Goal: Task Accomplishment & Management: Manage account settings

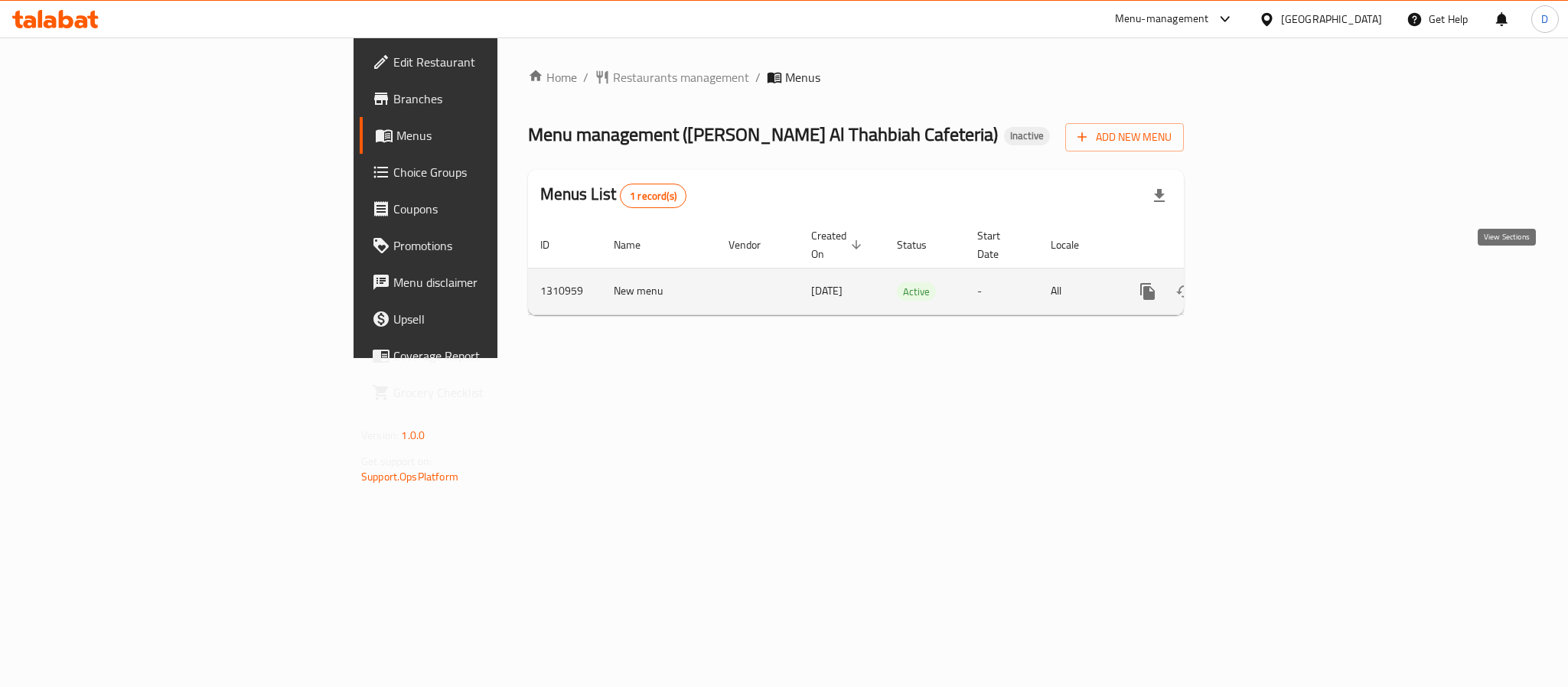
click at [1267, 282] on icon "enhanced table" at bounding box center [1258, 291] width 18 height 18
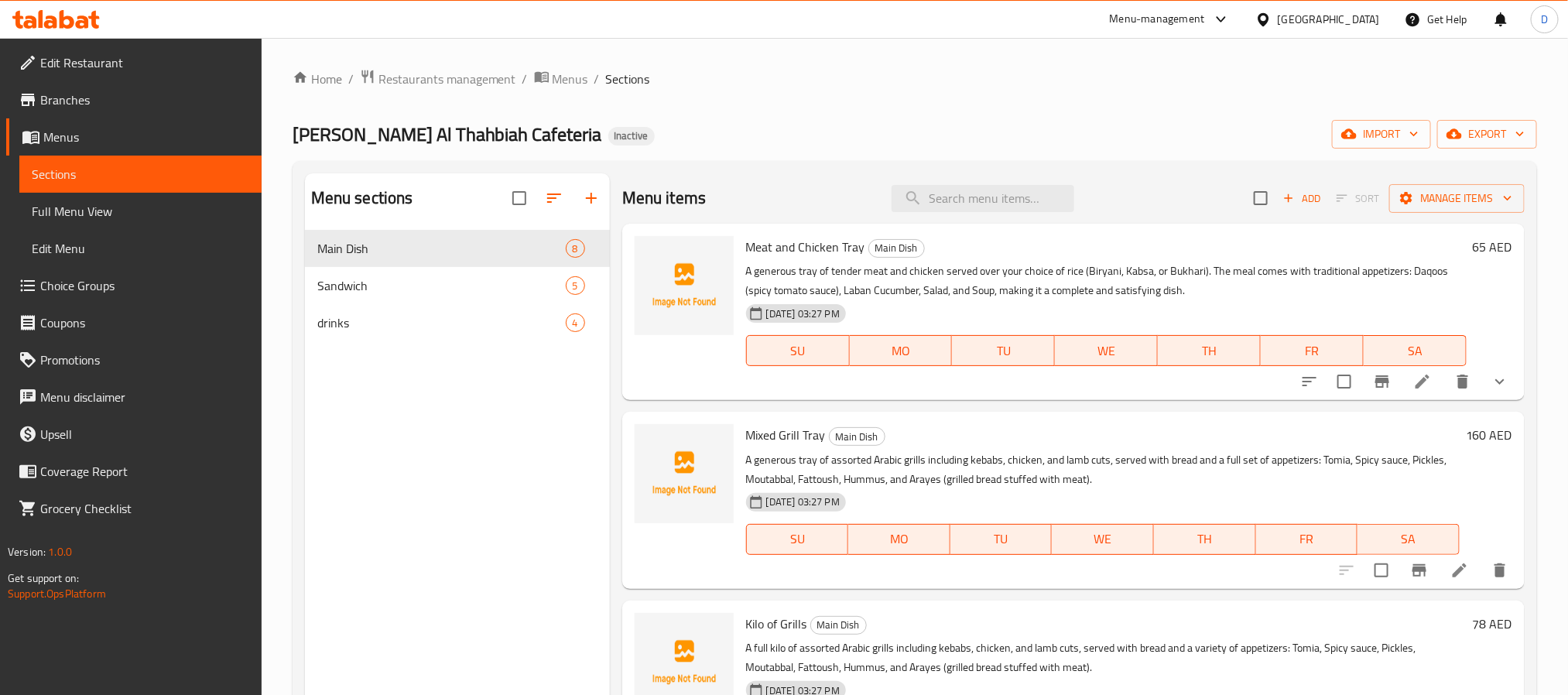
click at [119, 214] on span "Full Menu View" at bounding box center [141, 211] width 218 height 18
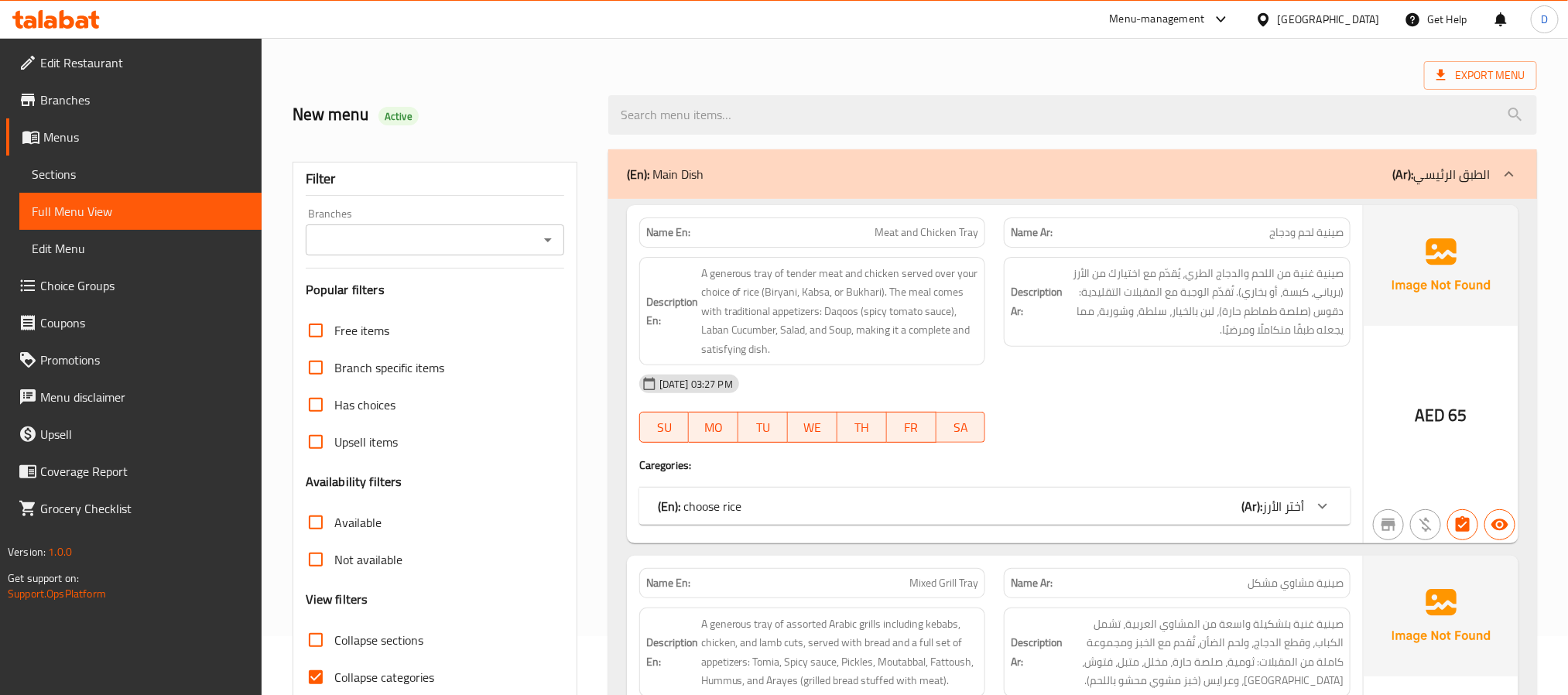
scroll to position [116, 0]
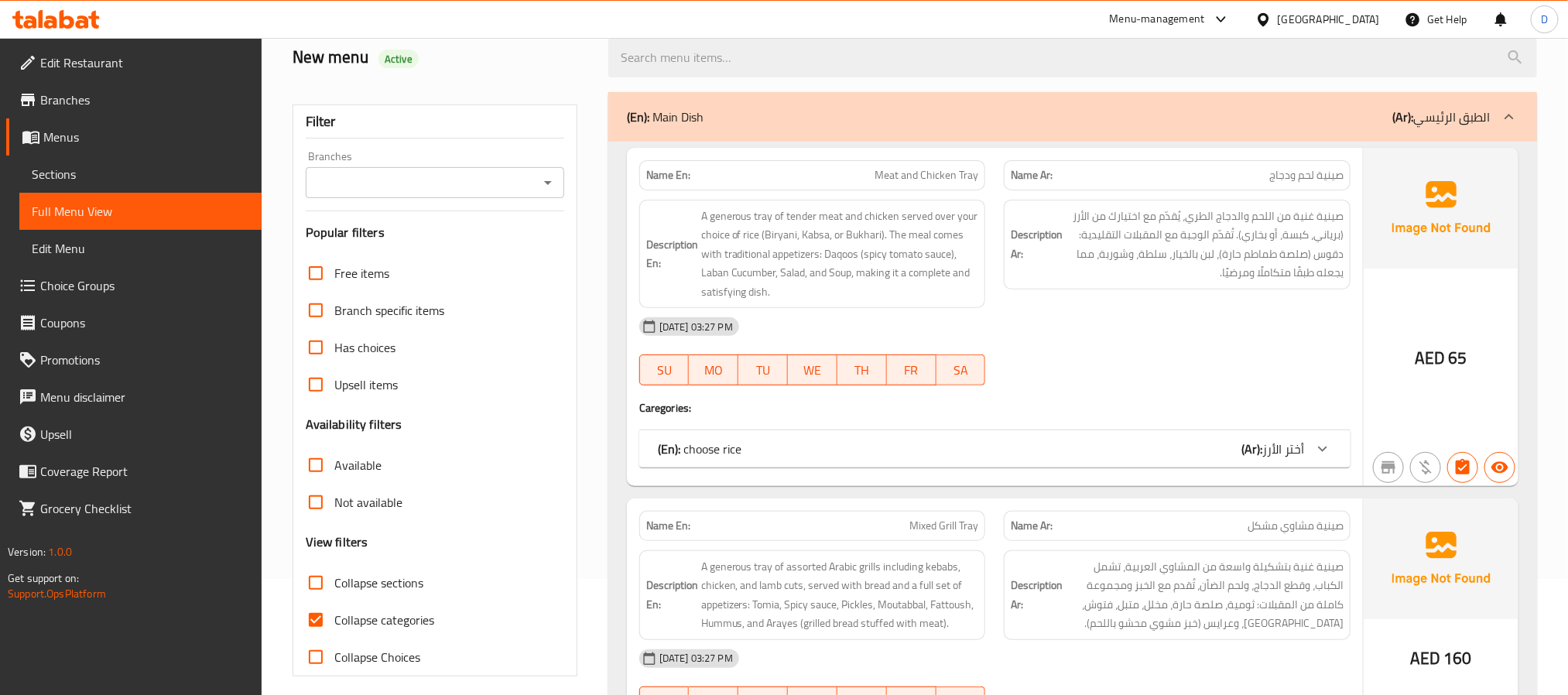
click at [423, 623] on span "Collapse categories" at bounding box center [384, 620] width 100 height 18
click at [335, 623] on input "Collapse categories" at bounding box center [316, 619] width 38 height 37
checkbox input "false"
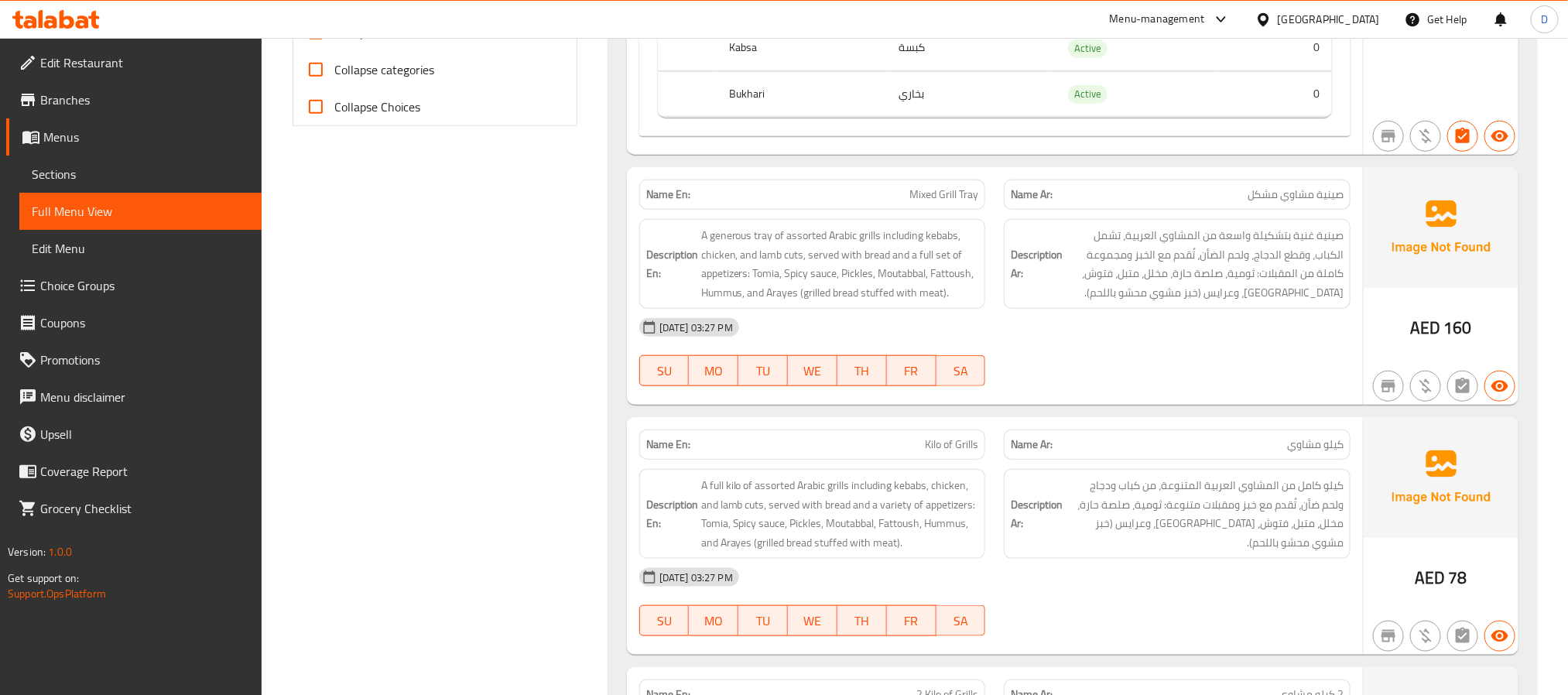
scroll to position [697, 0]
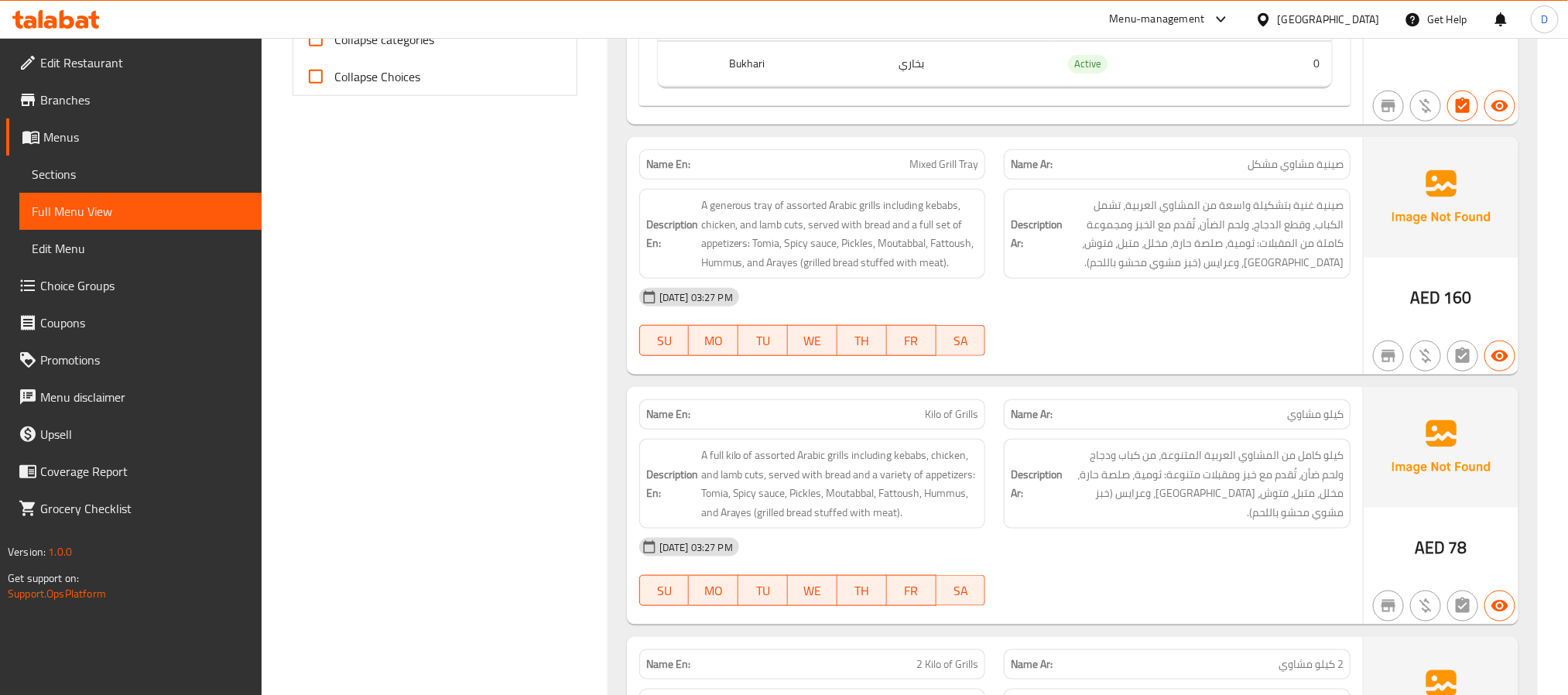
click at [1106, 393] on div "Name En: Kilo of Grills Name Ar: كيلو مشاوي Description En: A full kilo of asso…" at bounding box center [994, 506] width 736 height 238
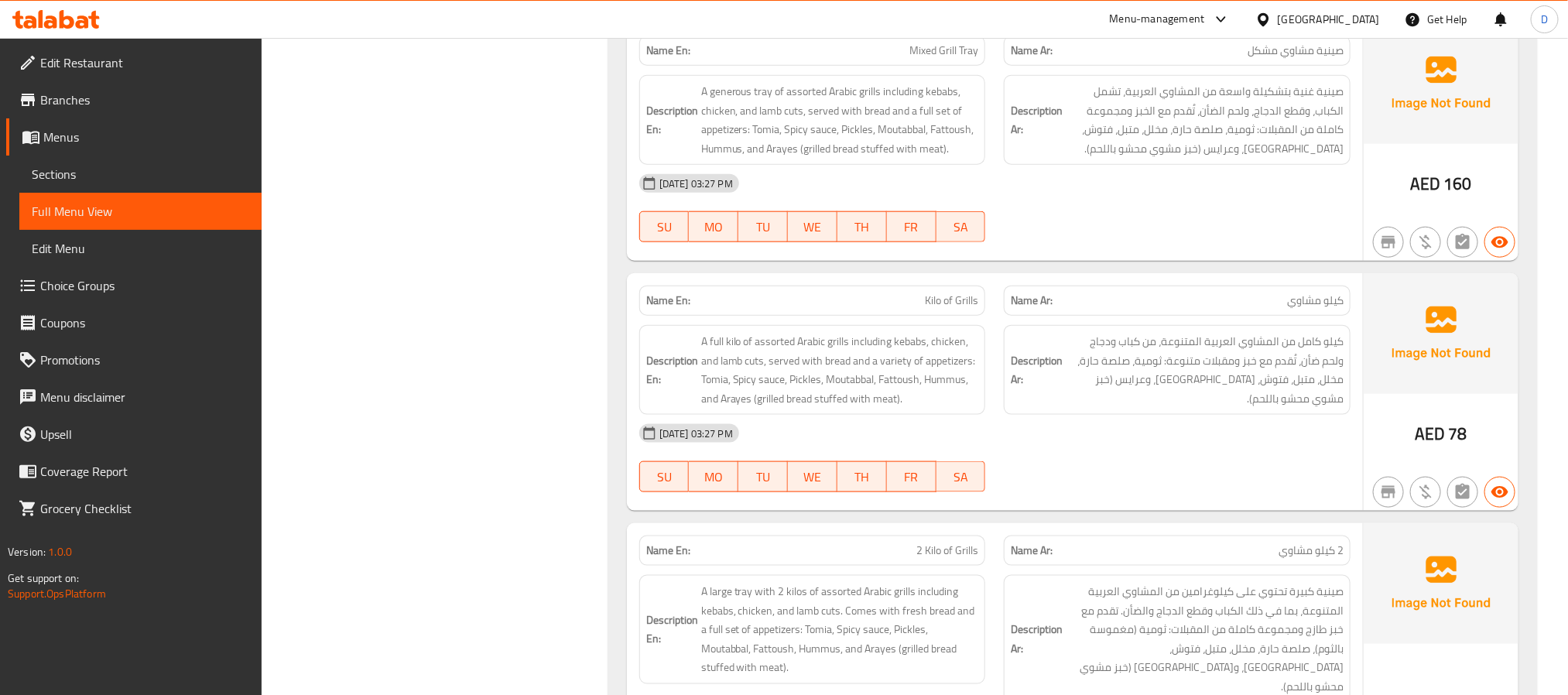
scroll to position [812, 0]
click at [949, 306] on span "Kilo of Grills" at bounding box center [951, 298] width 53 height 16
copy span "Kilo of Grills"
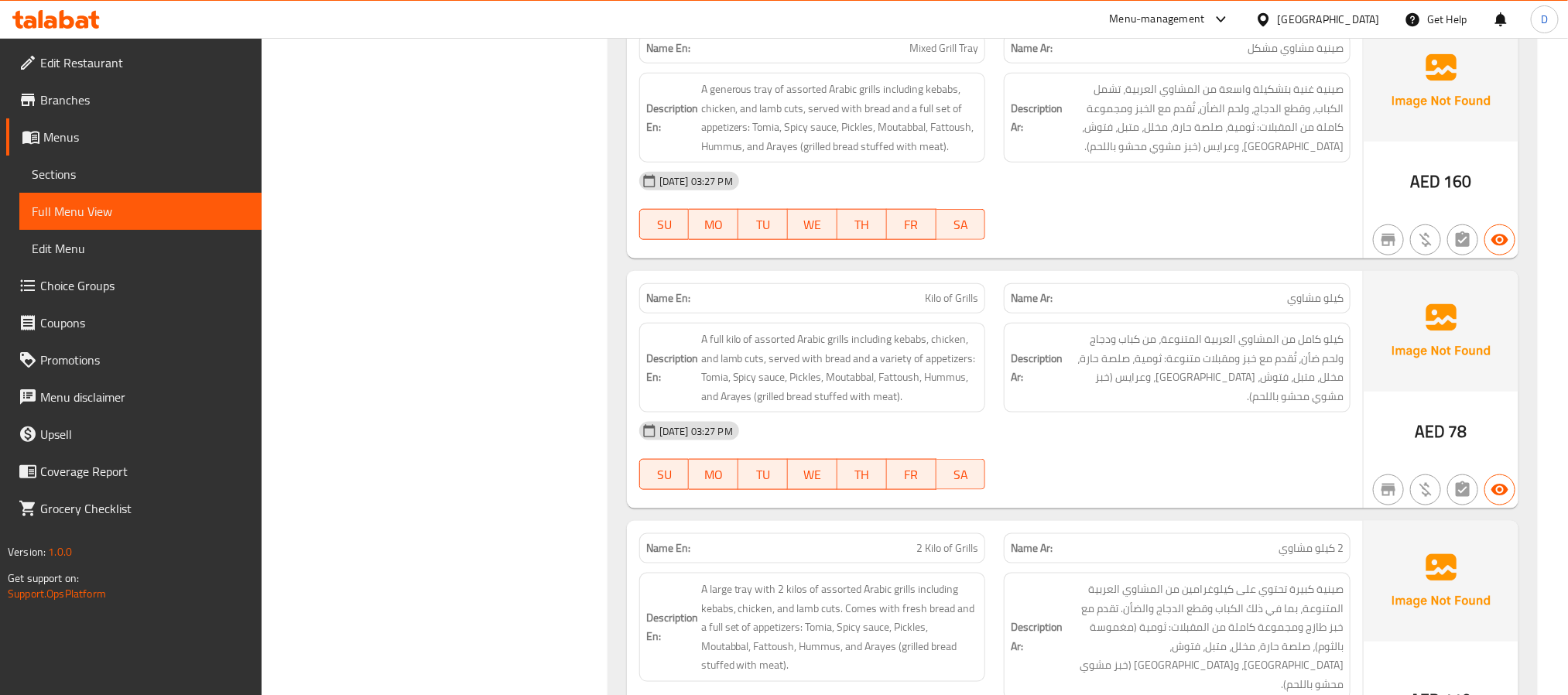
click at [1150, 466] on div "10-09-2025 03:27 PM SU MO TU WE TH FR SA" at bounding box center [995, 455] width 730 height 87
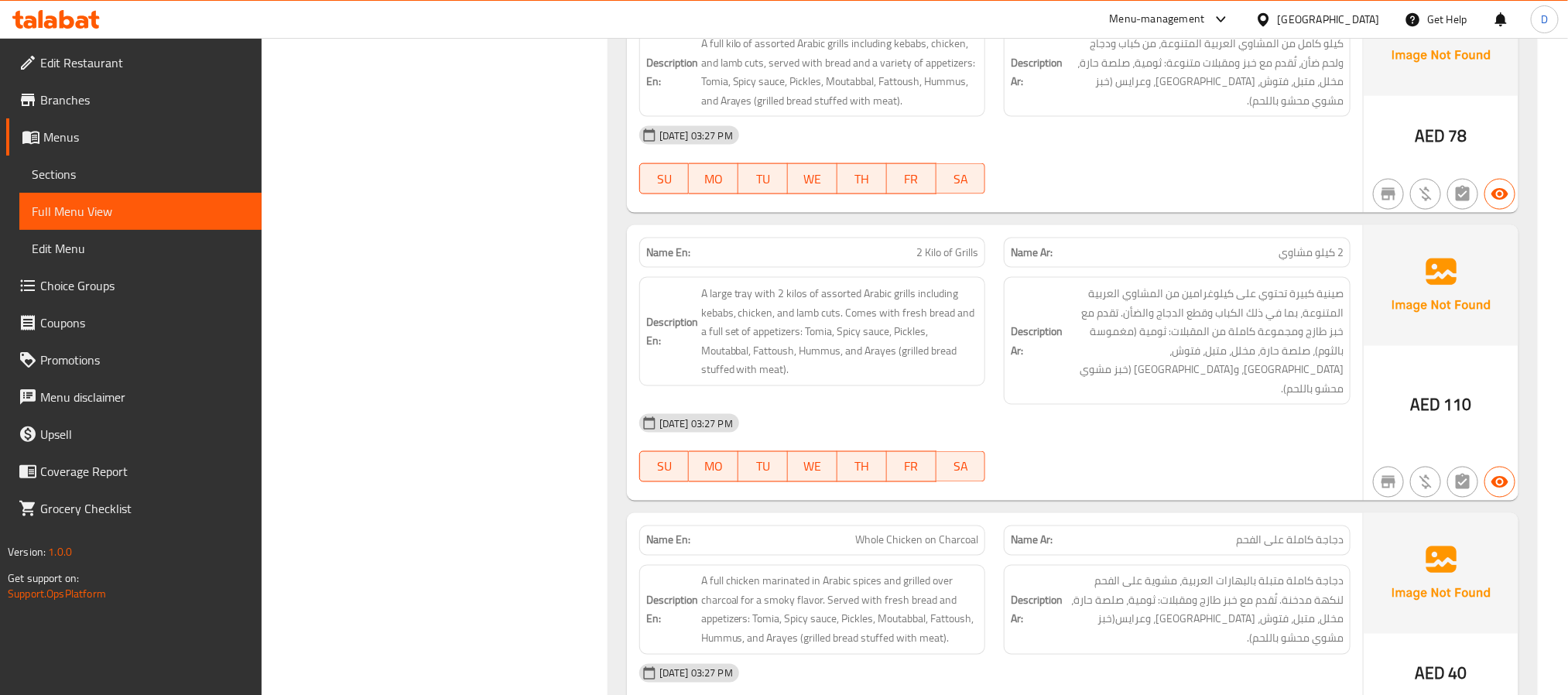
scroll to position [1160, 0]
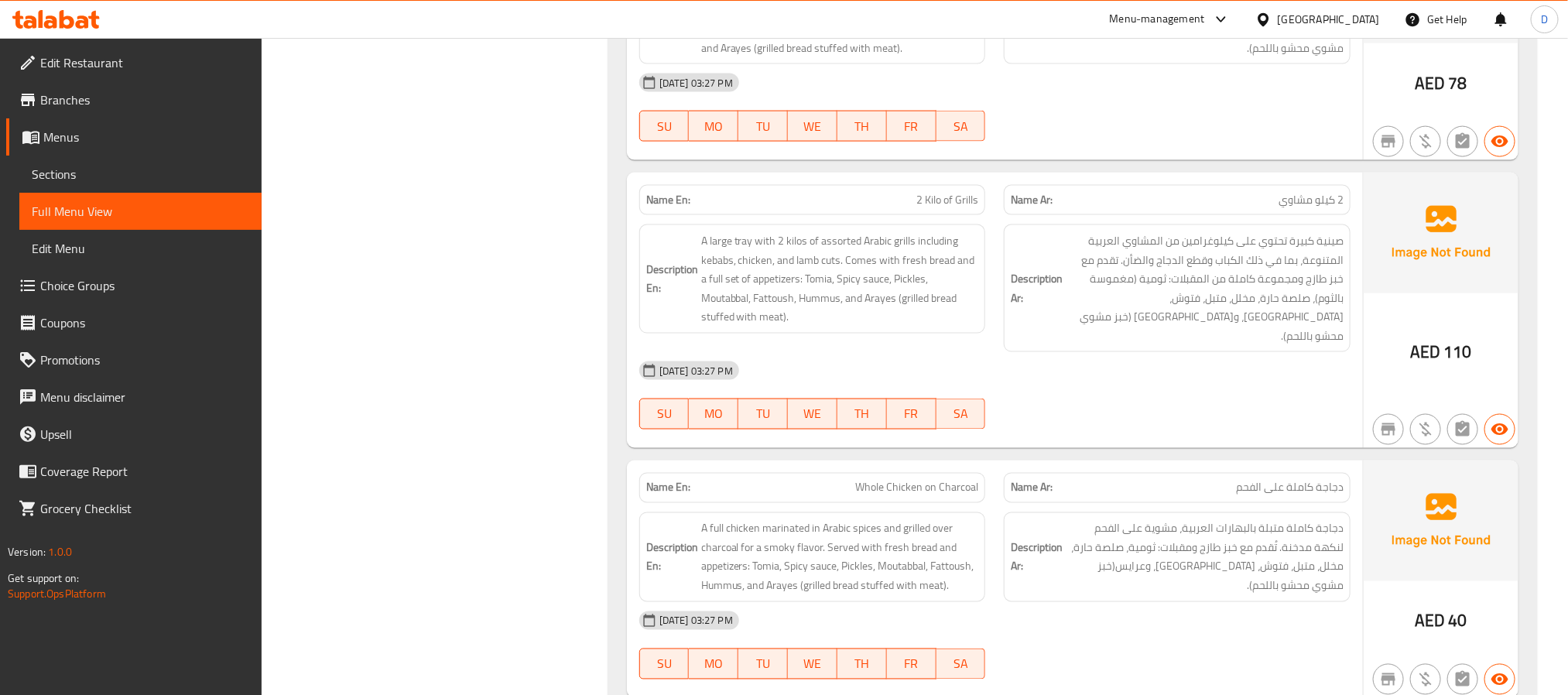
click at [954, 207] on span "2 Kilo of Grills" at bounding box center [948, 200] width 62 height 16
copy span "2 Kilo of Grills"
click at [1133, 384] on div "10-09-2025 03:27 PM SU MO TU WE TH FR SA" at bounding box center [995, 395] width 730 height 87
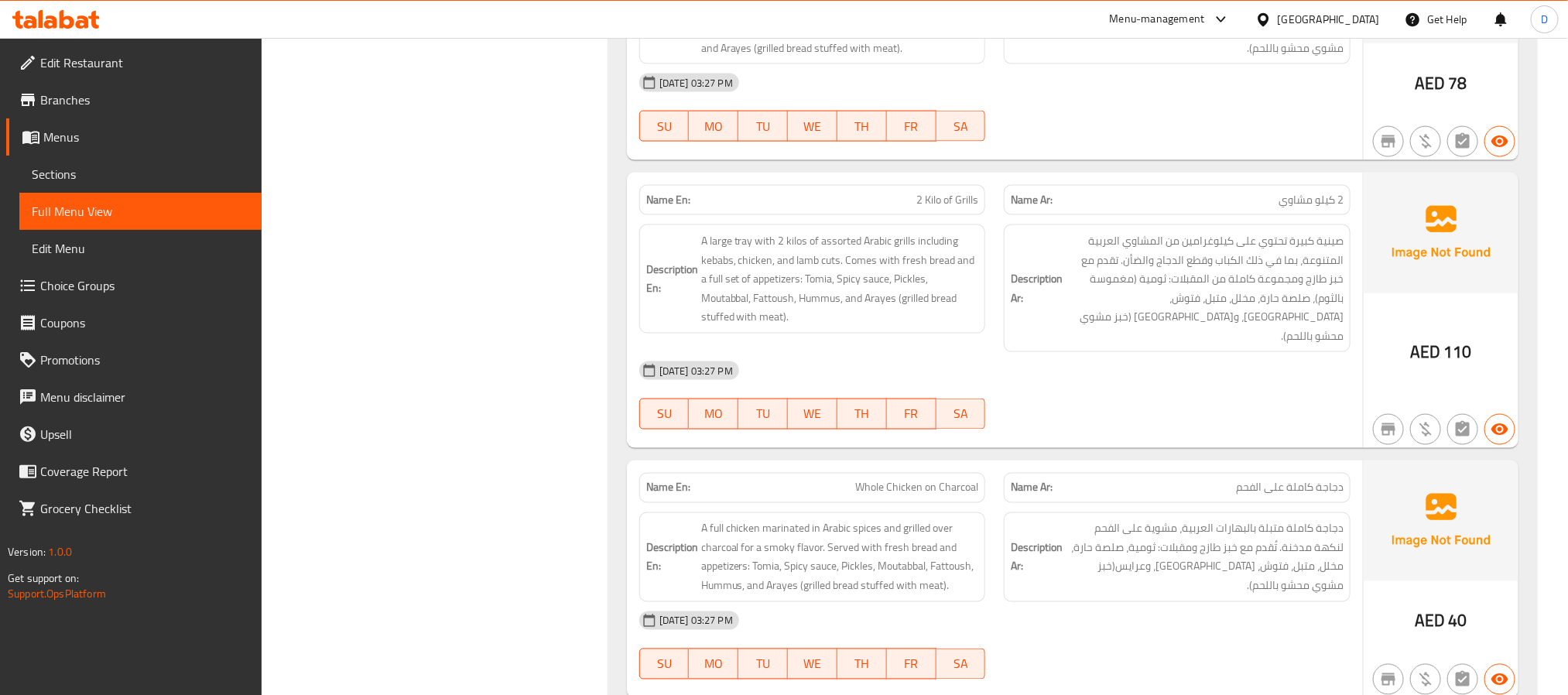
click at [969, 208] on span "2 Kilo of Grills" at bounding box center [948, 200] width 62 height 16
copy span "2 Kilo of Grills"
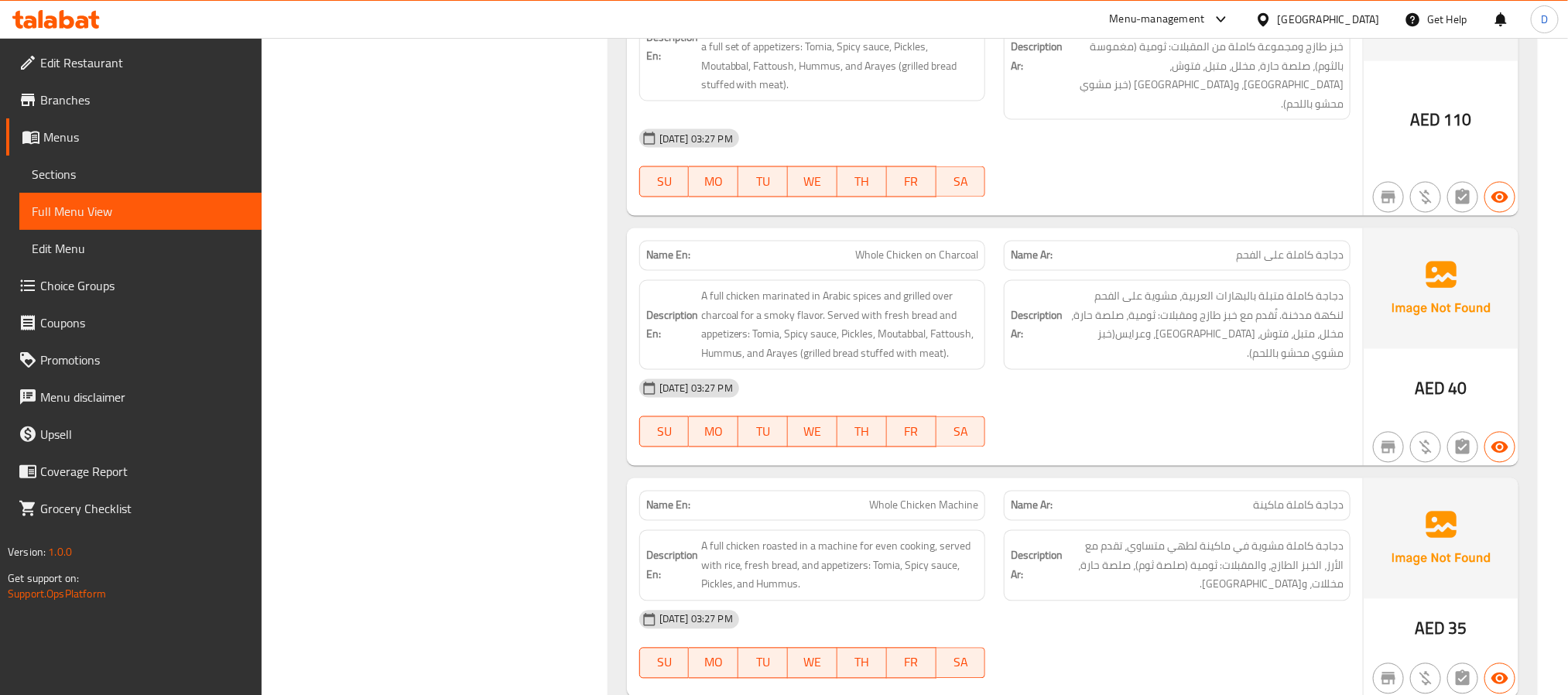
click at [939, 248] on span "Whole Chicken on Charcoal" at bounding box center [917, 256] width 124 height 16
copy span "Whole Chicken on Charcoal"
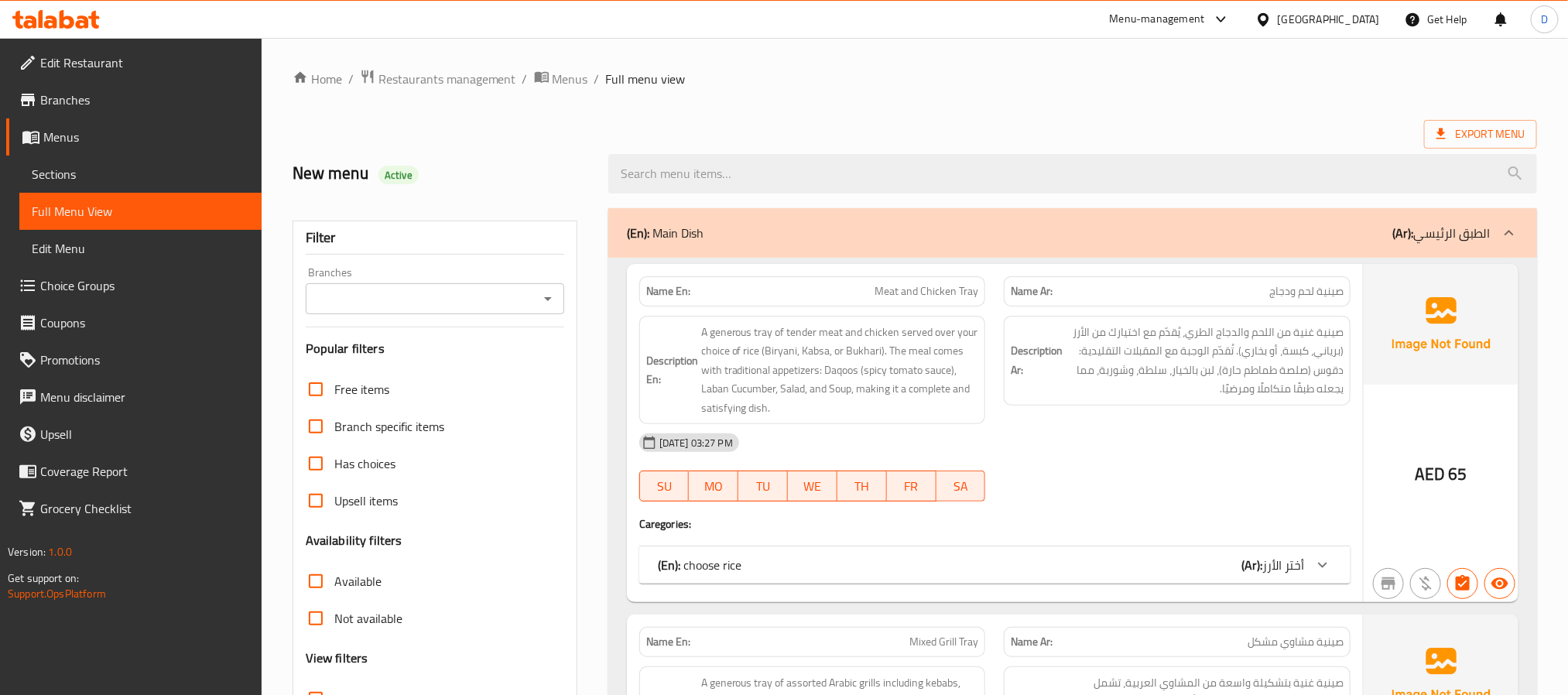
click at [148, 167] on span "Sections" at bounding box center [141, 174] width 218 height 18
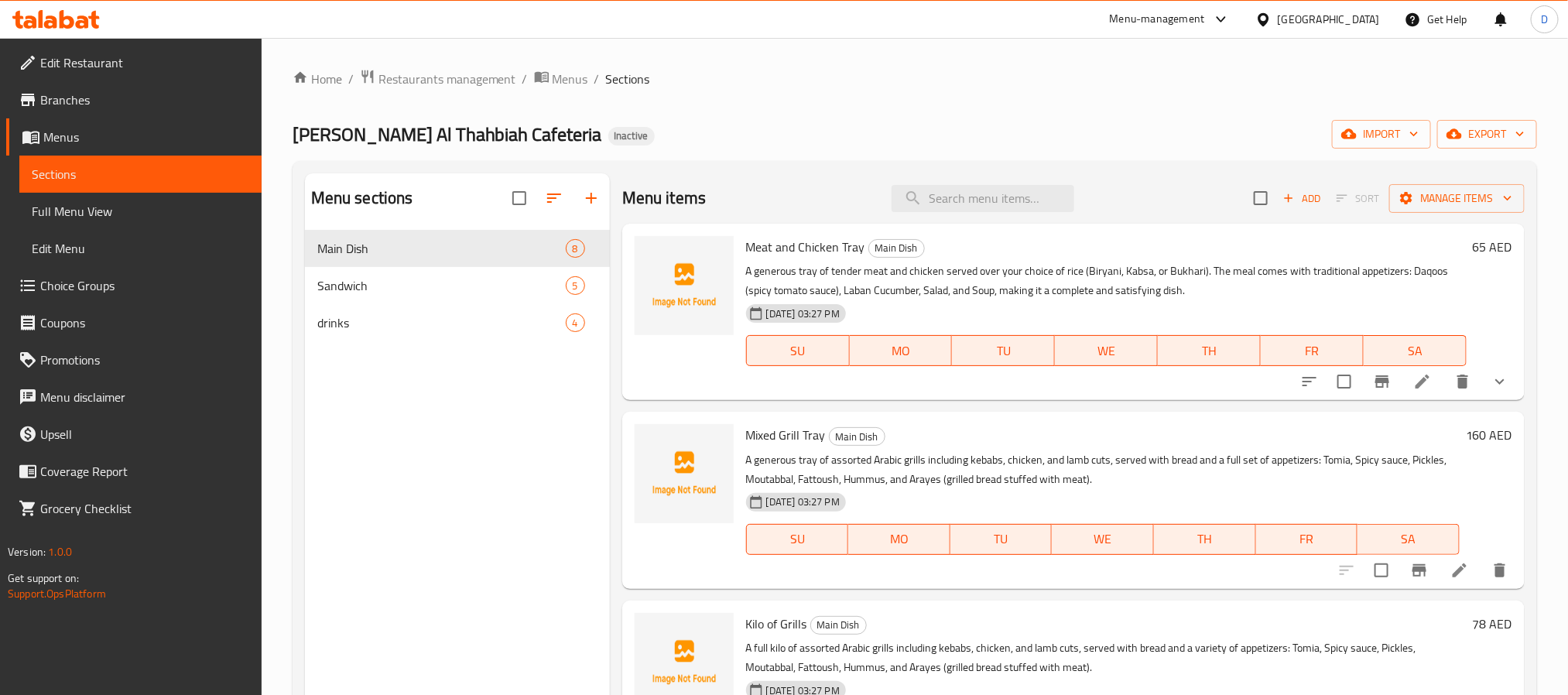
click at [1082, 476] on p "A generous tray of assorted Arabic grills including kebabs, chicken, and lamb c…" at bounding box center [1103, 469] width 714 height 38
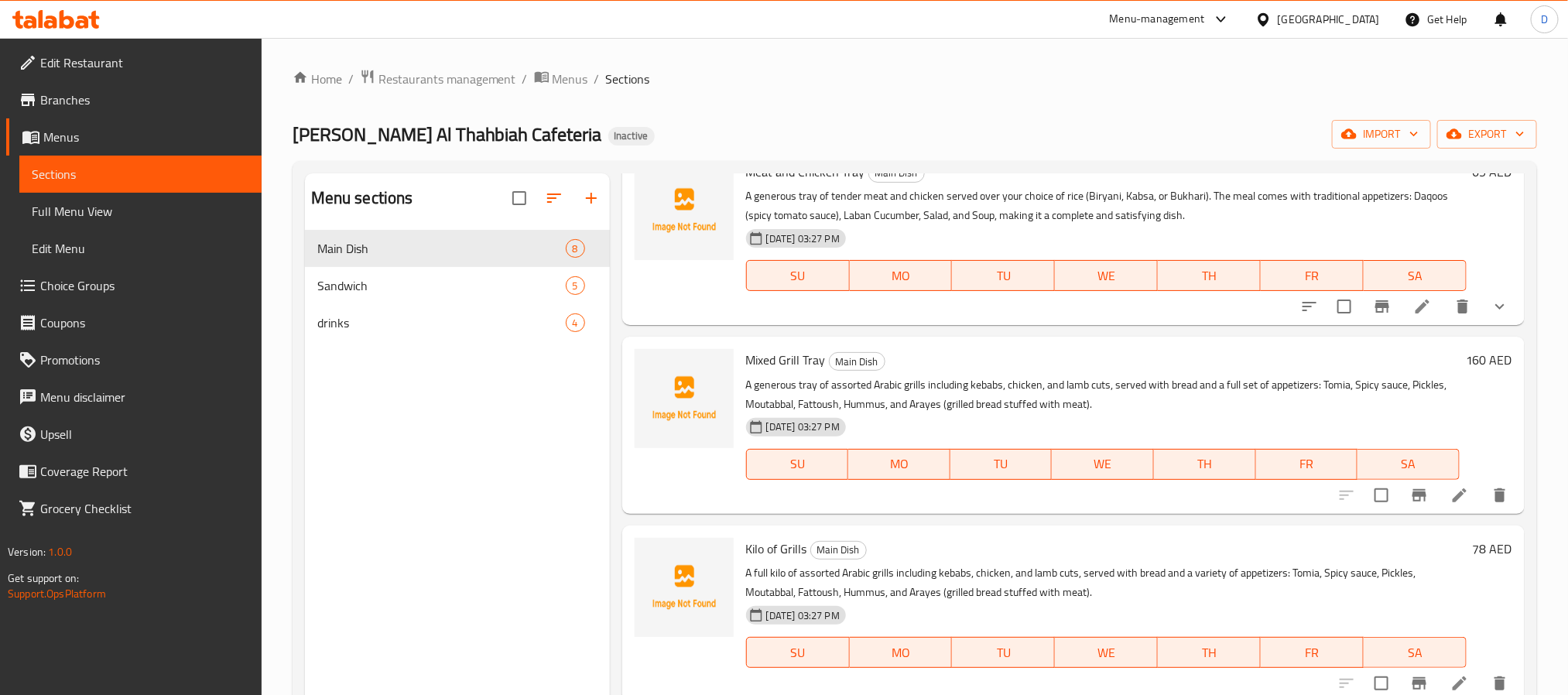
scroll to position [116, 0]
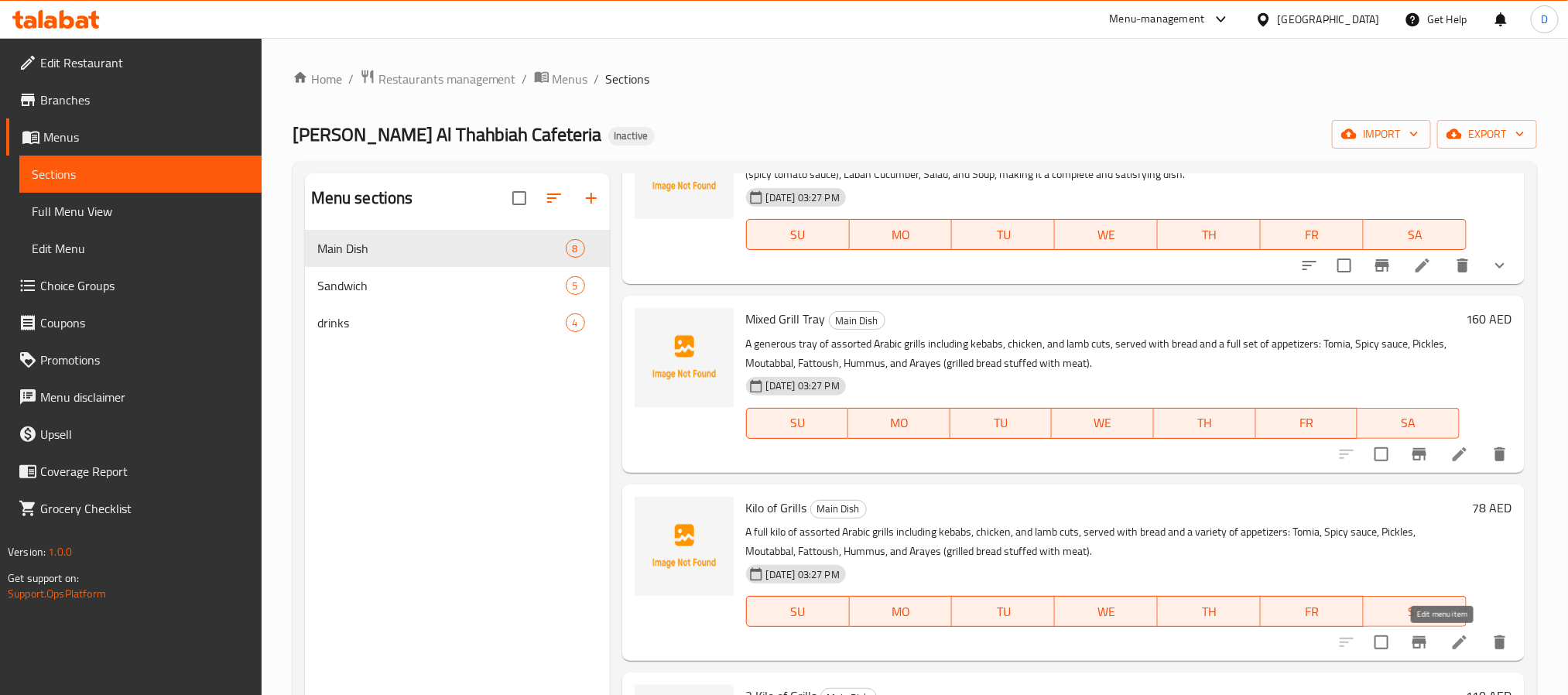
click at [1451, 651] on icon at bounding box center [1460, 642] width 18 height 18
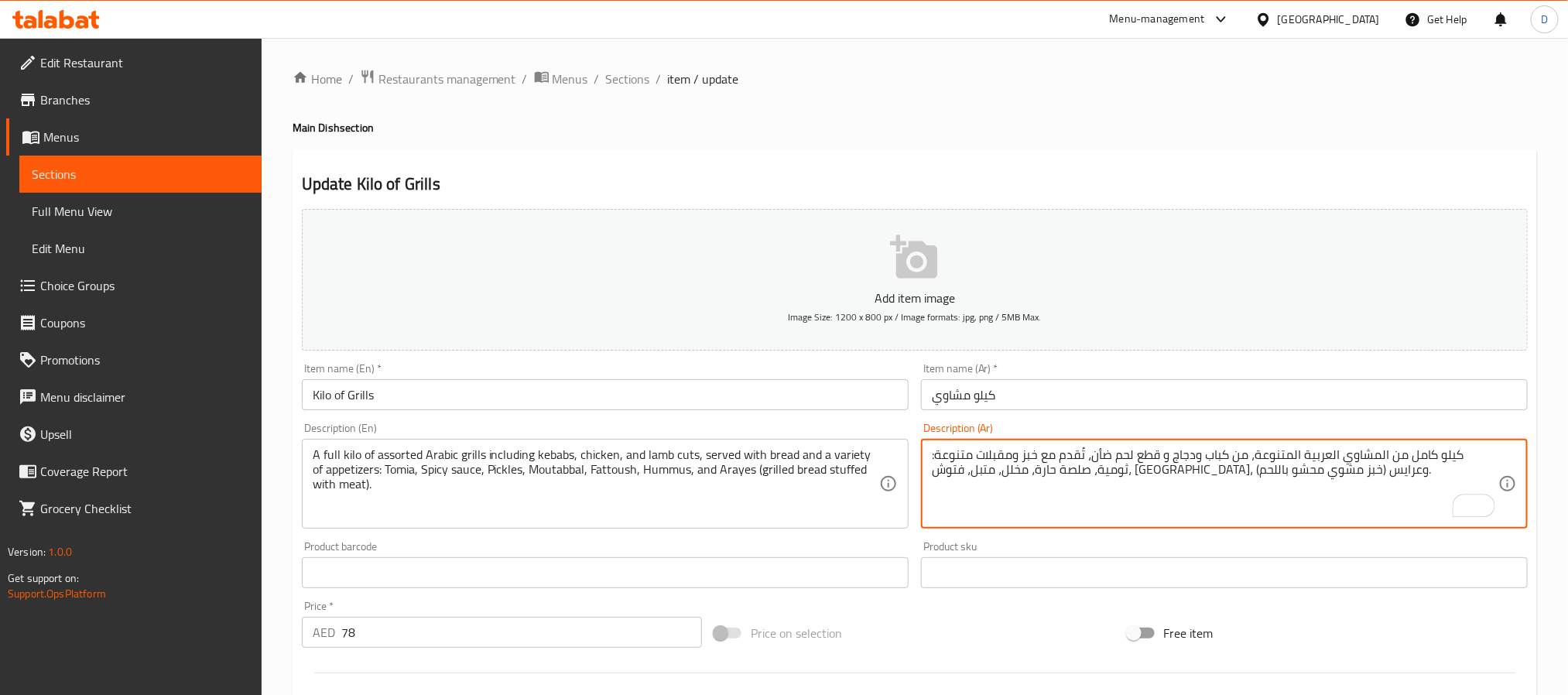
type textarea "كيلو كامل من المشاوي العربية المتنوعة، من كباب ودجاج و قطع لحم ضأن، تُقدم مع خب…"
click at [1187, 395] on input "كيلو مشاوي" at bounding box center [1224, 395] width 607 height 31
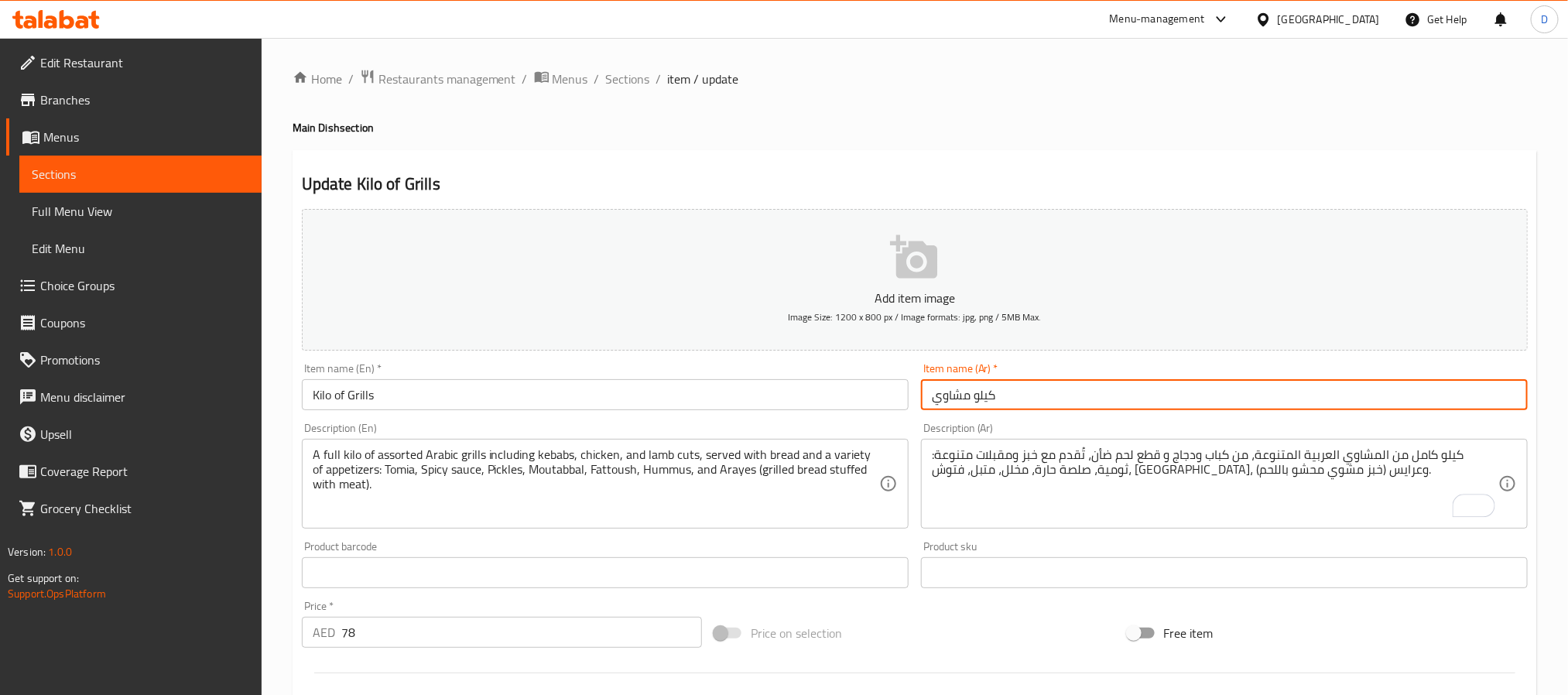
click at [639, 83] on span "Sections" at bounding box center [628, 79] width 44 height 18
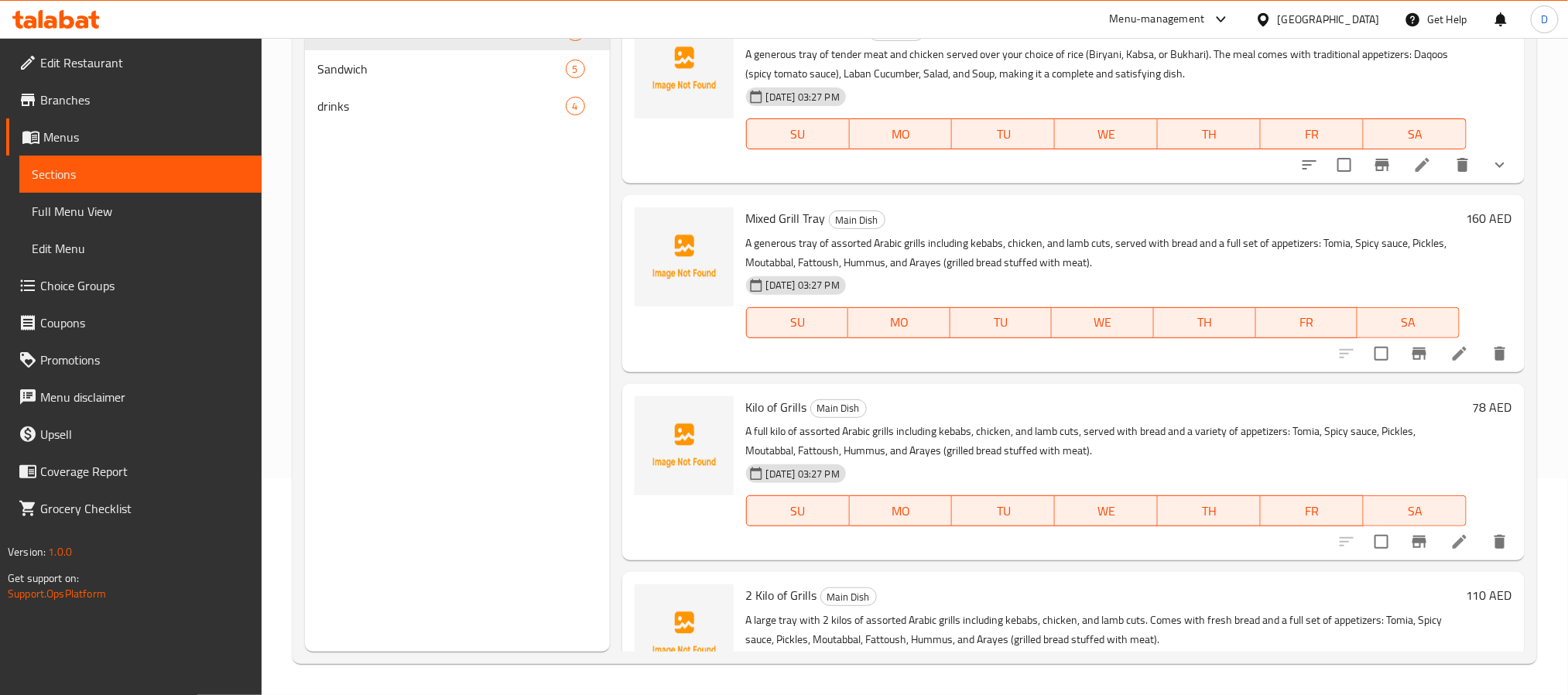
scroll to position [232, 0]
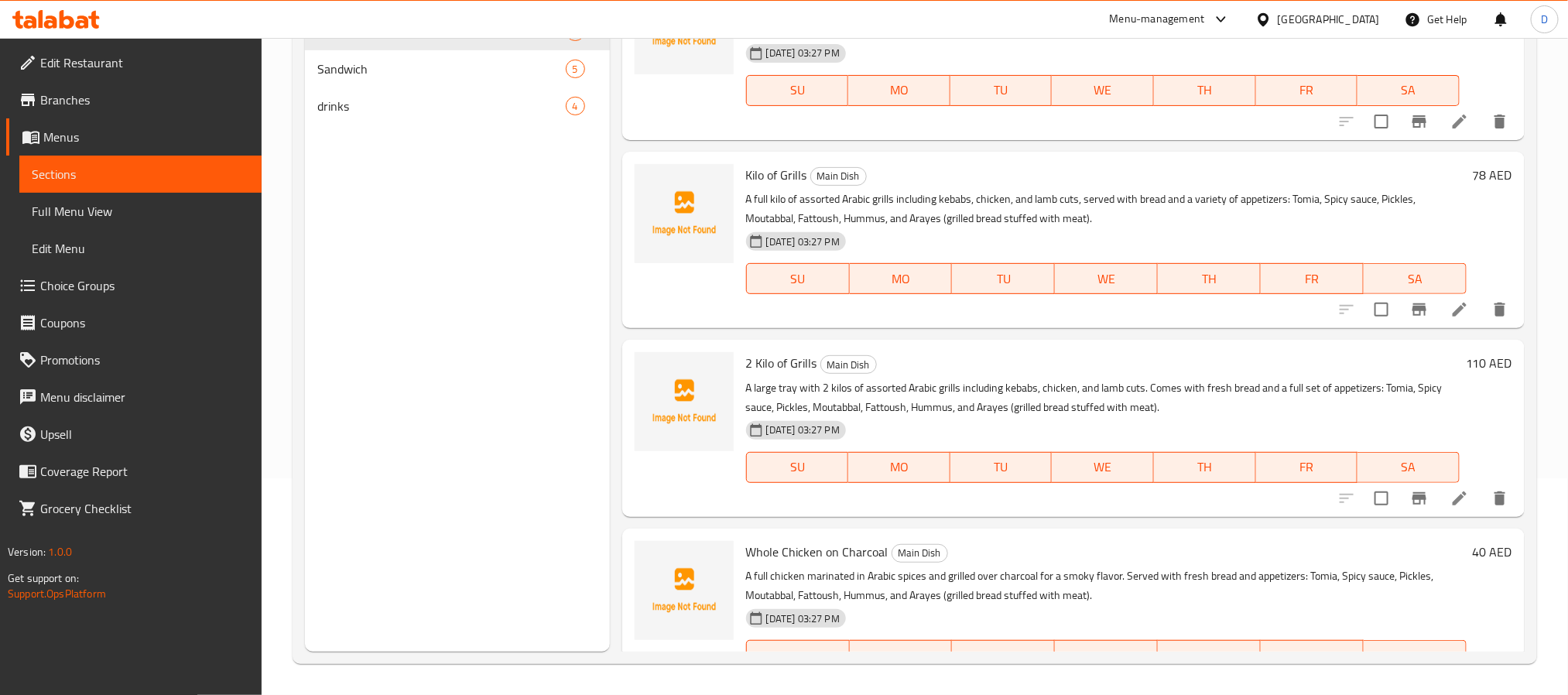
click at [1438, 487] on li at bounding box center [1459, 498] width 43 height 27
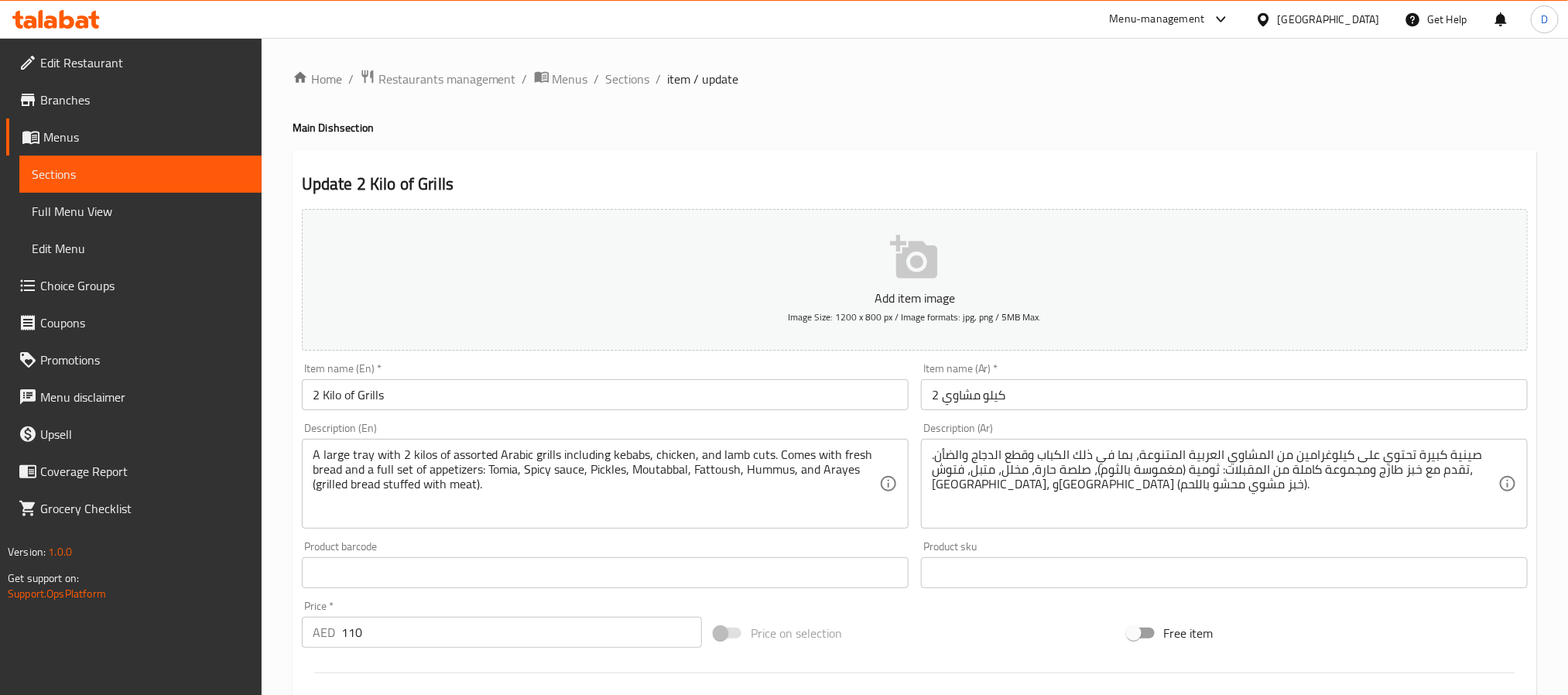
click at [1017, 460] on textarea "صينية كبيرة تحتوي على كيلوغرامين من المشاوي العربية المتنوعة، بما في ذلك الكباب…" at bounding box center [1215, 484] width 566 height 73
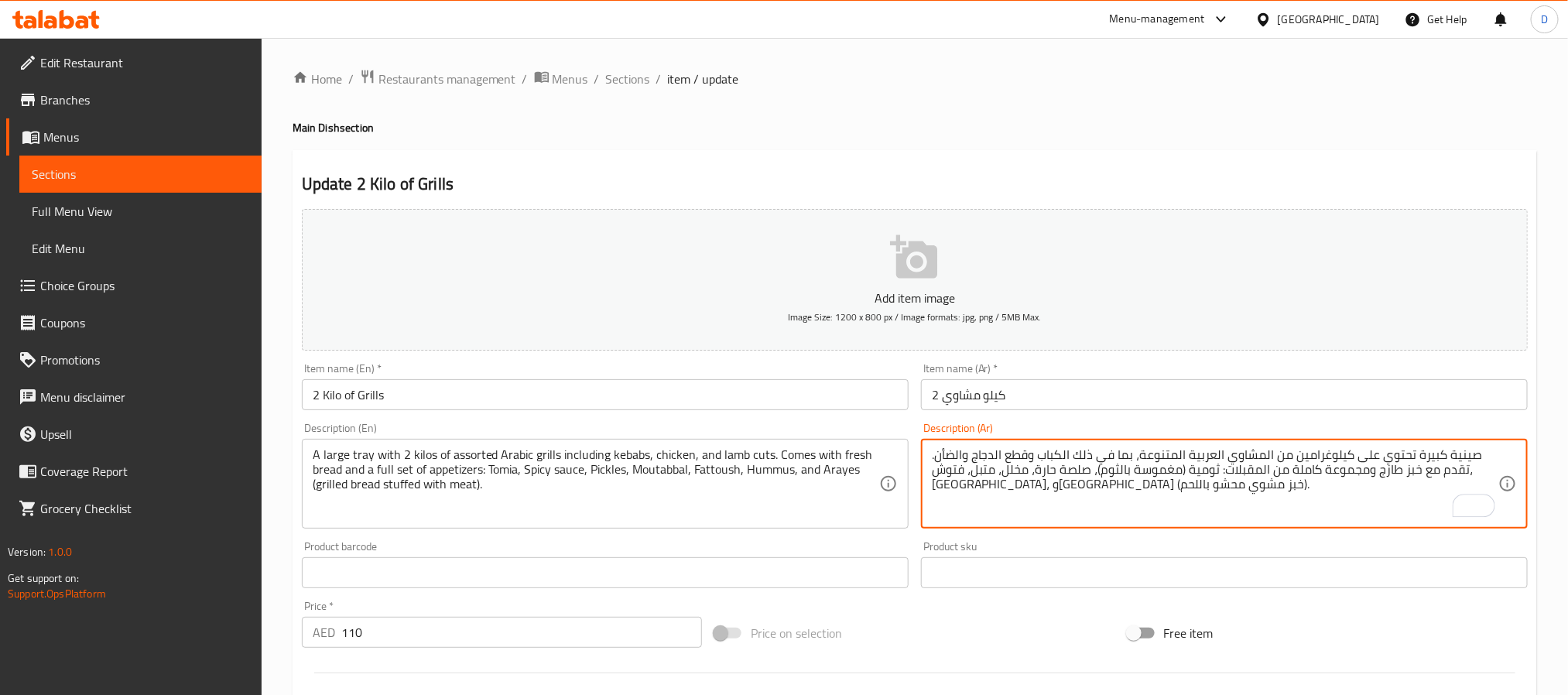
click at [1014, 455] on textarea "صينية كبيرة تحتوي على كيلوغرامين من المشاوي العربية المتنوعة، بما في ذلك الكباب…" at bounding box center [1215, 484] width 566 height 73
drag, startPoint x: 1004, startPoint y: 455, endPoint x: 1029, endPoint y: 455, distance: 25.0
click at [1029, 455] on textarea "صينية كبيرة تحتوي على كيلوغرامين من المشاوي العربية المتنوعة، بما في ذلك الكباب…" at bounding box center [1215, 484] width 566 height 73
click at [1009, 454] on textarea "صينية كبيرة تحتوي على كيلوغرامين من المشاوي العربية المتنوعة، بما في ذلك الكباب…" at bounding box center [1215, 484] width 566 height 73
paste textarea "قطع"
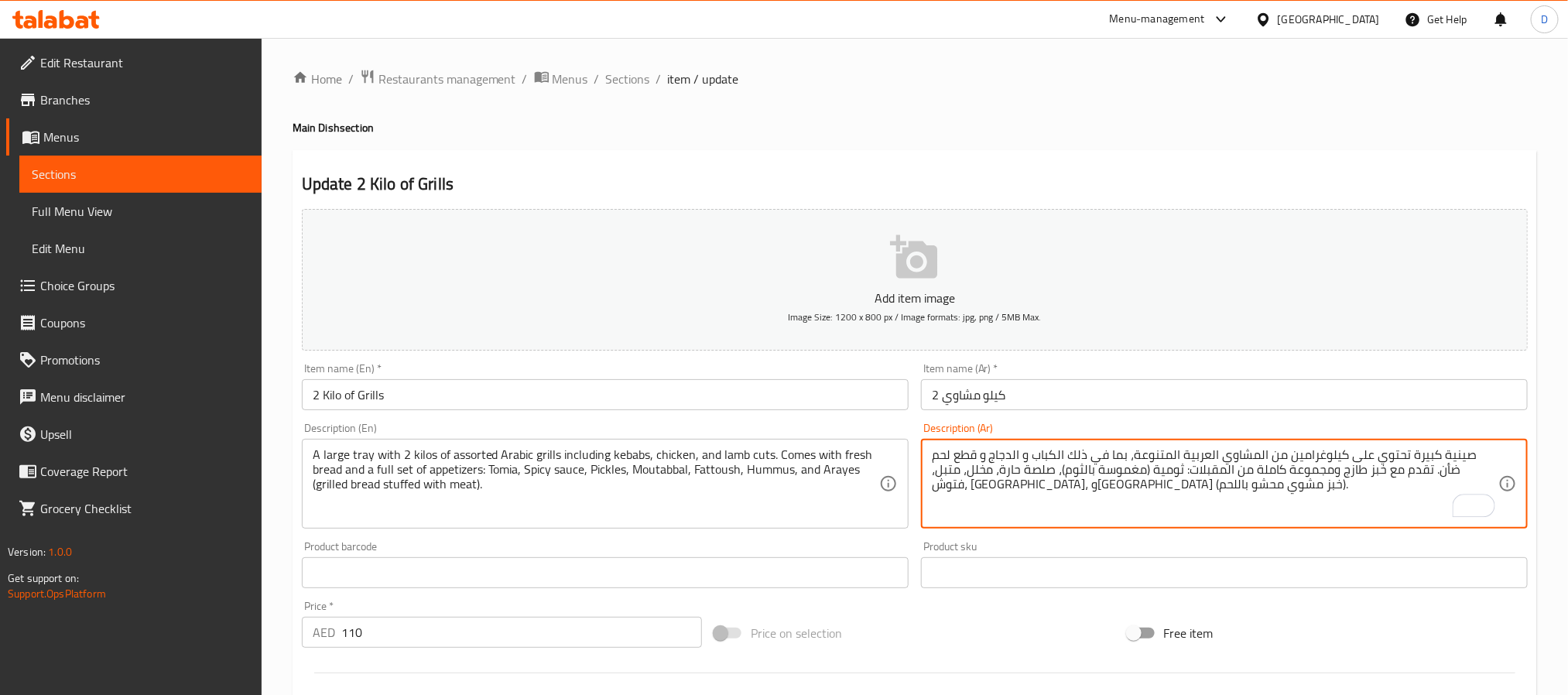
type textarea "صينية كبيرة تحتوي على كيلوغرامين من المشاوي العربية المتنوعة، بما في ذلك الكباب…"
click at [1071, 390] on input "2 كيلو مشاوي" at bounding box center [1224, 395] width 607 height 31
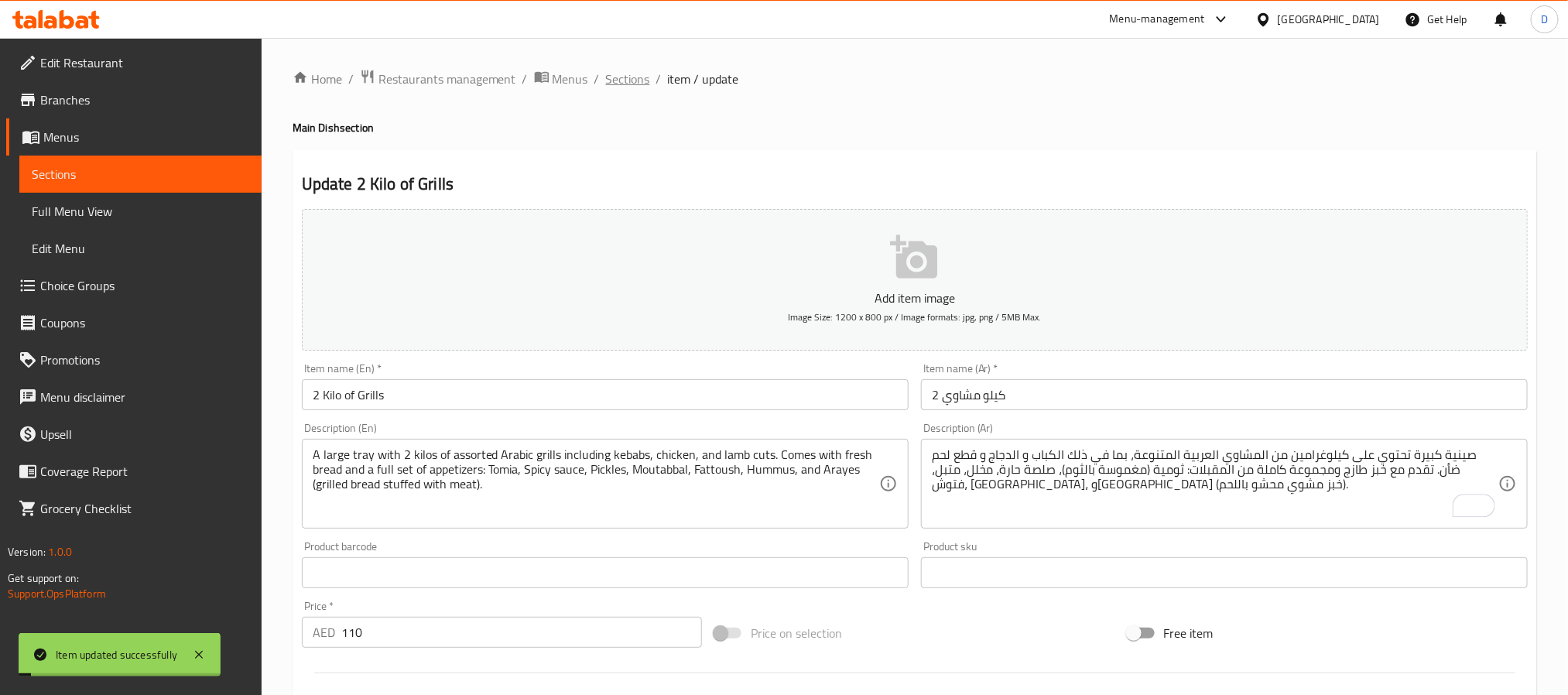
click at [637, 78] on span "Sections" at bounding box center [628, 79] width 44 height 18
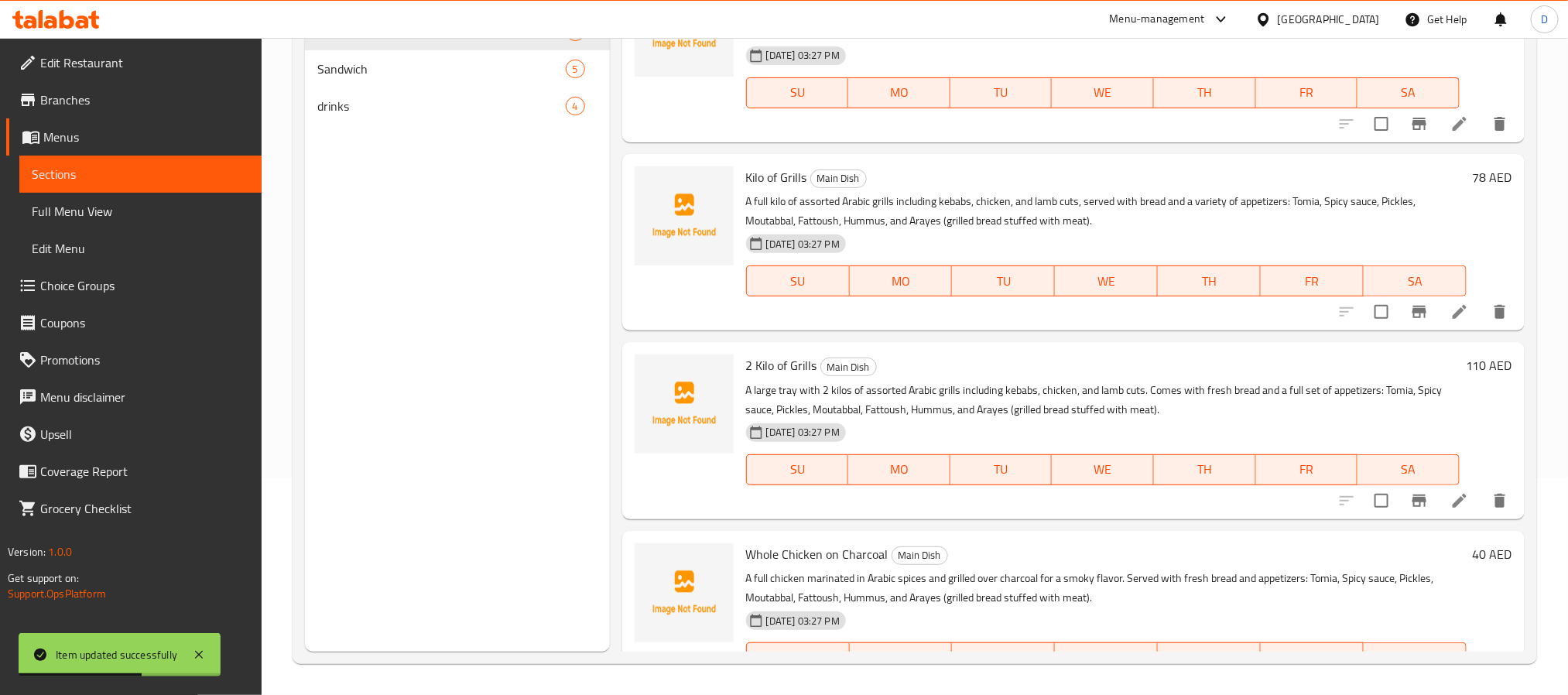
scroll to position [232, 0]
click at [1451, 507] on icon at bounding box center [1460, 498] width 18 height 18
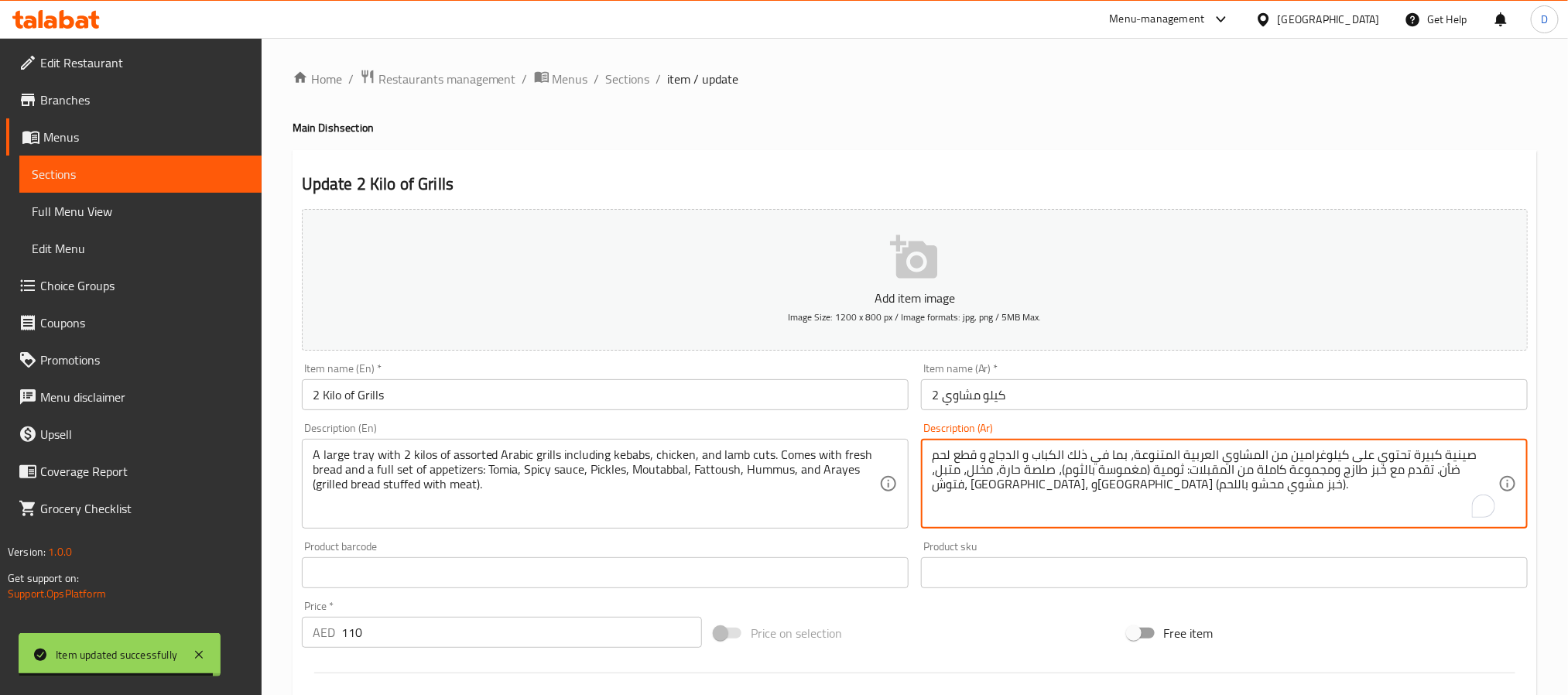
click at [1159, 470] on textarea "صينية كبيرة تحتوي على كيلوغرامين من المشاوي العربية المتنوعة، بما في ذلك الكباب…" at bounding box center [1215, 484] width 566 height 73
click at [1156, 474] on textarea "صينية كبيرة تحتوي على كيلوغرامين من المشاوي العربية المتنوعة، بما في ذلك الكباب…" at bounding box center [1215, 484] width 566 height 73
type textarea "صينية كبيرة تحتوي على كيلوغرامين من المشاوي العربية المتنوعة، بما في ذلك الكباب…"
click at [1192, 398] on input "2 كيلو مشاوي" at bounding box center [1224, 395] width 607 height 31
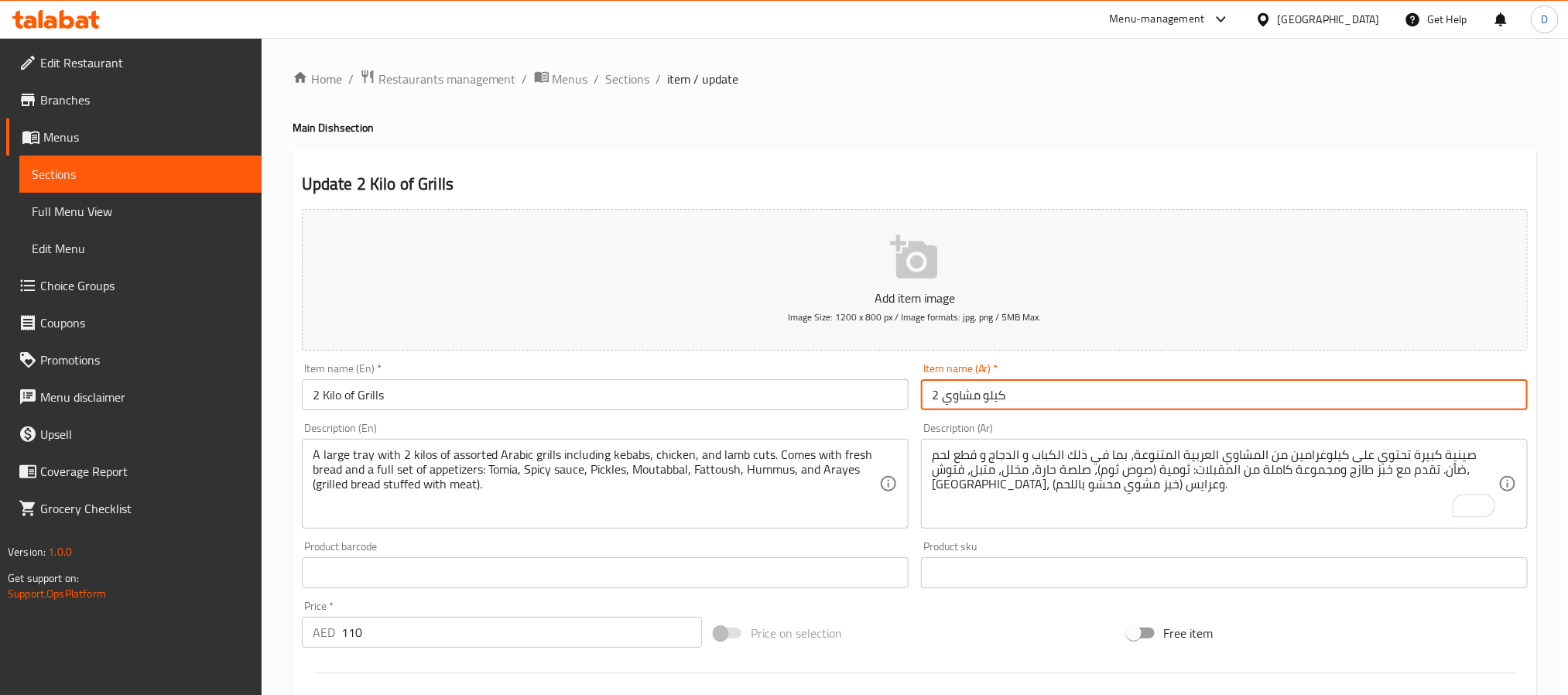
drag, startPoint x: 620, startPoint y: 82, endPoint x: 744, endPoint y: 149, distance: 140.9
click at [620, 82] on span "Sections" at bounding box center [628, 79] width 44 height 18
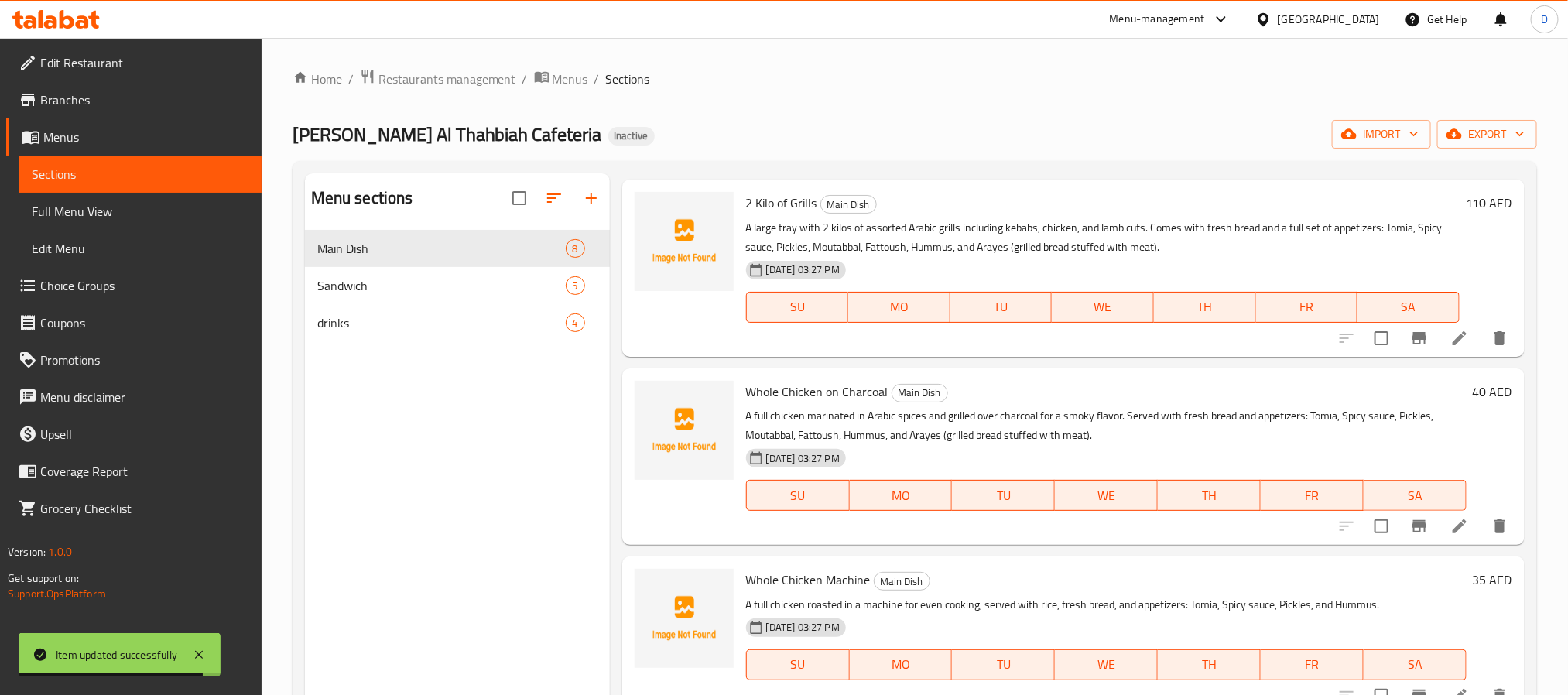
scroll to position [711, 0]
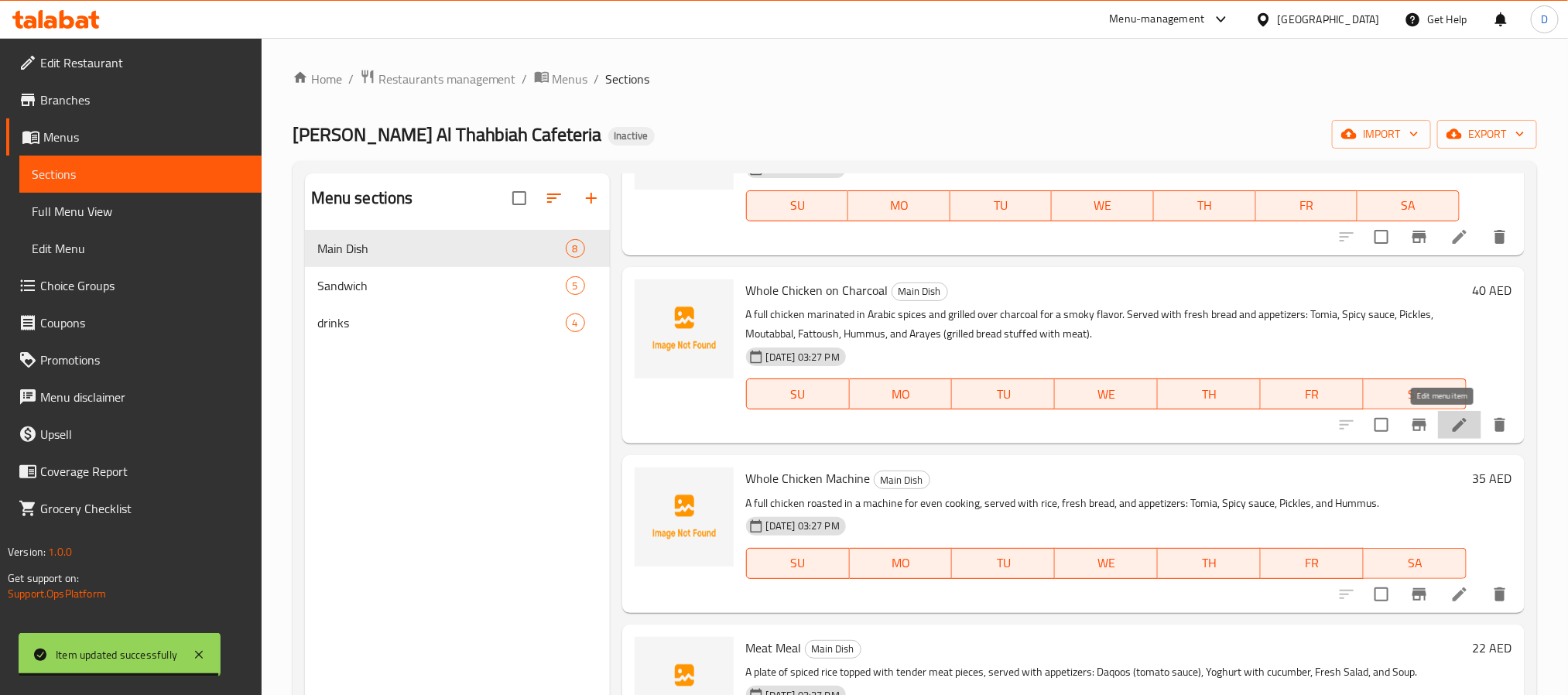
click at [1451, 433] on icon at bounding box center [1460, 424] width 18 height 18
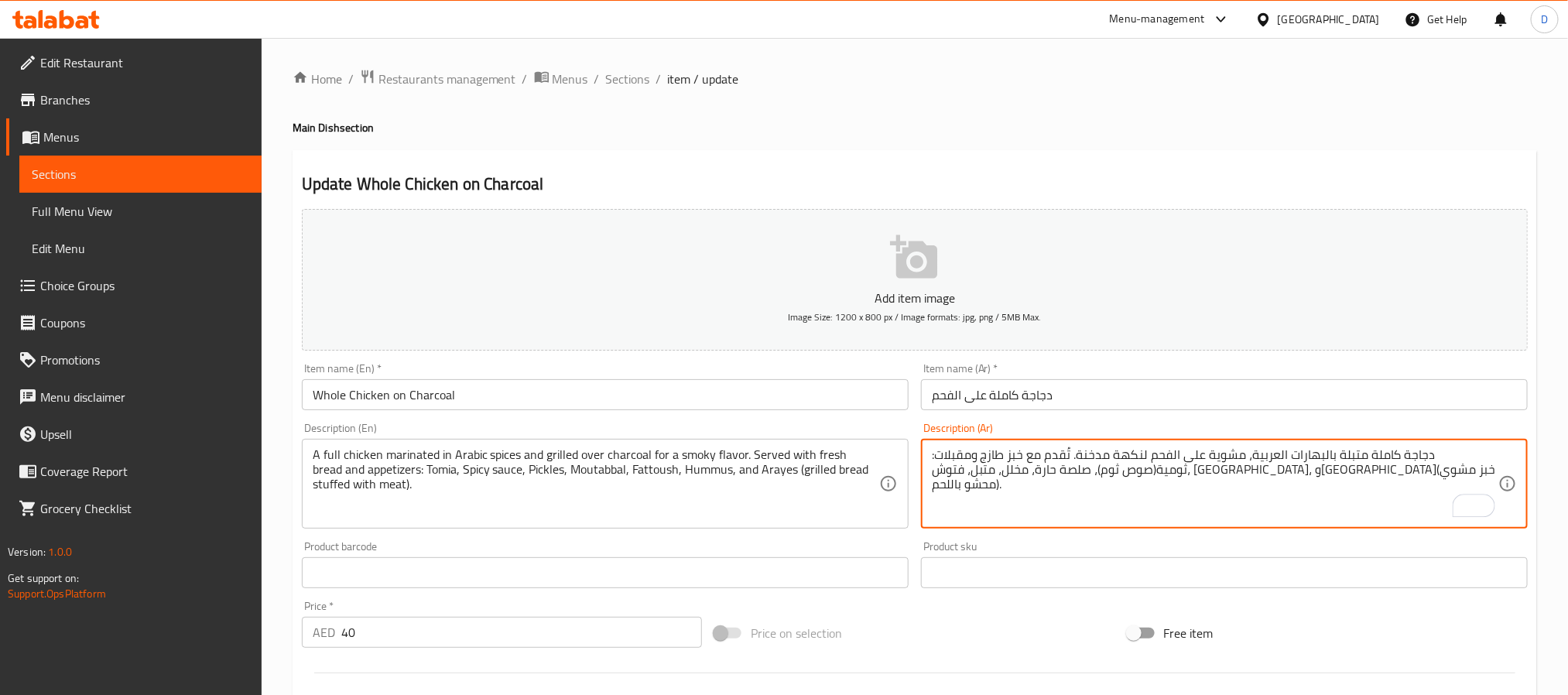
type textarea "دجاجة كاملة متبلة بالبهارات العربية، مشوية على الفحم لنكهة مدخنة. تُقدم مع خبز …"
click at [1139, 389] on input "دجاجة كاملة على الفحم" at bounding box center [1224, 395] width 607 height 31
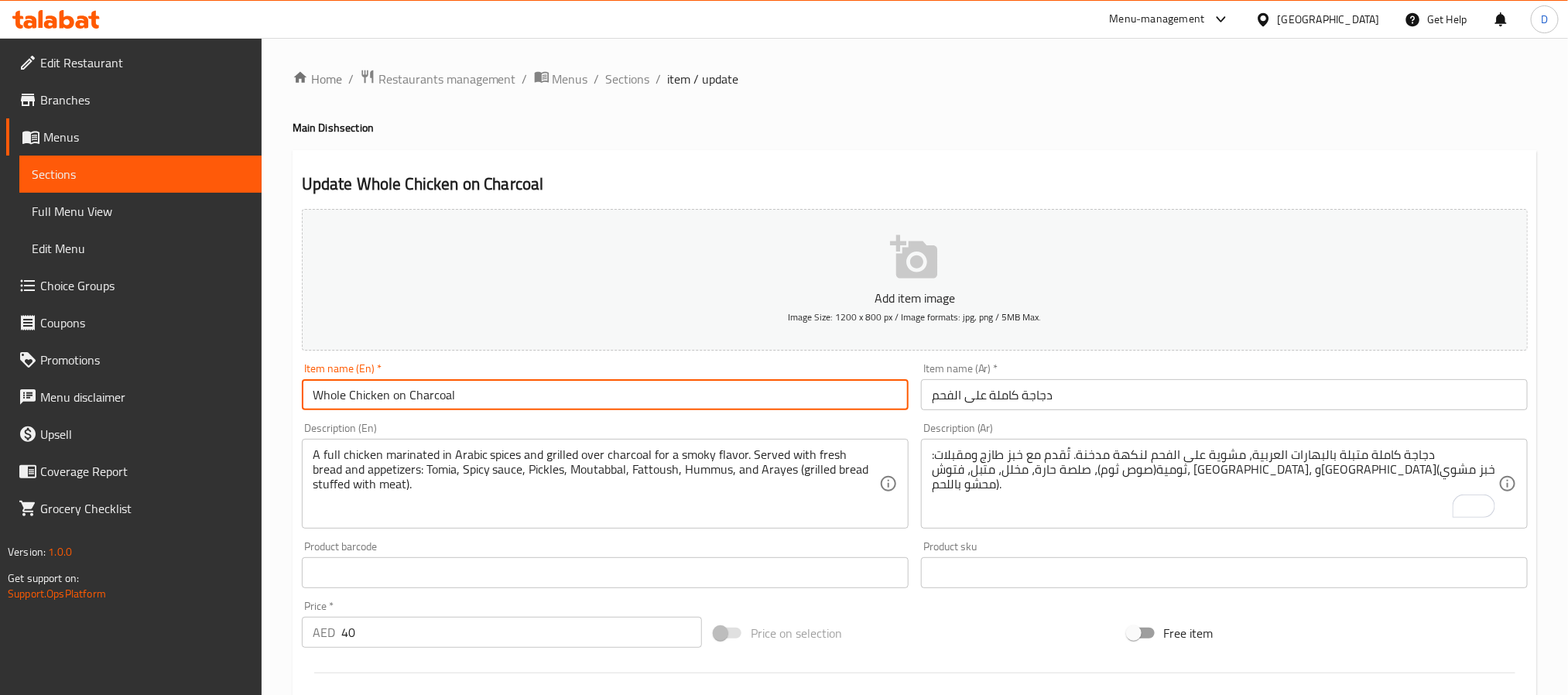
click at [671, 390] on input "Whole Chicken on Charcoal" at bounding box center [605, 395] width 607 height 31
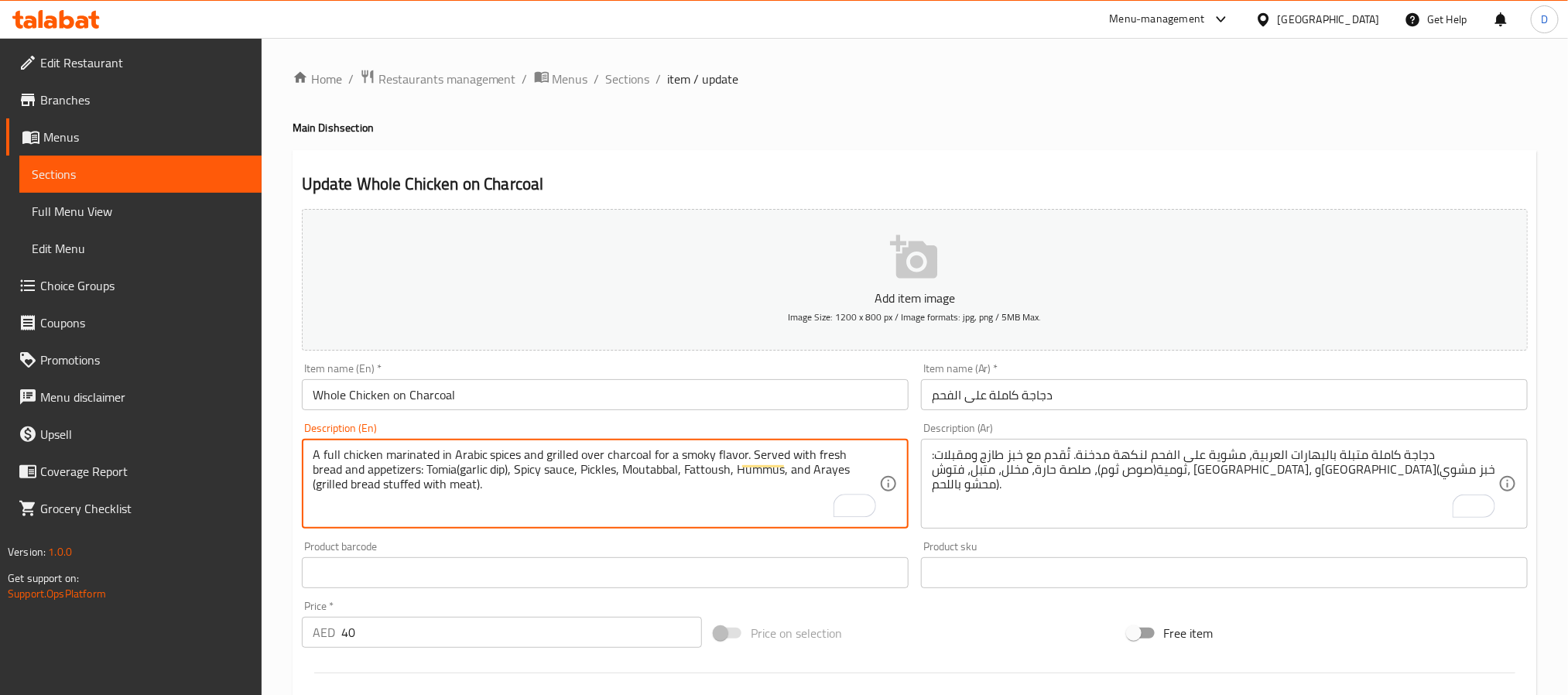
type textarea "A full chicken marinated in Arabic spices and grilled over charcoal for a smoky…"
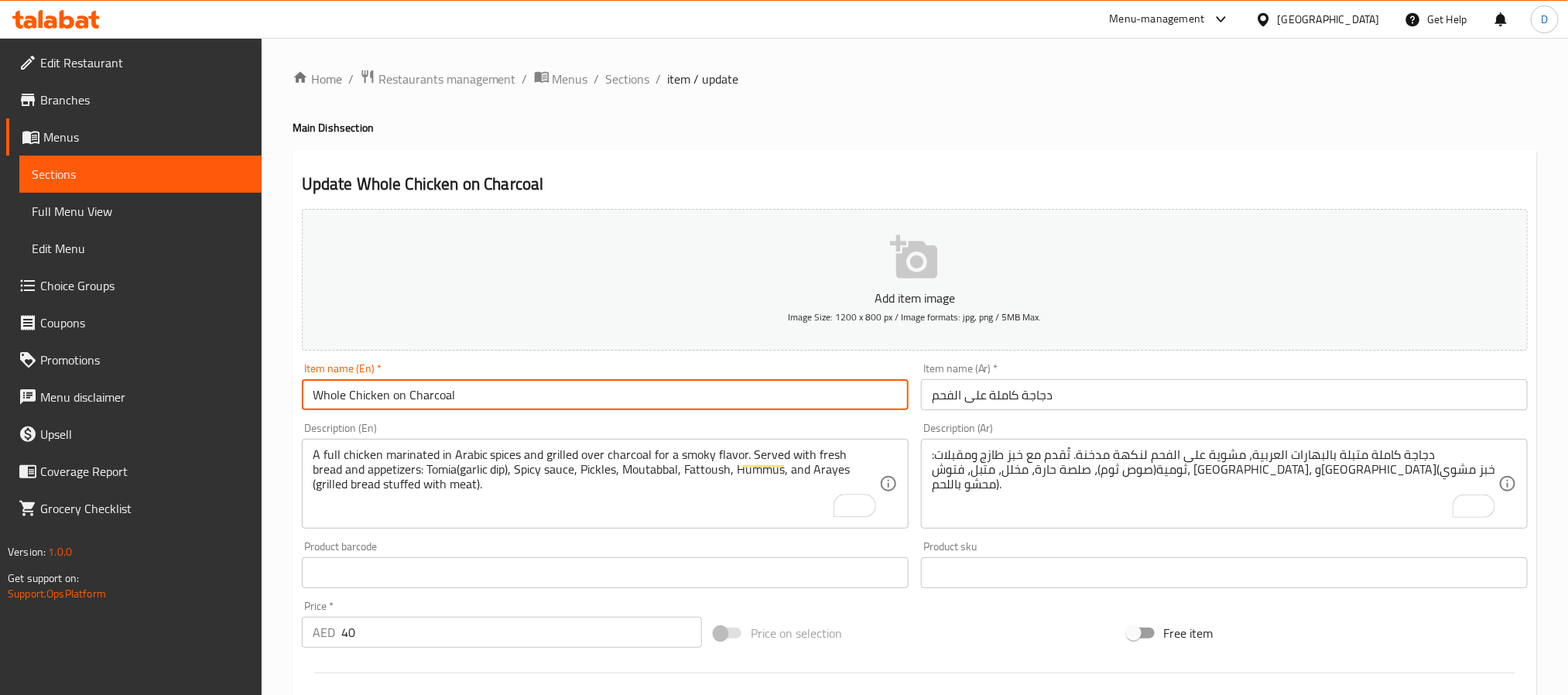
click at [507, 383] on input "Whole Chicken on Charcoal" at bounding box center [605, 395] width 607 height 31
click at [629, 82] on span "Sections" at bounding box center [628, 79] width 44 height 18
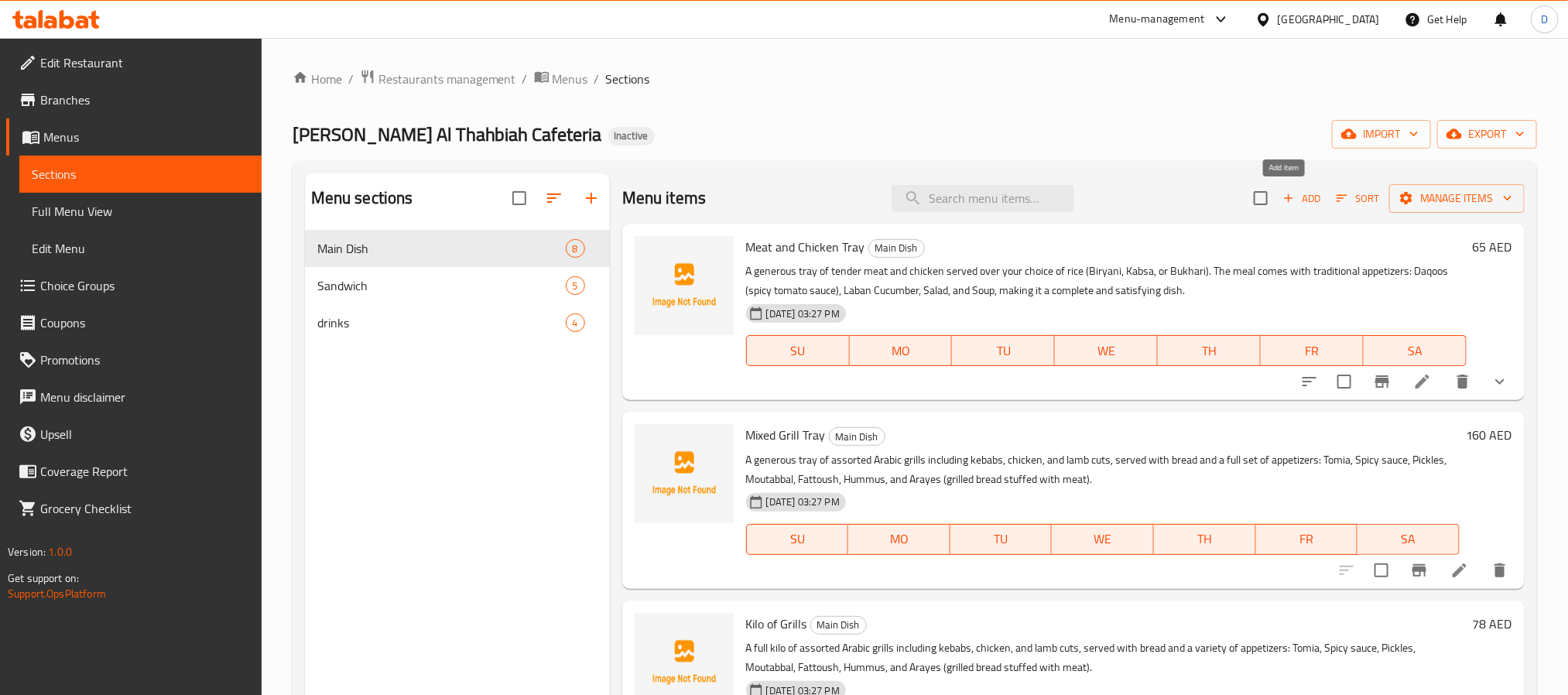
click at [1284, 204] on span "Add" at bounding box center [1302, 198] width 42 height 17
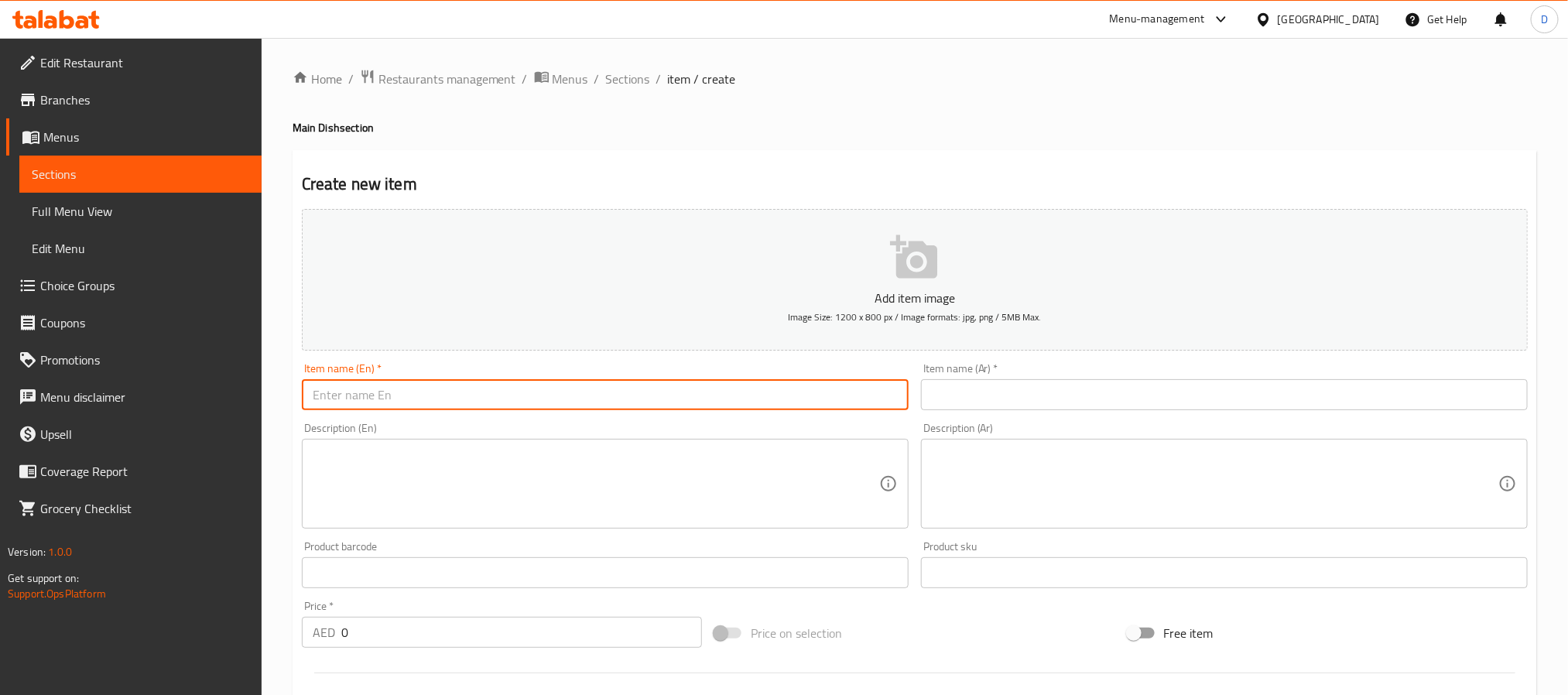
click at [801, 398] on input "text" at bounding box center [605, 395] width 607 height 31
paste input "Arabic Shawarma Tray"
type input "Arabic Shawarma Tray"
click at [792, 497] on textarea at bounding box center [596, 484] width 566 height 73
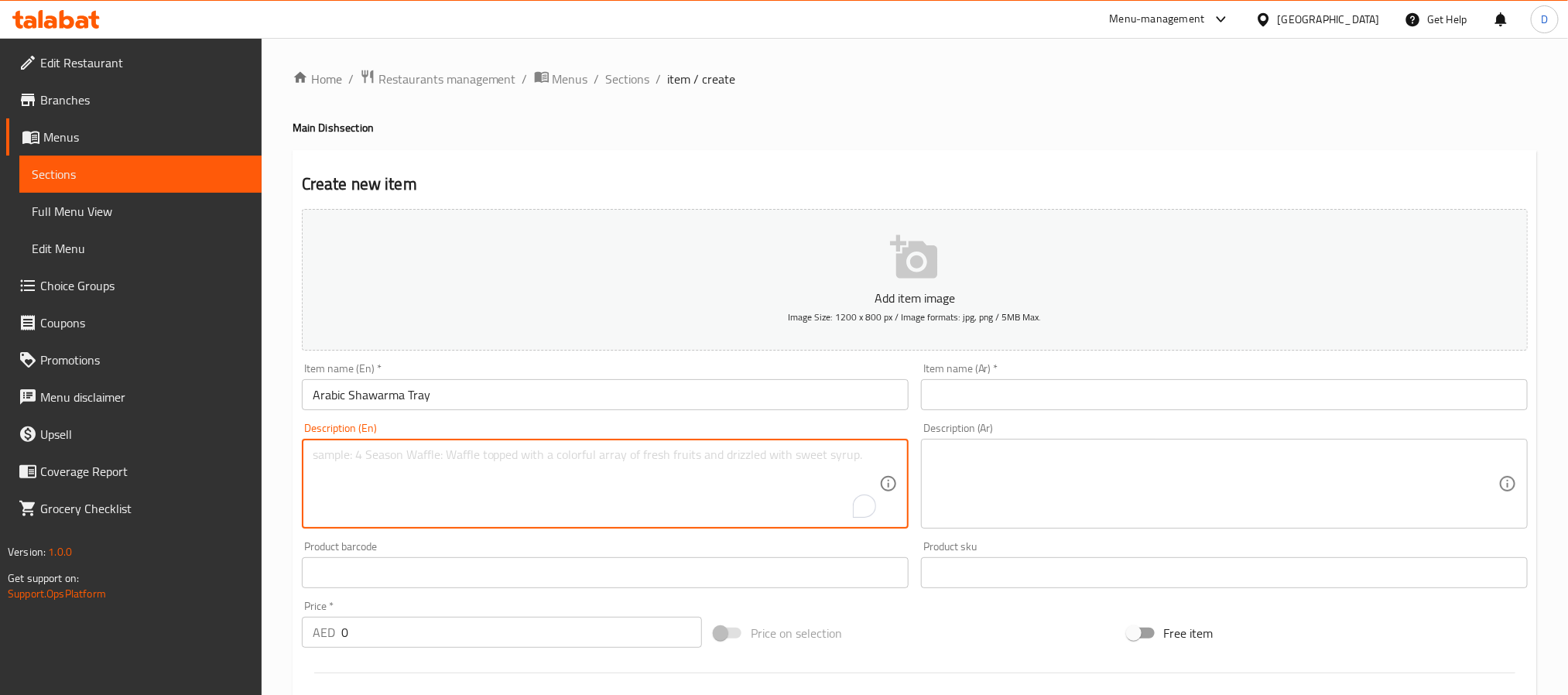
paste textarea "A hearty tray of Arabic-style chicken shawarma rolls, topped with fries and gar…"
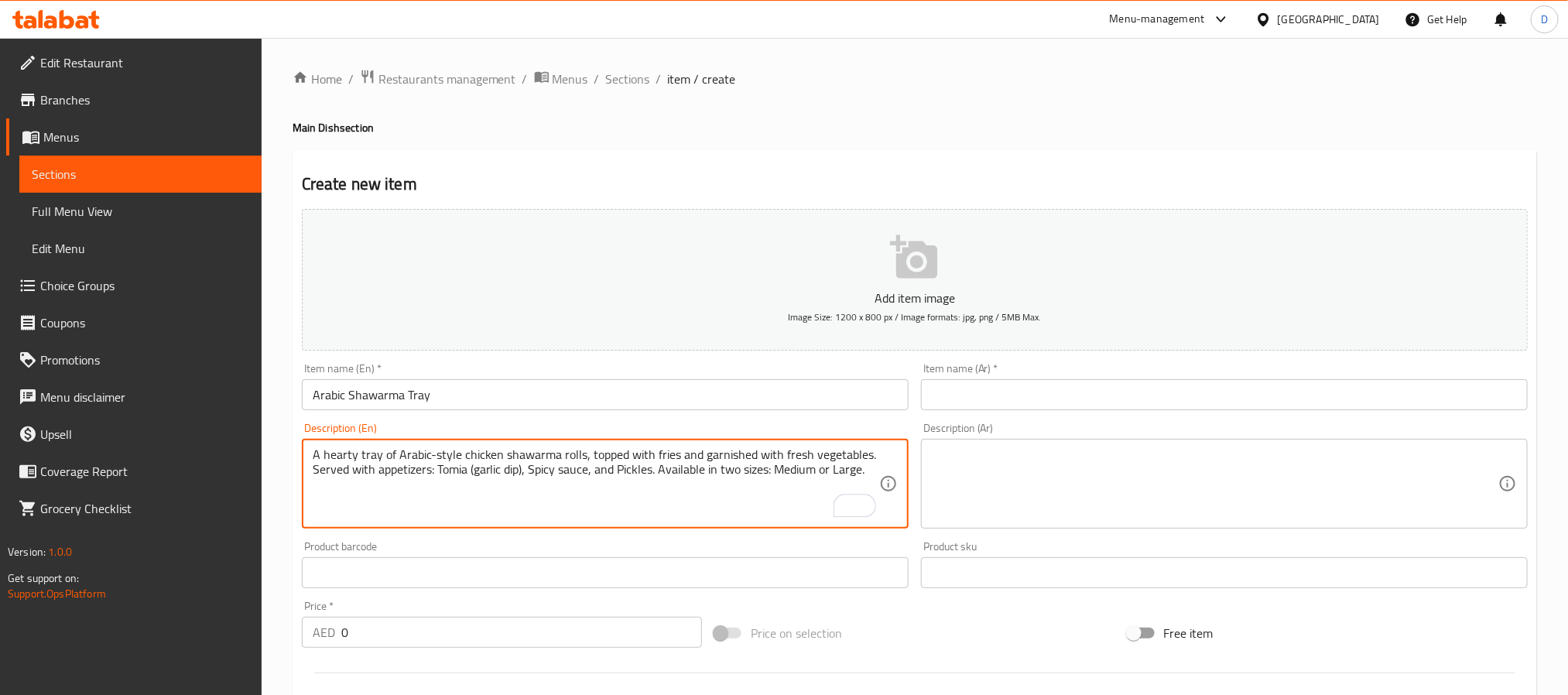
click at [841, 479] on textarea "A hearty tray of Arabic-style chicken shawarma rolls, topped with fries and gar…" at bounding box center [596, 484] width 566 height 73
type textarea "A hearty tray of Arabic-style chicken shawarma rolls, topped with fries and gar…"
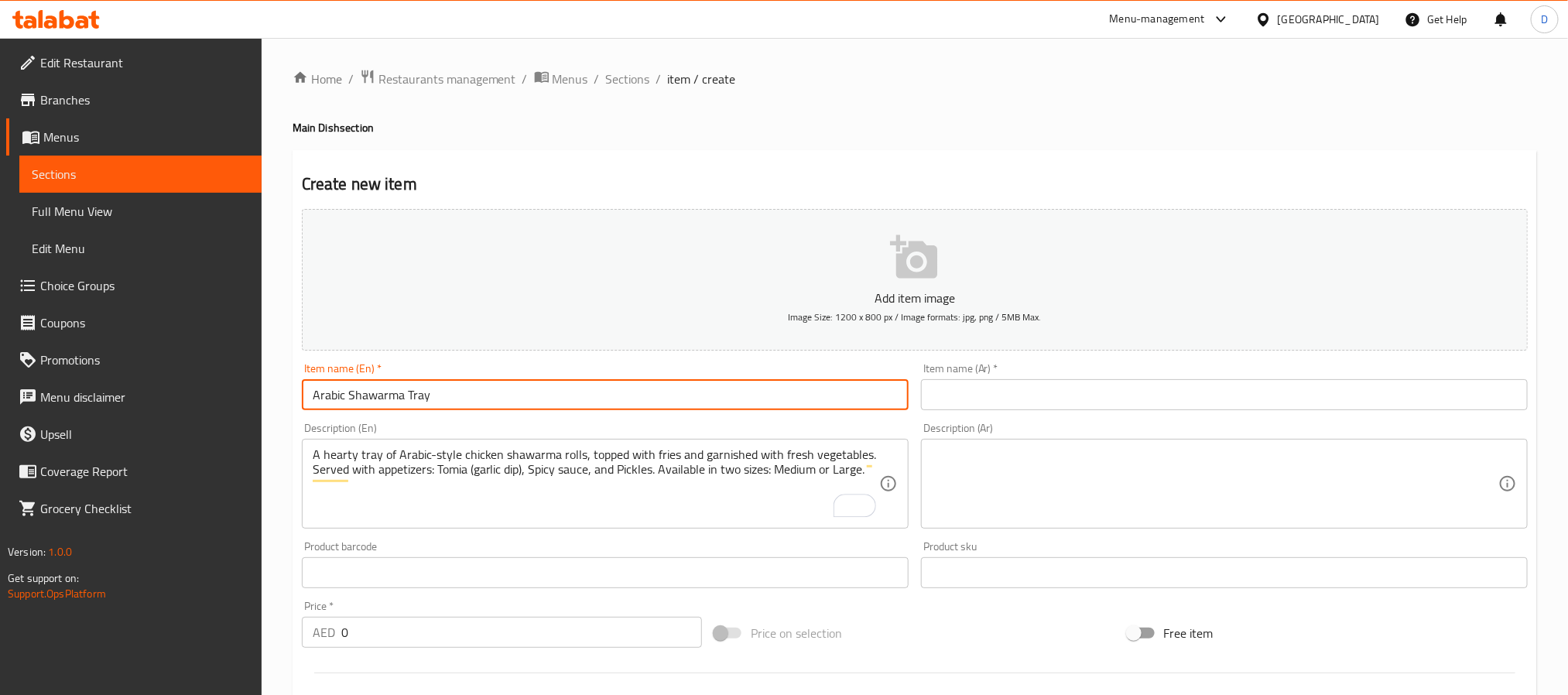
click at [700, 404] on input "Arabic Shawarma Tray" at bounding box center [605, 395] width 607 height 31
paste input "Large"
click at [432, 393] on input "Arabic Shawarma Tray Large" at bounding box center [605, 395] width 607 height 31
type input "Arabic Shawarma Tray Large"
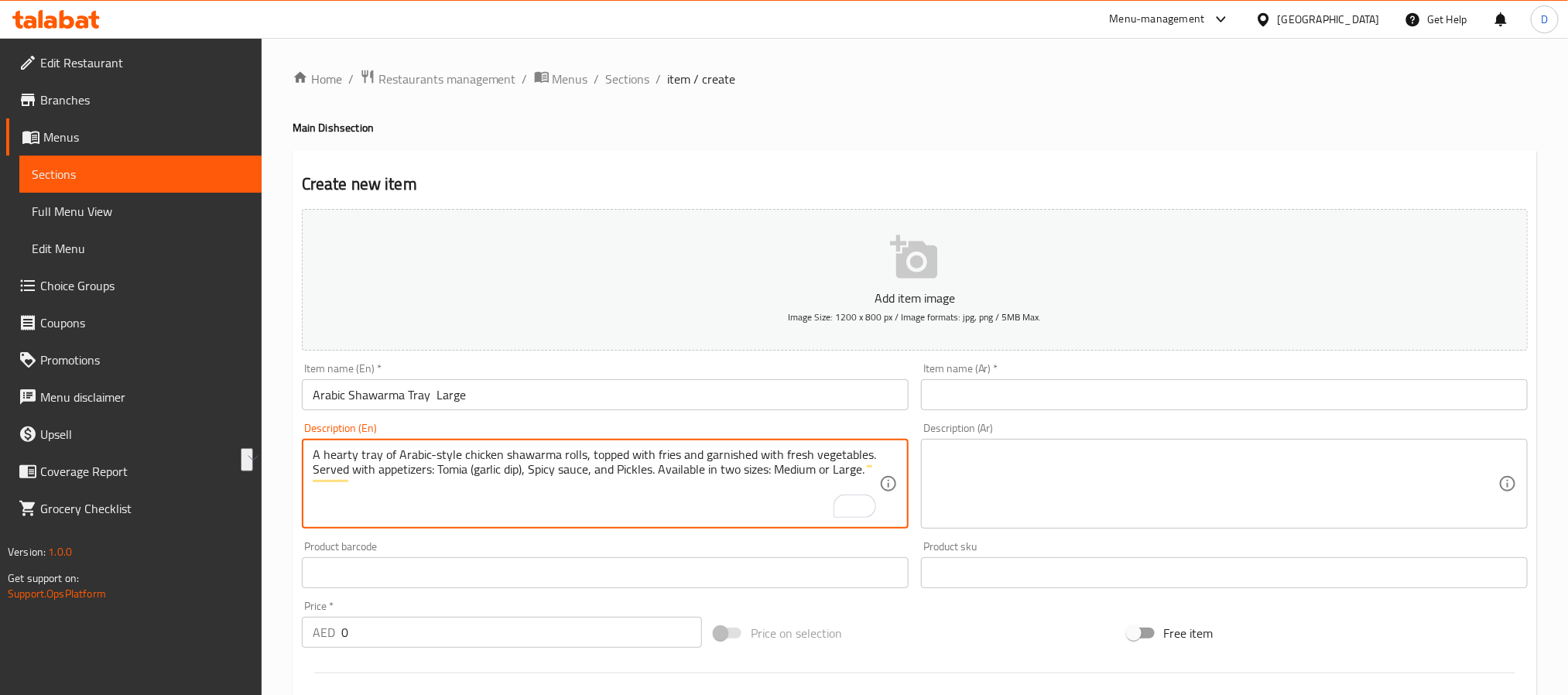
drag, startPoint x: 868, startPoint y: 471, endPoint x: 778, endPoint y: 469, distance: 90.0
drag, startPoint x: 769, startPoint y: 474, endPoint x: 657, endPoint y: 475, distance: 112.0
click at [657, 475] on textarea "A hearty tray of Arabic-style chicken shawarma rolls, topped with fries and gar…" at bounding box center [596, 484] width 566 height 73
type textarea "A hearty tray of Arabic-style chicken shawarma rolls, topped with fries and gar…"
click at [647, 467] on textarea "A hearty tray of Arabic-style chicken shawarma rolls, topped with fries and gar…" at bounding box center [596, 484] width 566 height 73
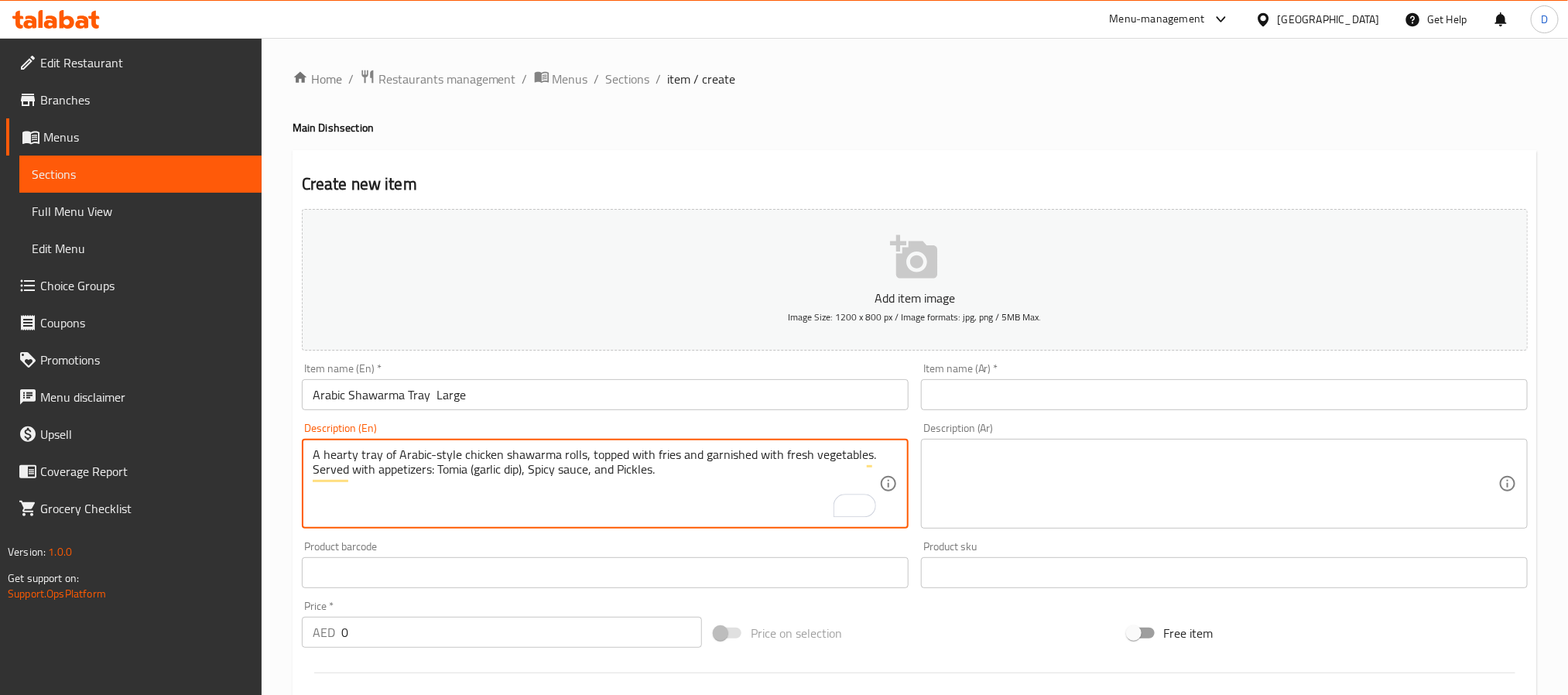
click at [647, 467] on textarea "A hearty tray of Arabic-style chicken shawarma rolls, topped with fries and gar…" at bounding box center [596, 484] width 566 height 73
type textarea "A hearty tray of Arabic-style chicken shawarma rolls, topped with fries and gar…"
click at [988, 486] on textarea at bounding box center [1215, 484] width 566 height 73
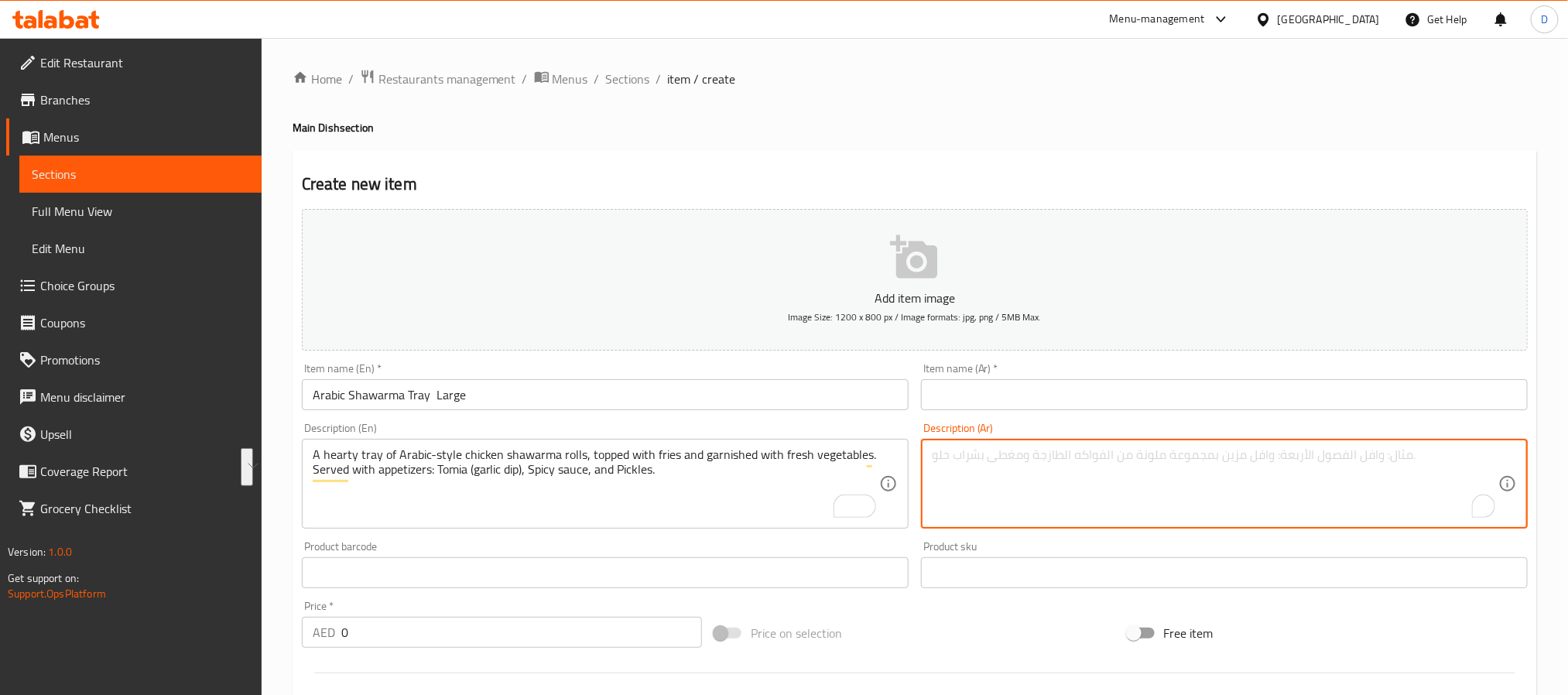
paste textarea "صينية شاورما دجاج شهية على الطريقة العربية، مغطاة بالبطاطس المقلية ومزينة بالخض…"
type textarea "صينية شاورما دجاج شهية على الطريقة العربية، مغطاة بالبطاطس المقلية ومزينة بالخض…"
click at [722, 397] on input "Arabic Shawarma Tray Large" at bounding box center [605, 395] width 607 height 31
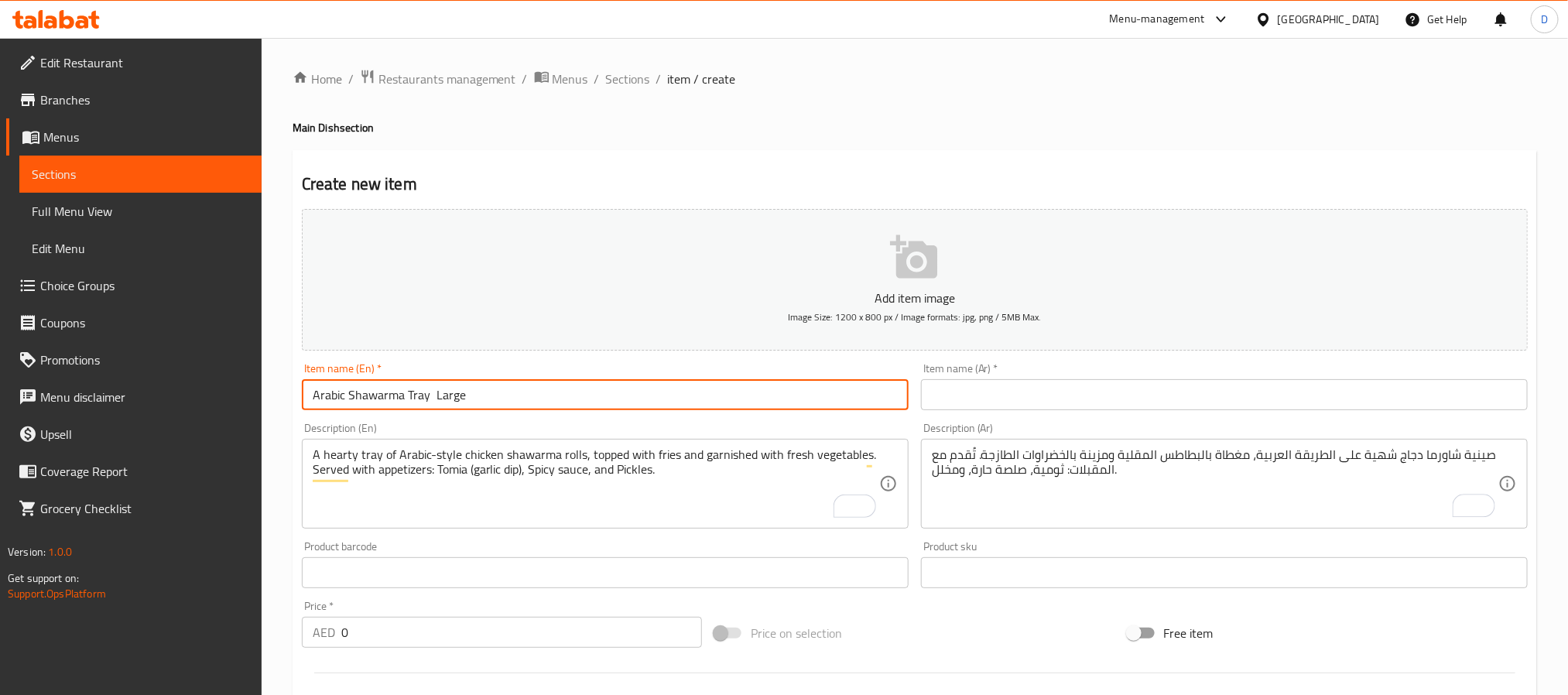
click at [722, 397] on input "Arabic Shawarma Tray Large" at bounding box center [605, 395] width 607 height 31
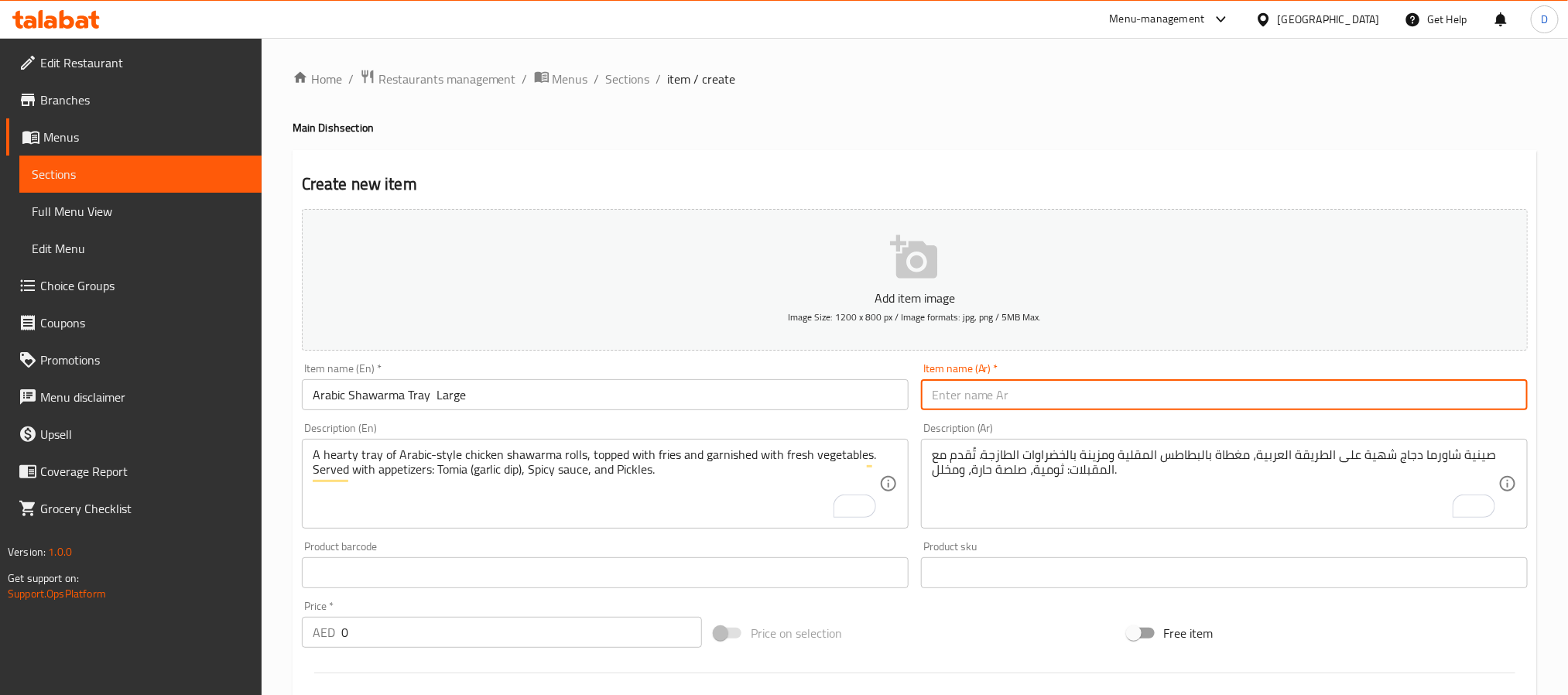
click at [1034, 397] on input "text" at bounding box center [1224, 395] width 607 height 31
paste input "صينية شاورما عربية كبيرة"
type input "صينية شاورما عربية كبيرة"
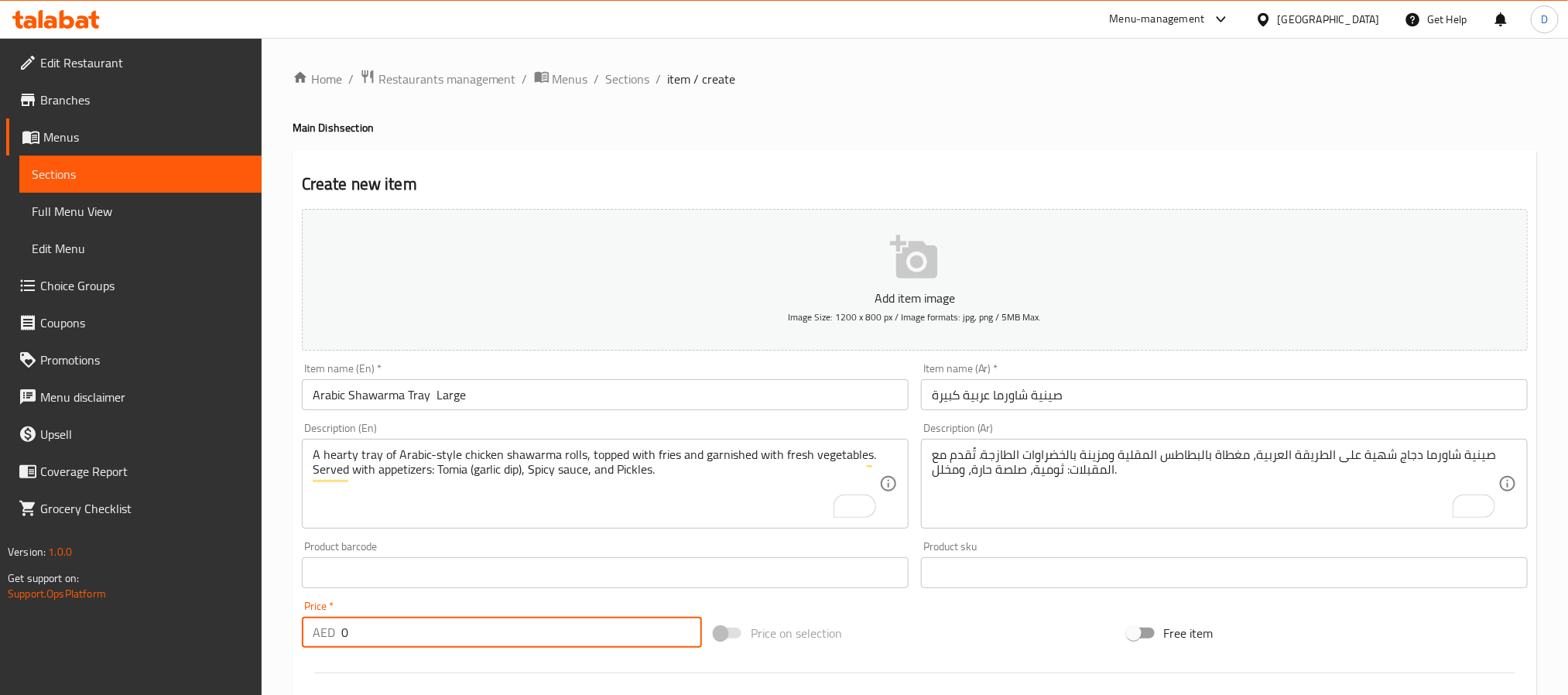
drag, startPoint x: 377, startPoint y: 630, endPoint x: 341, endPoint y: 631, distance: 36.0
click at [341, 631] on input "0" at bounding box center [521, 632] width 360 height 31
type input "65"
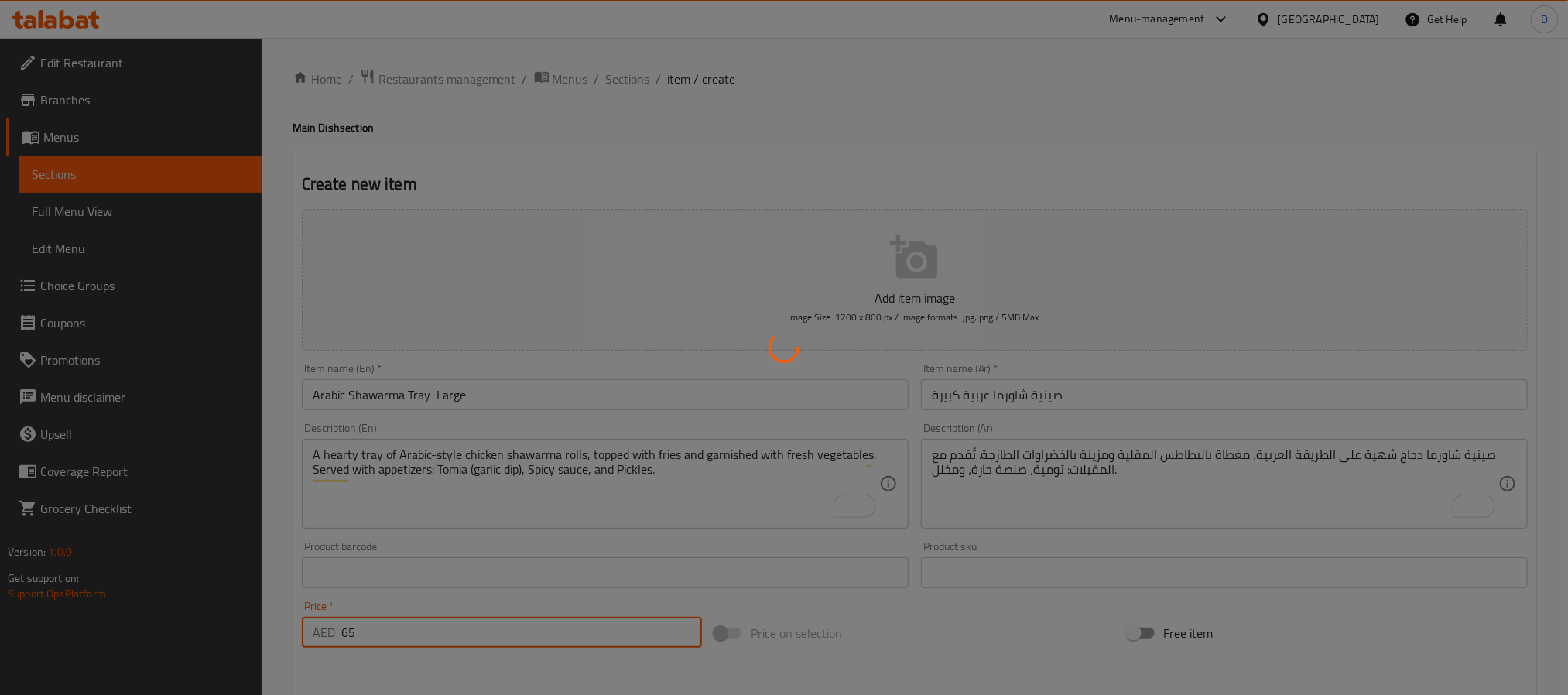
type input "0"
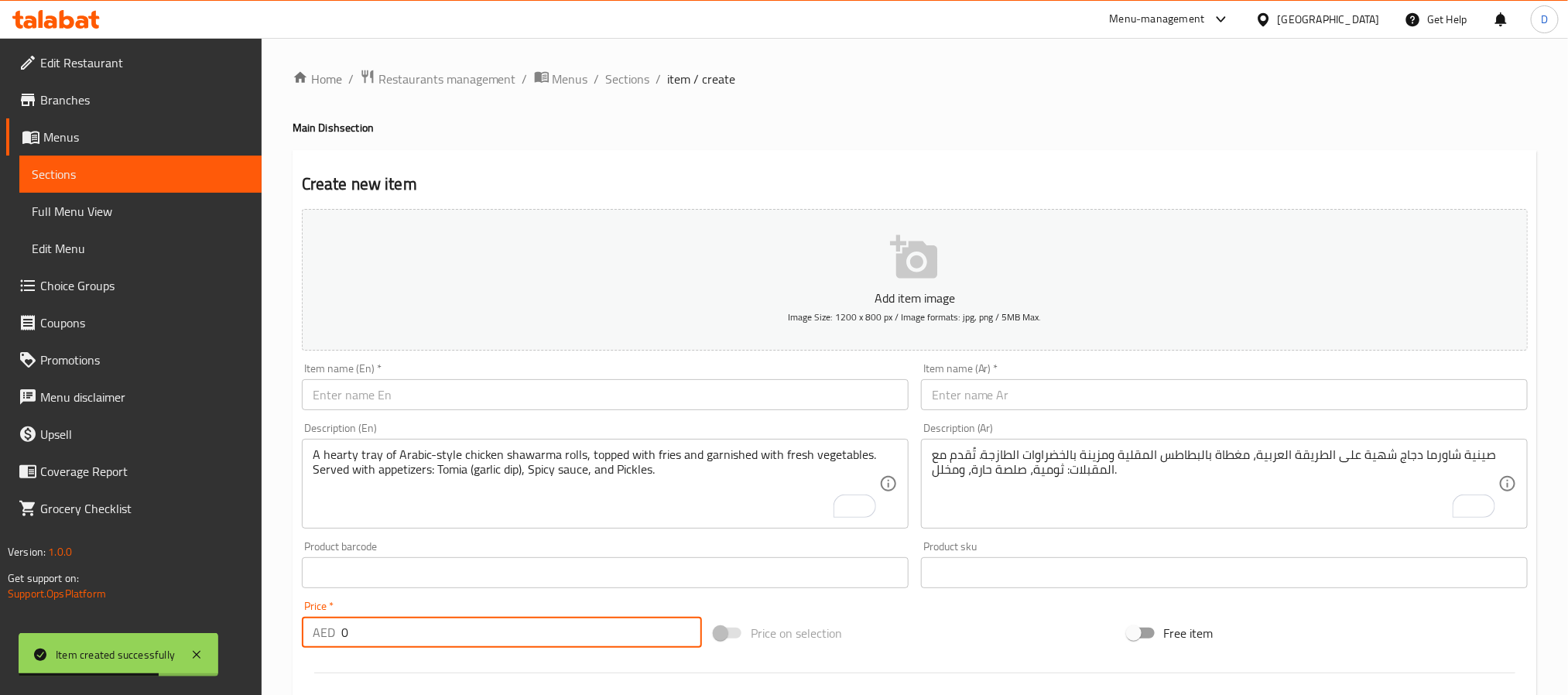
click at [798, 390] on input "text" at bounding box center [605, 395] width 607 height 31
paste input "Arabic Shawarma Tray"
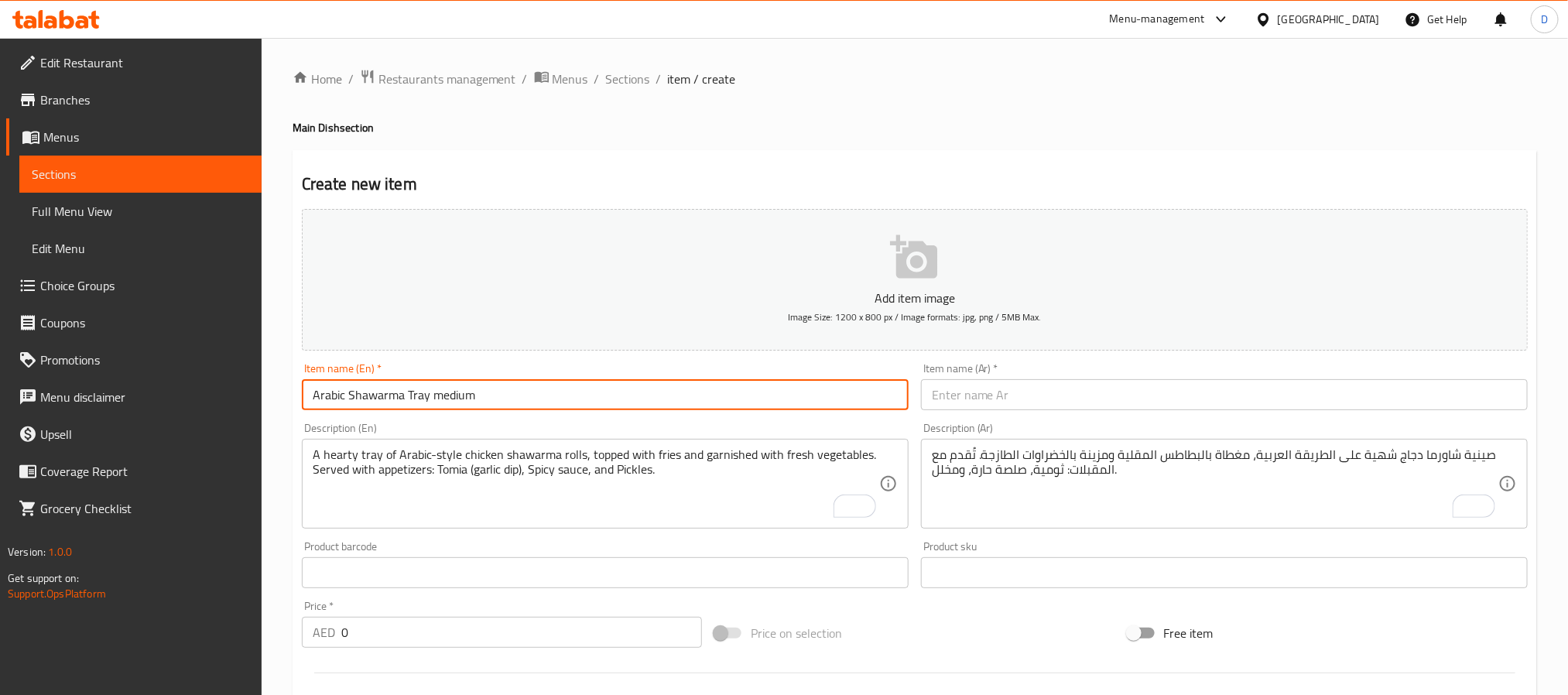
click at [794, 390] on input "Arabic Shawarma Tray medium" at bounding box center [605, 395] width 607 height 31
click at [794, 389] on input "Arabic Shawarma Tray medium" at bounding box center [605, 395] width 607 height 31
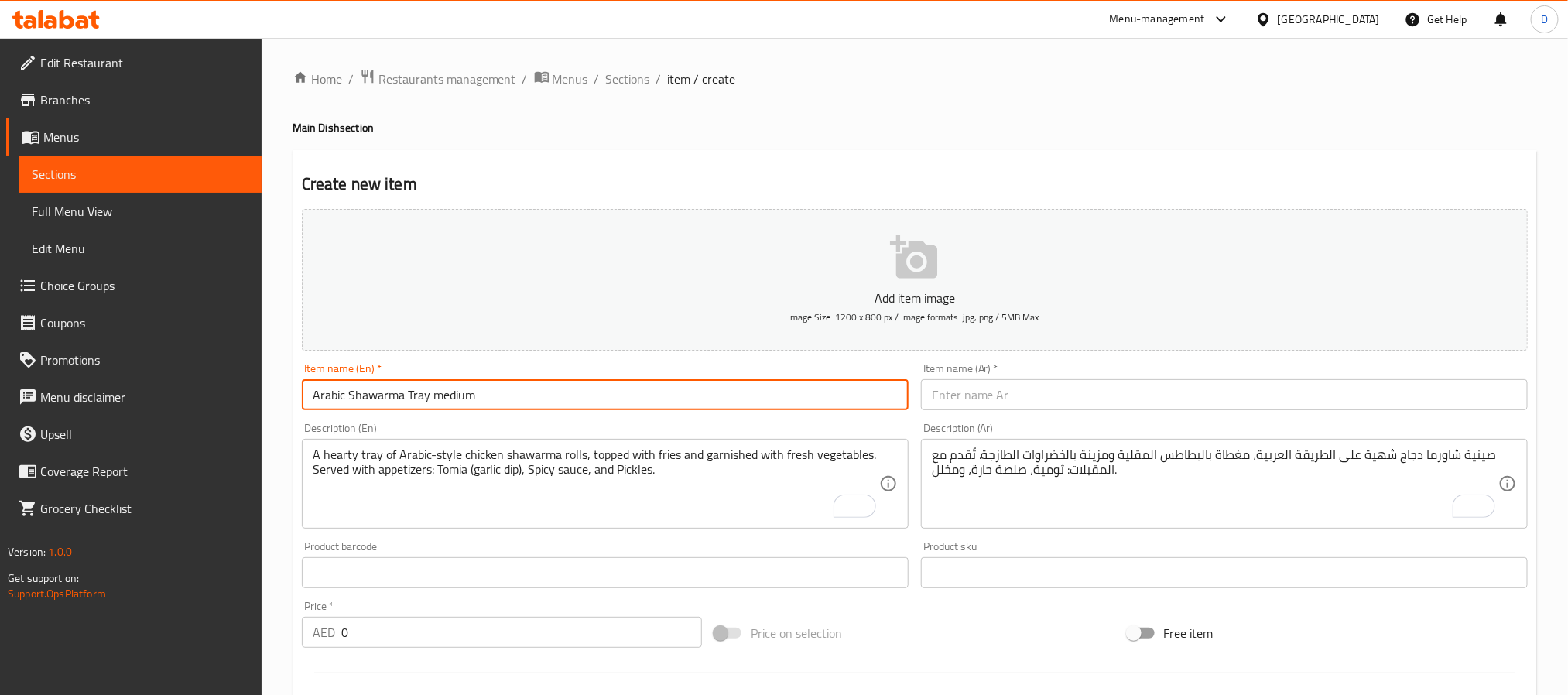
click at [794, 389] on input "Arabic Shawarma Tray medium" at bounding box center [605, 395] width 607 height 31
type input "Arabic Shawarma Tray medium"
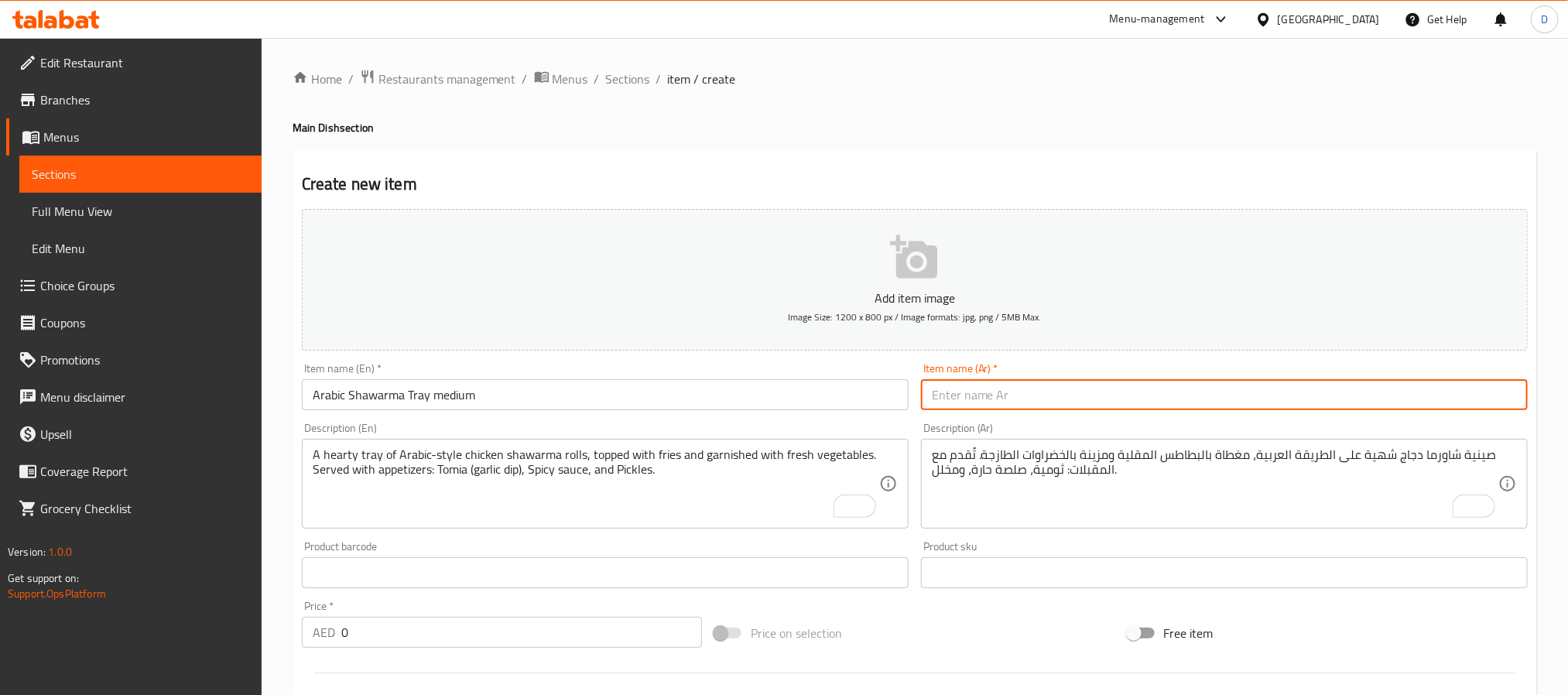
click at [975, 392] on input "text" at bounding box center [1224, 395] width 607 height 31
paste input "صينية شاورما عربية متوسطة"
type input "صينية شاورما عربية متوسطة"
click at [762, 458] on textarea "A hearty tray of Arabic-style chicken shawarma rolls, topped with fries and gar…" at bounding box center [596, 484] width 566 height 73
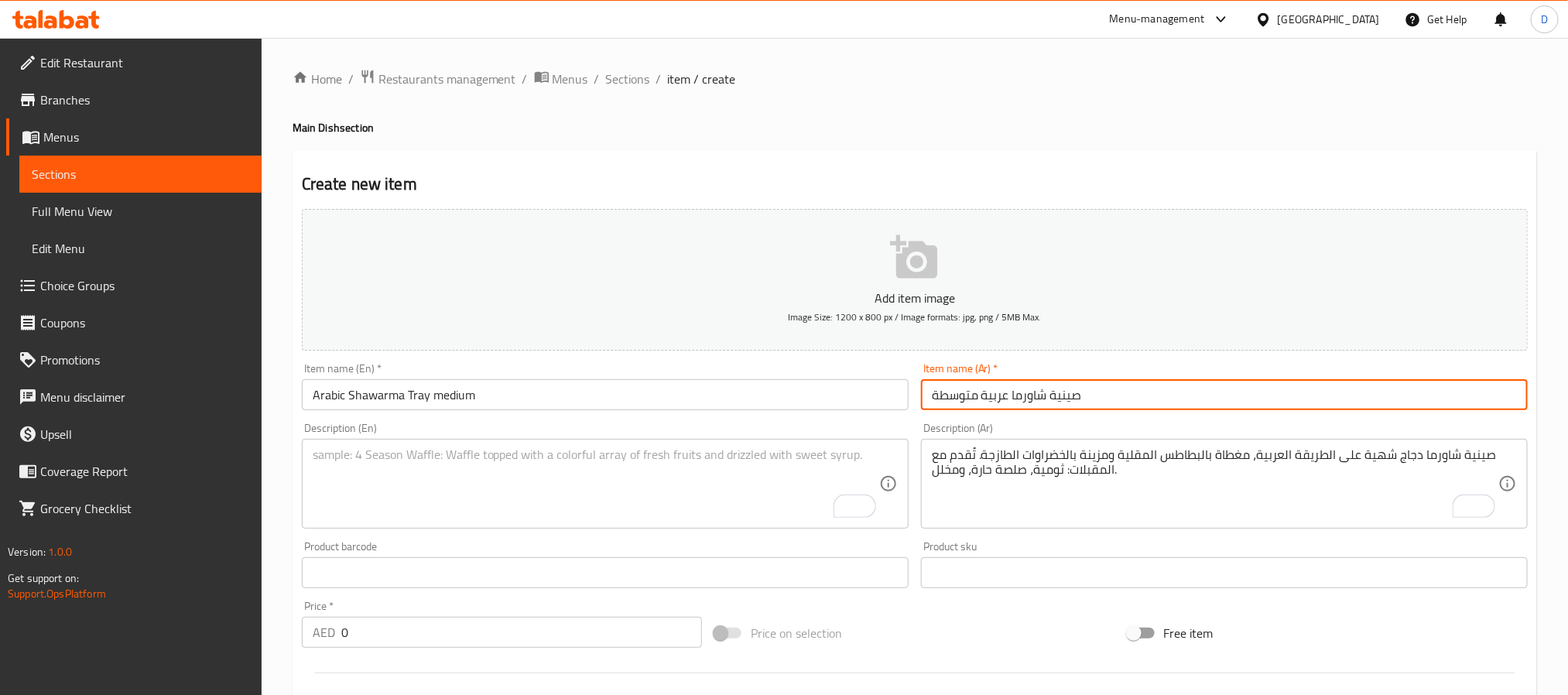
paste textarea "A delicious tray of Arabic-style chicken shawarma rolls, topped with crispy fri…"
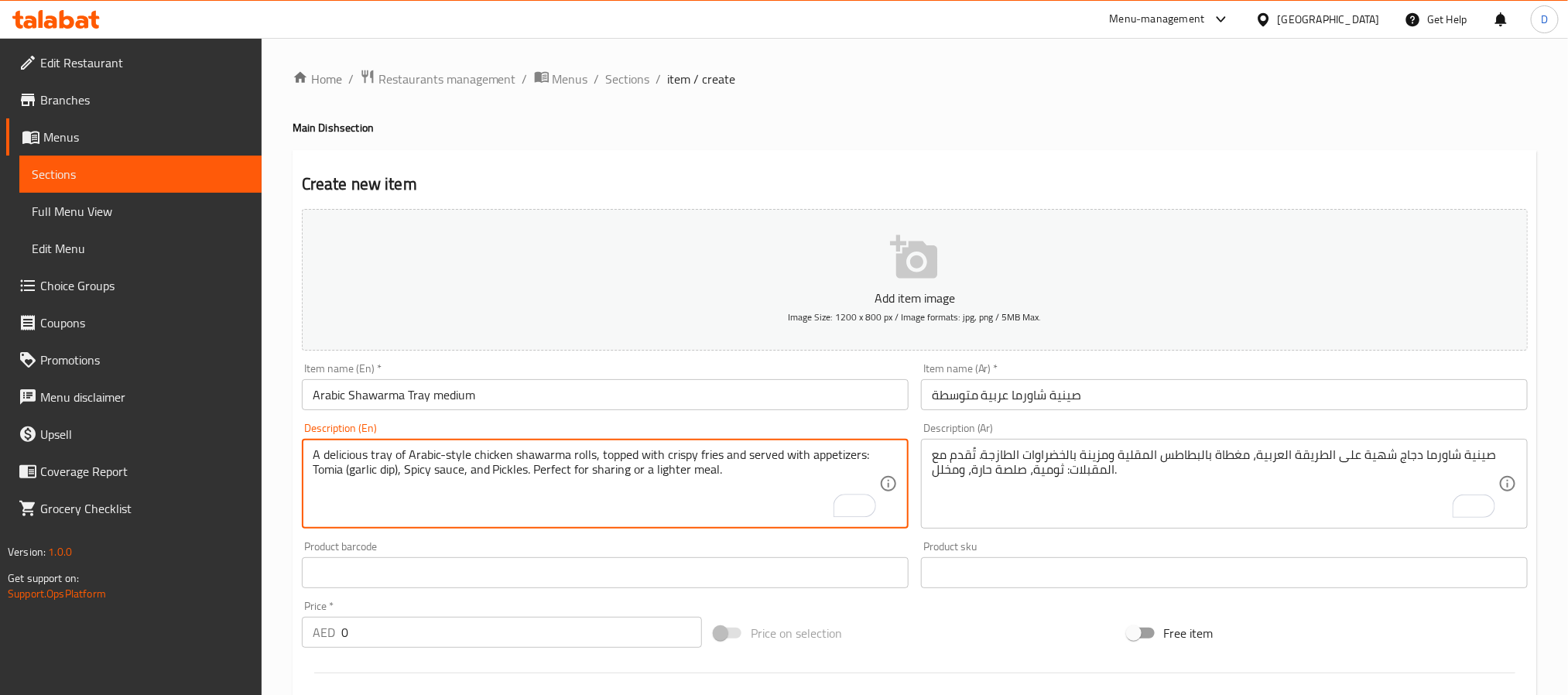
type textarea "A delicious tray of Arabic-style chicken shawarma rolls, topped with crispy fri…"
click at [1069, 497] on textarea "صينية شاورما دجاج شهية على الطريقة العربية، مغطاة بالبطاطس المقلية ومزينة بالخض…" at bounding box center [1215, 484] width 566 height 73
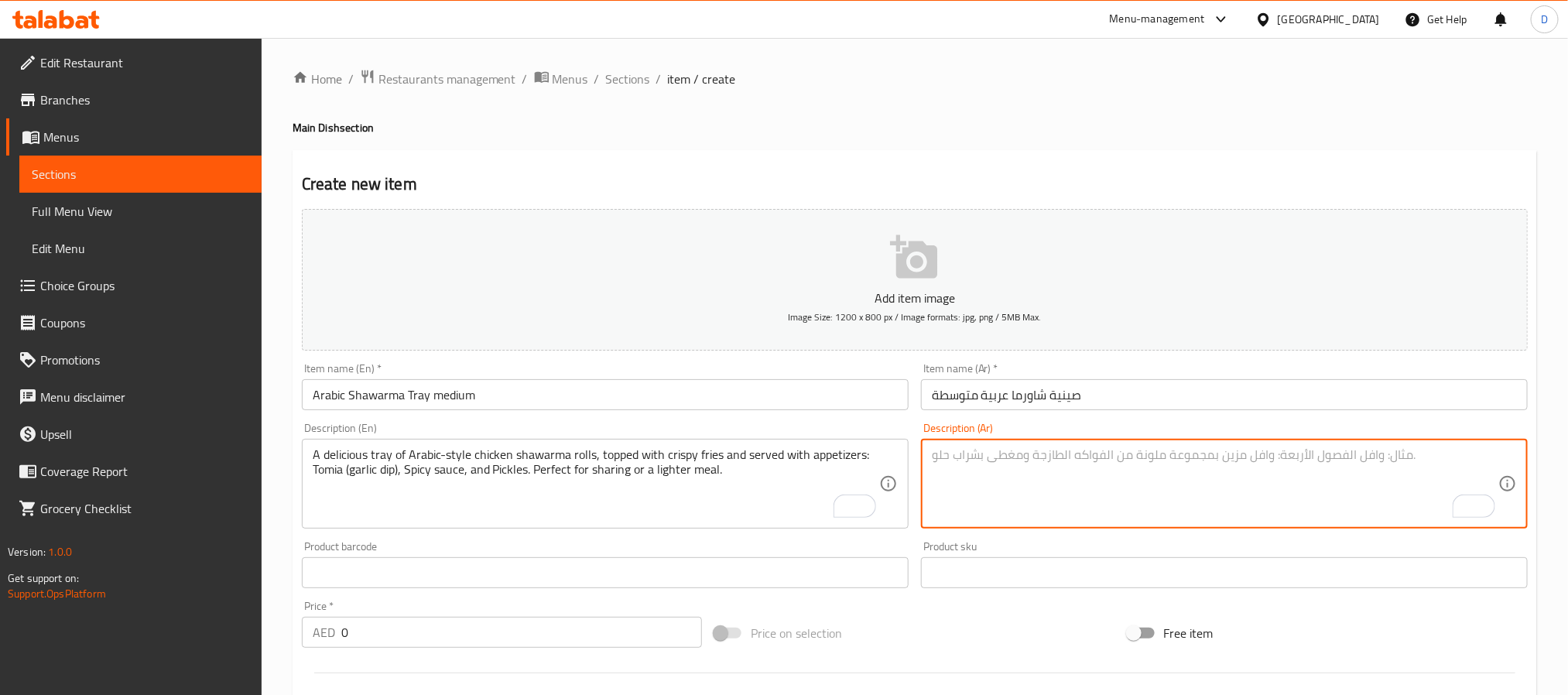
paste textarea "صينية شهية من لفائف شاورما الدجاج على الطريقة العربية، مغطاة ببطاطا [GEOGRAPHIC…"
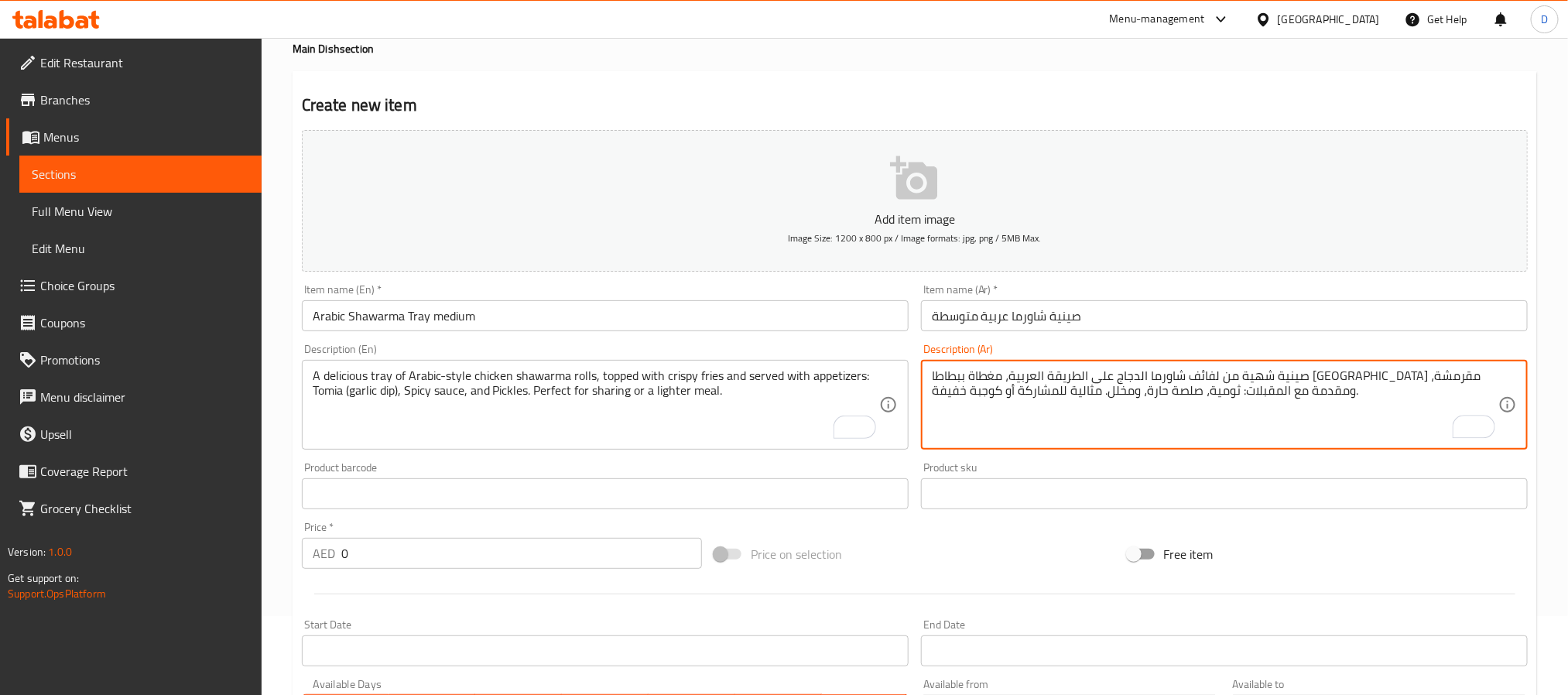
scroll to position [116, 0]
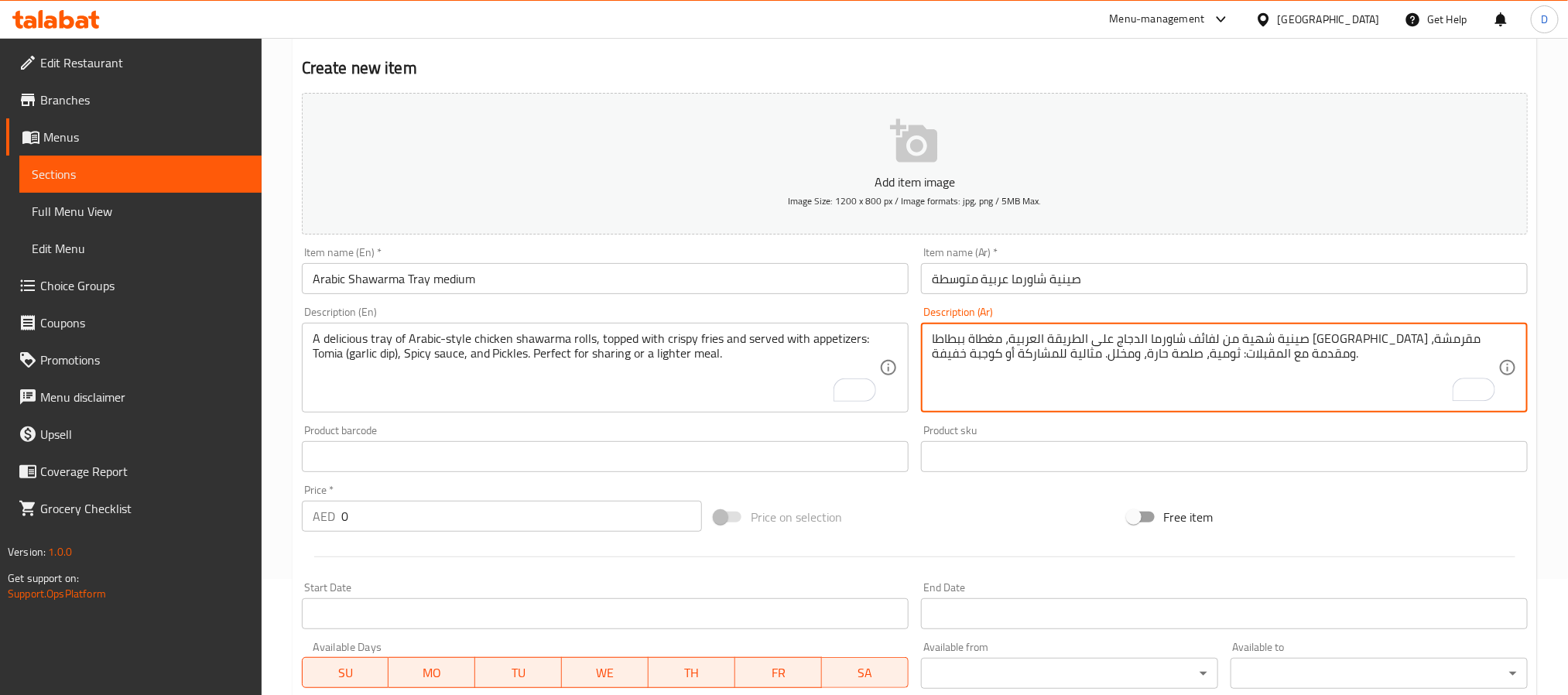
type textarea "صينية شهية من لفائف شاورما الدجاج على الطريقة العربية، مغطاة ببطاطا [GEOGRAPHIC…"
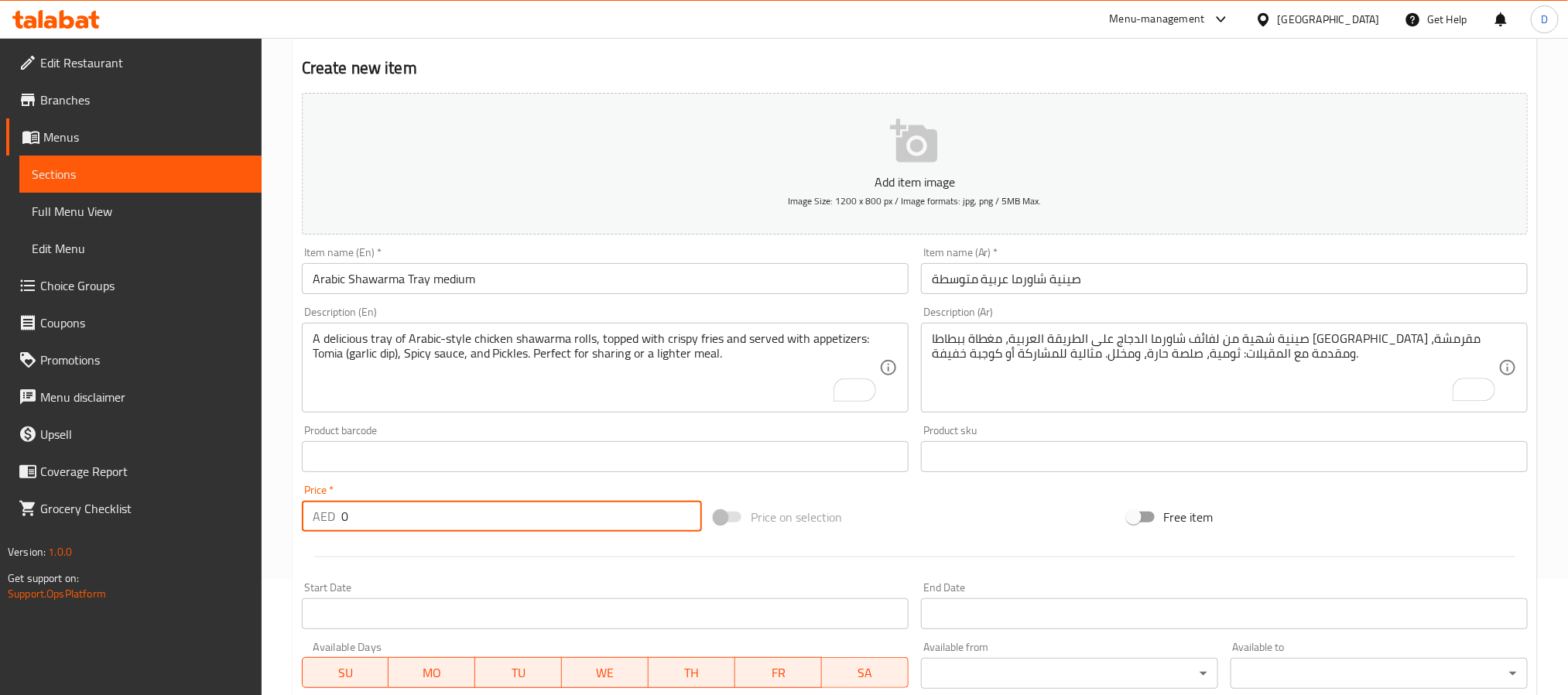
drag, startPoint x: 372, startPoint y: 522, endPoint x: 335, endPoint y: 519, distance: 37.1
click at [335, 519] on div "AED 0 Price *" at bounding box center [501, 516] width 400 height 31
type input "35"
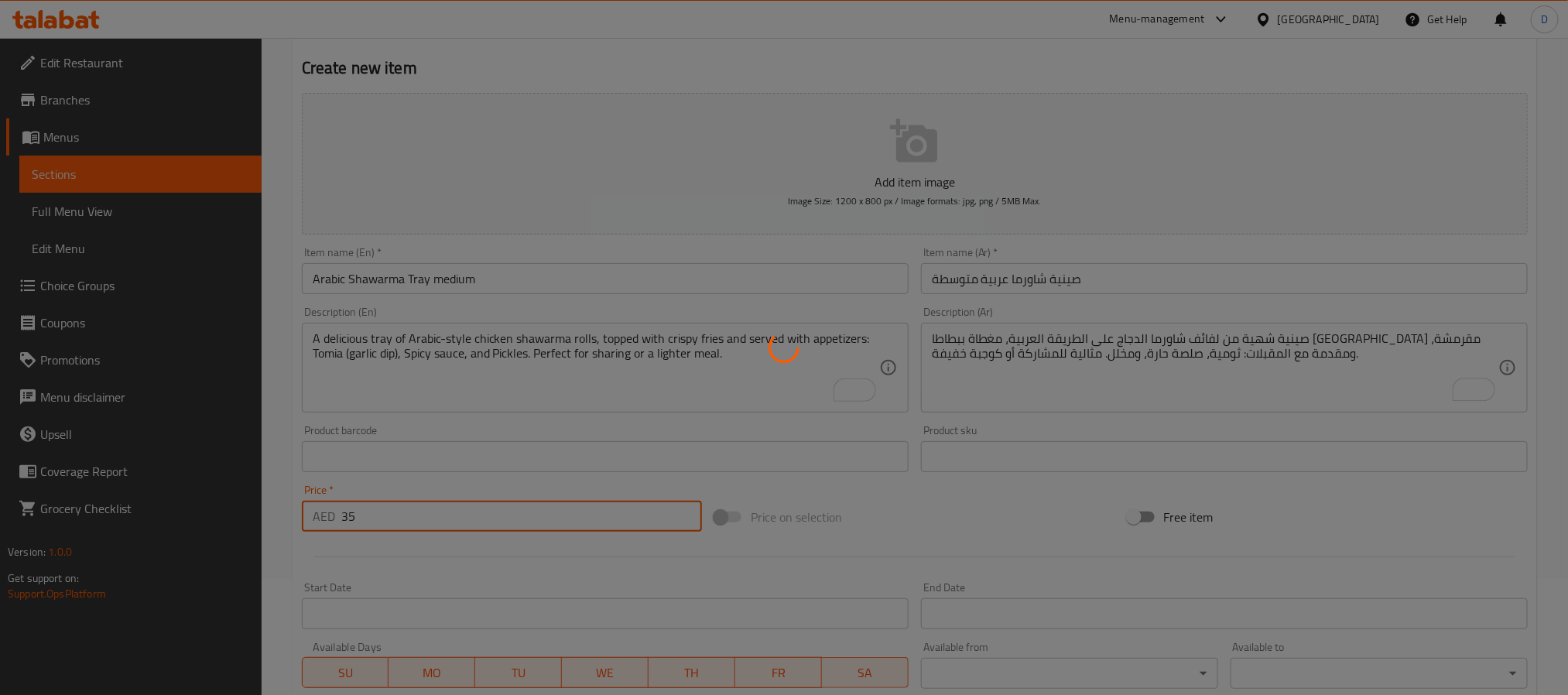
type input "0"
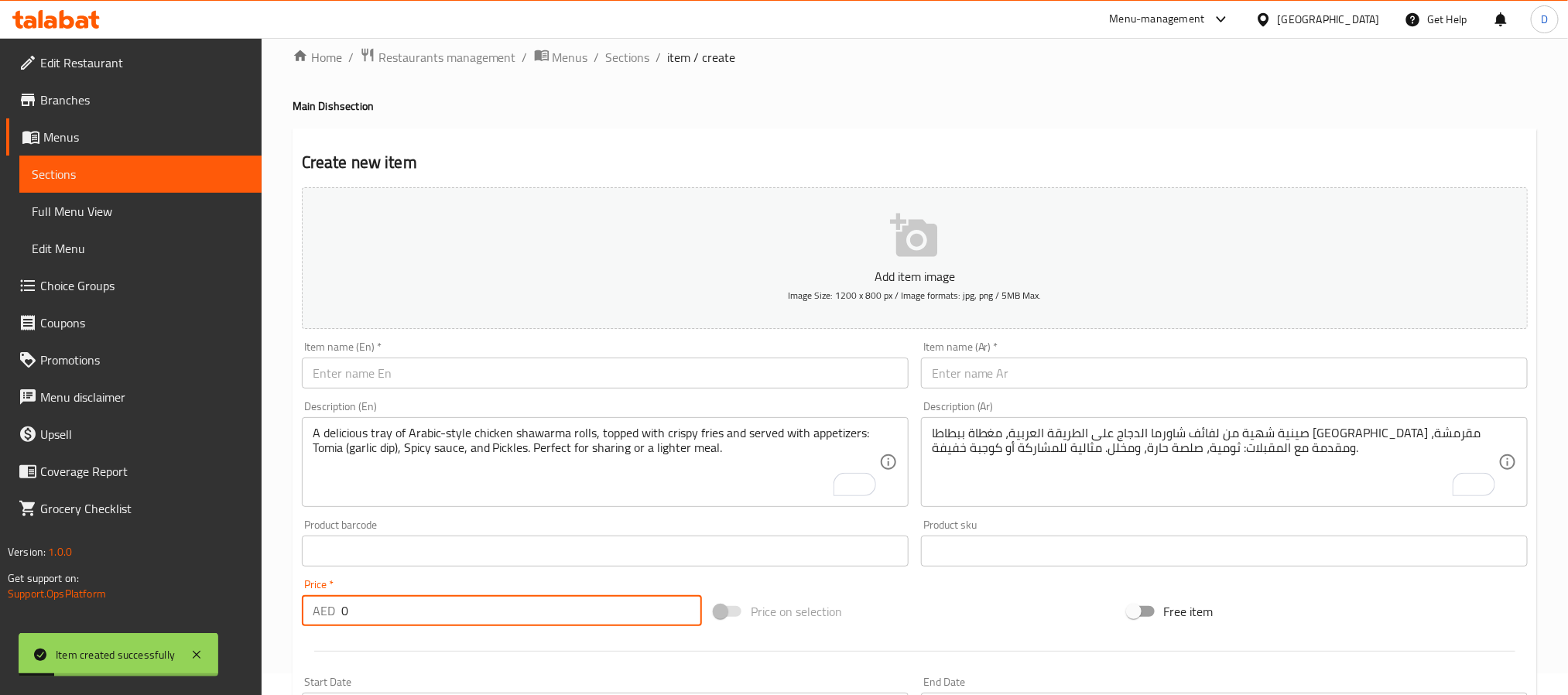
scroll to position [0, 0]
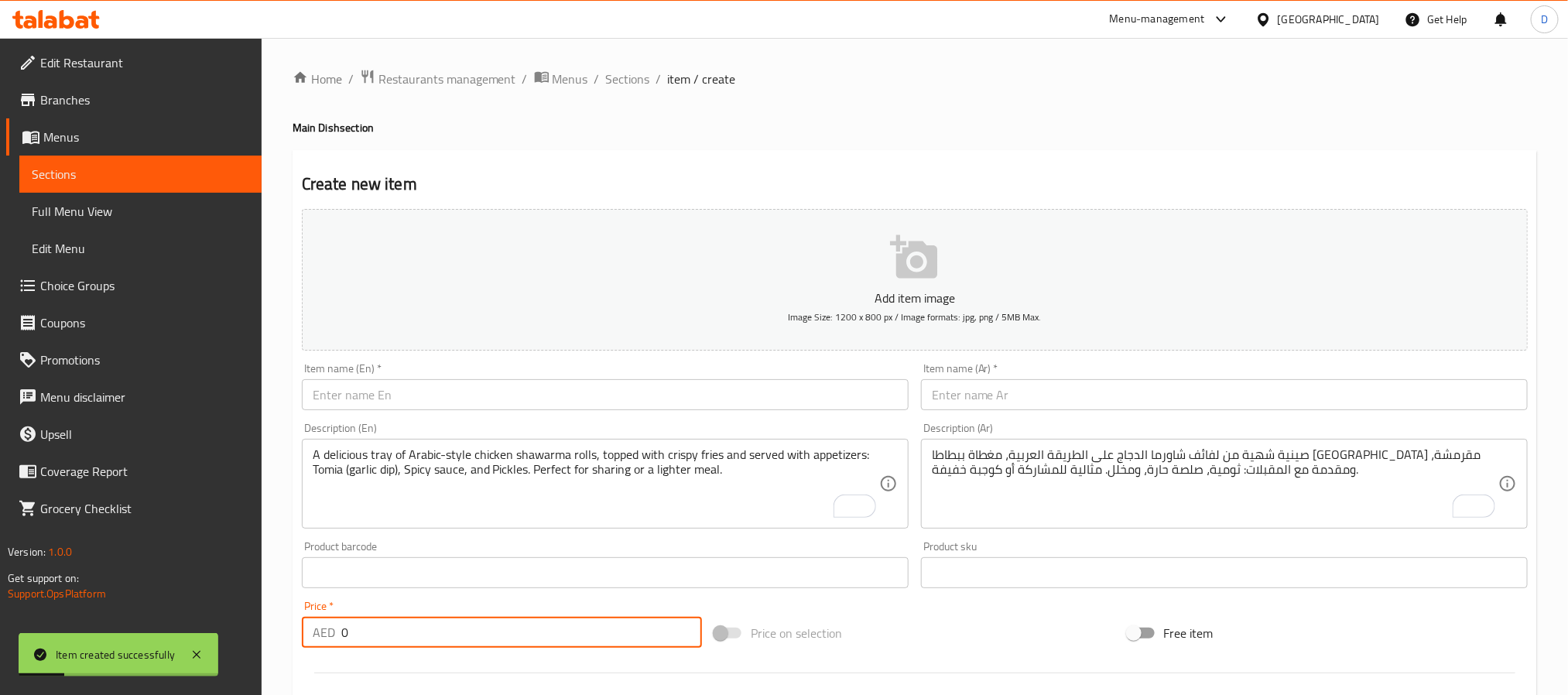
drag, startPoint x: 623, startPoint y: 83, endPoint x: 450, endPoint y: 5, distance: 189.8
click at [623, 83] on span "Sections" at bounding box center [628, 79] width 44 height 18
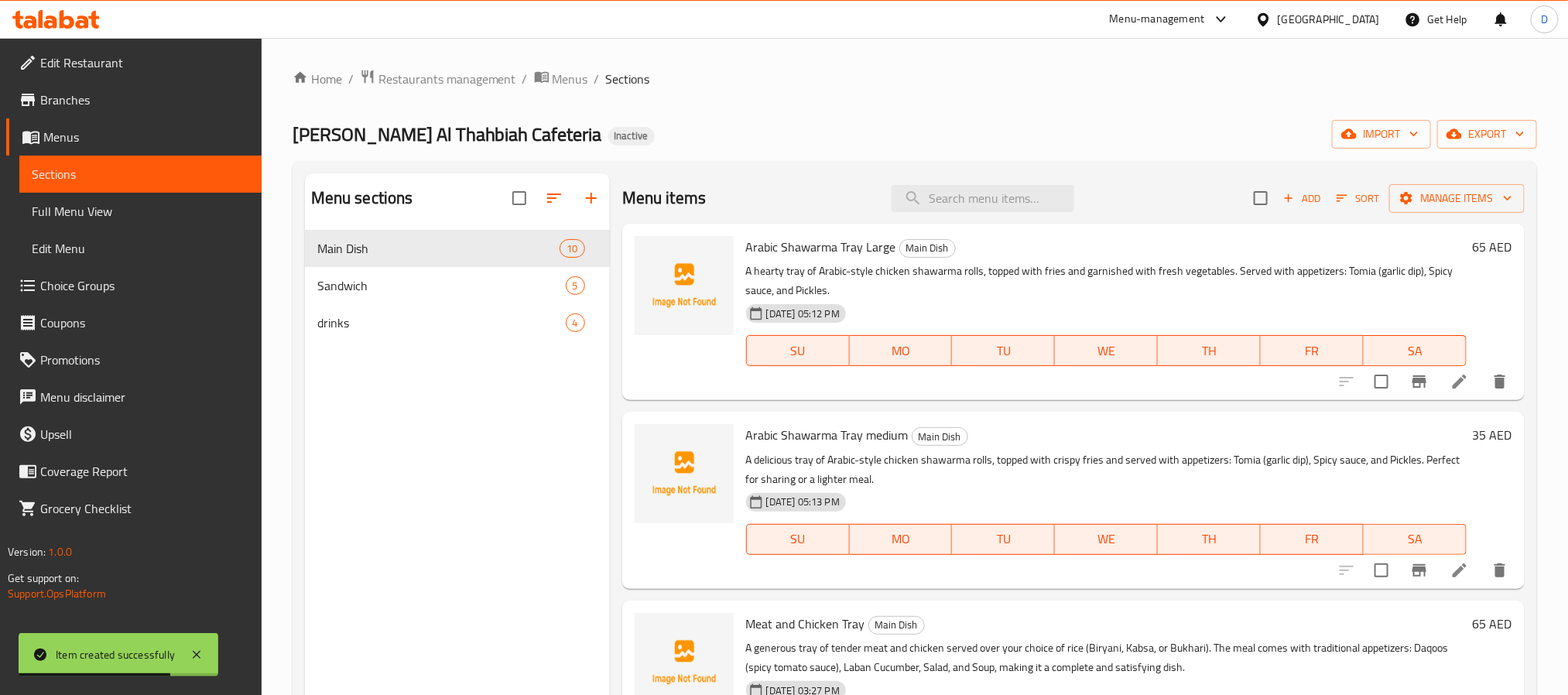
click at [1451, 384] on icon at bounding box center [1460, 381] width 18 height 18
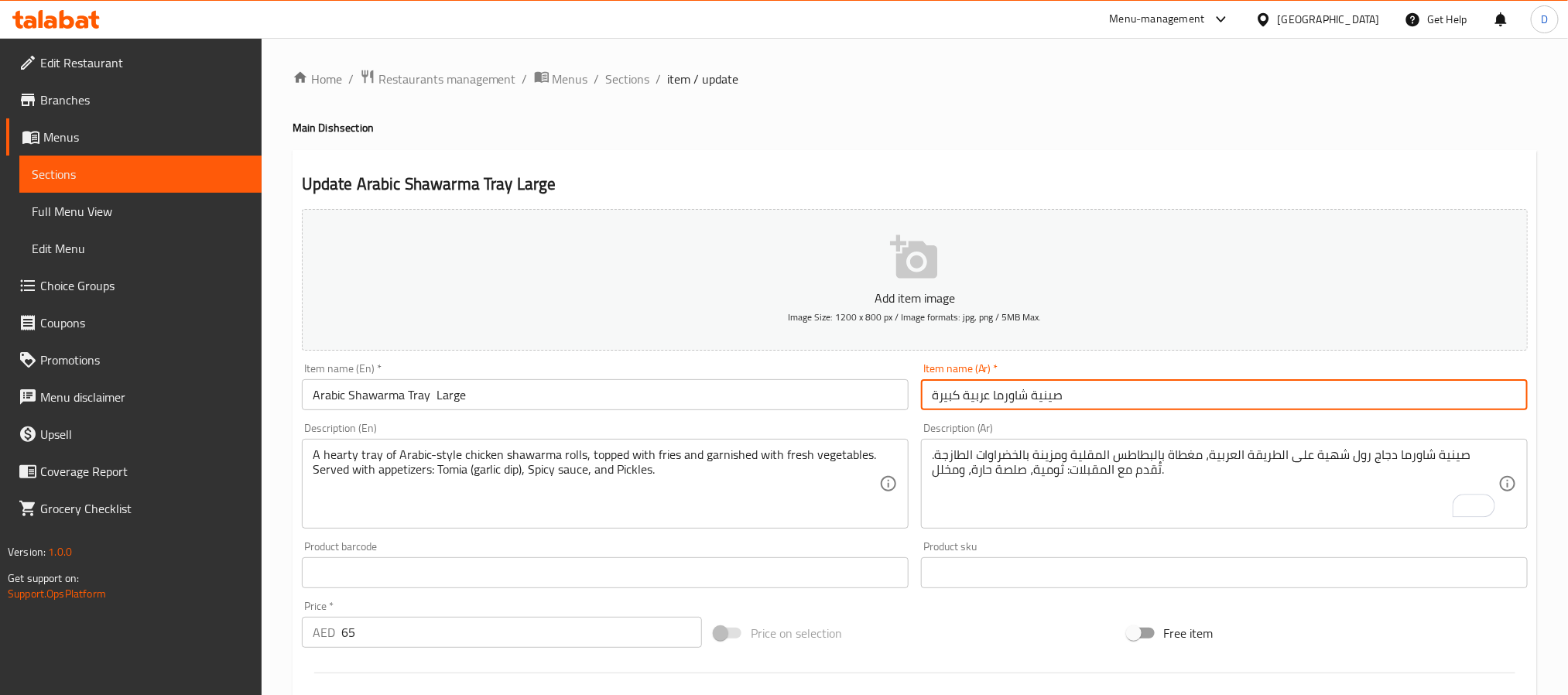
click at [1351, 397] on input "صينية شاورما عربية كبيرة" at bounding box center [1224, 395] width 607 height 31
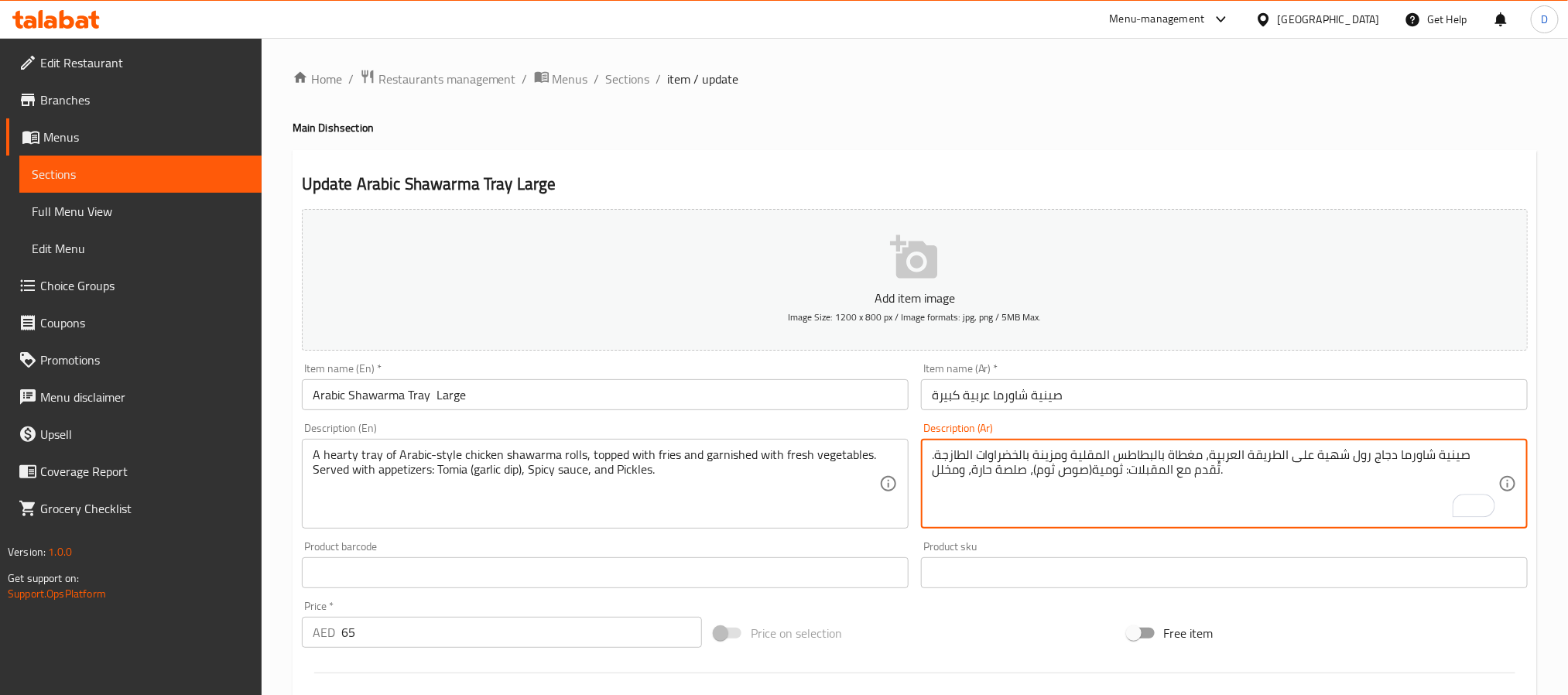
type textarea "صينية شاورما دجاج رول شهية على الطريقة العربية، مغطاة بالبطاطس المقلية ومزينة ب…"
click at [1096, 395] on input "صينية شاورما عربية كبيرة" at bounding box center [1224, 395] width 607 height 31
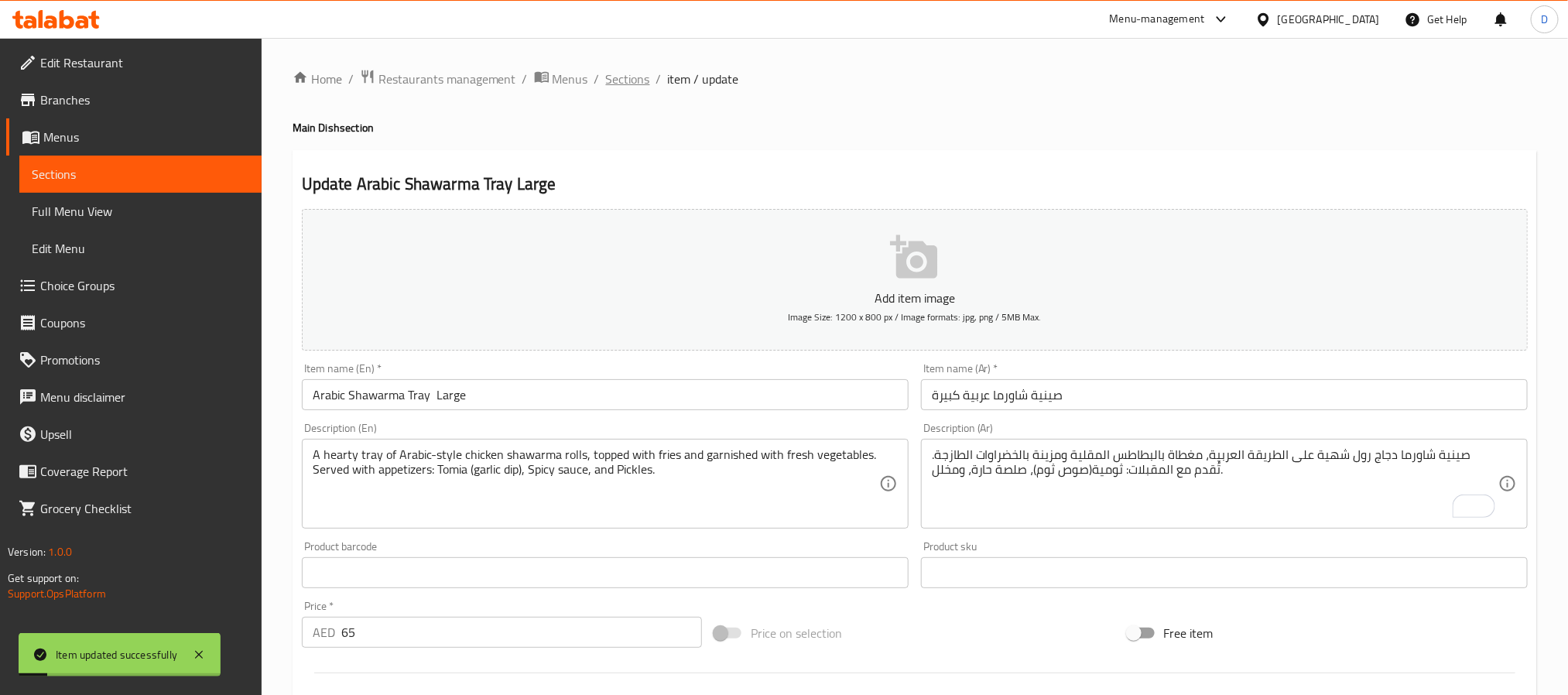
click at [631, 77] on span "Sections" at bounding box center [628, 79] width 44 height 18
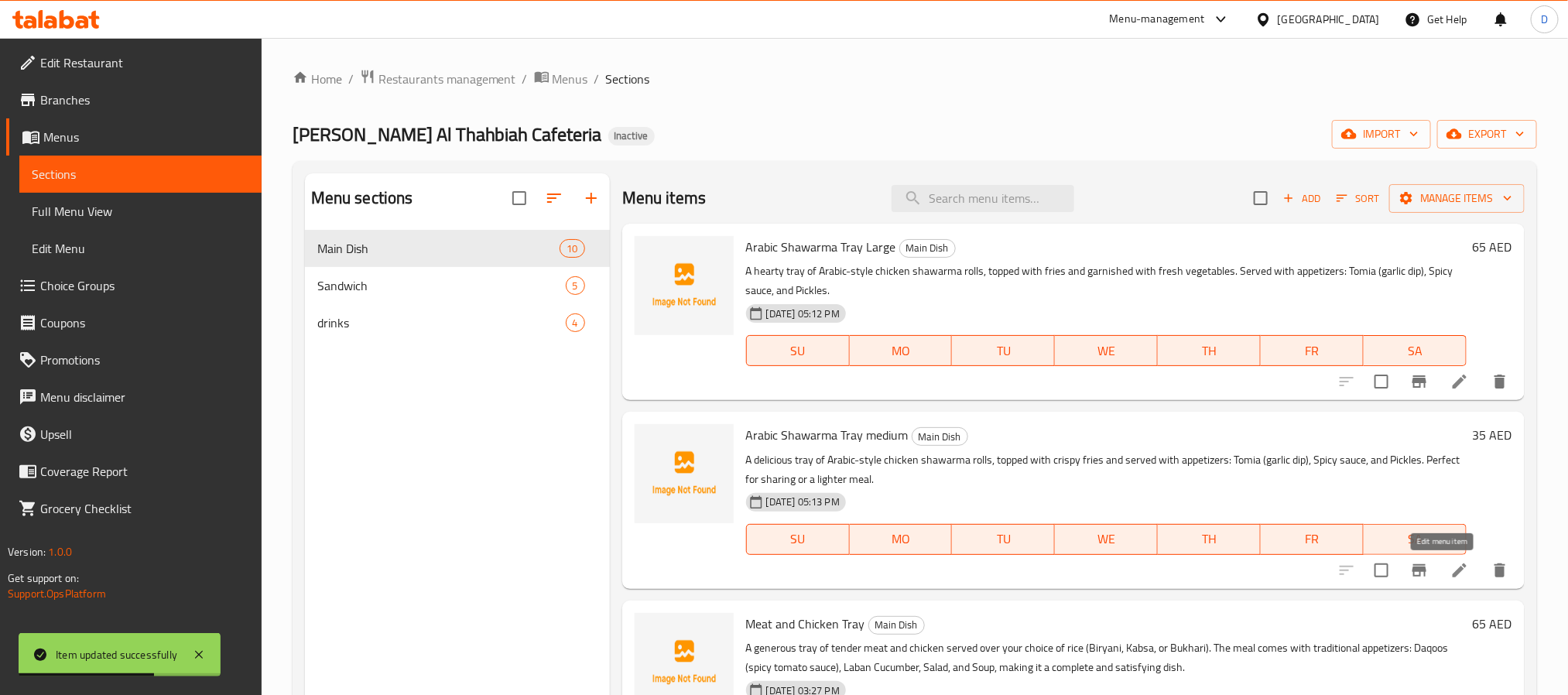
click at [1451, 576] on icon at bounding box center [1460, 570] width 18 height 18
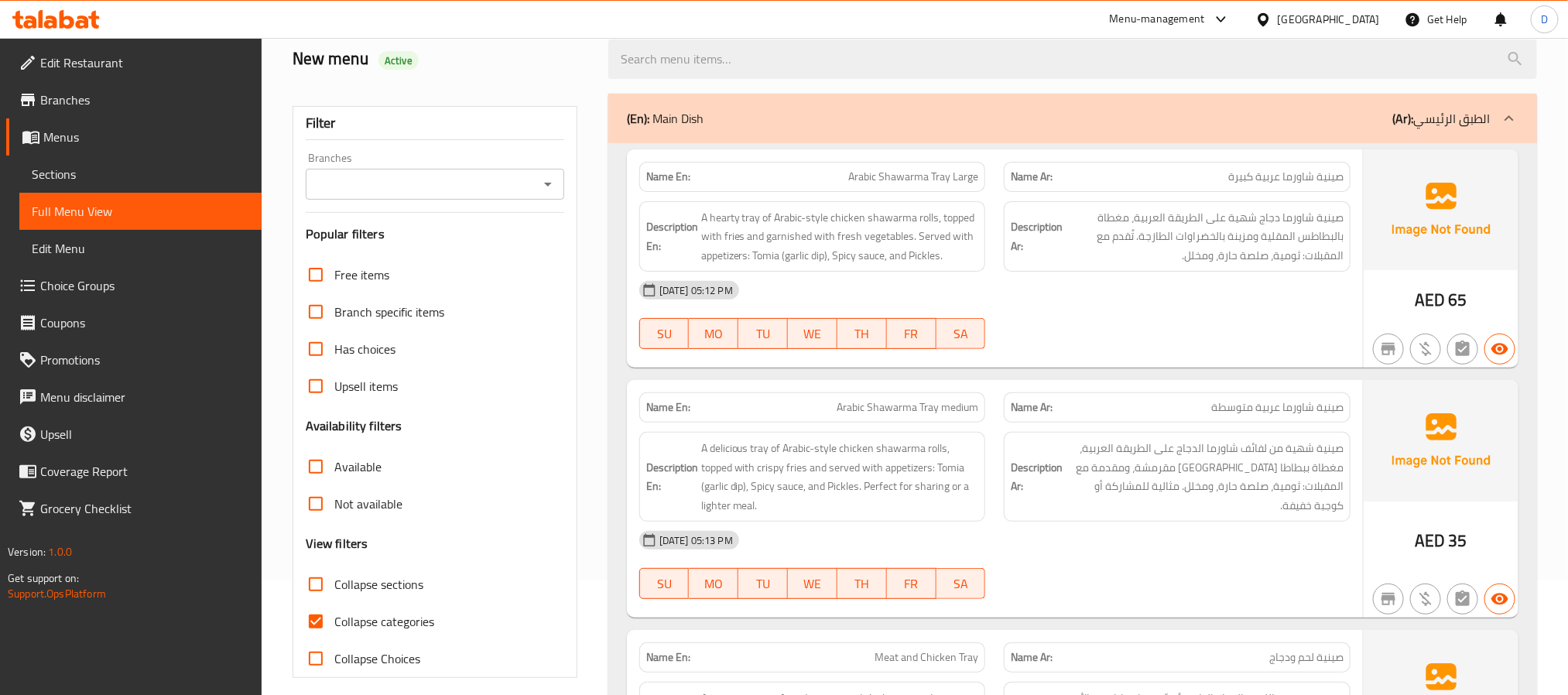
scroll to position [116, 0]
click at [957, 176] on span "Arabic Shawarma Tray Large" at bounding box center [913, 176] width 130 height 16
copy span "Arabic Shawarma Tray Large"
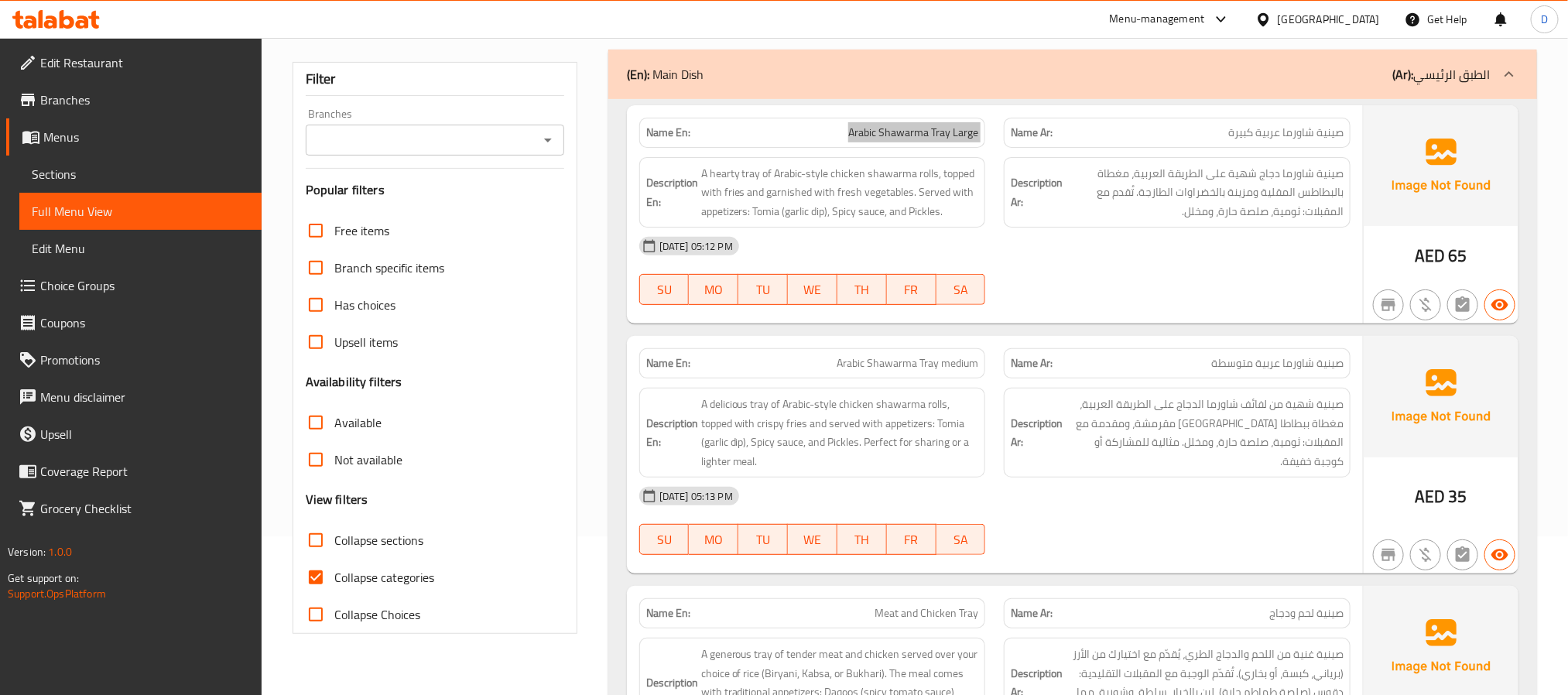
scroll to position [232, 0]
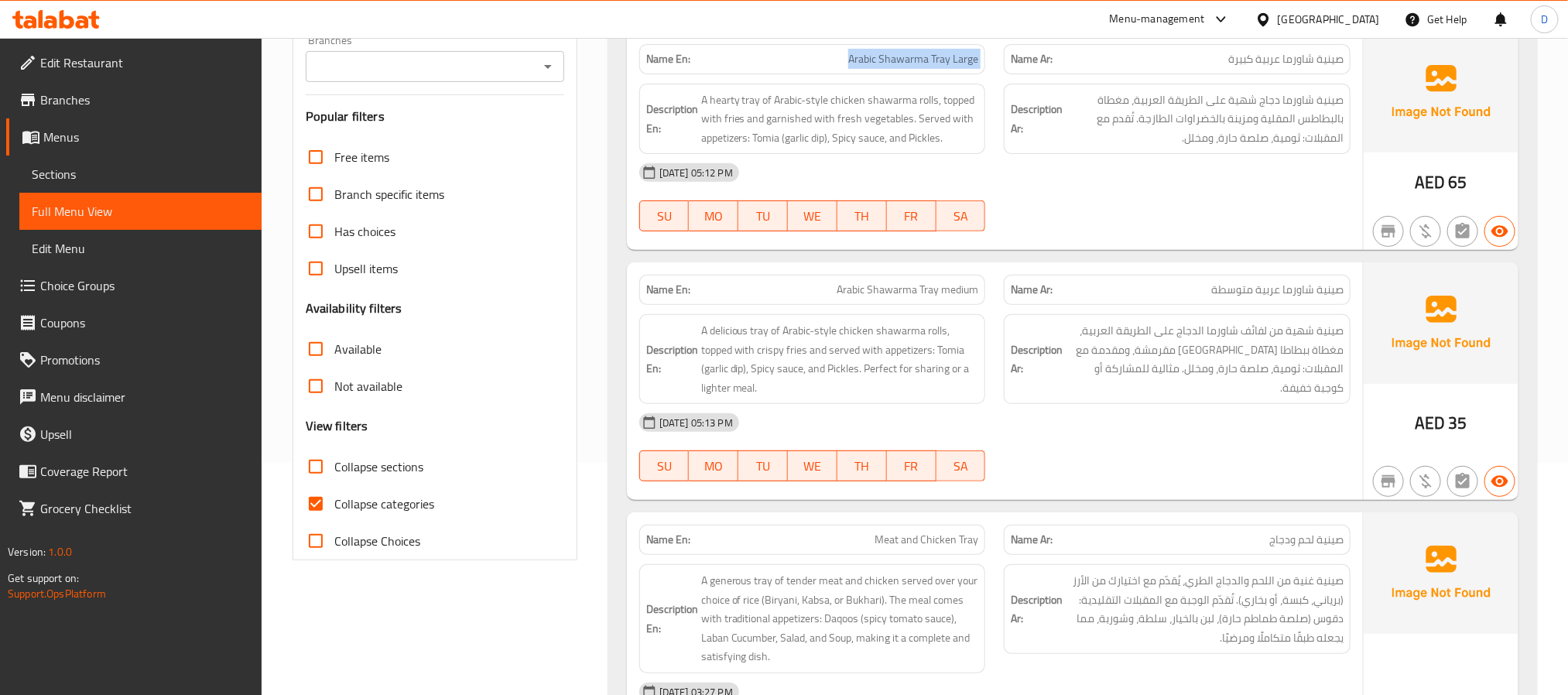
drag, startPoint x: 953, startPoint y: 298, endPoint x: 919, endPoint y: 291, distance: 34.7
click at [953, 298] on span "Arabic Shawarma Tray medium" at bounding box center [908, 290] width 142 height 16
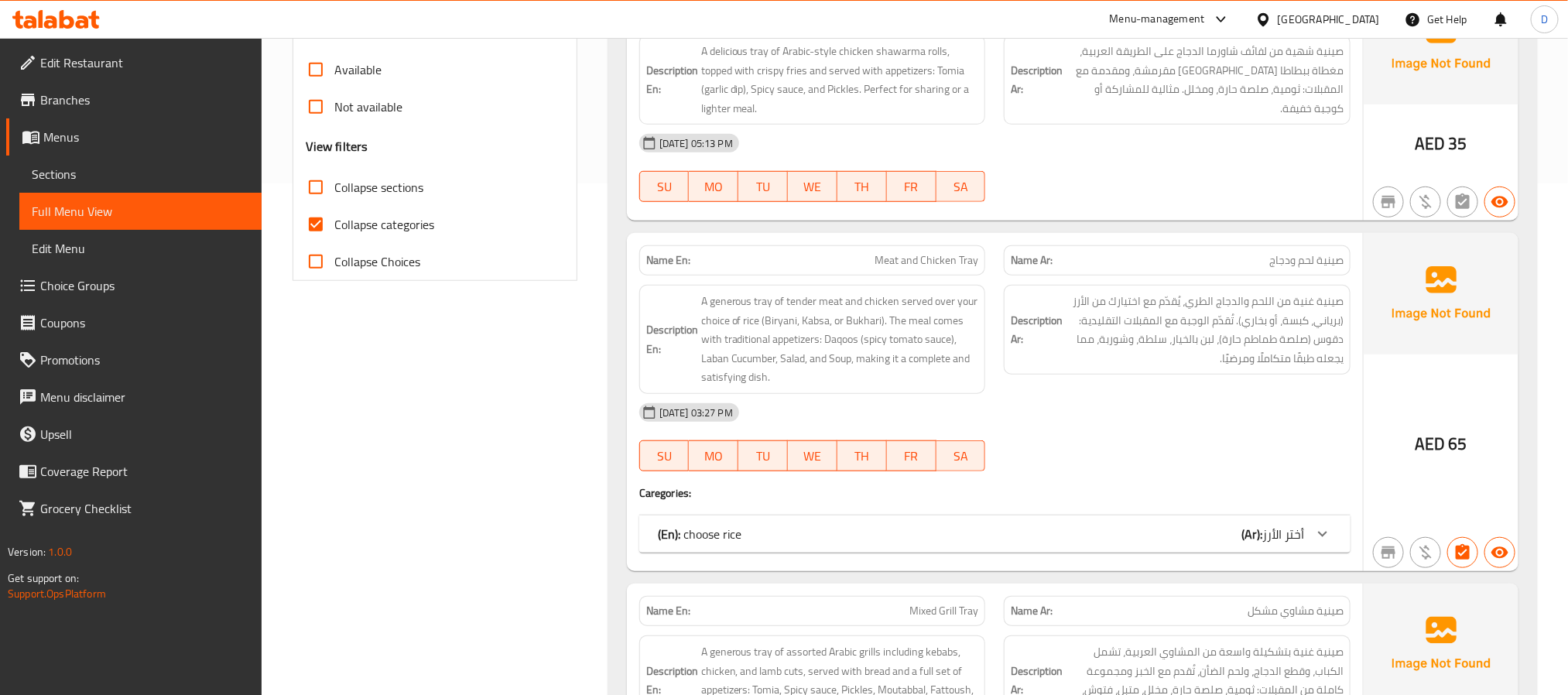
scroll to position [581, 0]
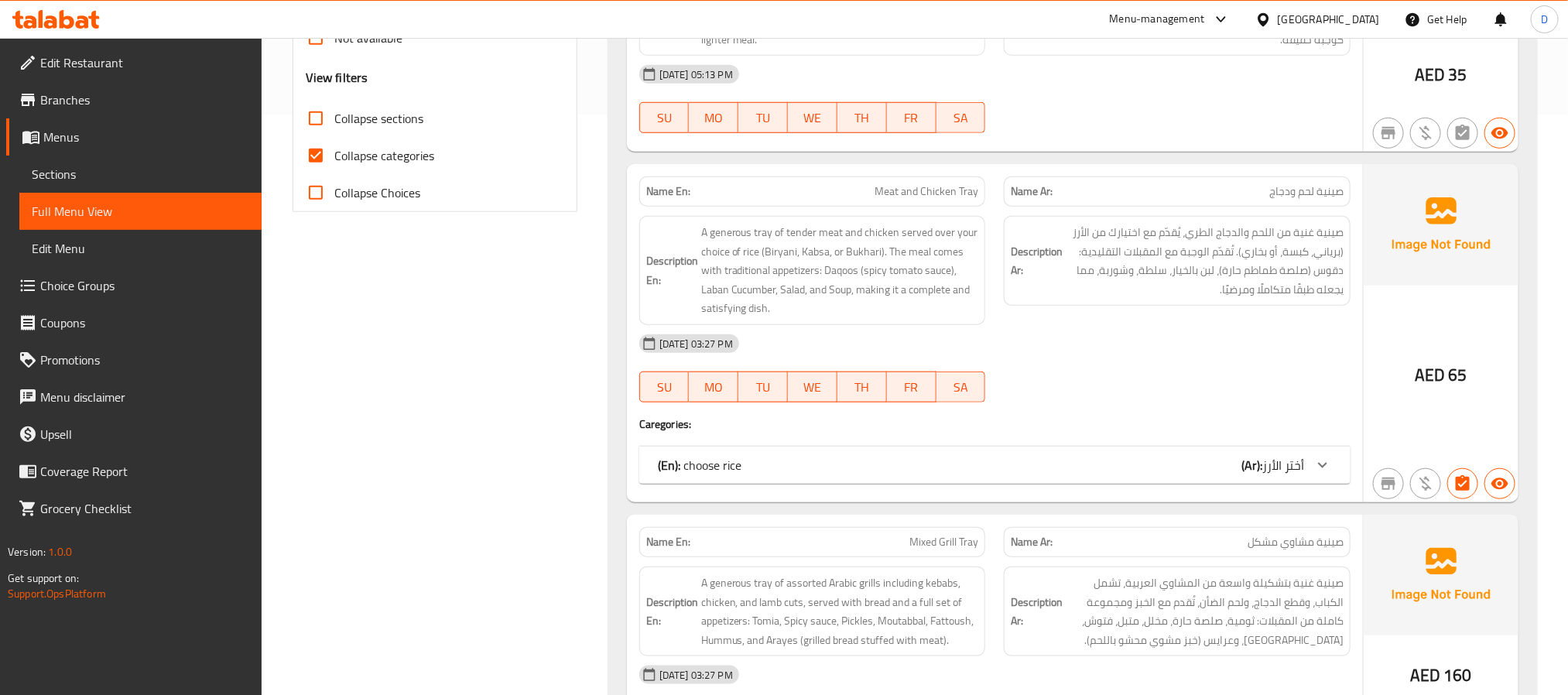
click at [1230, 457] on div "(En): choose rice (Ar): أختر الأرز" at bounding box center [995, 465] width 712 height 37
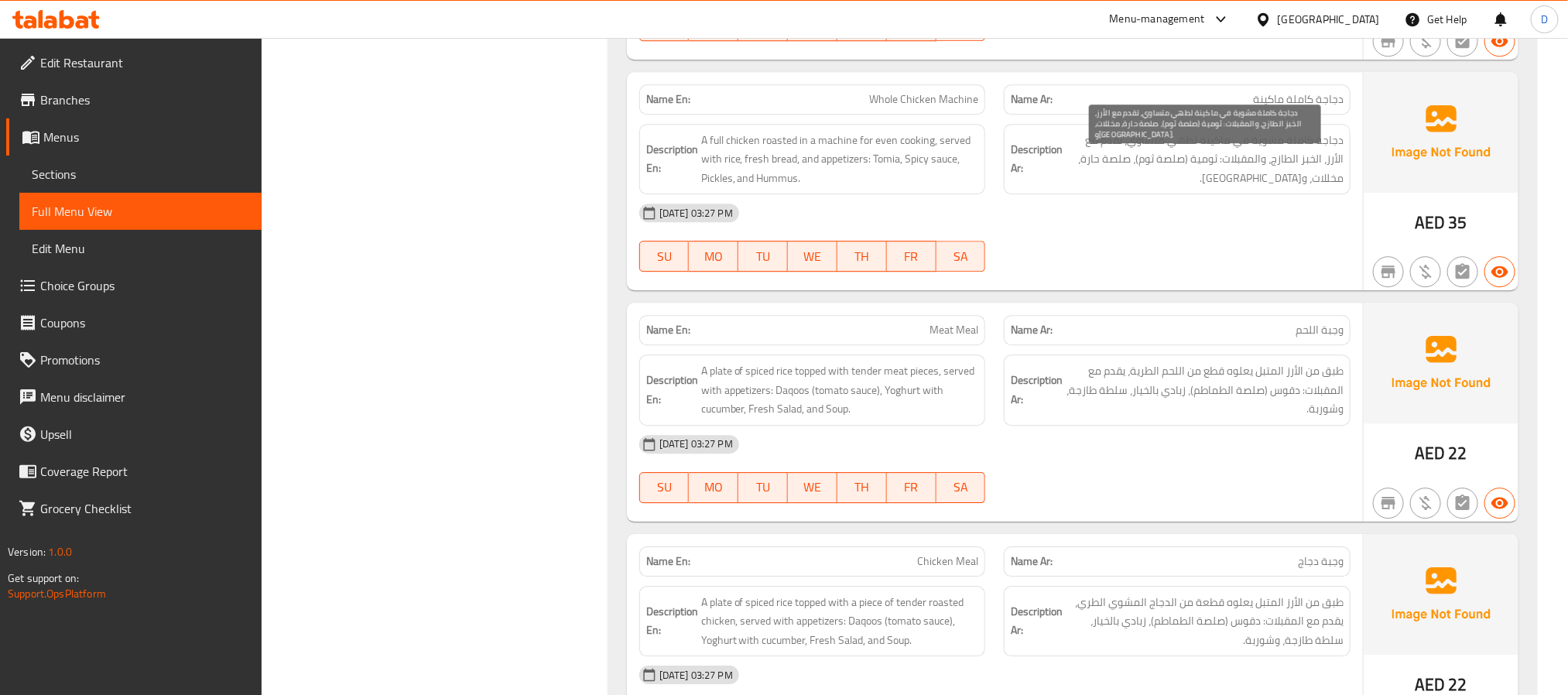
scroll to position [2322, 0]
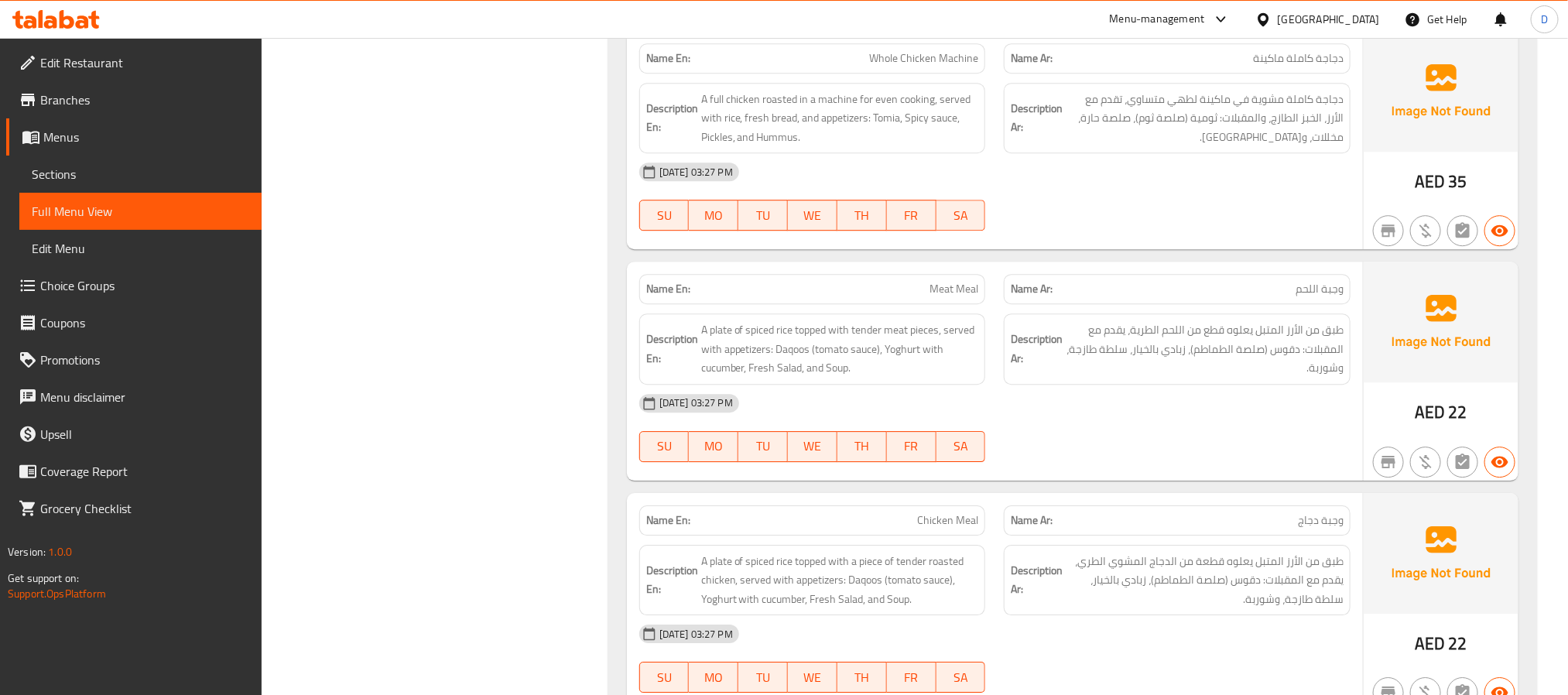
click at [963, 297] on span "Meat Meal" at bounding box center [953, 289] width 48 height 16
click at [961, 297] on span "Meat Meal" at bounding box center [953, 289] width 48 height 16
copy span "Meat Meal"
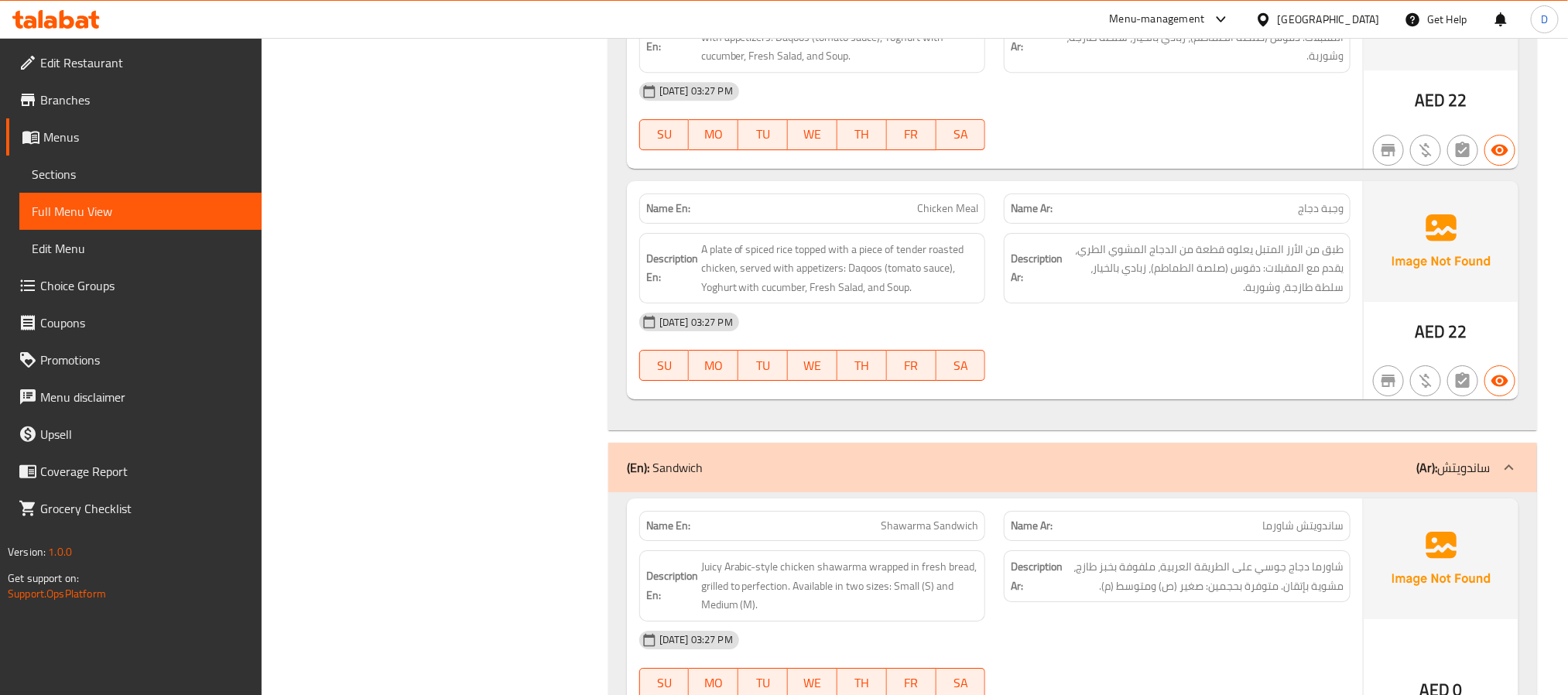
scroll to position [2902, 0]
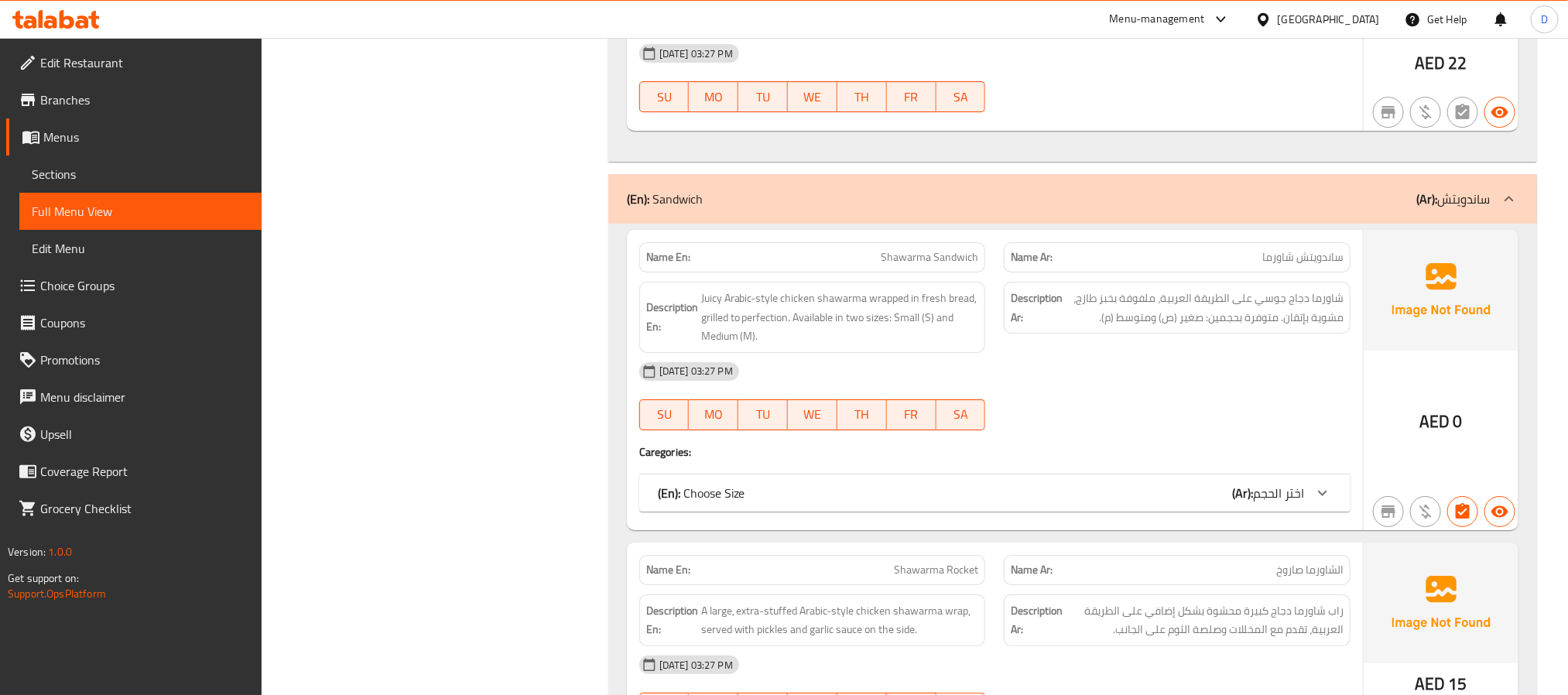
click at [1230, 499] on div "(En): Choose Size (Ar): اختر الحجم" at bounding box center [995, 493] width 712 height 37
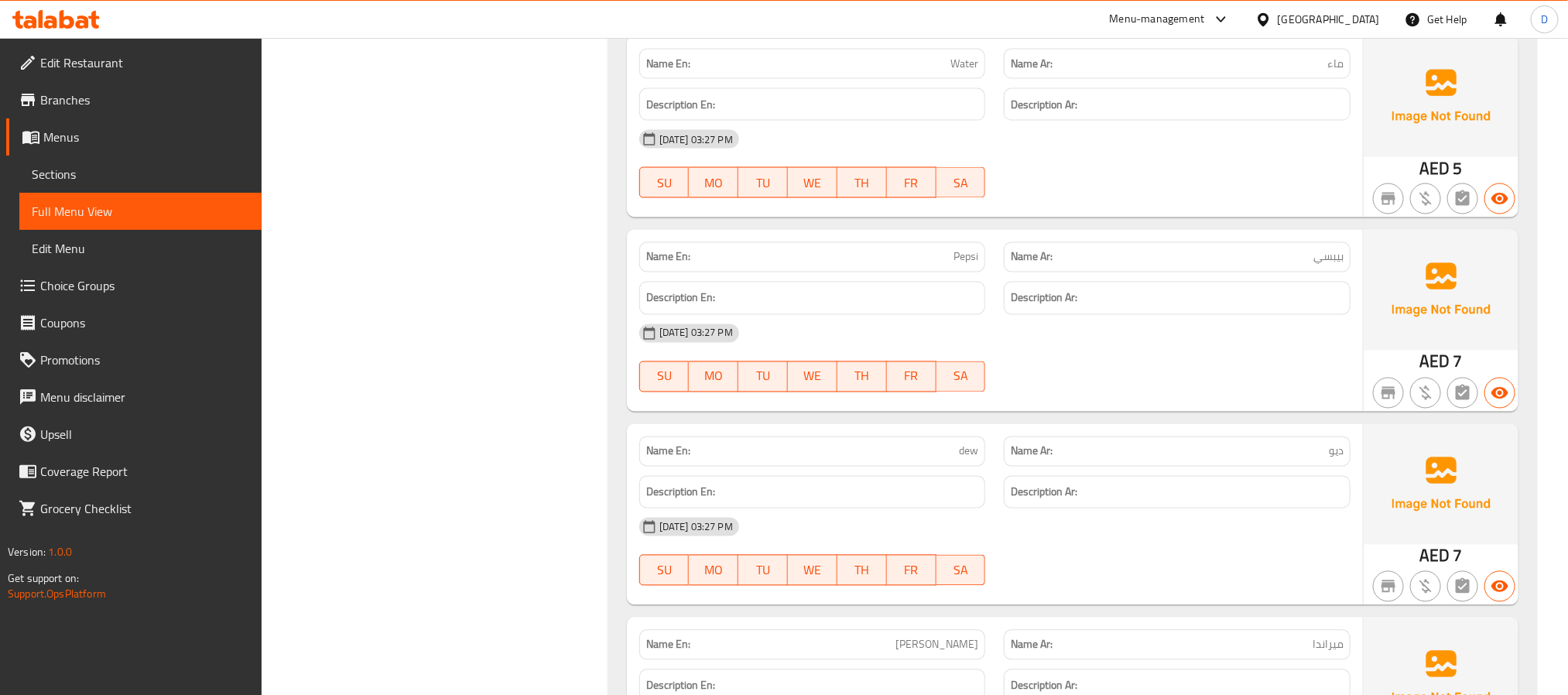
scroll to position [4475, 0]
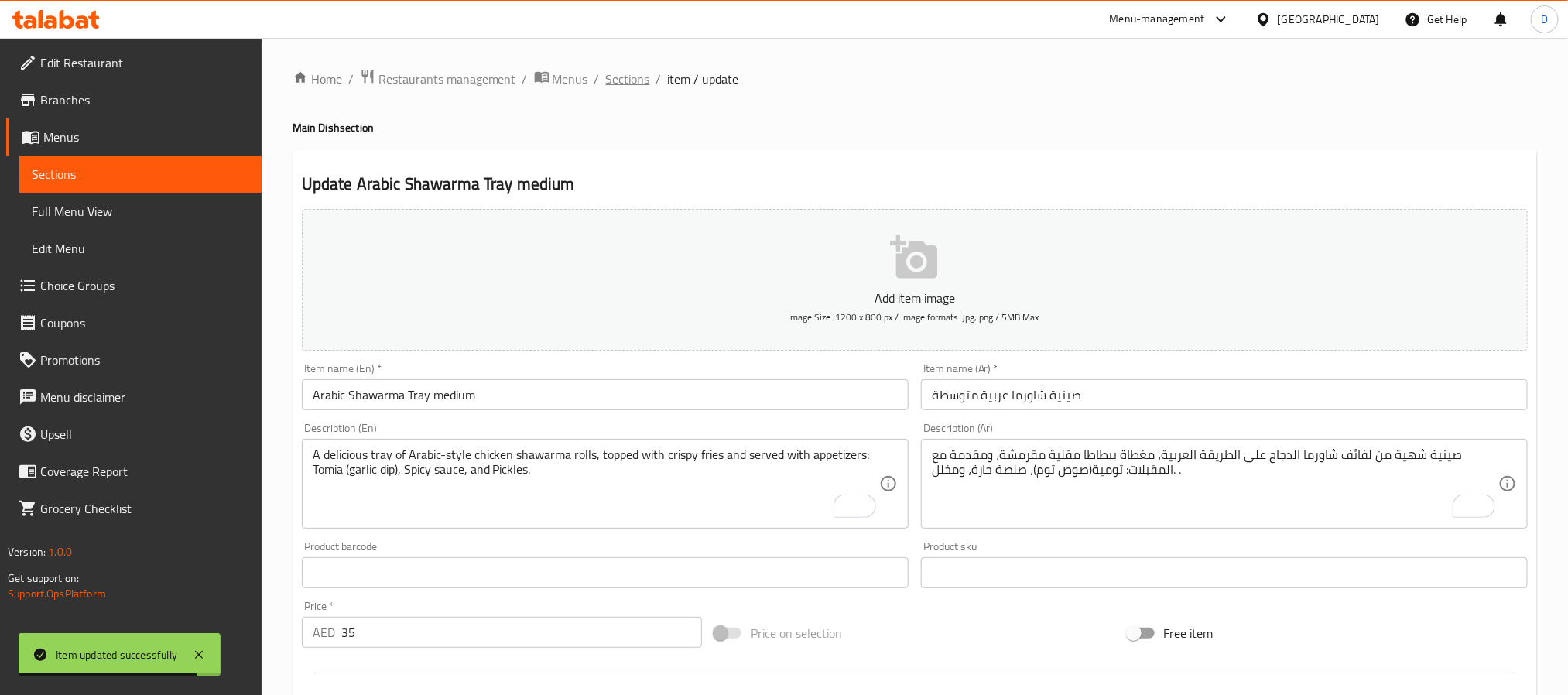
click at [632, 83] on span "Sections" at bounding box center [628, 79] width 44 height 18
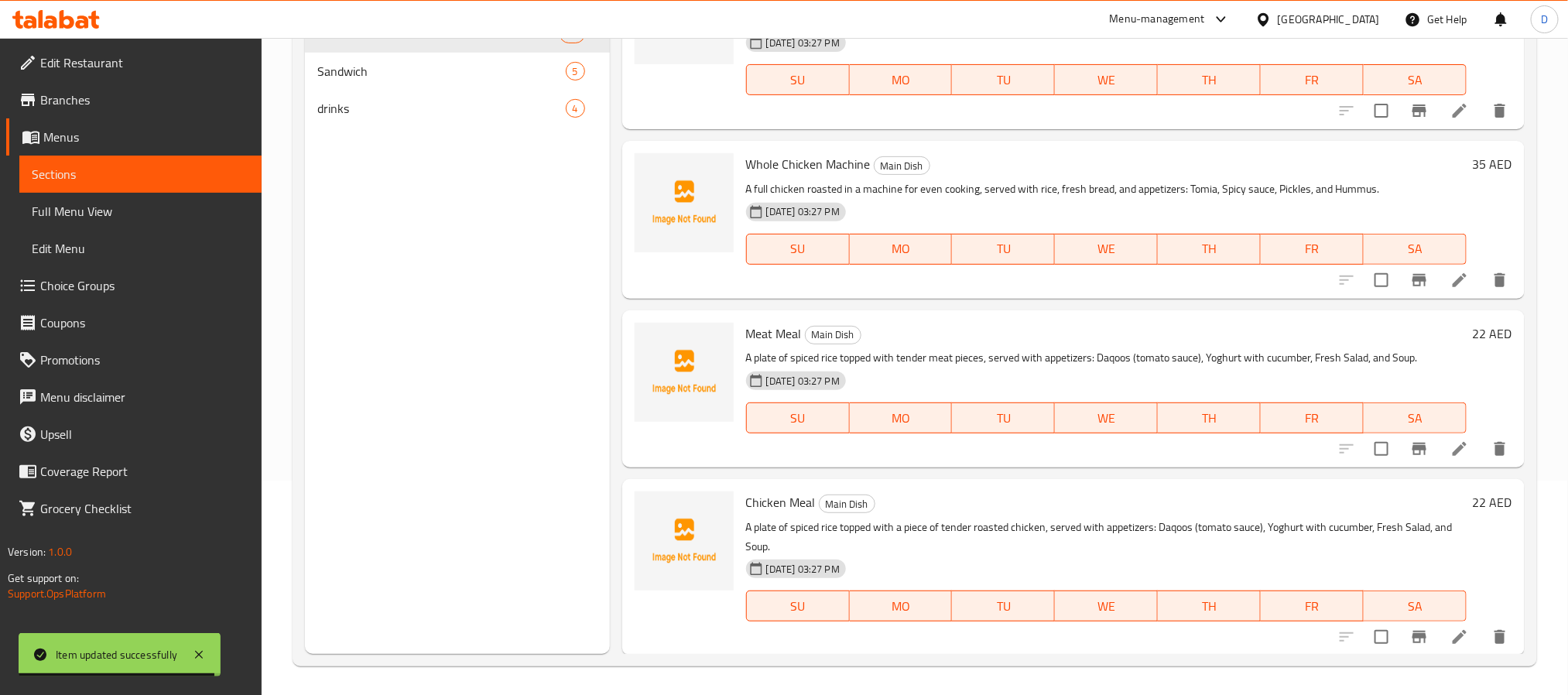
scroll to position [217, 0]
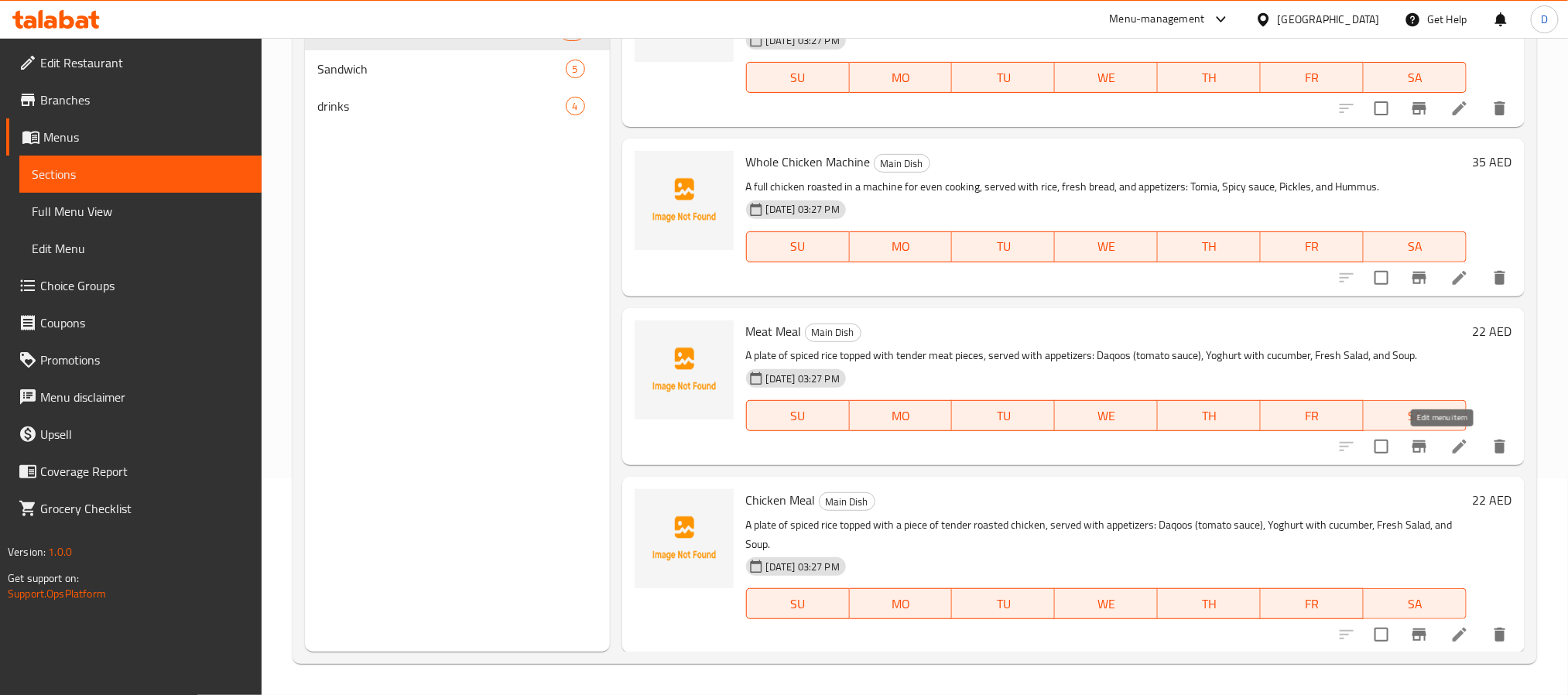
click at [1451, 450] on icon at bounding box center [1460, 446] width 18 height 18
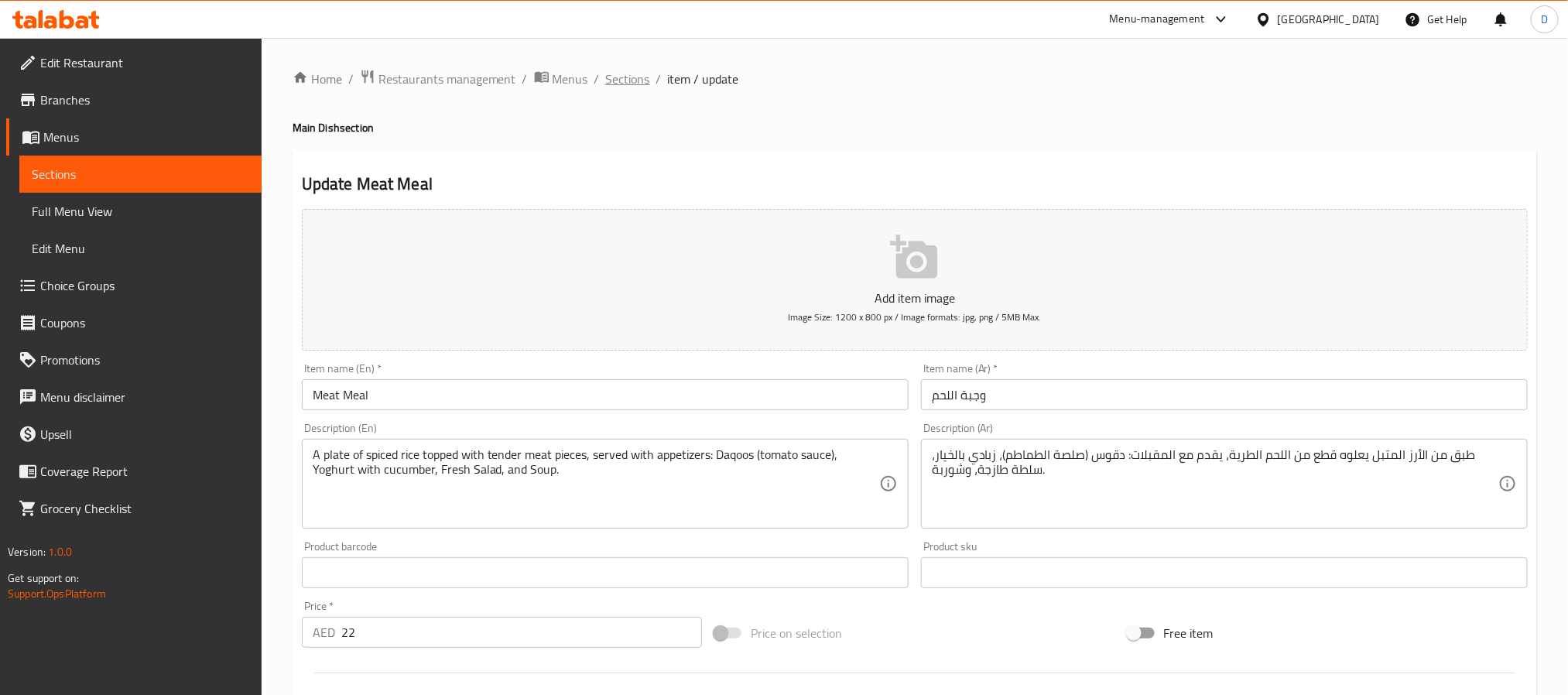
click at [618, 72] on span "Sections" at bounding box center [628, 79] width 44 height 18
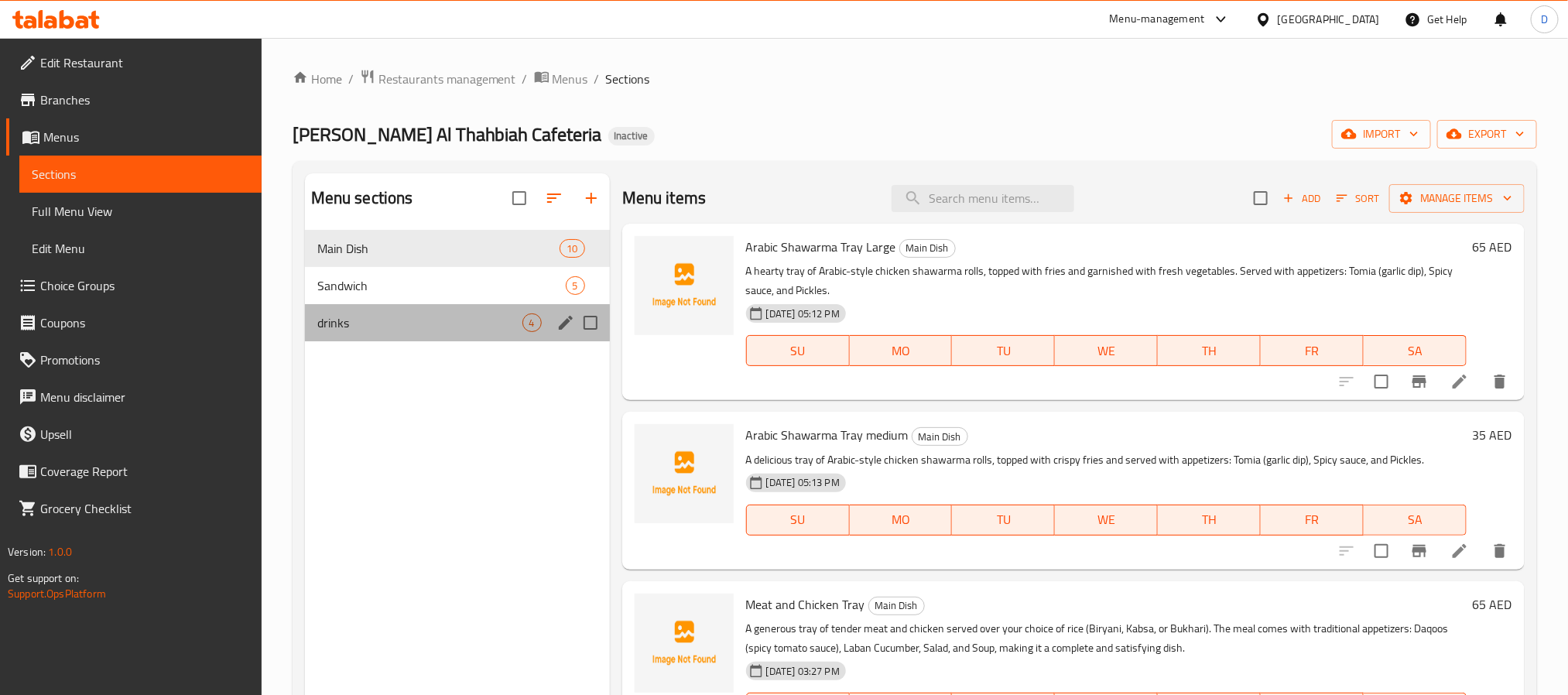
click at [449, 309] on div "drinks 4" at bounding box center [456, 323] width 305 height 37
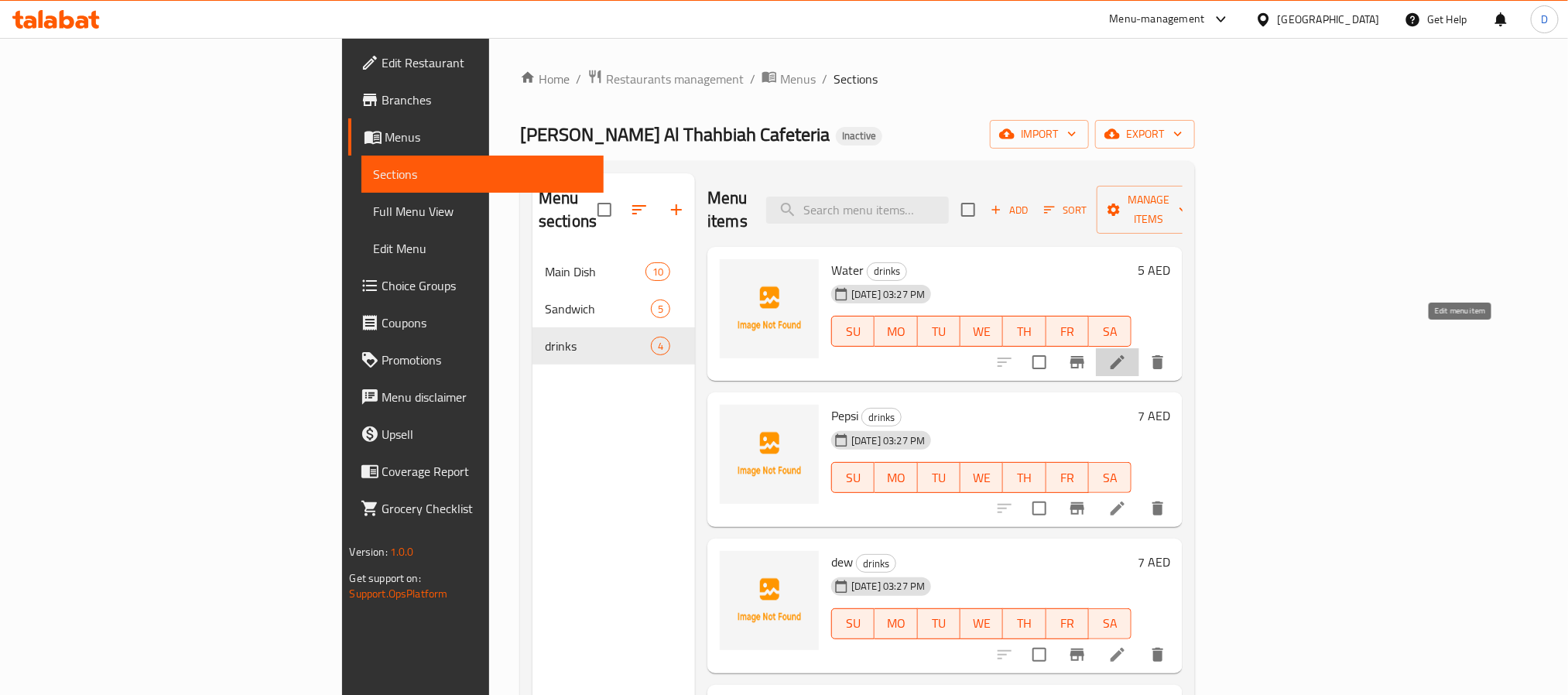
click at [1127, 353] on icon at bounding box center [1118, 362] width 18 height 18
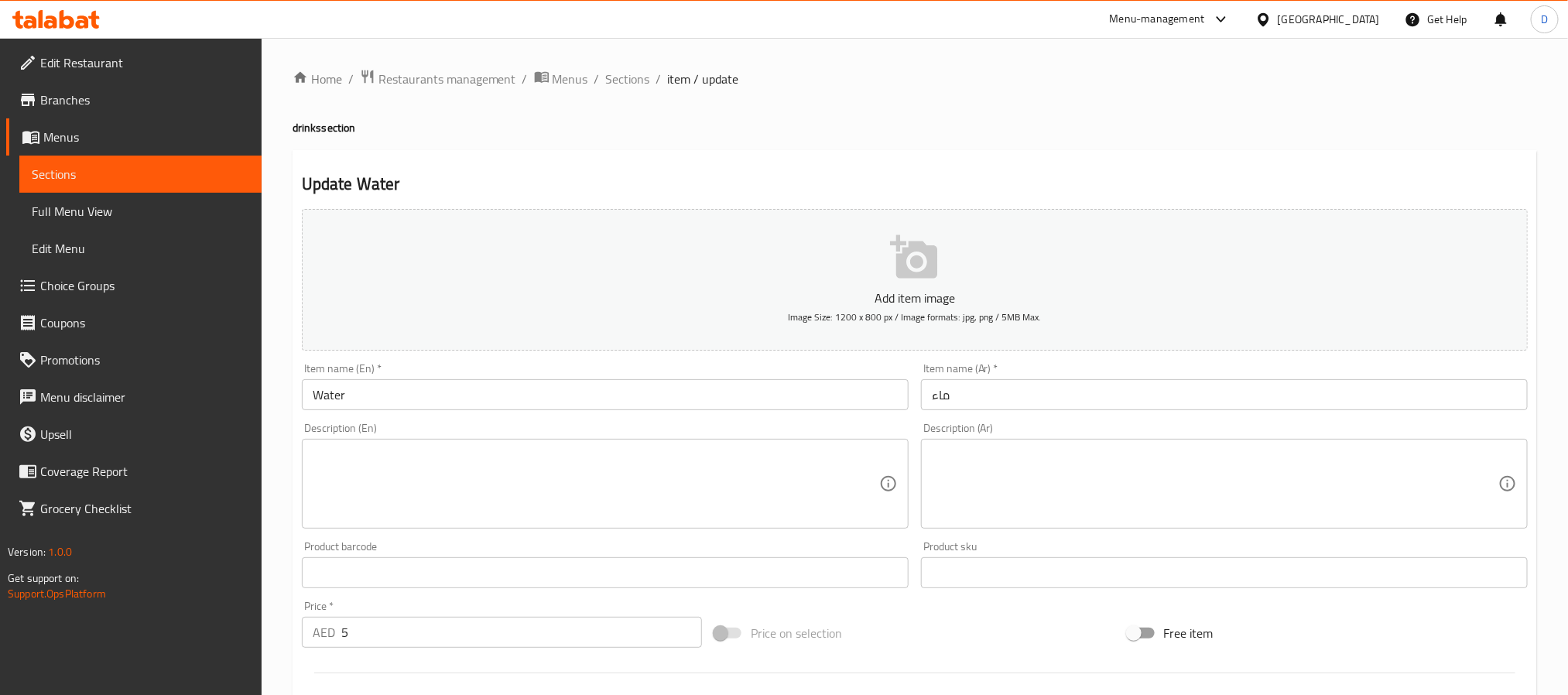
click at [339, 393] on input "Water" at bounding box center [605, 395] width 607 height 31
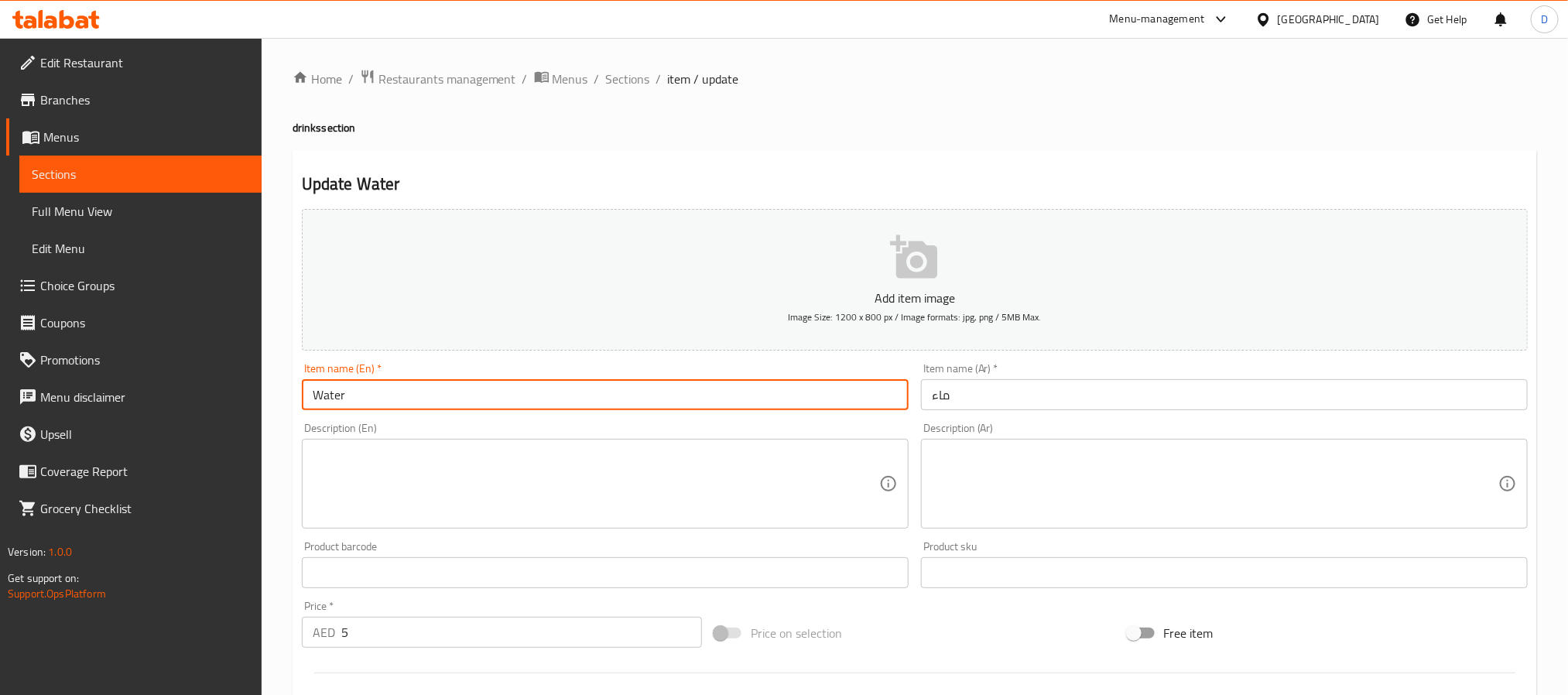
click at [339, 393] on input "Water" at bounding box center [605, 395] width 607 height 31
click at [723, 500] on textarea at bounding box center [596, 484] width 566 height 73
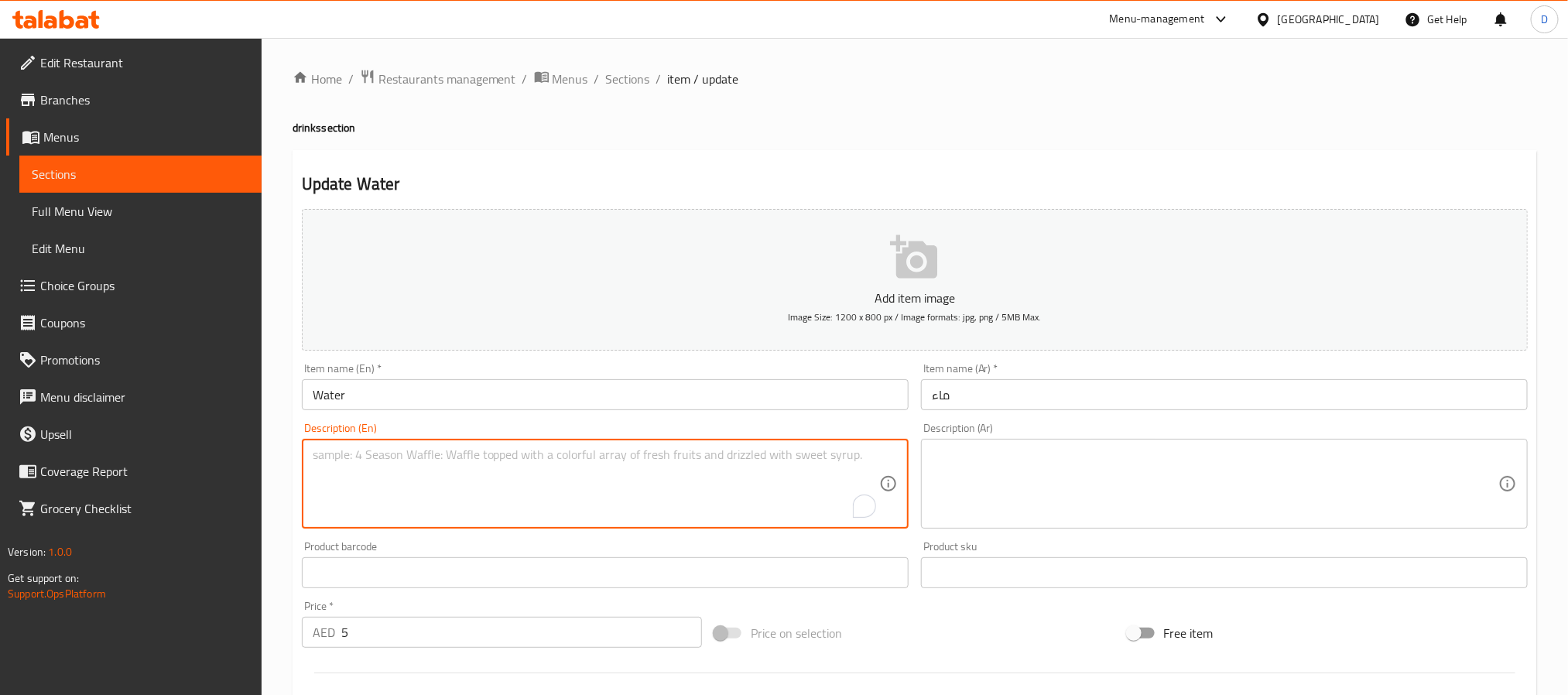
paste textarea "Mineral Water."
type textarea "Mineral Water."
click at [999, 499] on textarea at bounding box center [1215, 484] width 566 height 73
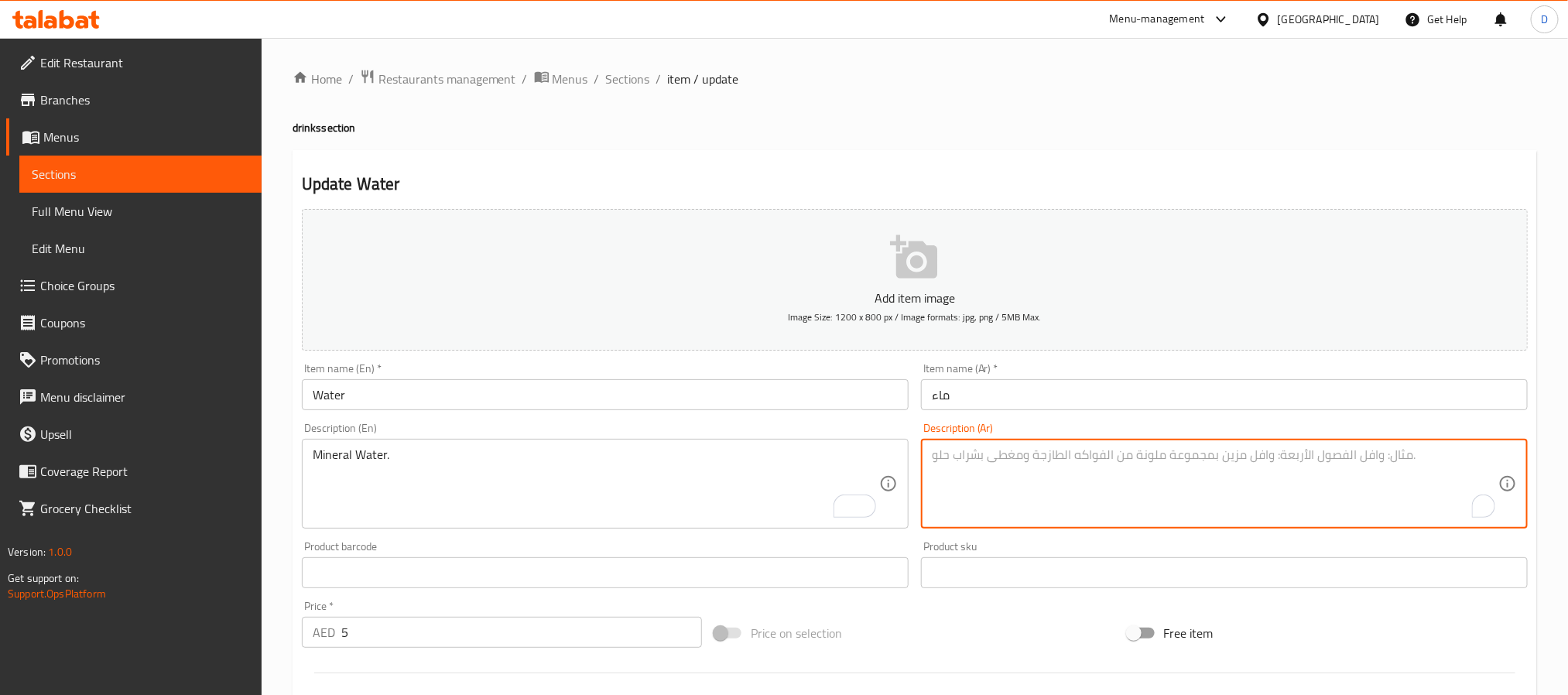
paste textarea "مياه معدنية."
type textarea "مياه معدنية."
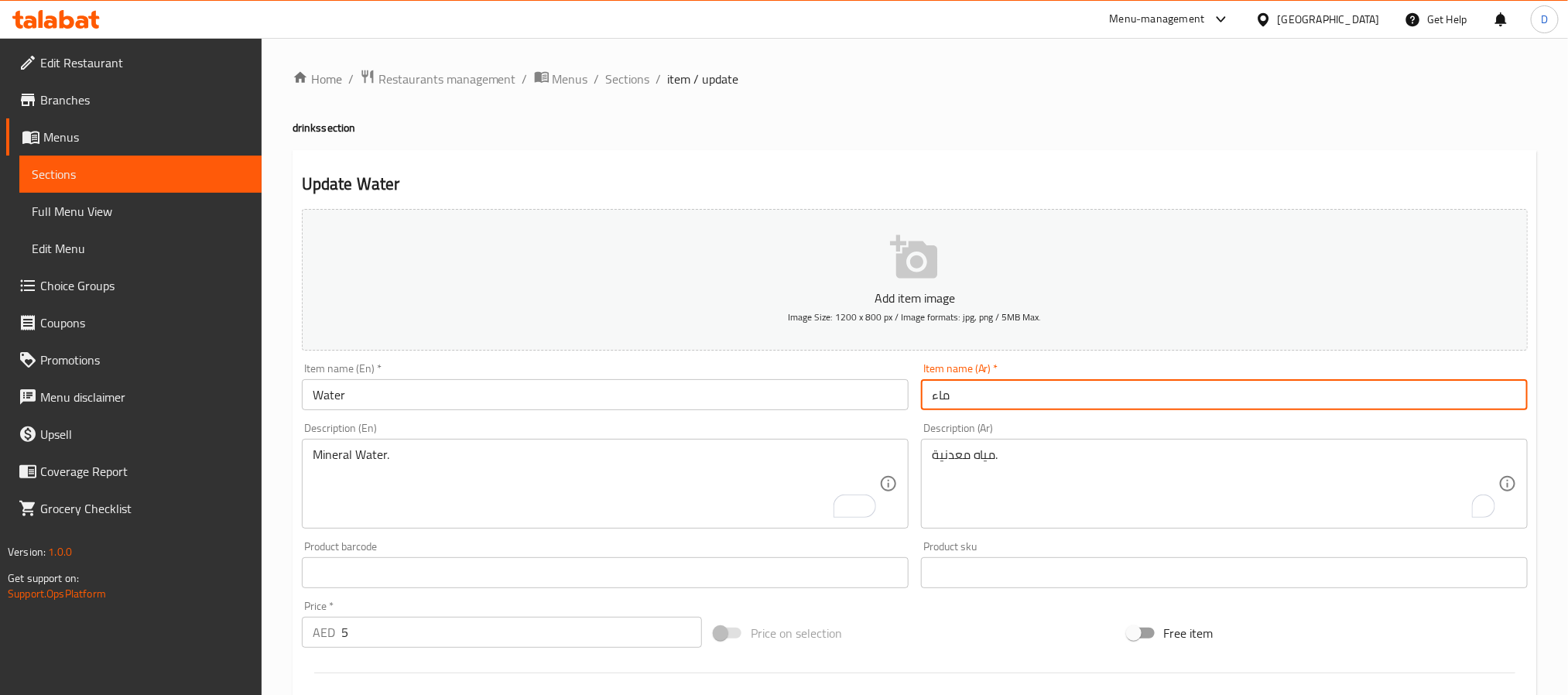
click at [1027, 400] on input "ماء" at bounding box center [1224, 395] width 607 height 31
click at [629, 70] on span "Sections" at bounding box center [628, 79] width 44 height 18
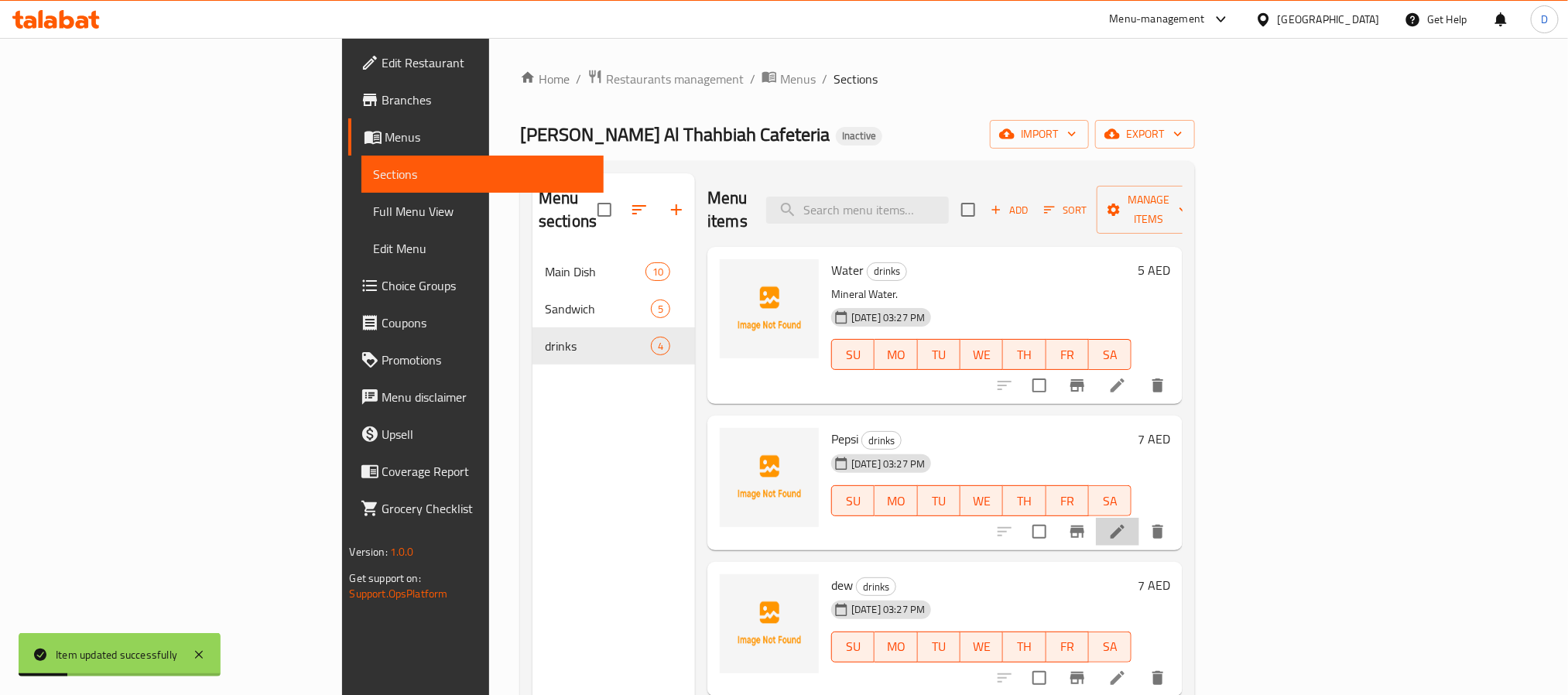
click at [1140, 518] on li at bounding box center [1117, 531] width 43 height 27
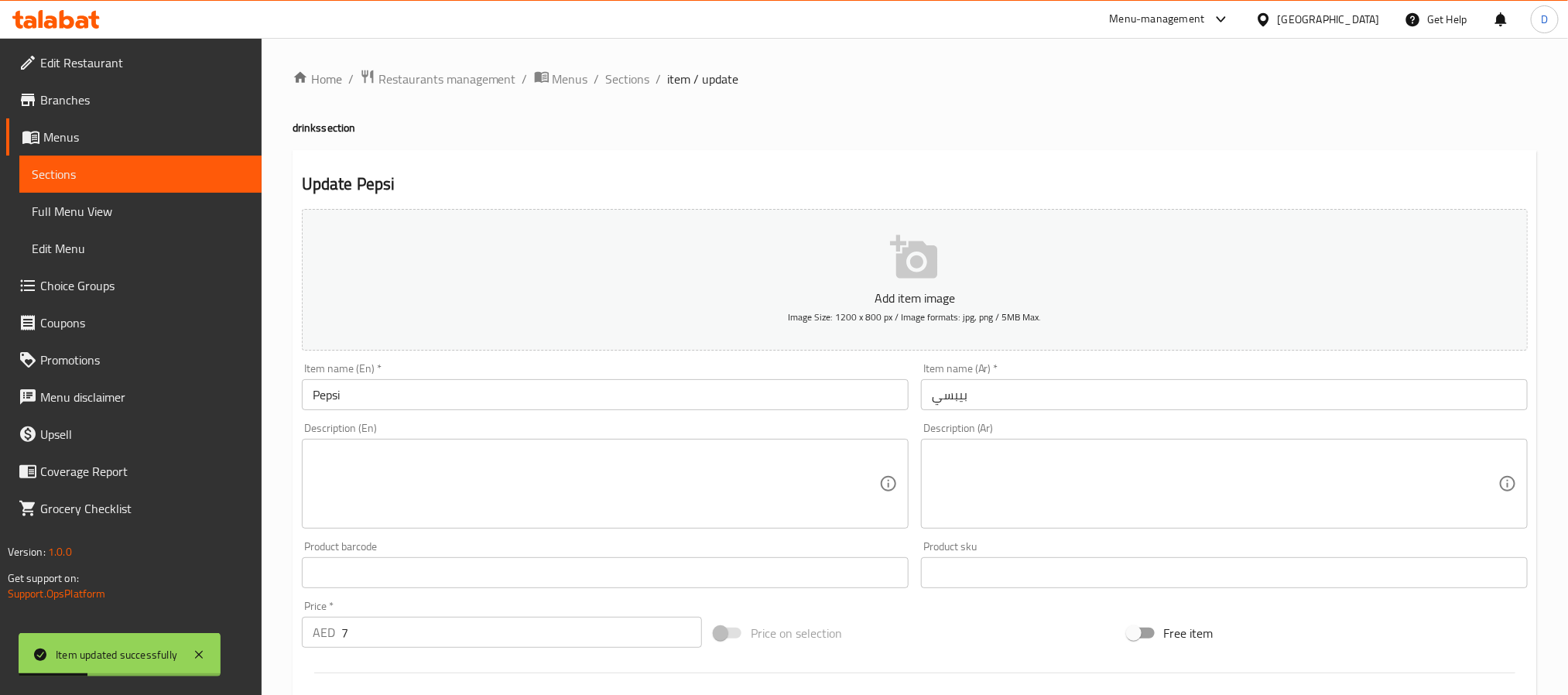
click at [381, 401] on input "Pepsi" at bounding box center [605, 395] width 607 height 31
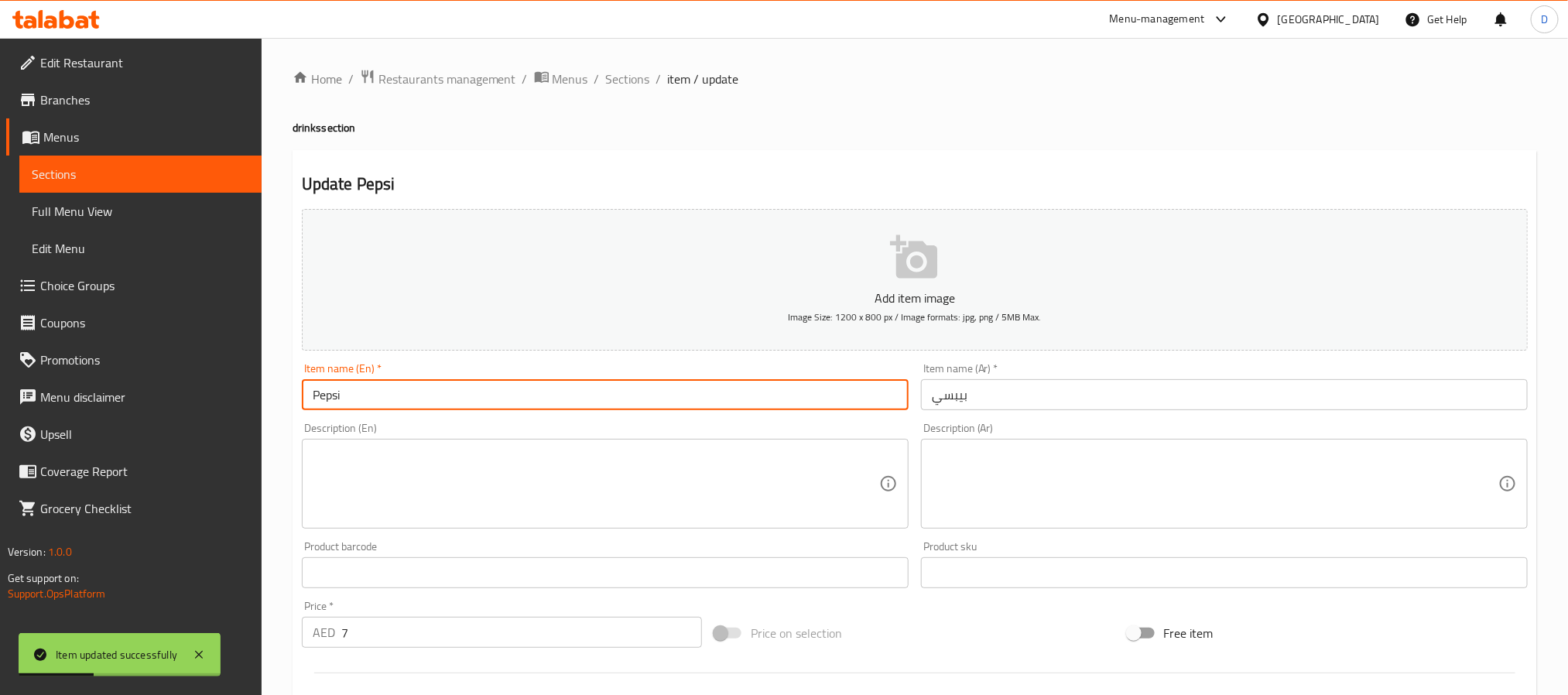
click at [381, 401] on input "Pepsi" at bounding box center [605, 395] width 607 height 31
click at [430, 451] on textarea at bounding box center [596, 484] width 566 height 73
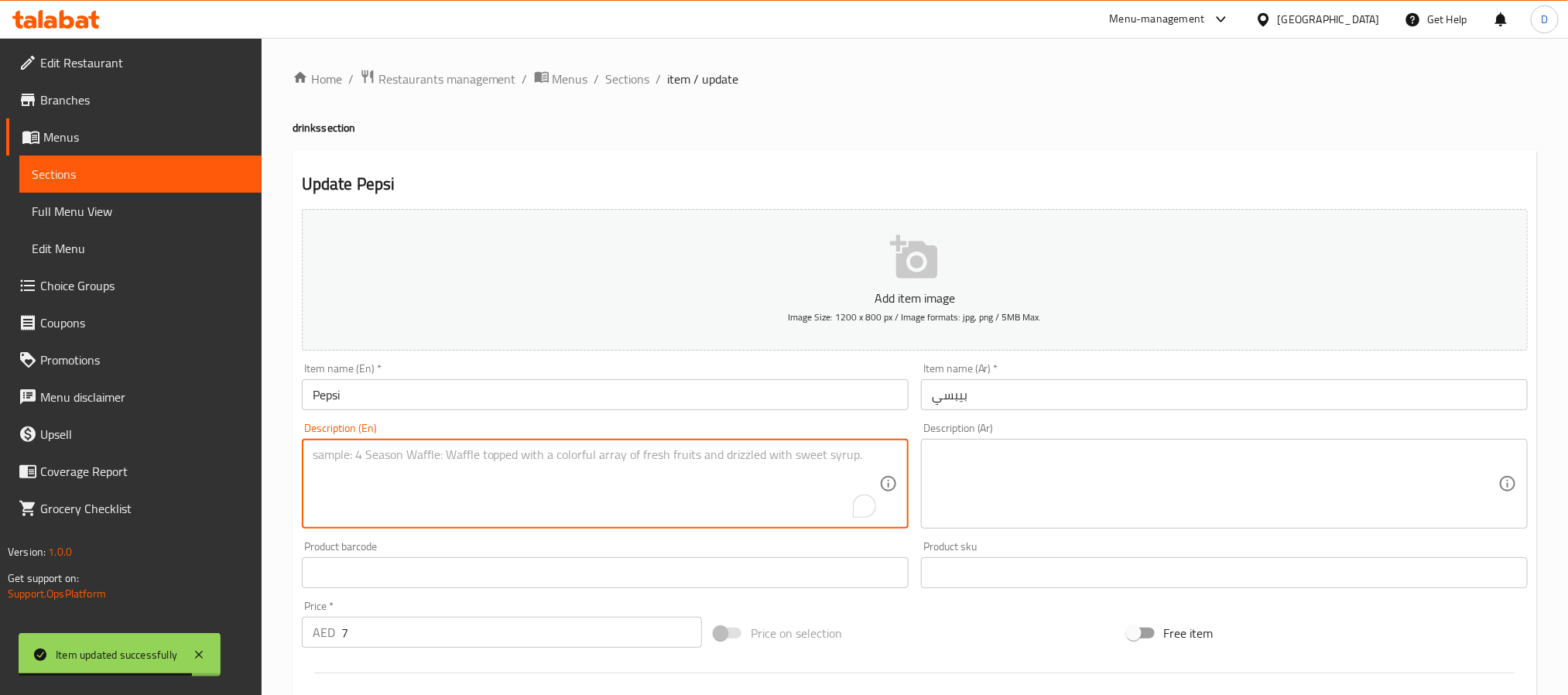
paste textarea "Soft Drink"
type textarea "Soft Drink"
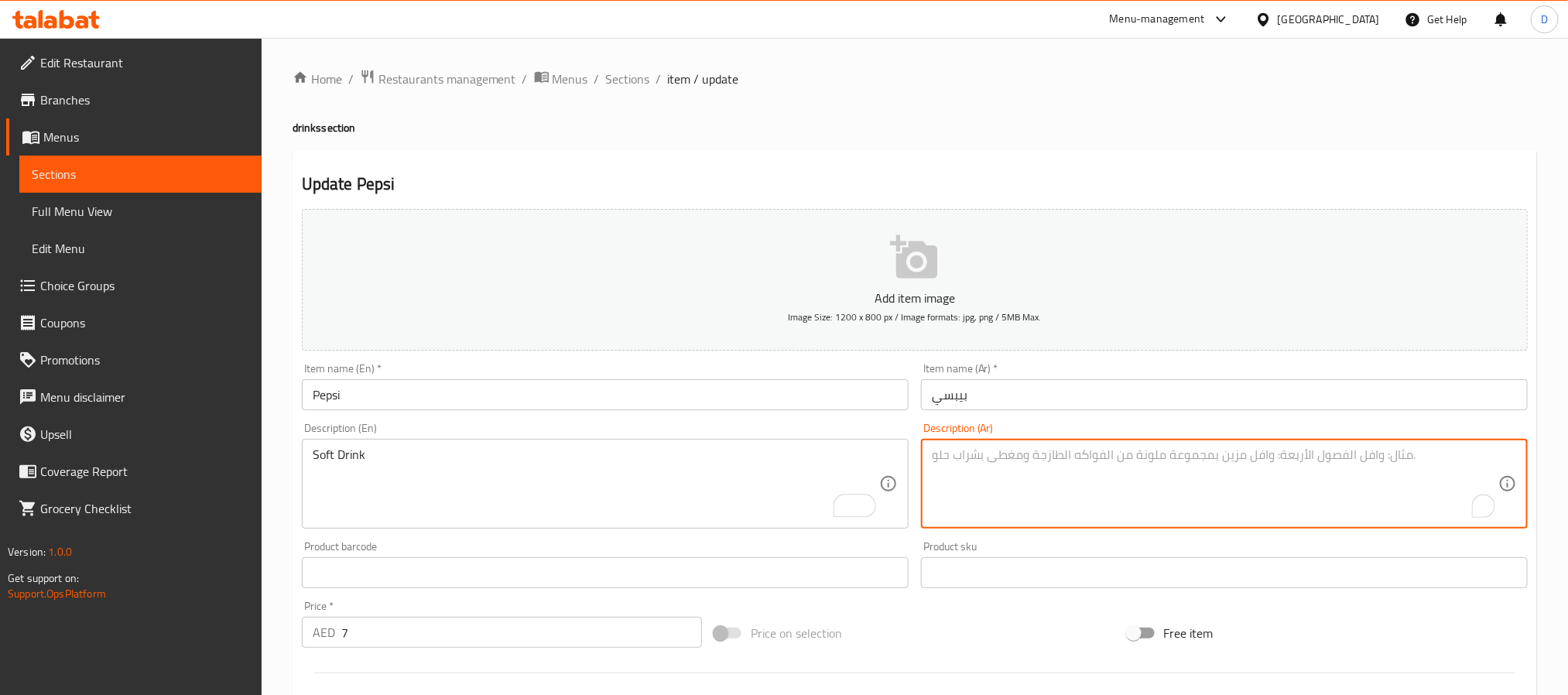
click at [1046, 487] on textarea "To enrich screen reader interactions, please activate Accessibility in Grammarl…" at bounding box center [1215, 484] width 566 height 73
paste textarea "مشروب غازي"
type textarea "مشروب غازي"
click at [1059, 392] on input "بيبسي" at bounding box center [1224, 395] width 607 height 31
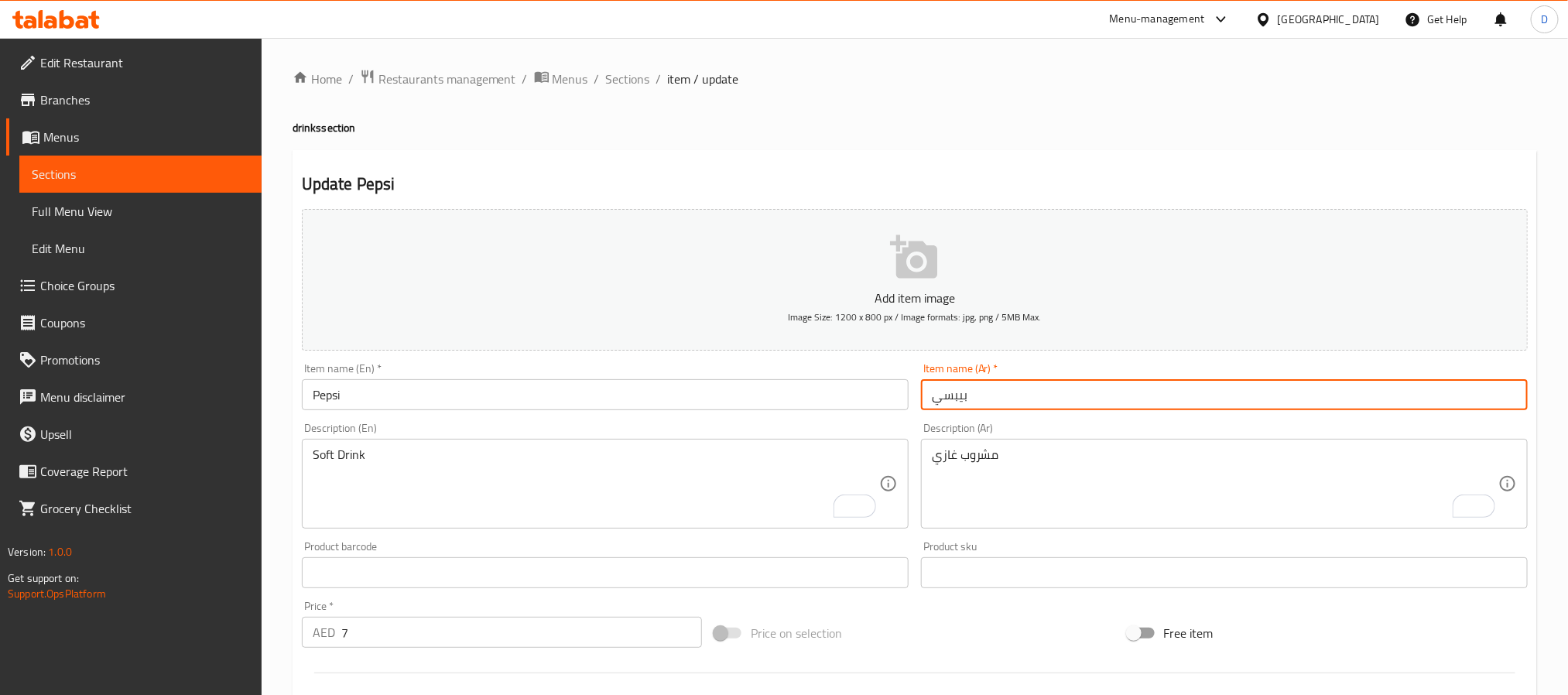
click at [637, 81] on span "Sections" at bounding box center [628, 79] width 44 height 18
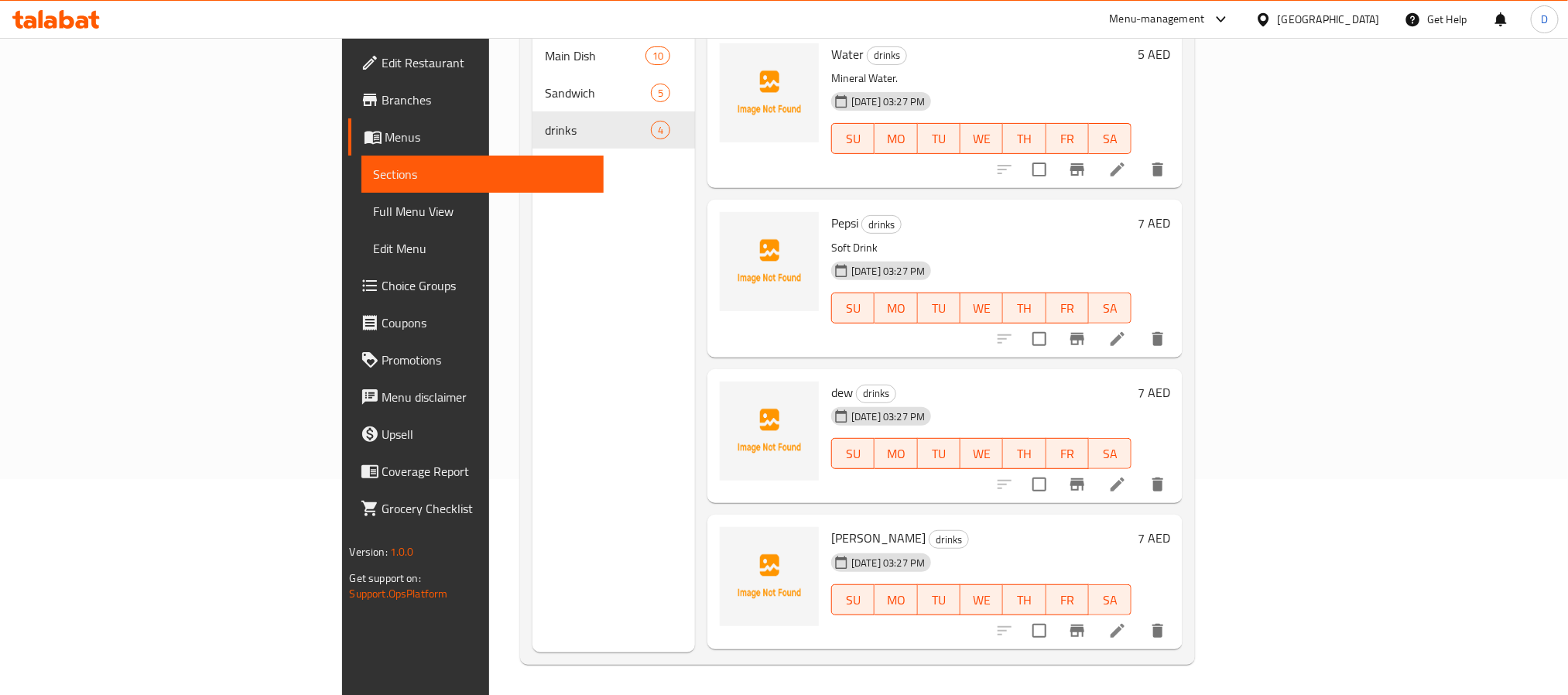
scroll to position [217, 0]
click at [1140, 470] on li at bounding box center [1117, 484] width 43 height 27
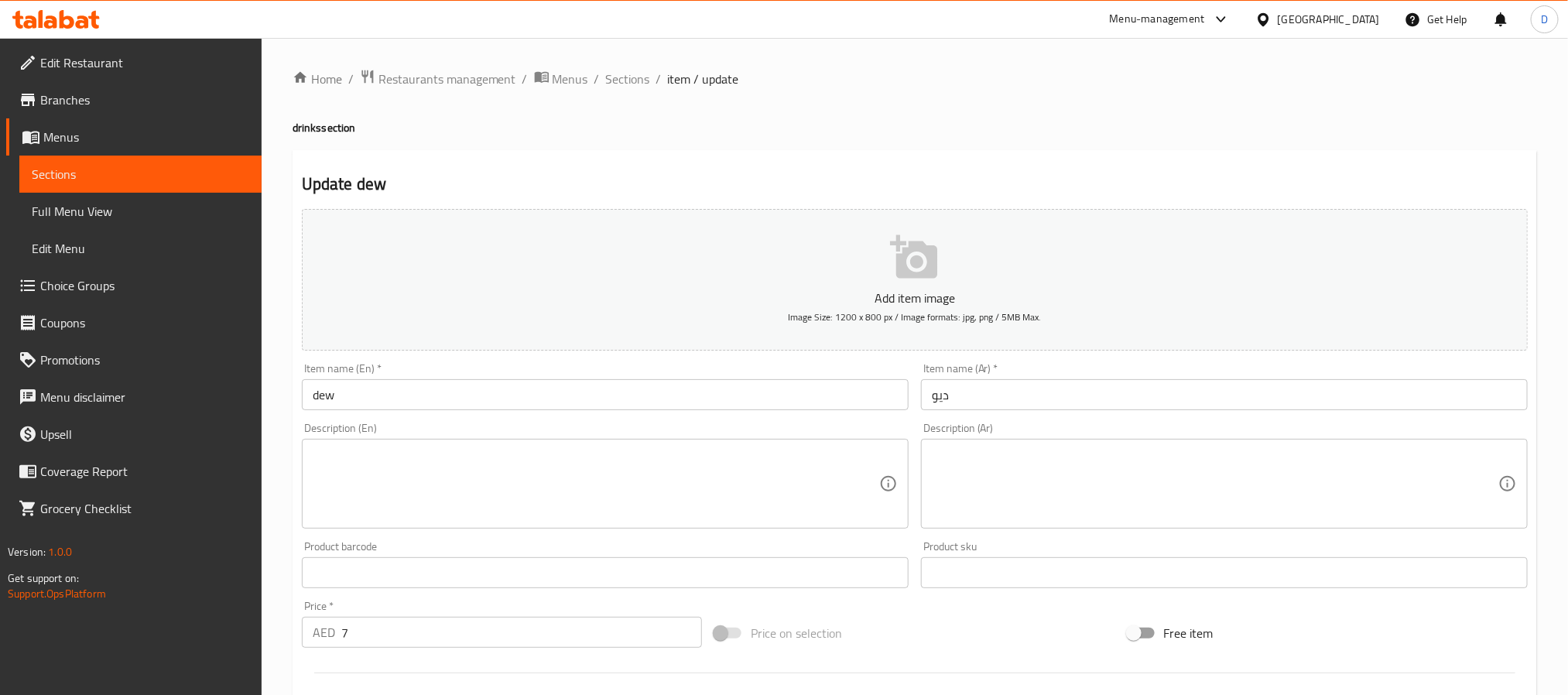
click at [326, 395] on input "dew" at bounding box center [605, 395] width 607 height 31
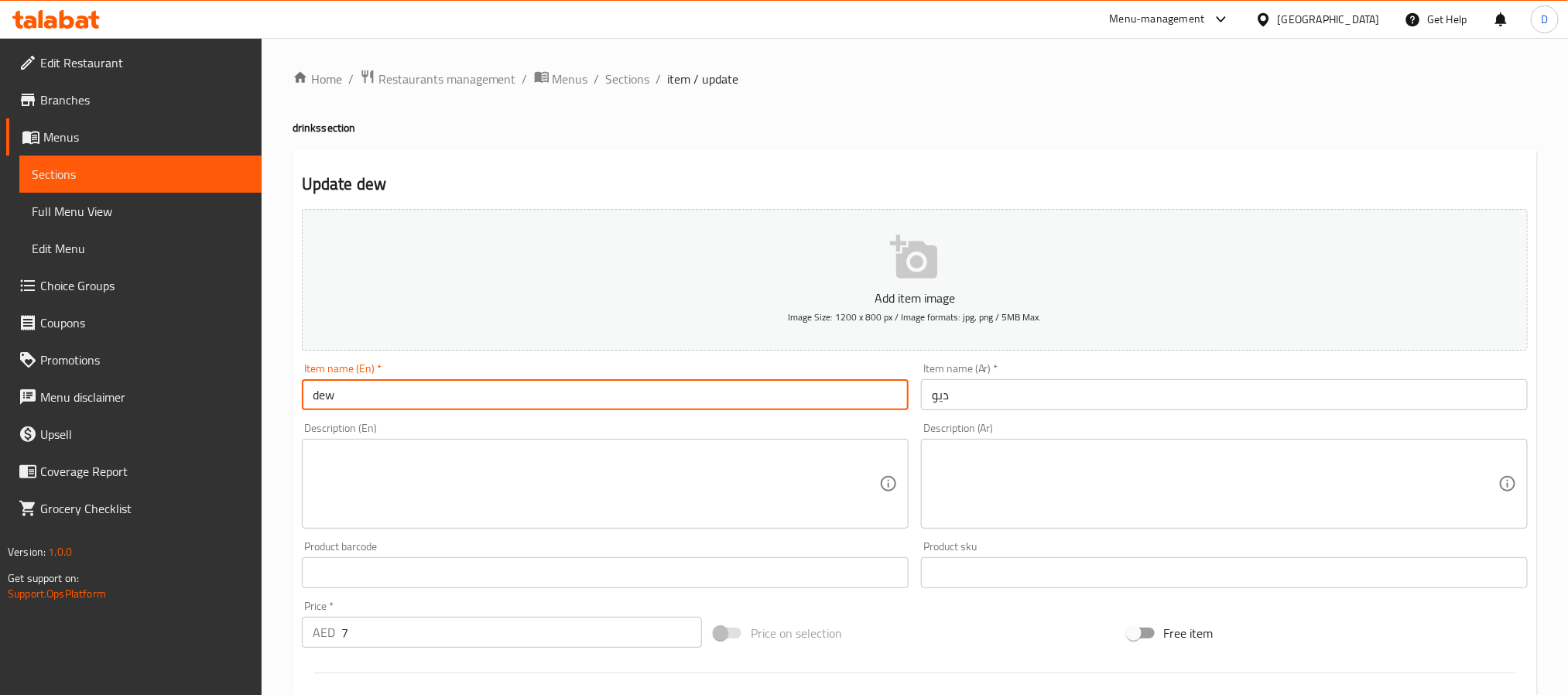
click at [326, 395] on input "dew" at bounding box center [605, 395] width 607 height 31
paste input "Mountain D"
type input "Mountain Dew"
click at [927, 402] on input "ديو" at bounding box center [1224, 395] width 607 height 31
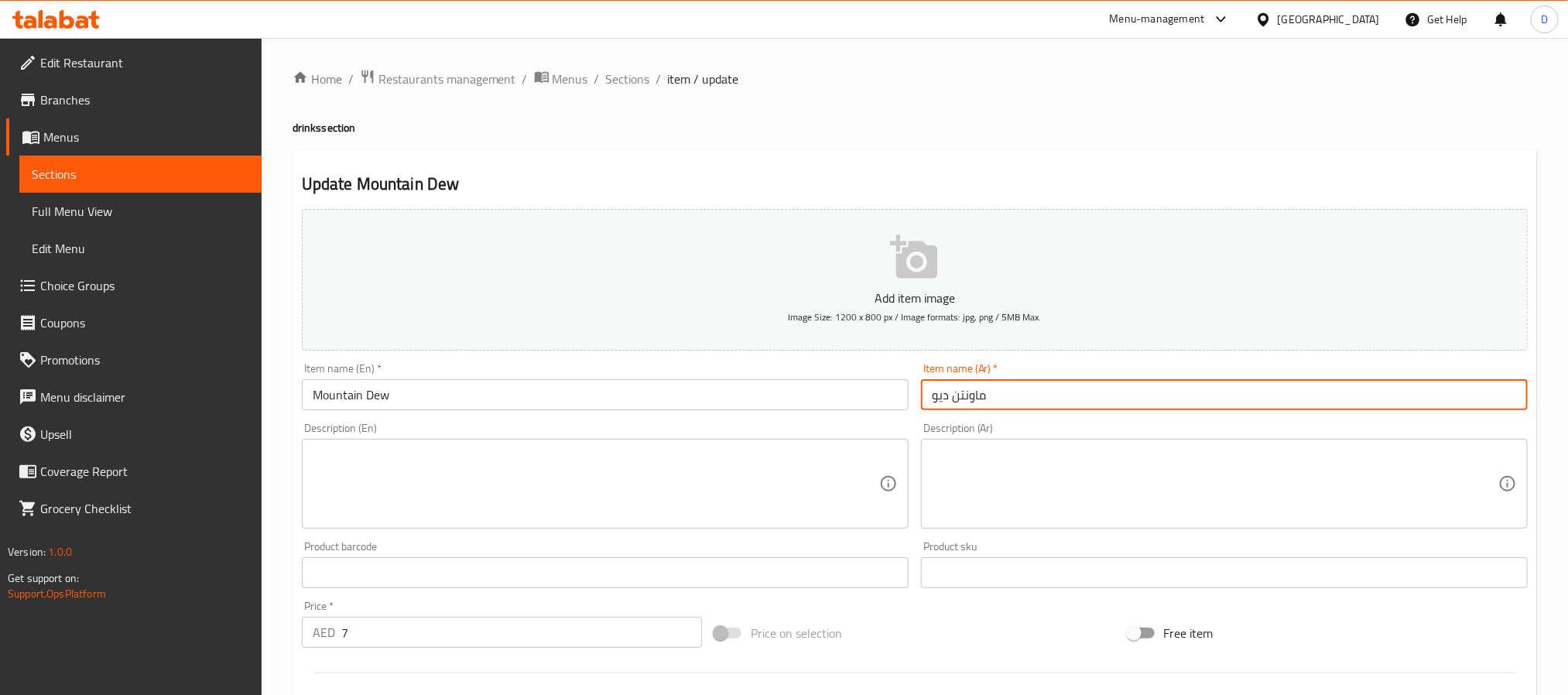
type input "ماونتن ديو"
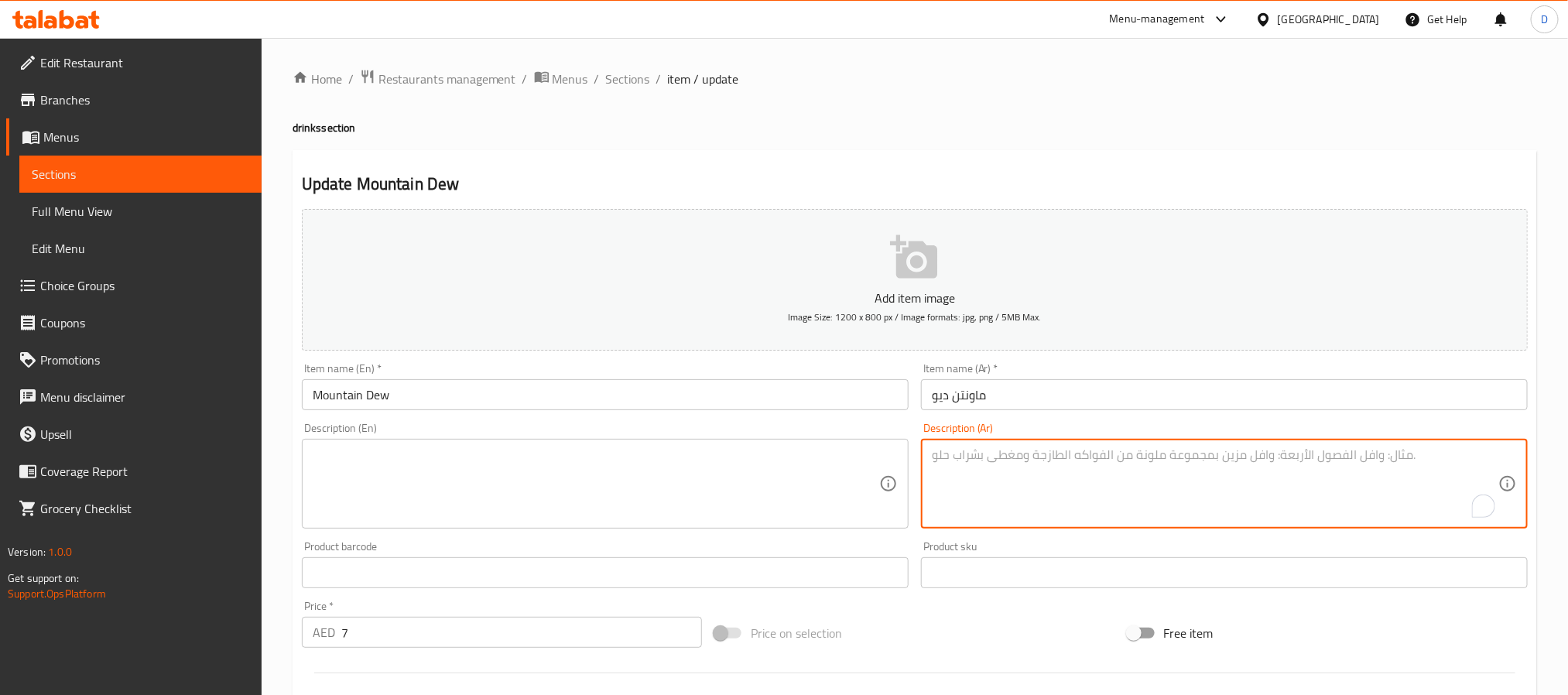
click at [1084, 495] on textarea "To enrich screen reader interactions, please activate Accessibility in Grammarl…" at bounding box center [1215, 484] width 566 height 73
paste textarea "مشروب غازي"
type textarea "مشروب غازي"
drag, startPoint x: 646, startPoint y: 574, endPoint x: 649, endPoint y: 544, distance: 30.1
click at [646, 574] on input "text" at bounding box center [605, 572] width 607 height 31
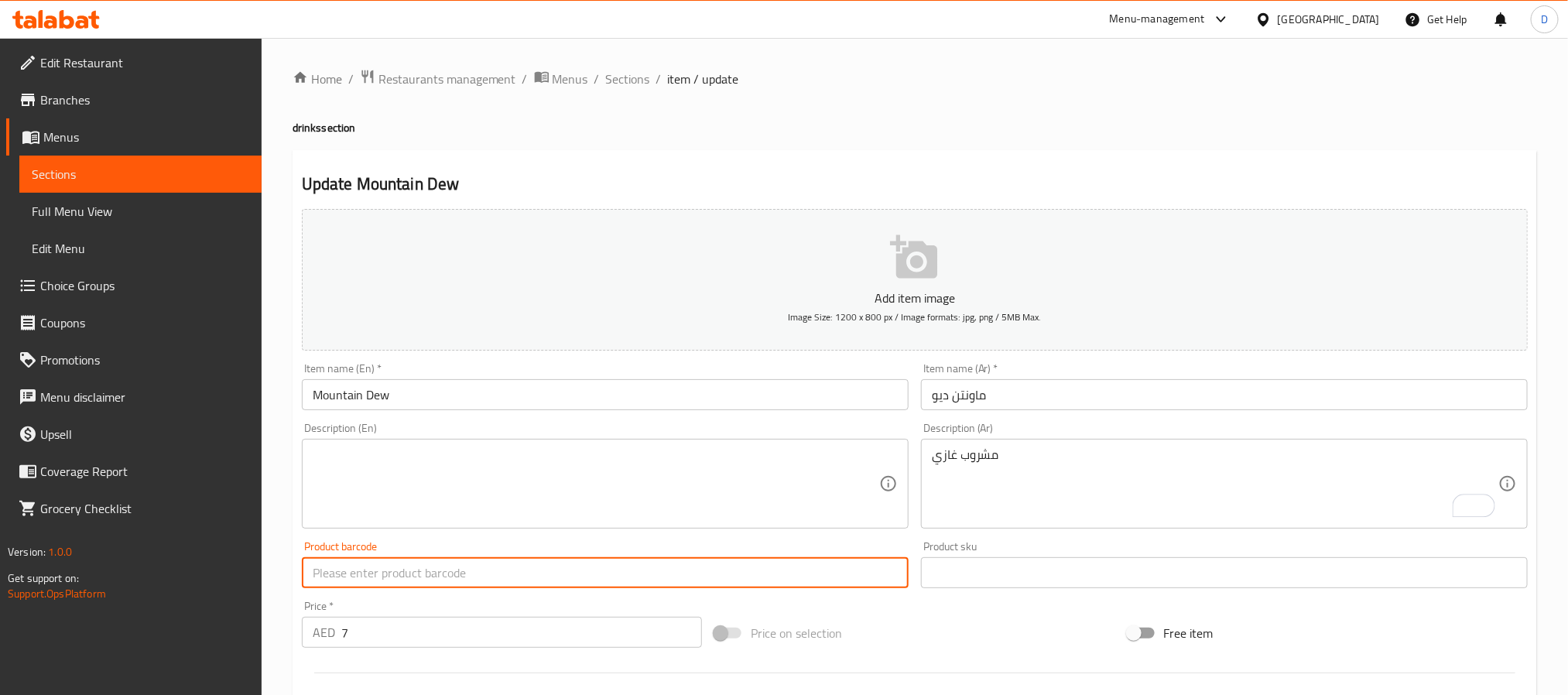
click at [643, 509] on textarea at bounding box center [596, 484] width 566 height 73
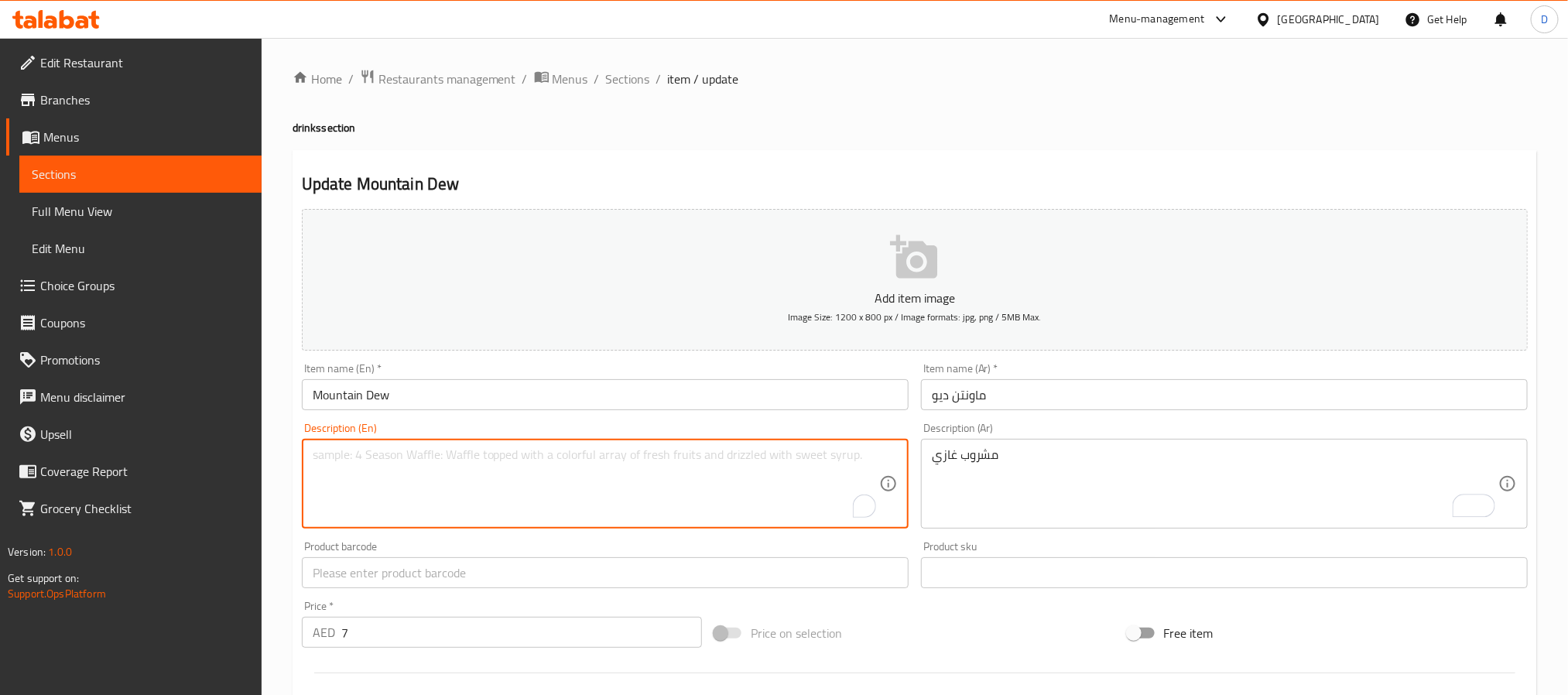
paste textarea "soft drink"
type textarea "soft drink"
click at [637, 372] on div "Item name (En)   * Mountain Dew Item name (En) *" at bounding box center [605, 387] width 607 height 48
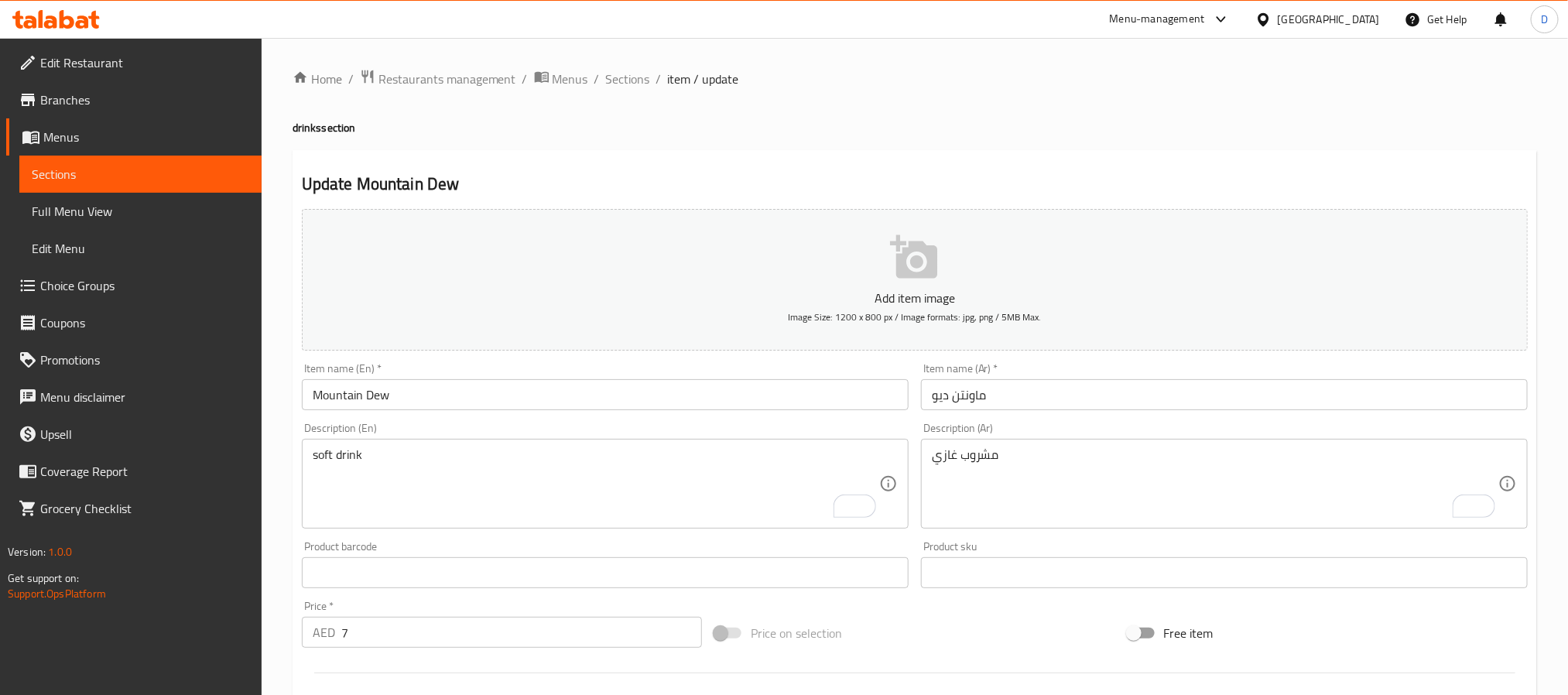
click at [646, 400] on input "Mountain Dew" at bounding box center [605, 395] width 607 height 31
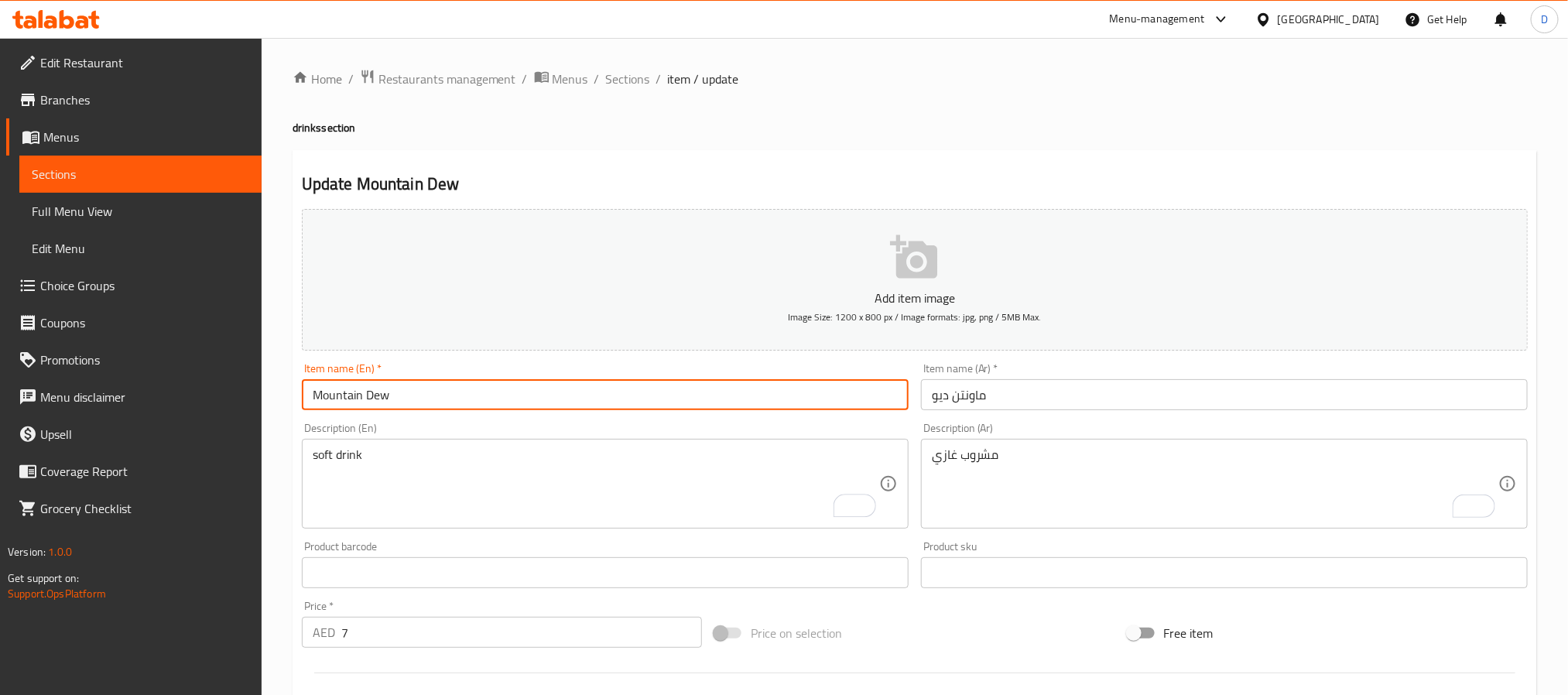
drag, startPoint x: 639, startPoint y: 81, endPoint x: 648, endPoint y: 113, distance: 33.2
click at [639, 81] on span "Sections" at bounding box center [628, 79] width 44 height 18
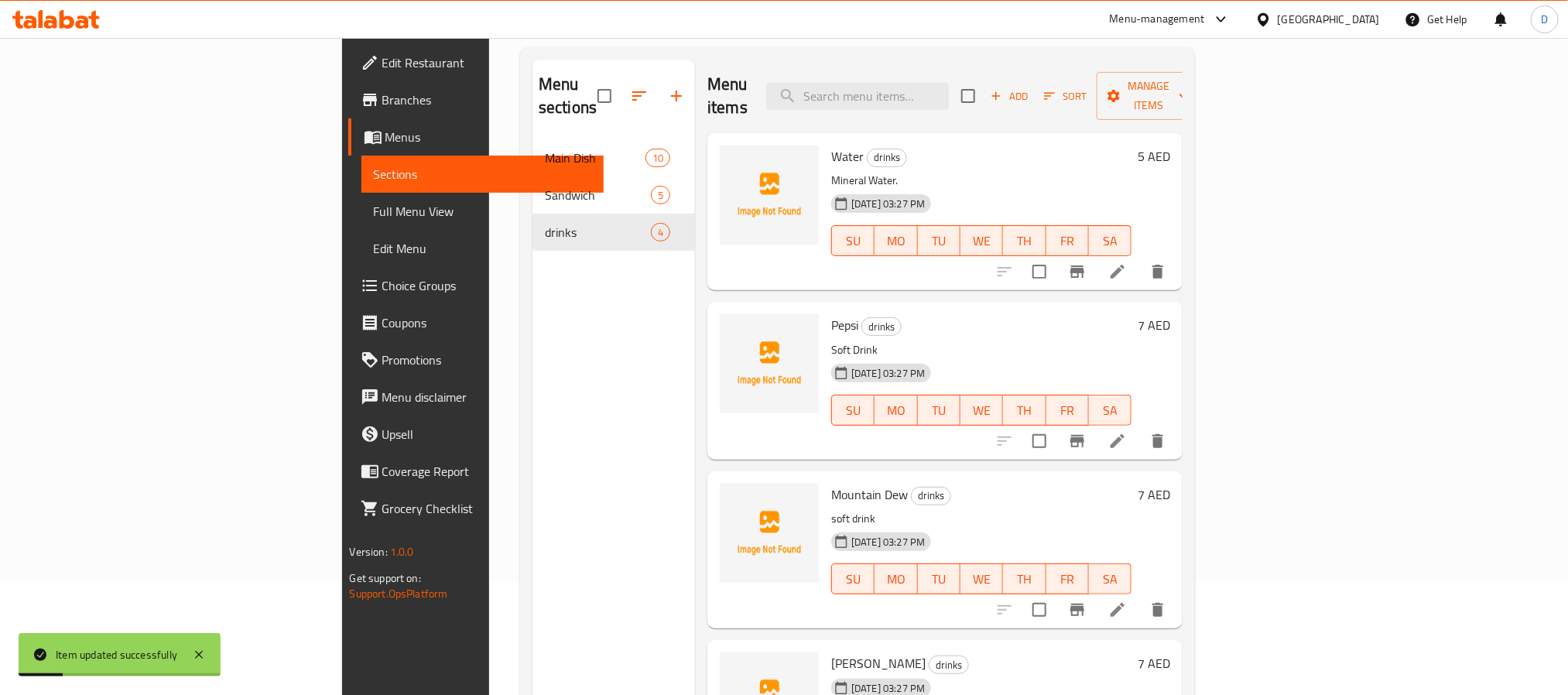
scroll to position [217, 0]
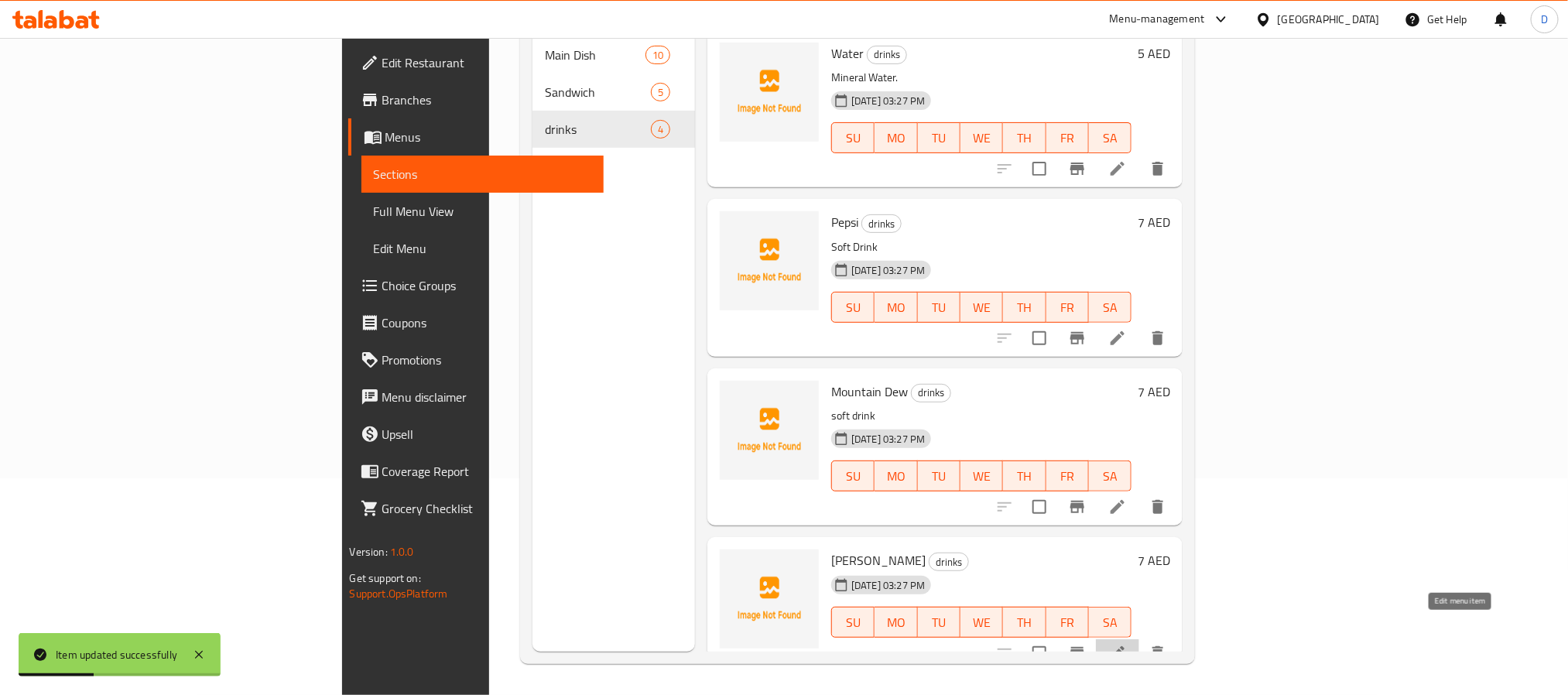
click at [1127, 644] on icon at bounding box center [1118, 653] width 18 height 18
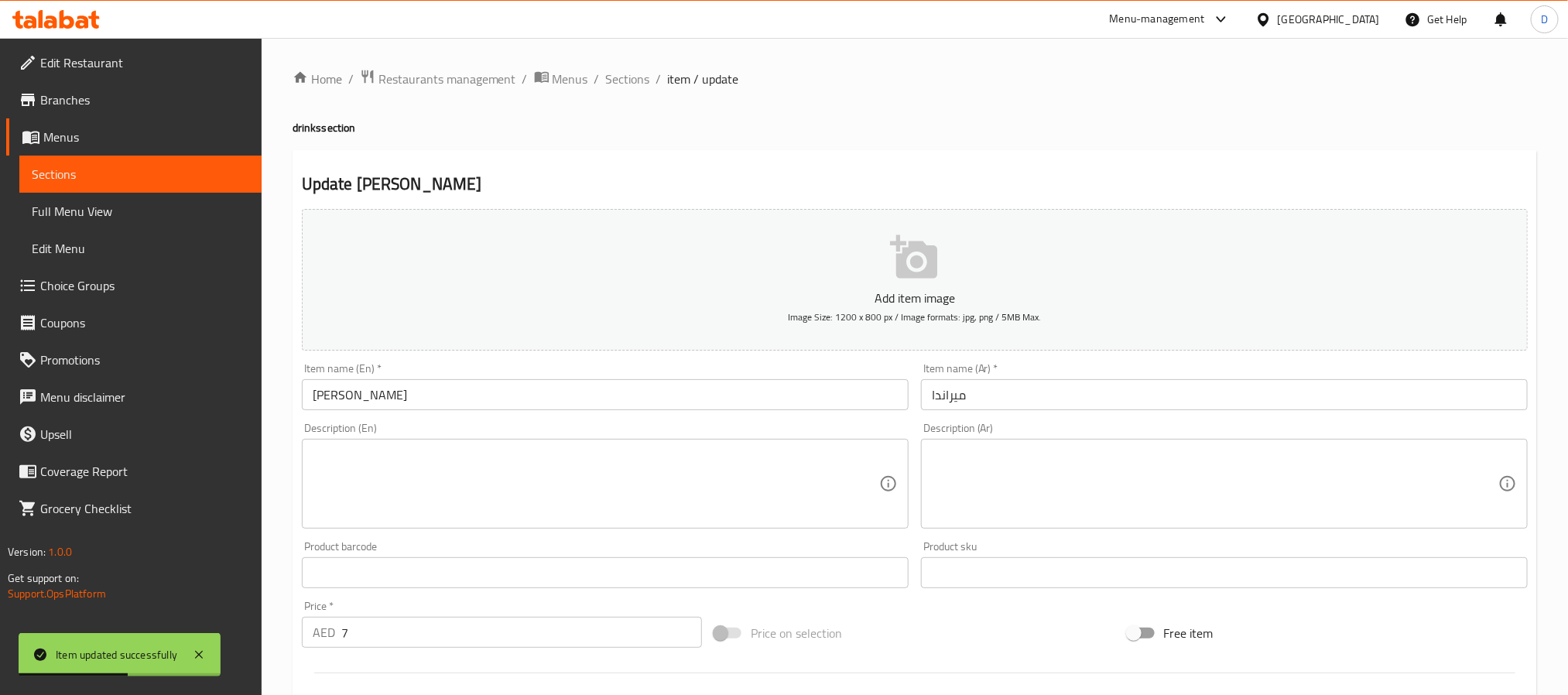
click at [413, 397] on input "miranda" at bounding box center [605, 395] width 607 height 31
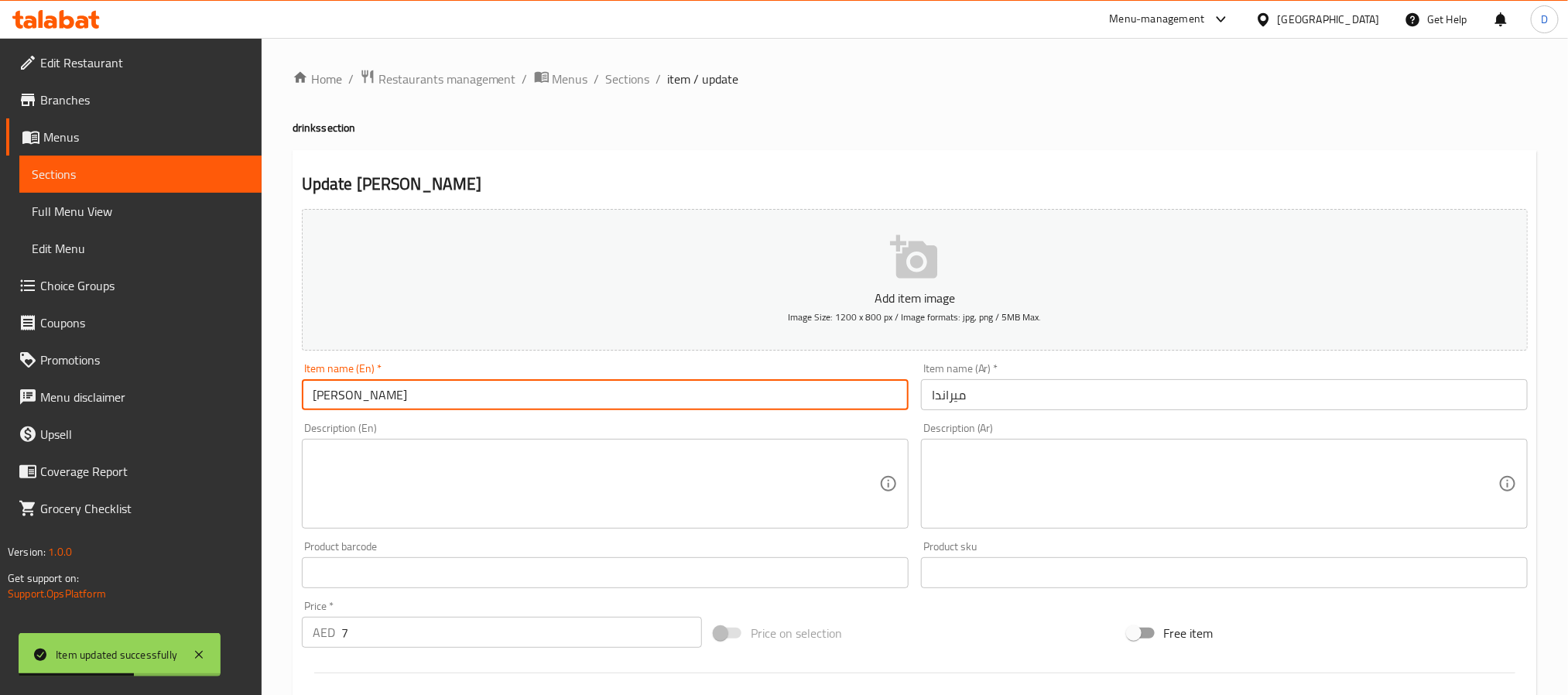
click at [413, 397] on input "miranda" at bounding box center [605, 395] width 607 height 31
click at [530, 487] on textarea at bounding box center [596, 484] width 566 height 73
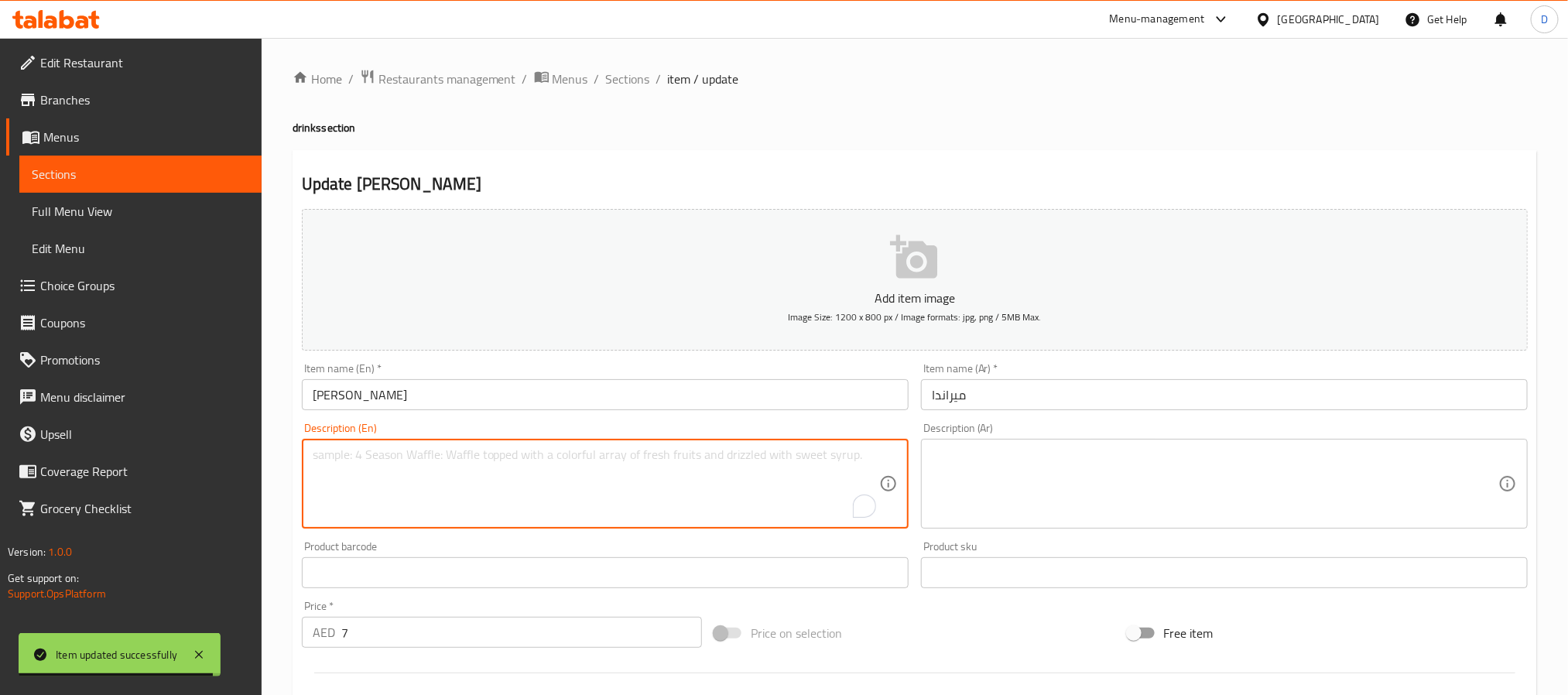
paste textarea "Soft Drink"
type textarea "Soft Drink"
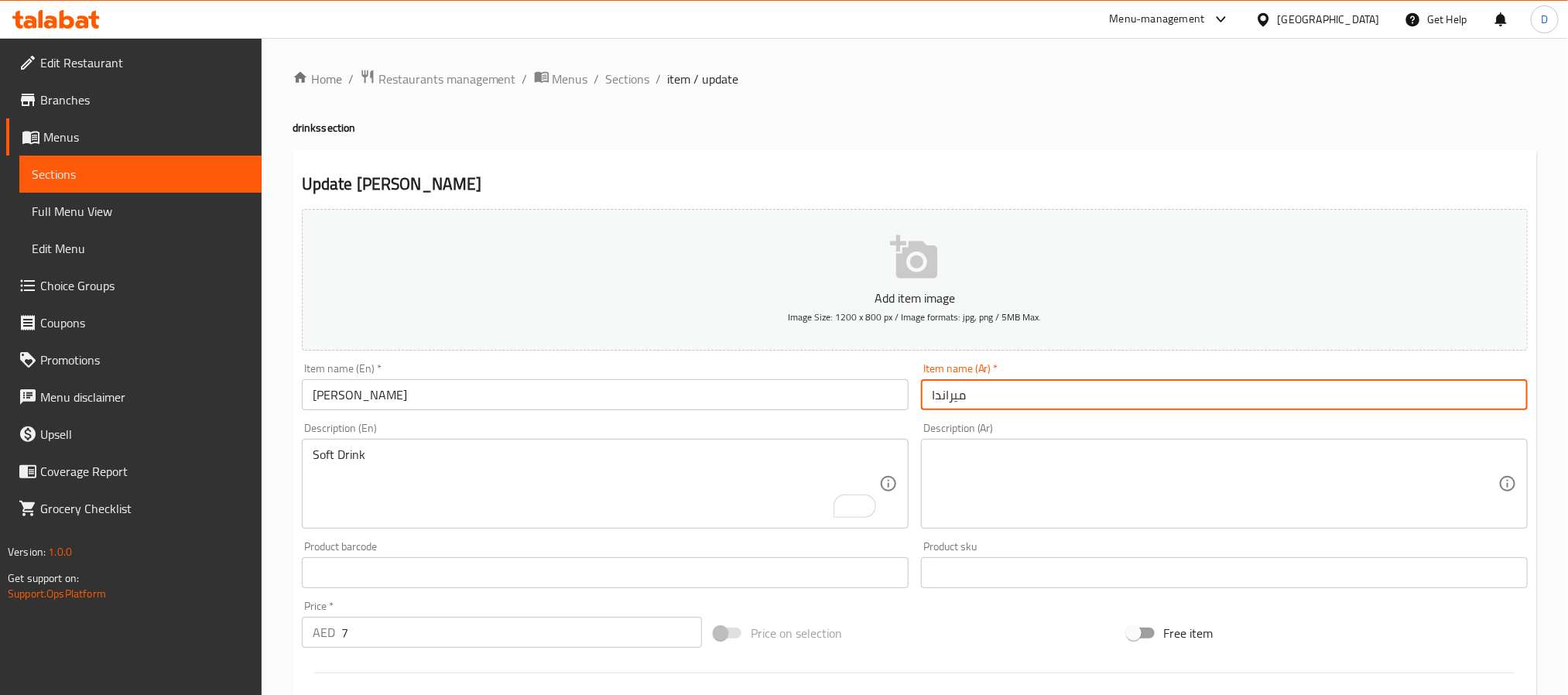
drag, startPoint x: 1412, startPoint y: 0, endPoint x: 959, endPoint y: 406, distance: 608.3
click at [959, 406] on input "ميراندا" at bounding box center [1224, 395] width 607 height 31
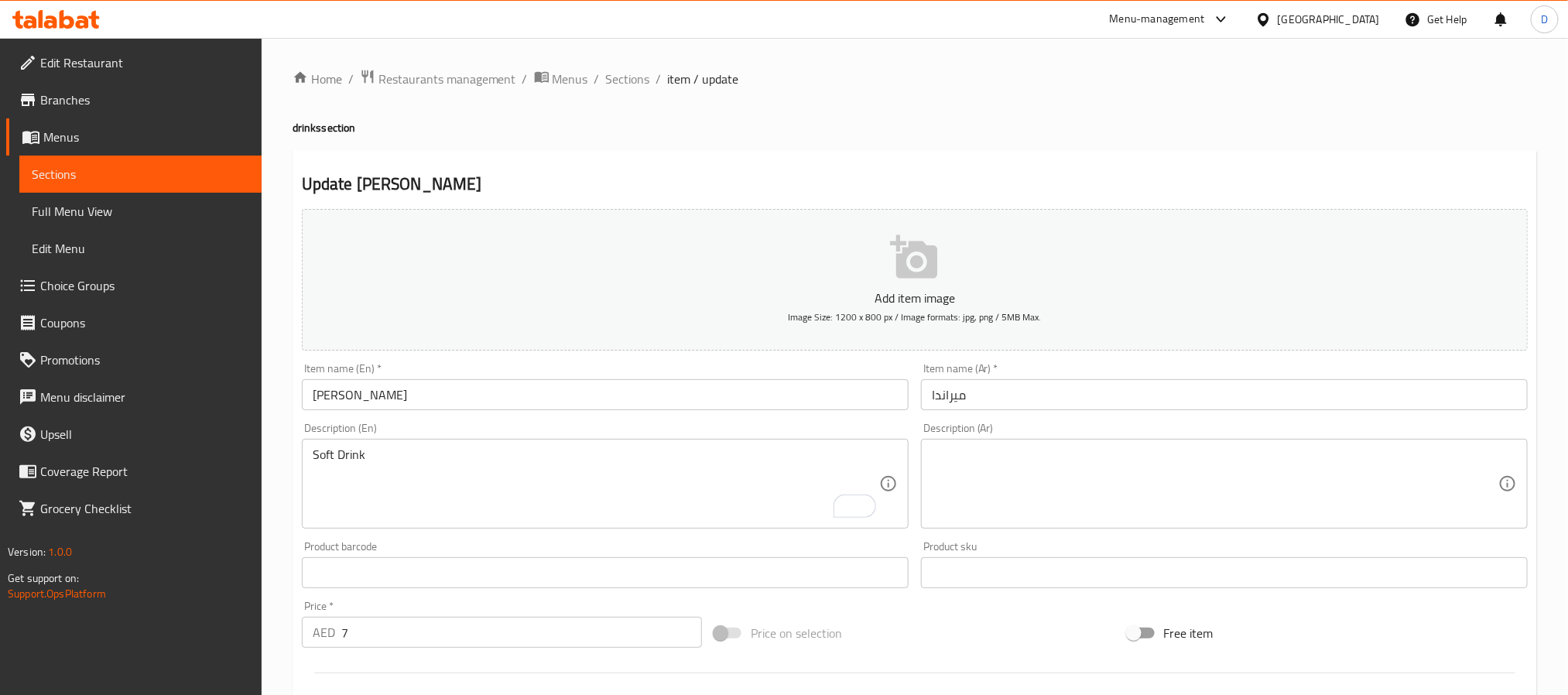
click at [489, 360] on div "Item name (En)   * miranda Item name (En) *" at bounding box center [605, 386] width 619 height 59
click at [499, 389] on input "miranda" at bounding box center [605, 395] width 607 height 31
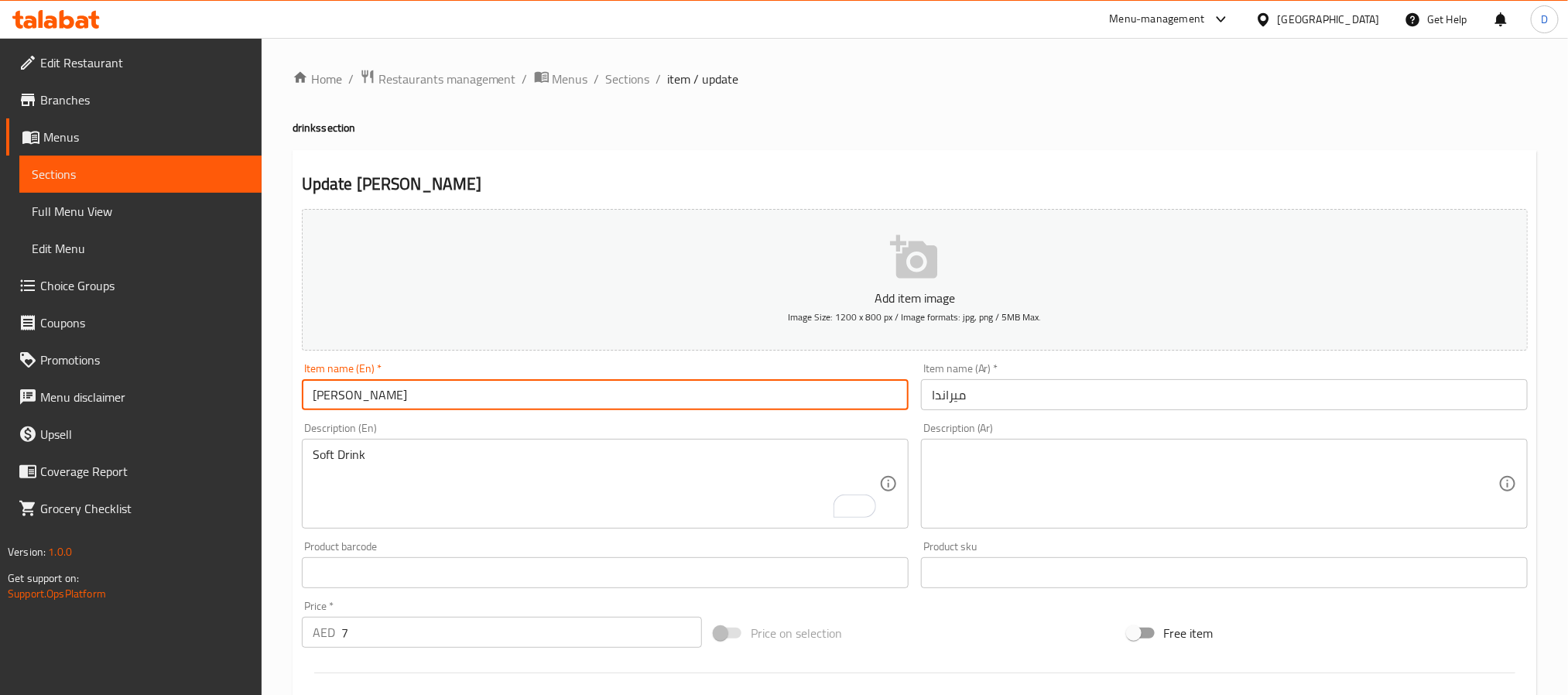
click at [499, 389] on input "miranda" at bounding box center [605, 395] width 607 height 31
paste input "Mirinda Orange"
click at [384, 388] on input "Mirinda Orange" at bounding box center [605, 395] width 607 height 31
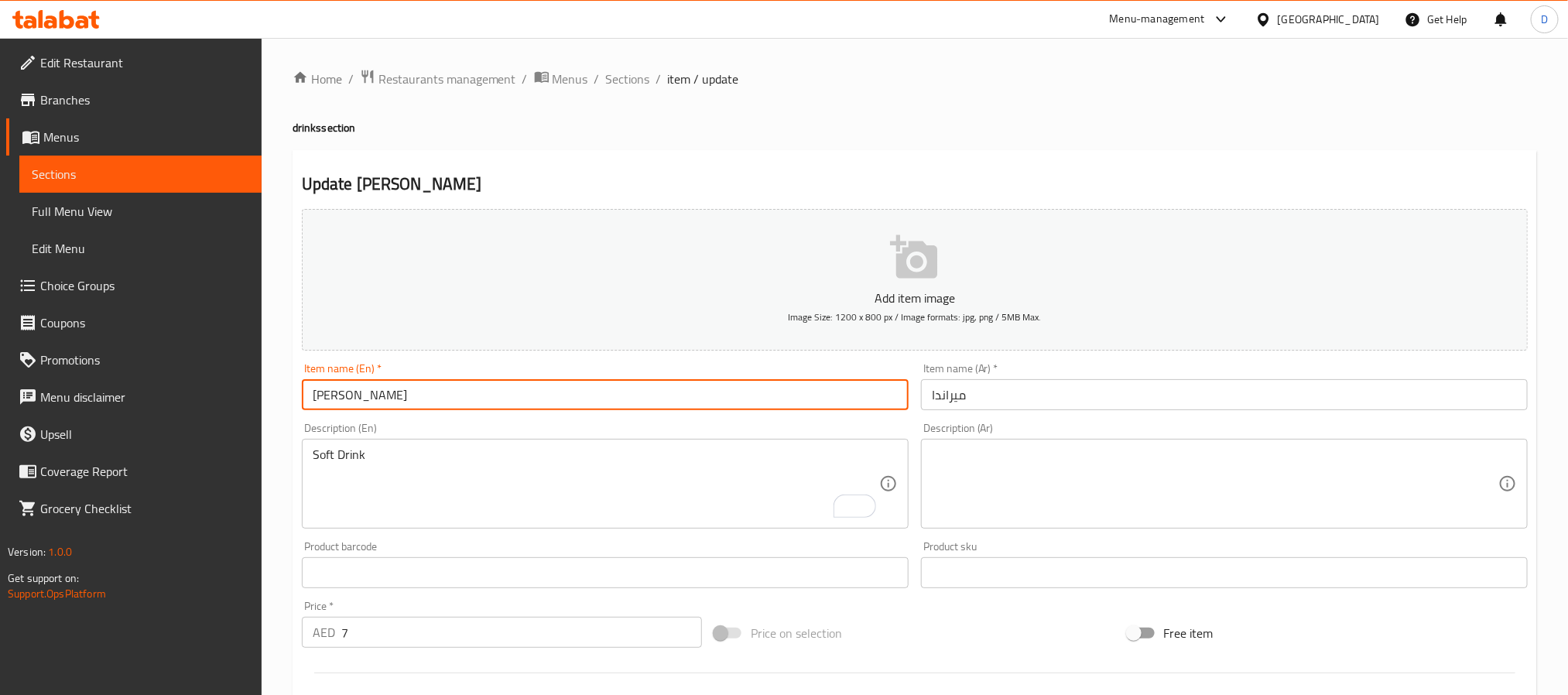
type input "[PERSON_NAME]"
click at [1189, 450] on textarea at bounding box center [1215, 484] width 566 height 73
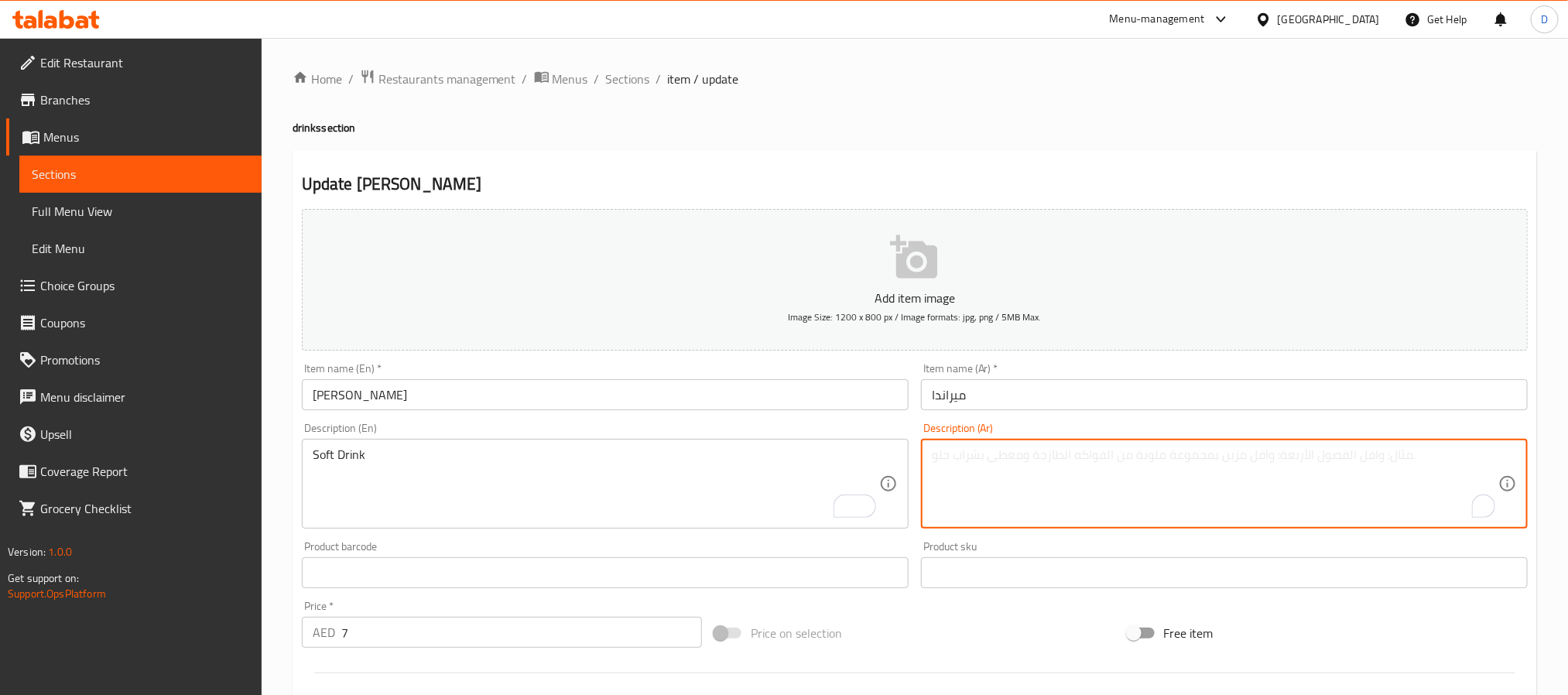
paste textarea "مشروب غازي"
type textarea "مشروب غازي"
click at [943, 393] on input "ميراندا" at bounding box center [1224, 395] width 607 height 31
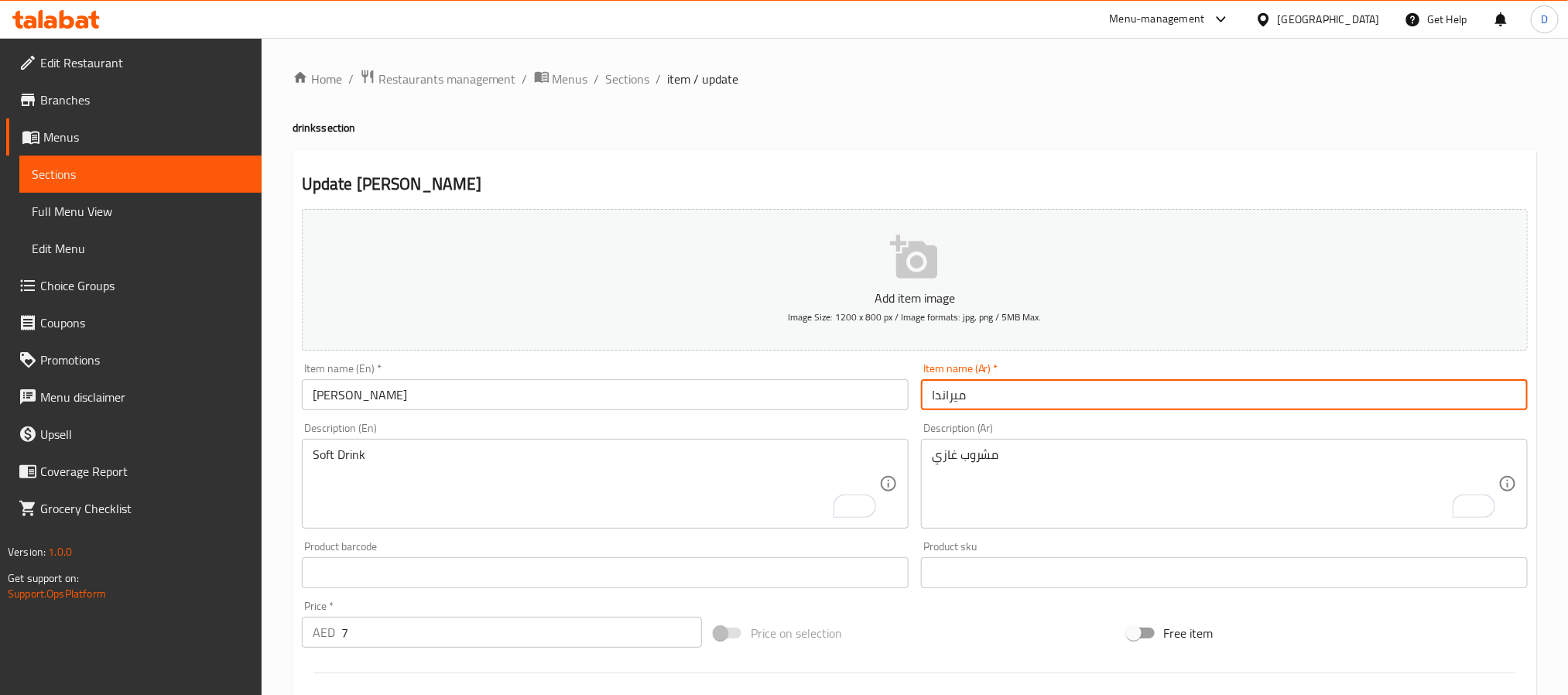
click at [943, 393] on input "ميراندا" at bounding box center [1224, 395] width 607 height 31
paste input "ندا برتقال"
click at [943, 393] on input "ميرندا برتقال" at bounding box center [1224, 395] width 607 height 31
type input "ميرندا"
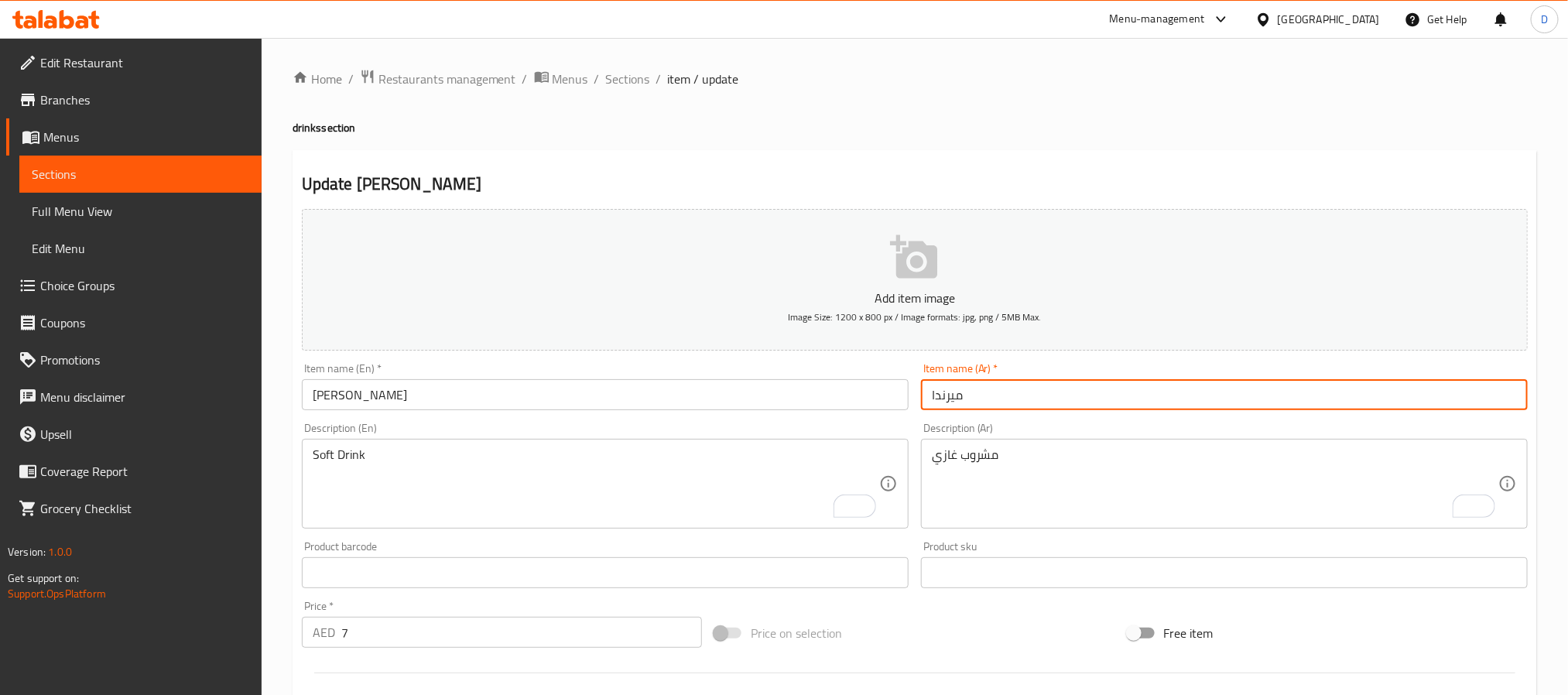
drag, startPoint x: 618, startPoint y: 73, endPoint x: 669, endPoint y: 105, distance: 60.2
click at [618, 73] on span "Sections" at bounding box center [628, 79] width 44 height 18
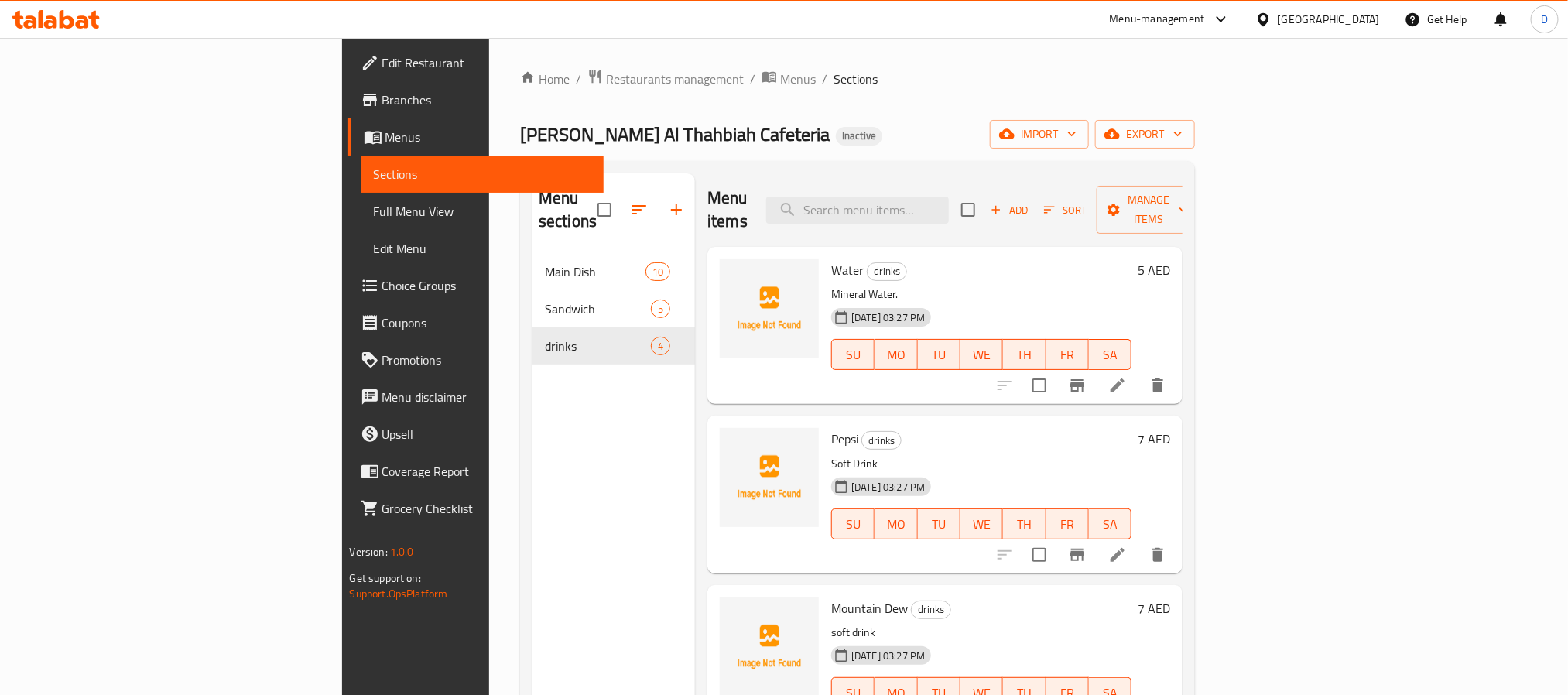
click at [532, 247] on nav "Main Dish 10 Sandwich 5 drinks 4" at bounding box center [614, 308] width 163 height 123
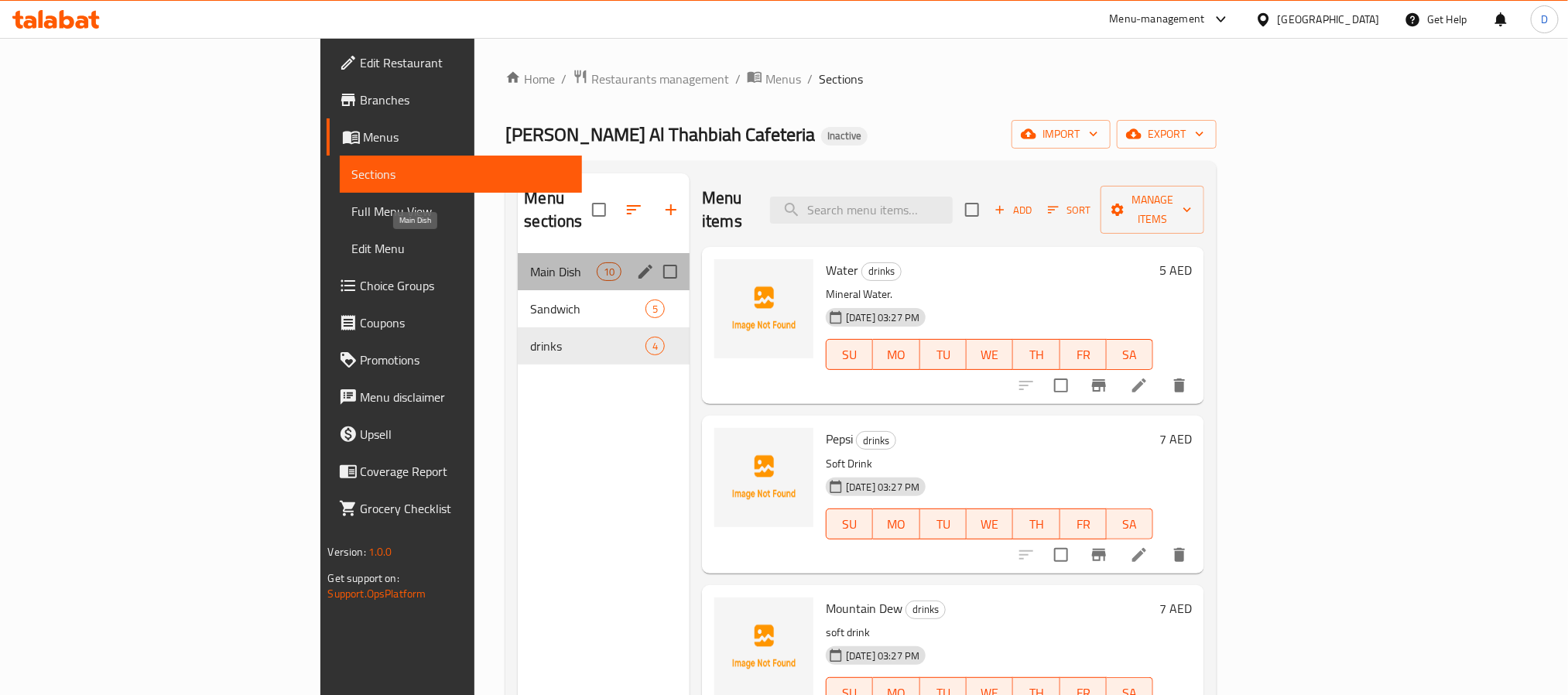
click at [531, 262] on span "Main Dish" at bounding box center [564, 272] width 66 height 18
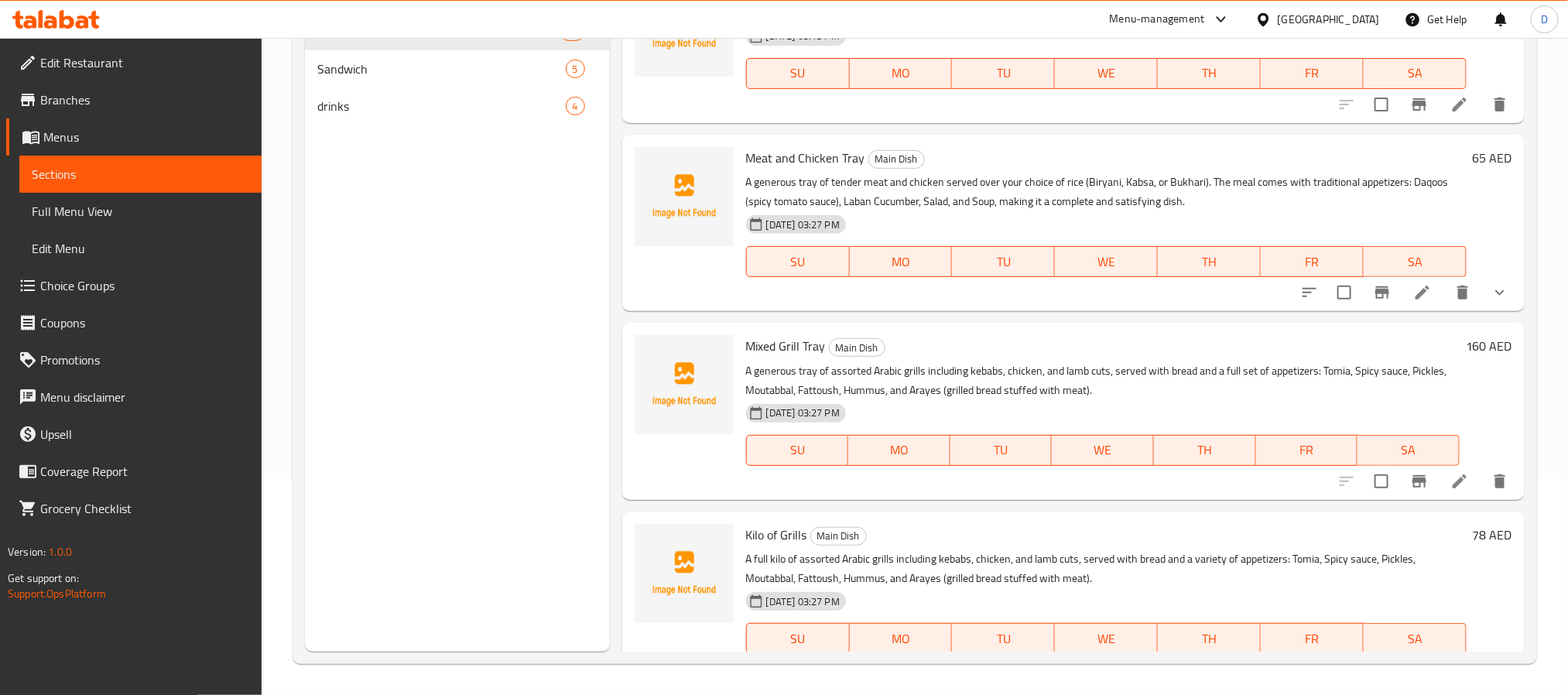
scroll to position [232, 0]
click at [1451, 480] on icon at bounding box center [1460, 479] width 18 height 18
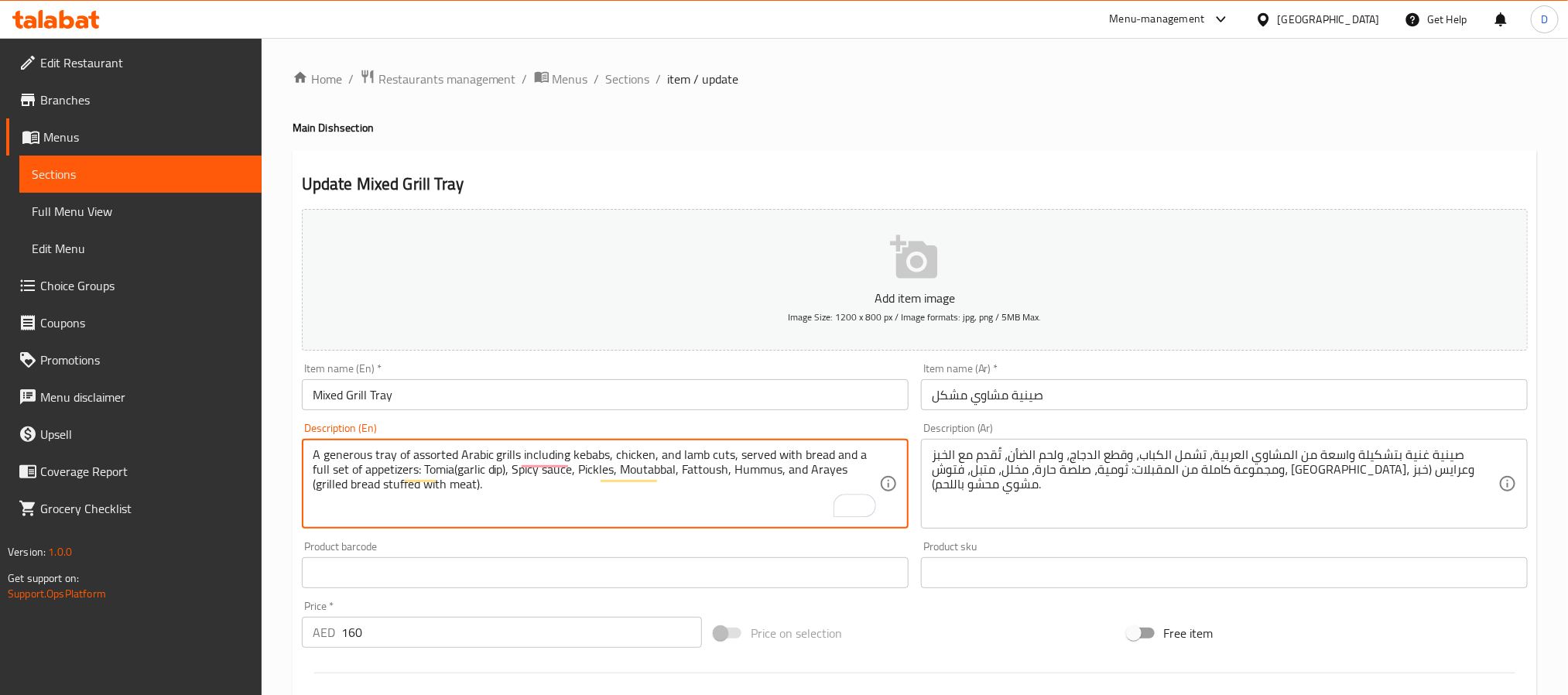
type textarea "A generous tray of assorted Arabic grills including kebabs, chicken, and lamb c…"
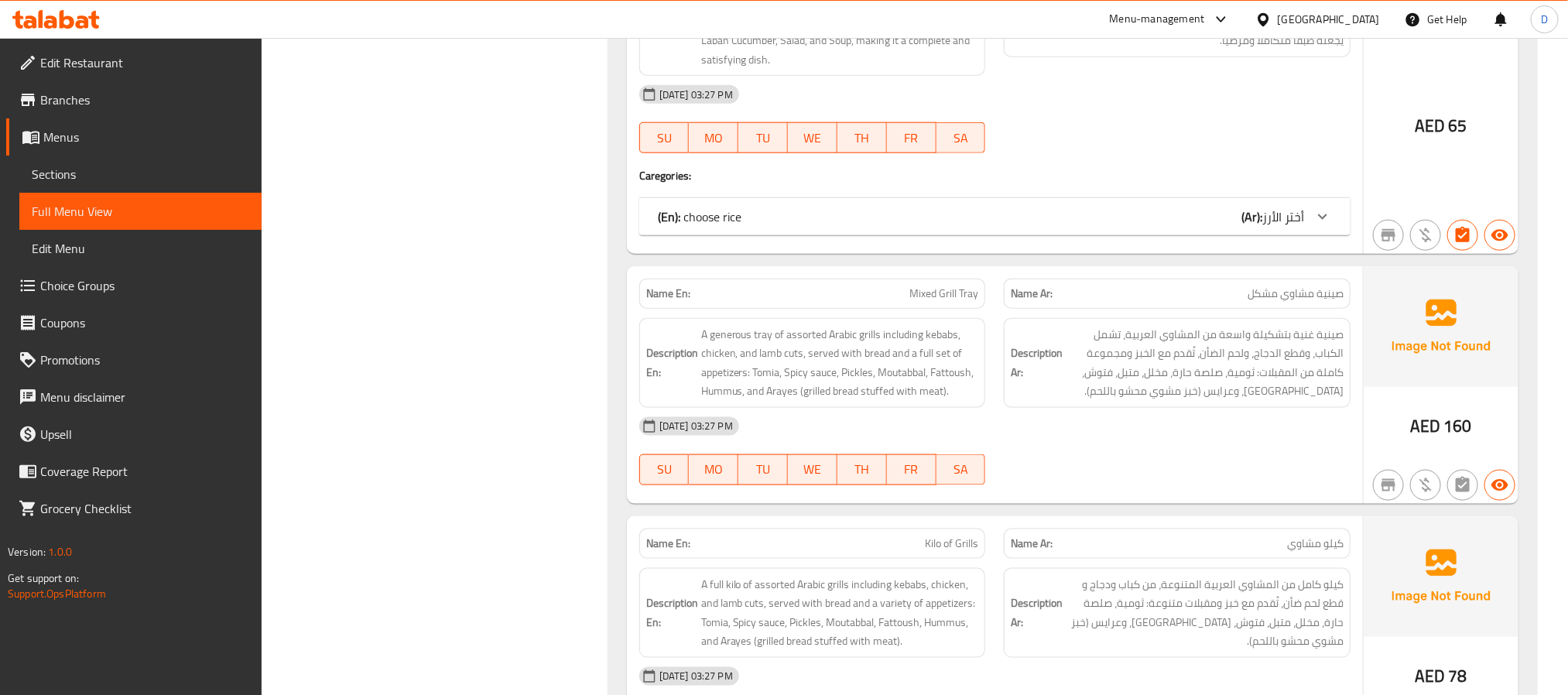
scroll to position [812, 0]
click at [936, 306] on div "Name En: Mixed Grill Tray" at bounding box center [812, 291] width 347 height 30
copy span "Mixed Grill Tray"
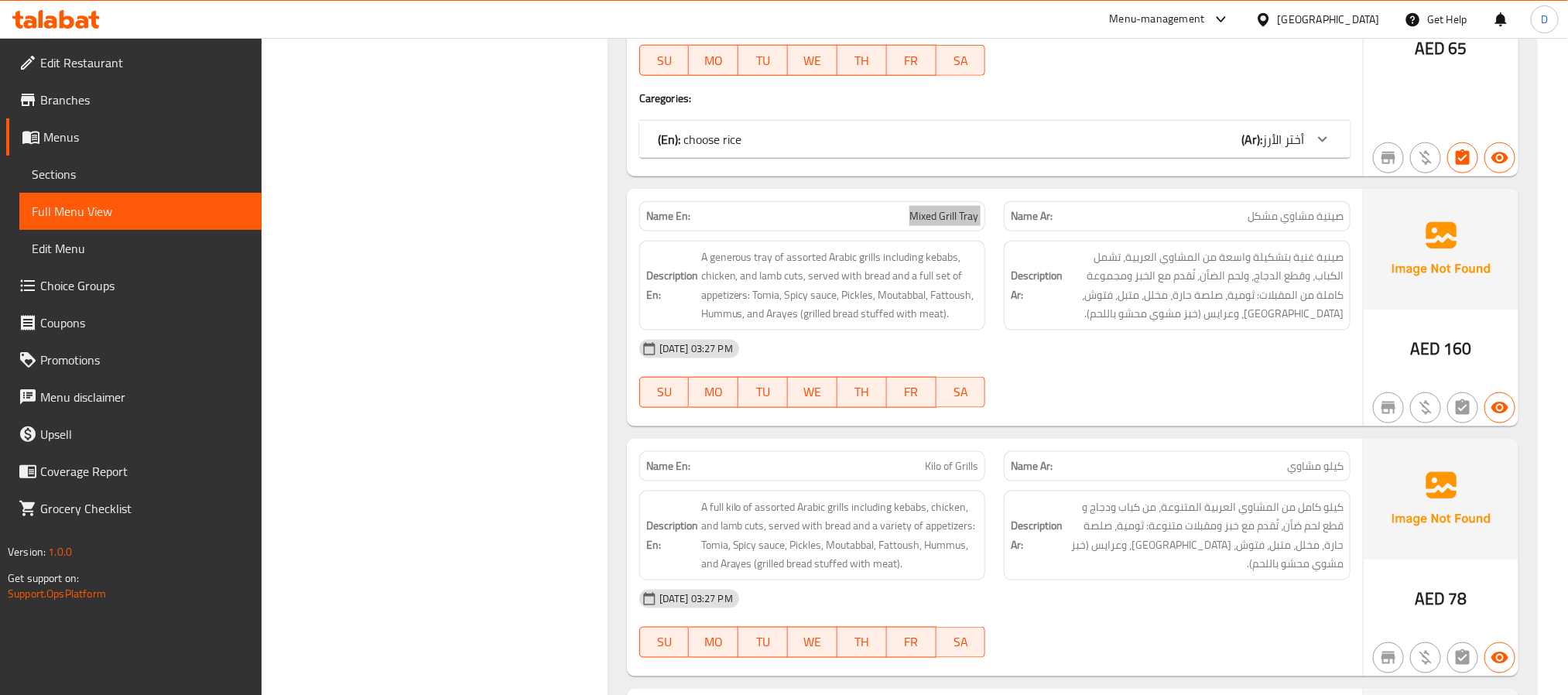
scroll to position [928, 0]
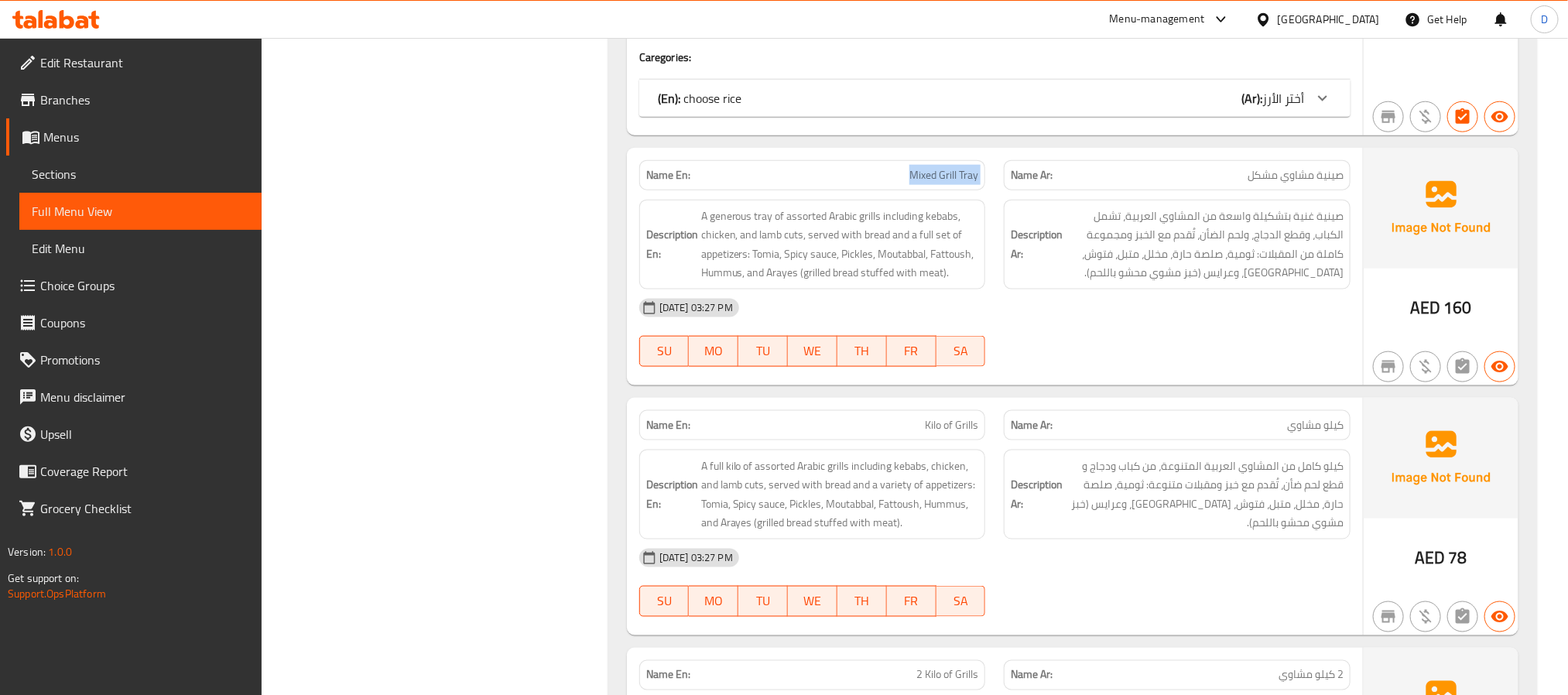
click at [958, 428] on span "Kilo of Grills" at bounding box center [951, 425] width 53 height 16
copy span "Kilo of Grills"
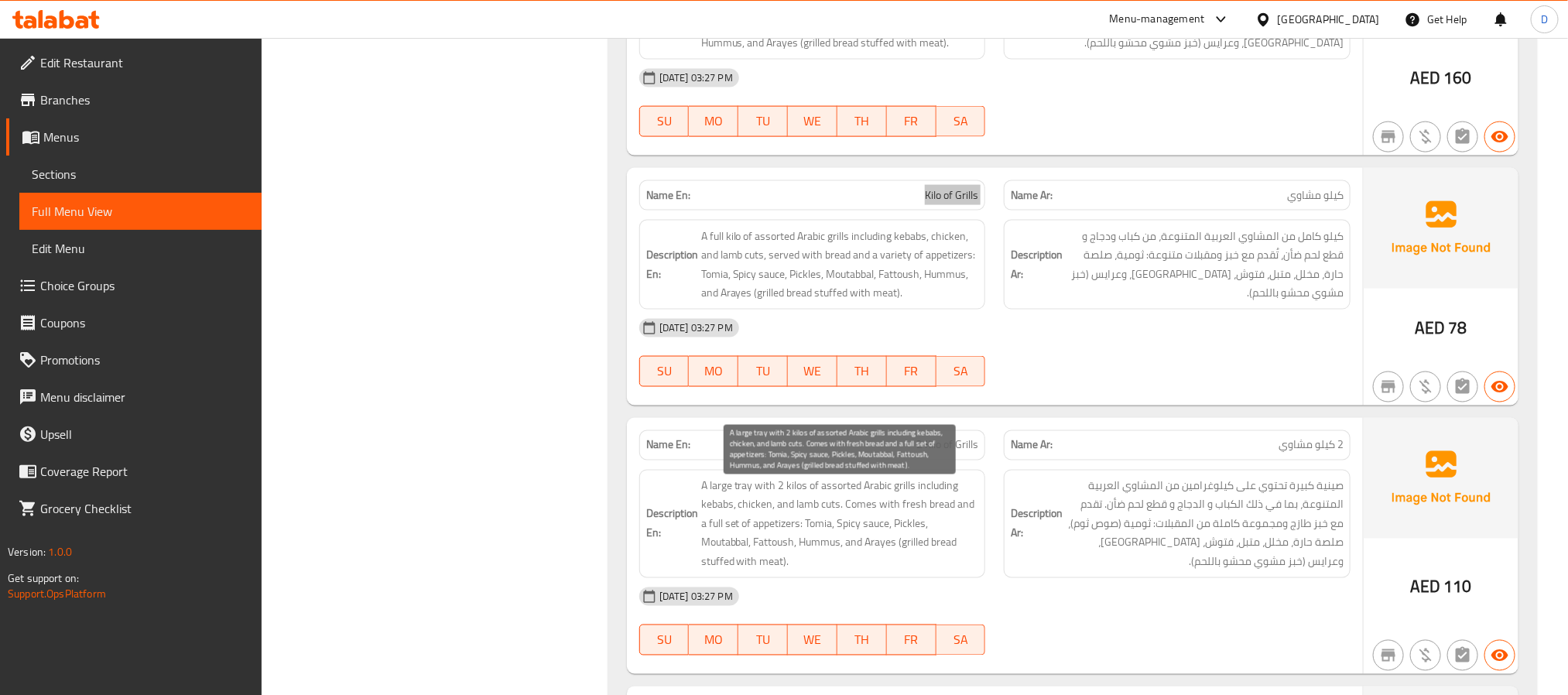
scroll to position [1160, 0]
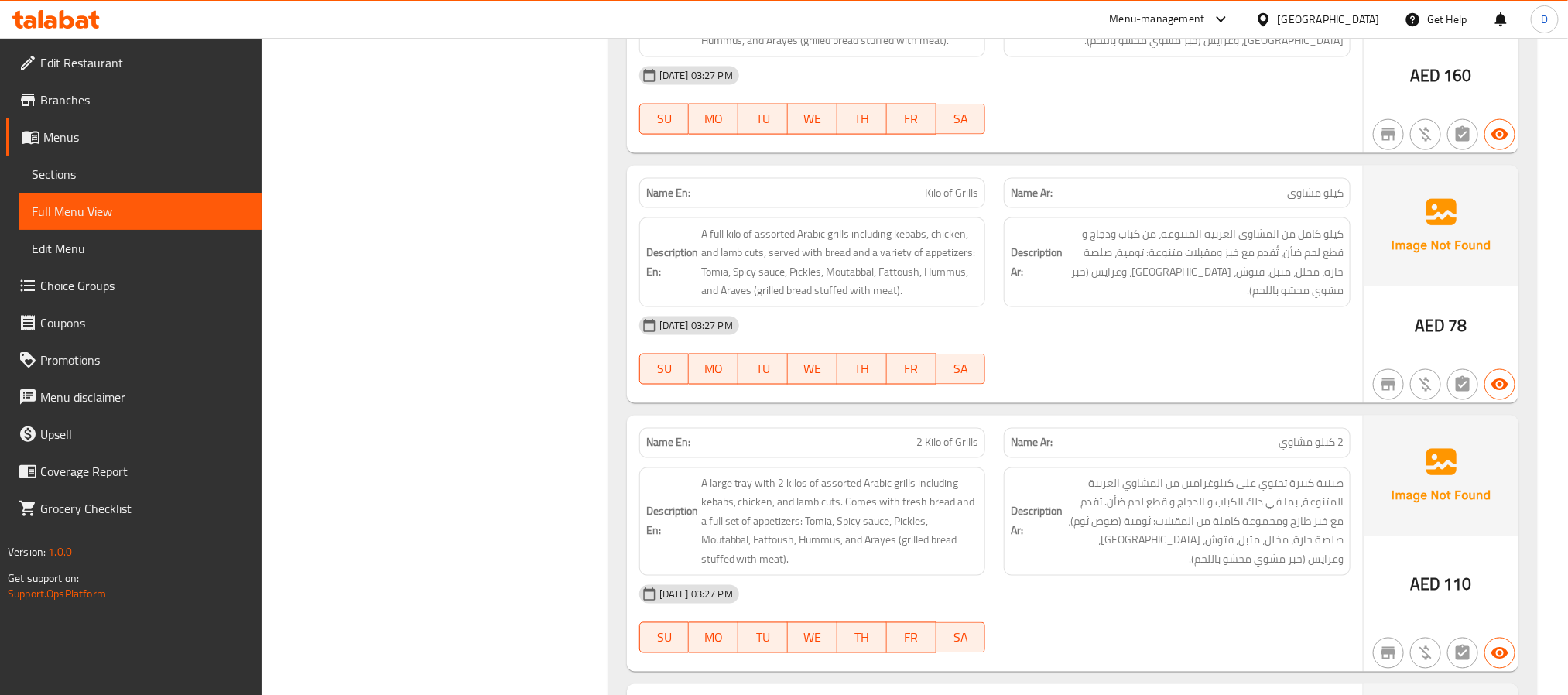
click at [963, 451] on span "2 Kilo of Grills" at bounding box center [948, 444] width 62 height 16
copy span "2 Kilo of Grills"
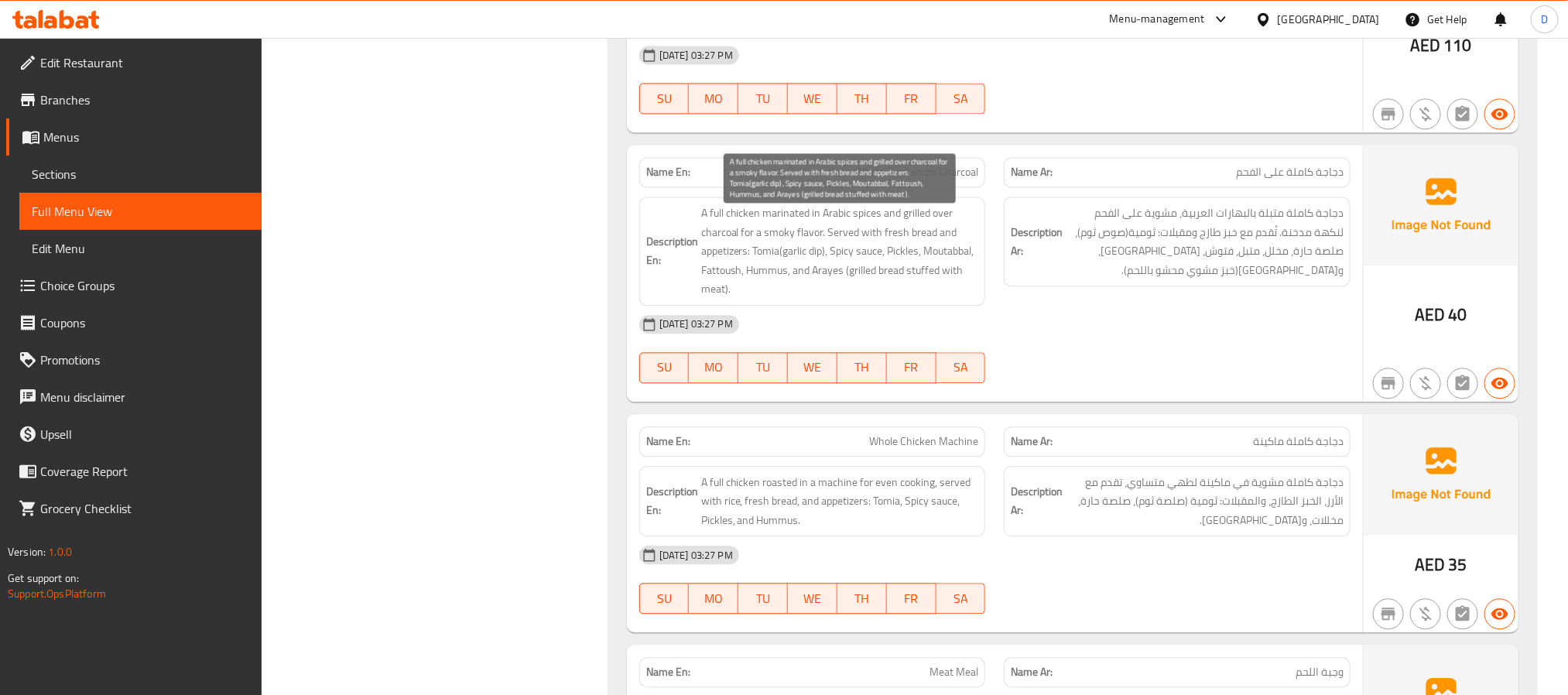
scroll to position [1741, 0]
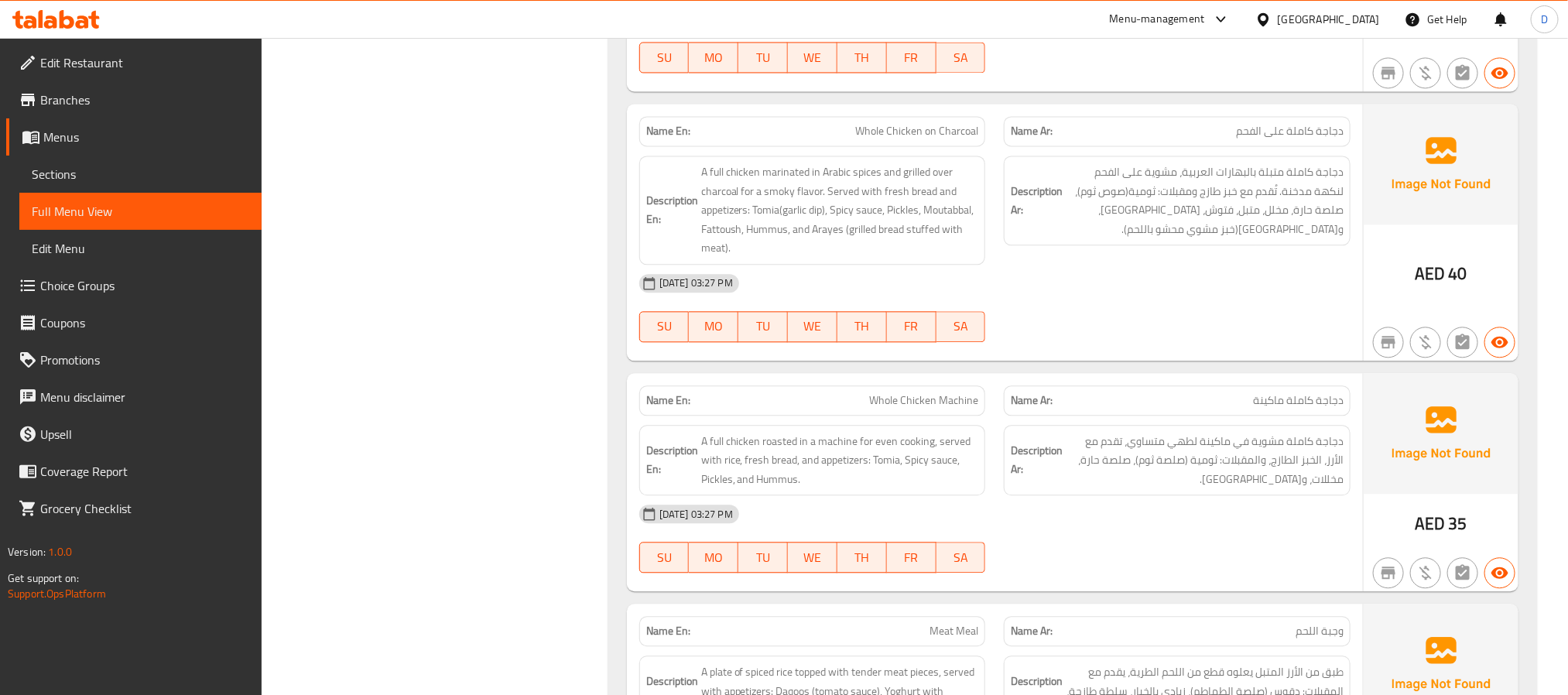
click at [927, 407] on span "Whole Chicken Machine" at bounding box center [923, 401] width 109 height 16
copy span "Whole Chicken Machine"
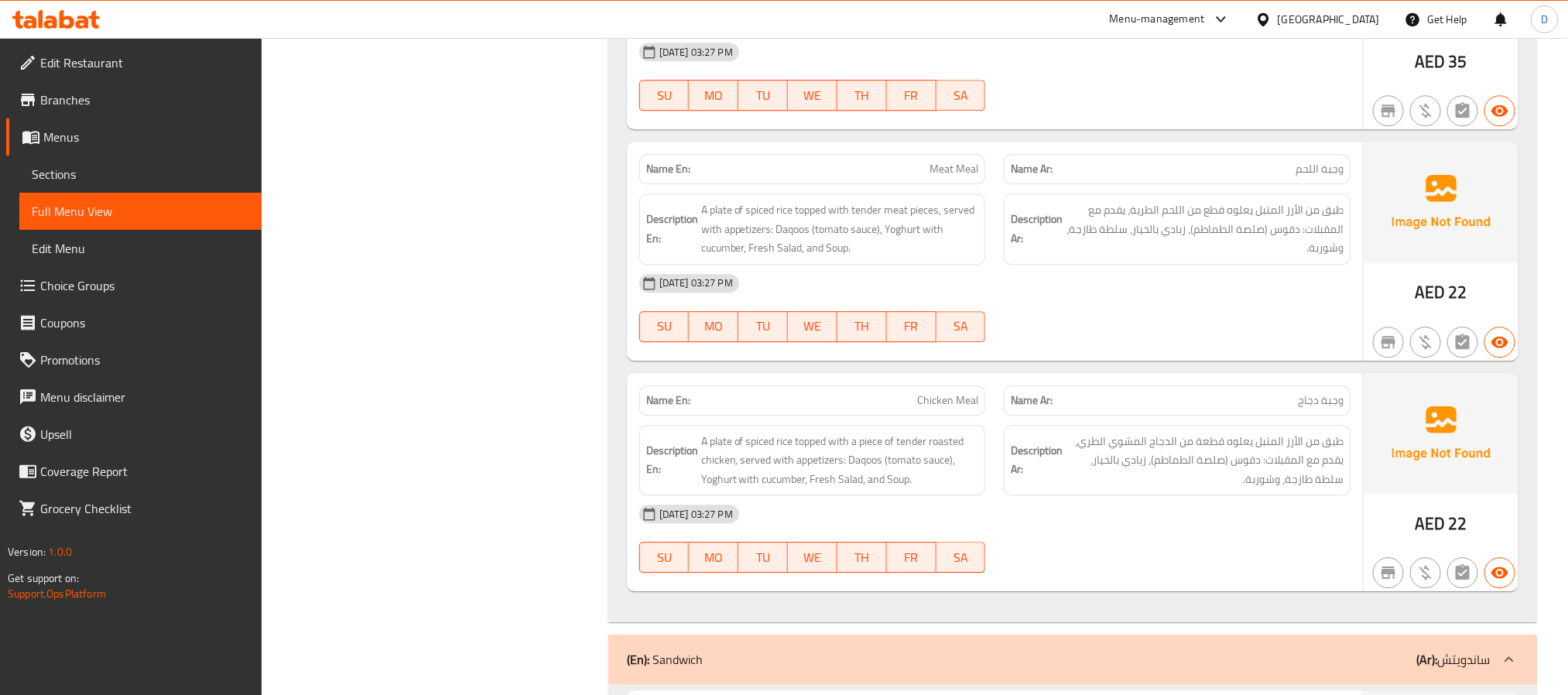
scroll to position [2206, 0]
drag, startPoint x: 1094, startPoint y: 293, endPoint x: 924, endPoint y: 267, distance: 172.0
click at [1094, 293] on div "[DATE] 03:27 PM" at bounding box center [995, 281] width 730 height 37
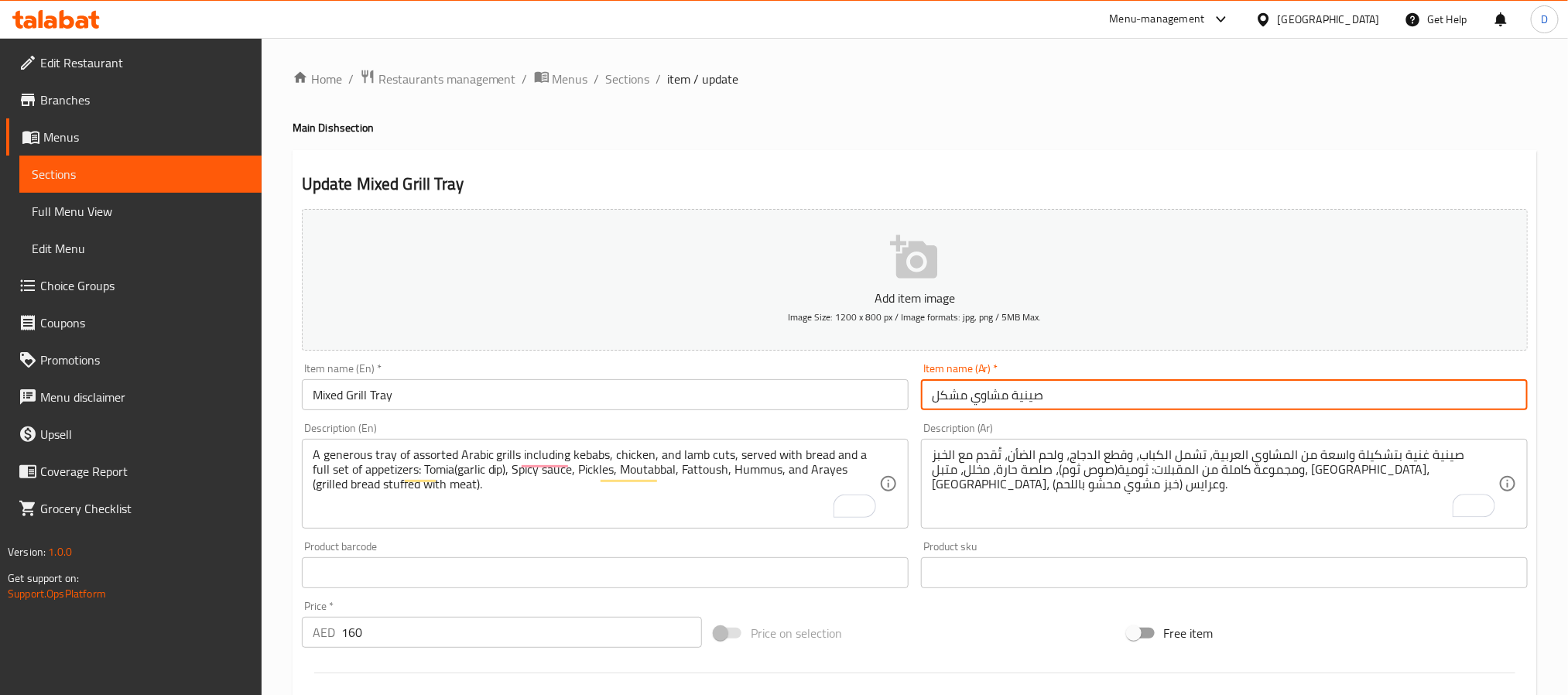
click at [632, 78] on span "Sections" at bounding box center [628, 79] width 44 height 18
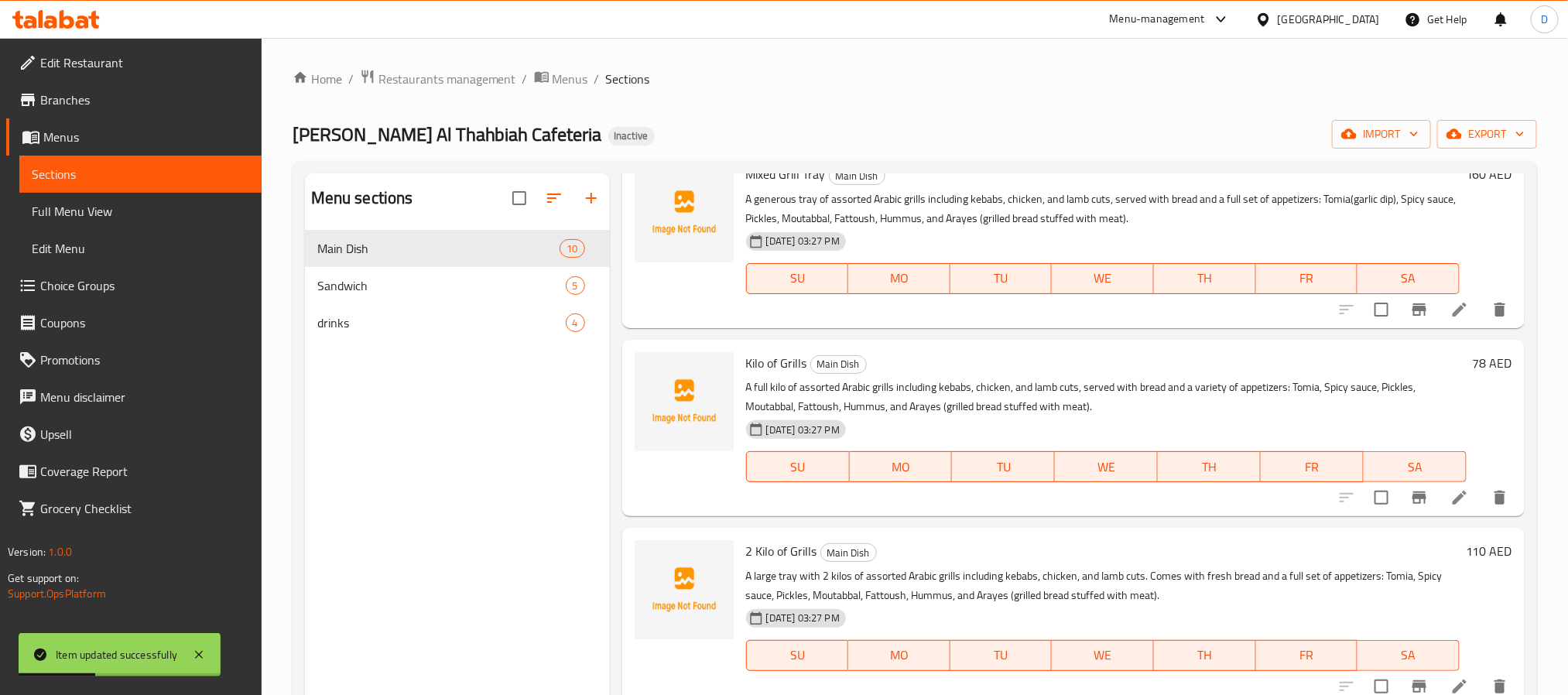
scroll to position [691, 0]
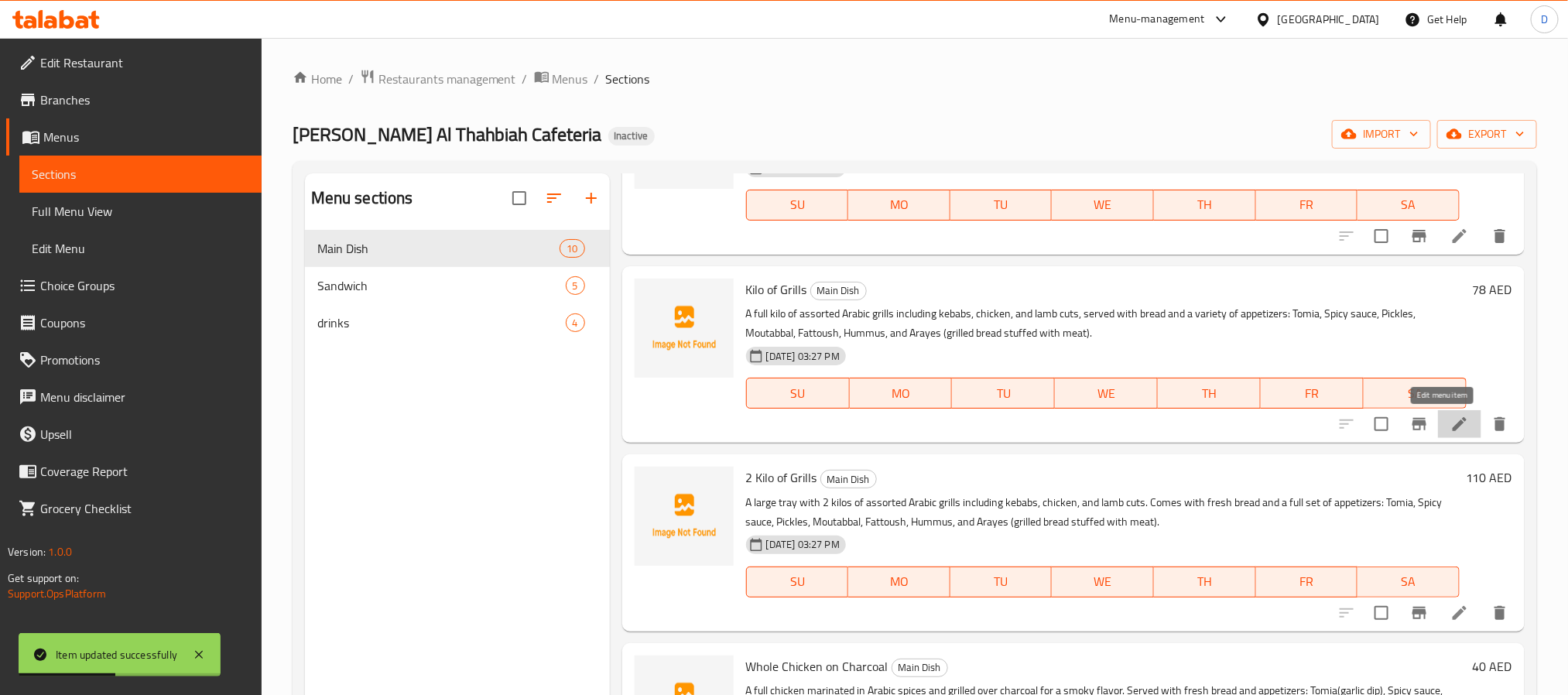
click at [1451, 427] on icon at bounding box center [1460, 424] width 18 height 18
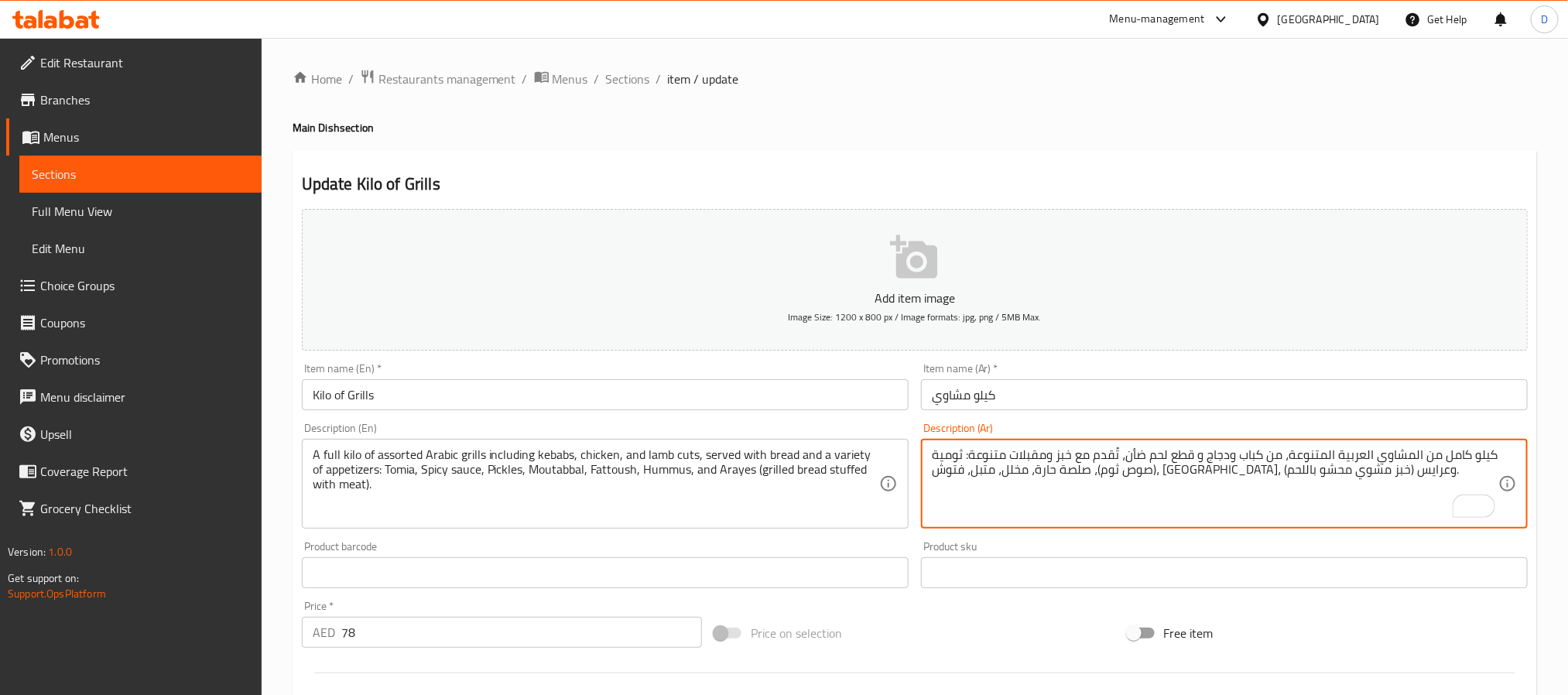
type textarea "كيلو كامل من المشاوي العربية المتنوعة، من كباب ودجاج و قطع لحم ضأن، تُقدم مع خب…"
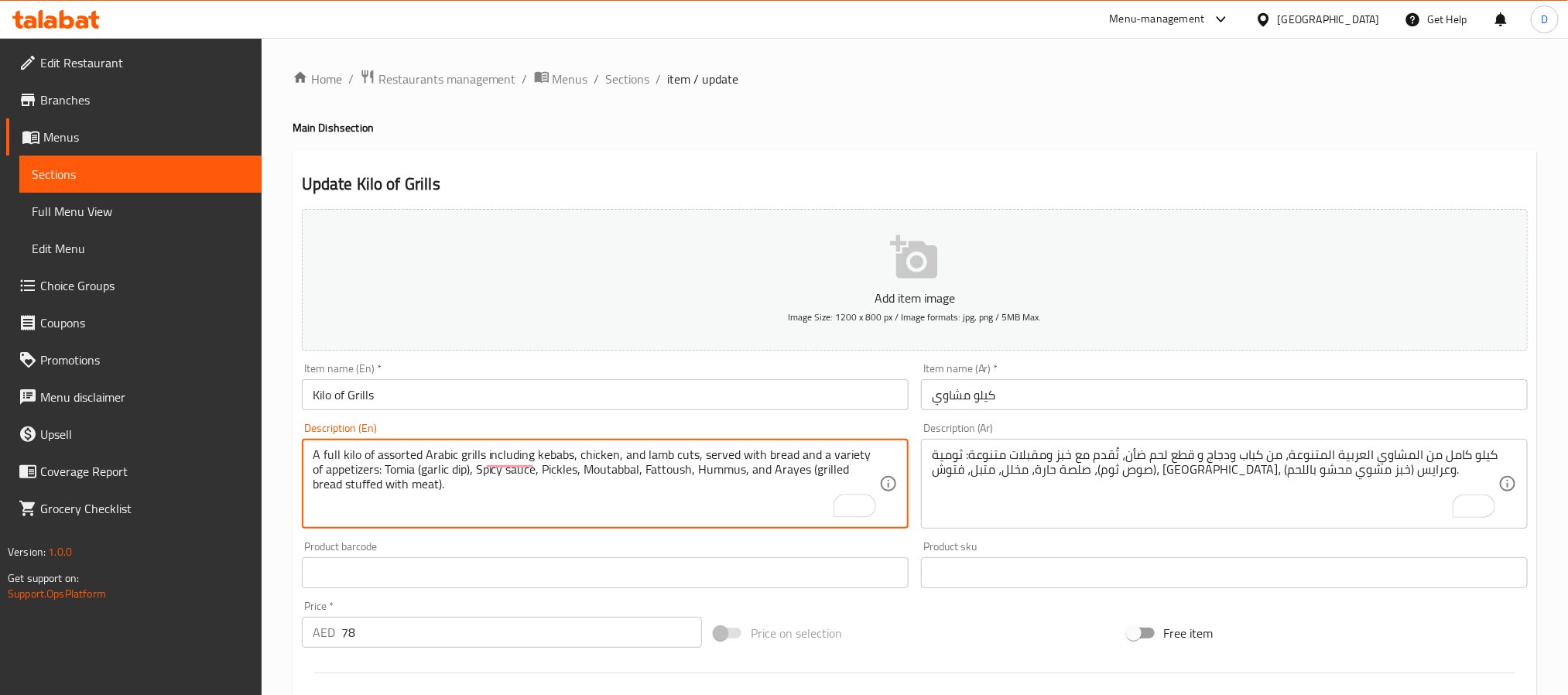
type textarea "A full kilo of assorted Arabic grills including kebabs, chicken, and lamb cuts,…"
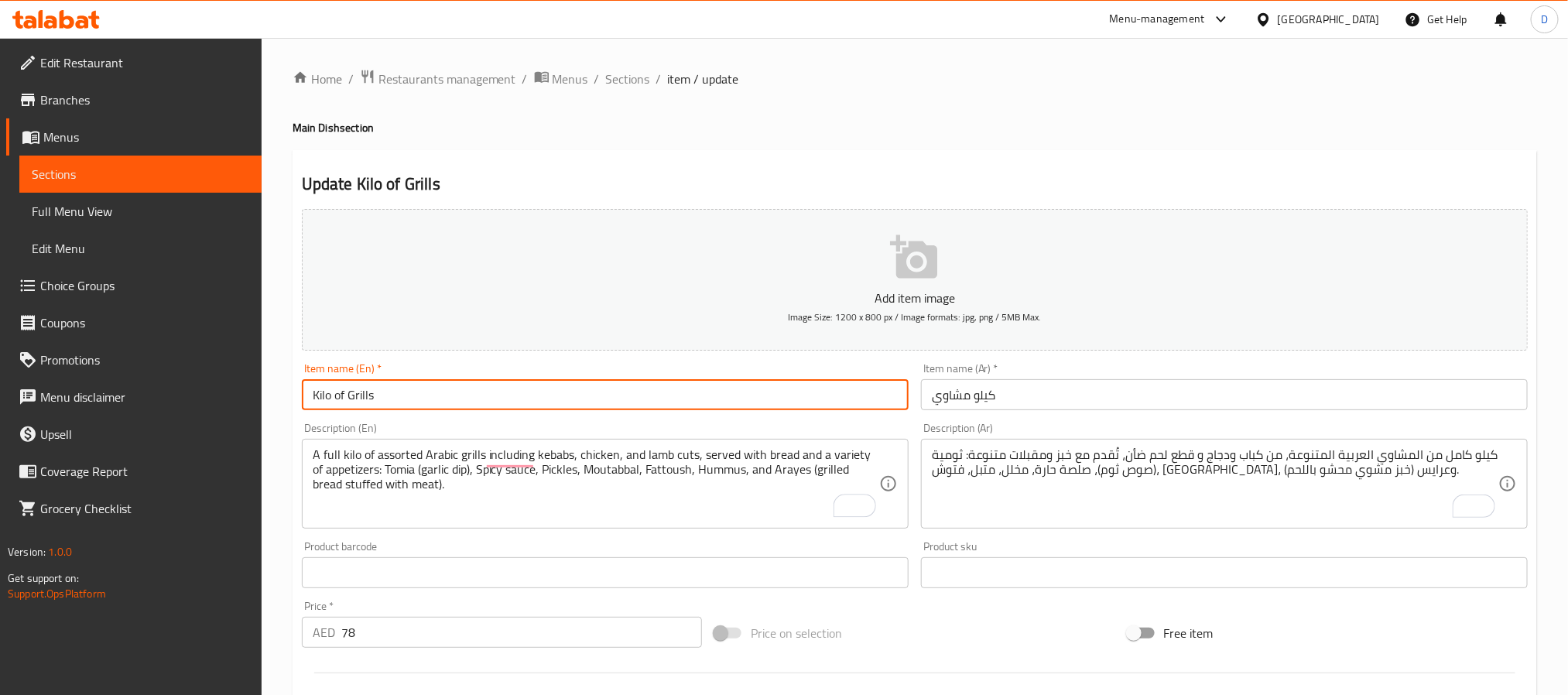
click at [694, 410] on input "Kilo of Grills" at bounding box center [605, 395] width 607 height 31
click at [637, 80] on span "Sections" at bounding box center [628, 79] width 44 height 18
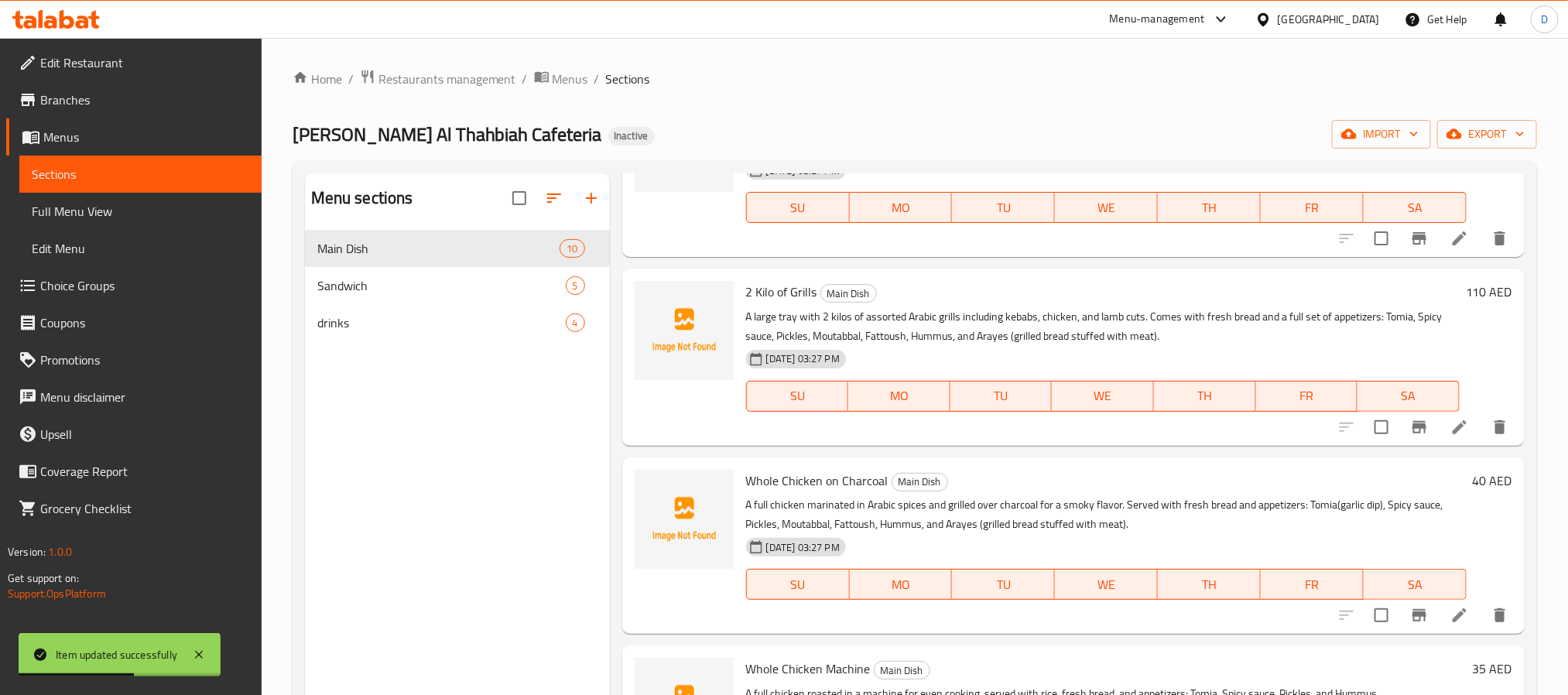
scroll to position [880, 0]
click at [1451, 428] on icon at bounding box center [1460, 424] width 18 height 18
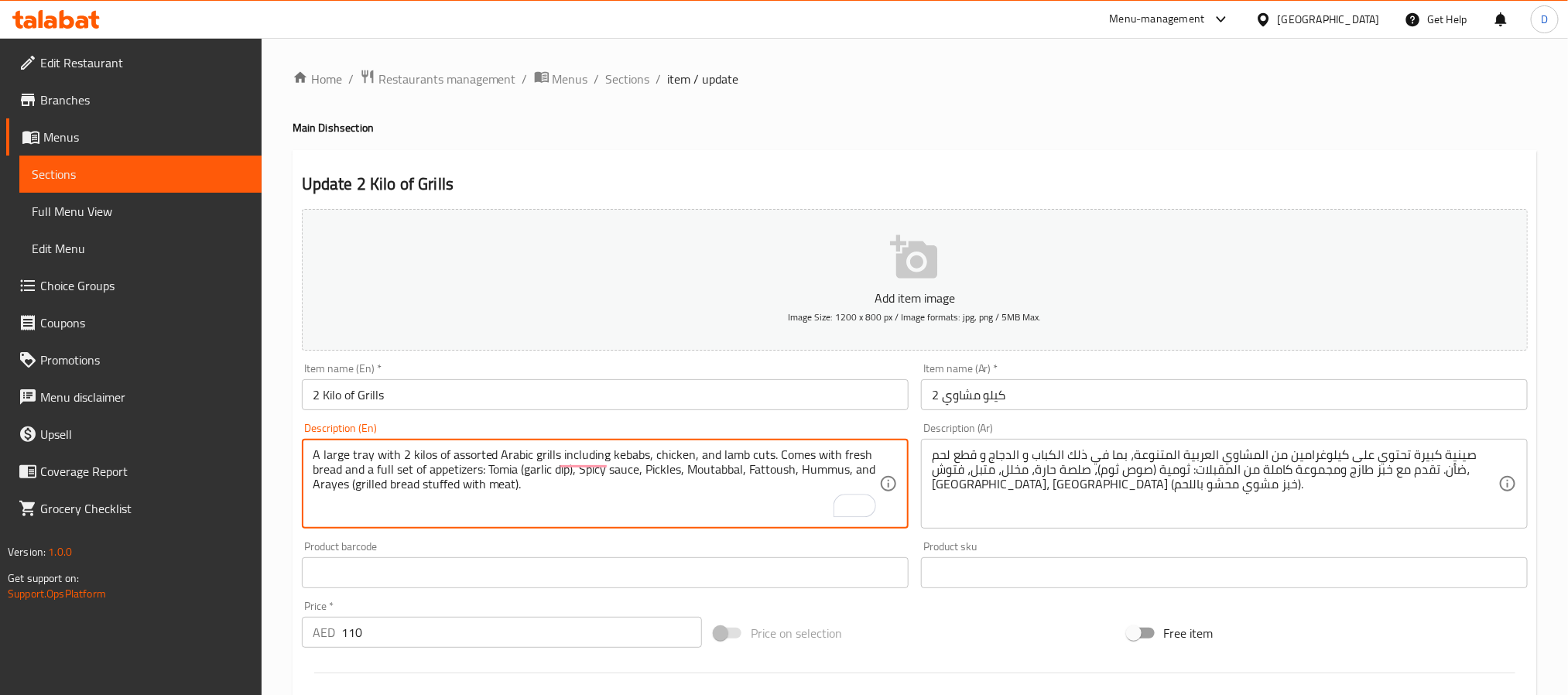
type textarea "A large tray with 2 kilos of assorted Arabic grills including kebabs, chicken, …"
click at [1108, 400] on input "2 كيلو مشاوي" at bounding box center [1224, 395] width 607 height 31
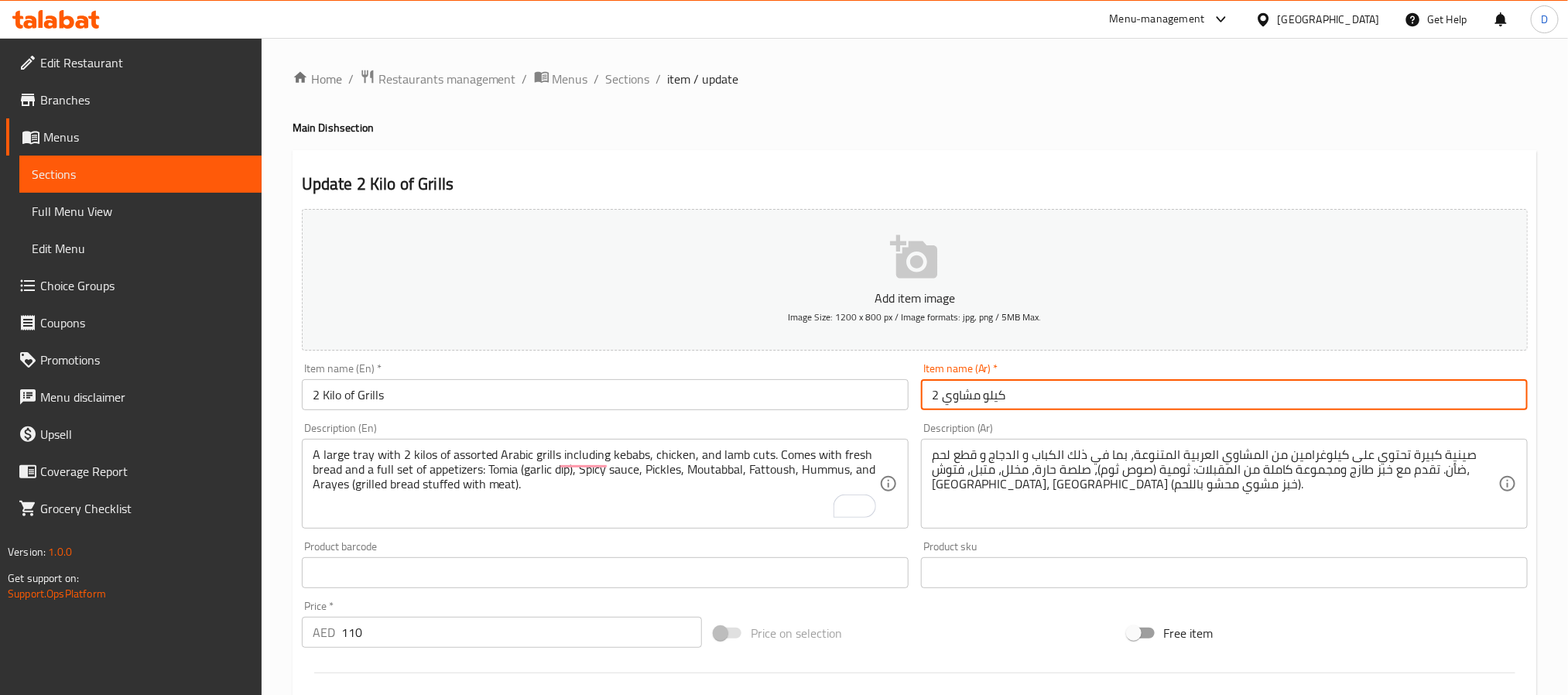
drag, startPoint x: 639, startPoint y: 77, endPoint x: 818, endPoint y: 152, distance: 194.1
click at [639, 77] on span "Sections" at bounding box center [628, 79] width 44 height 18
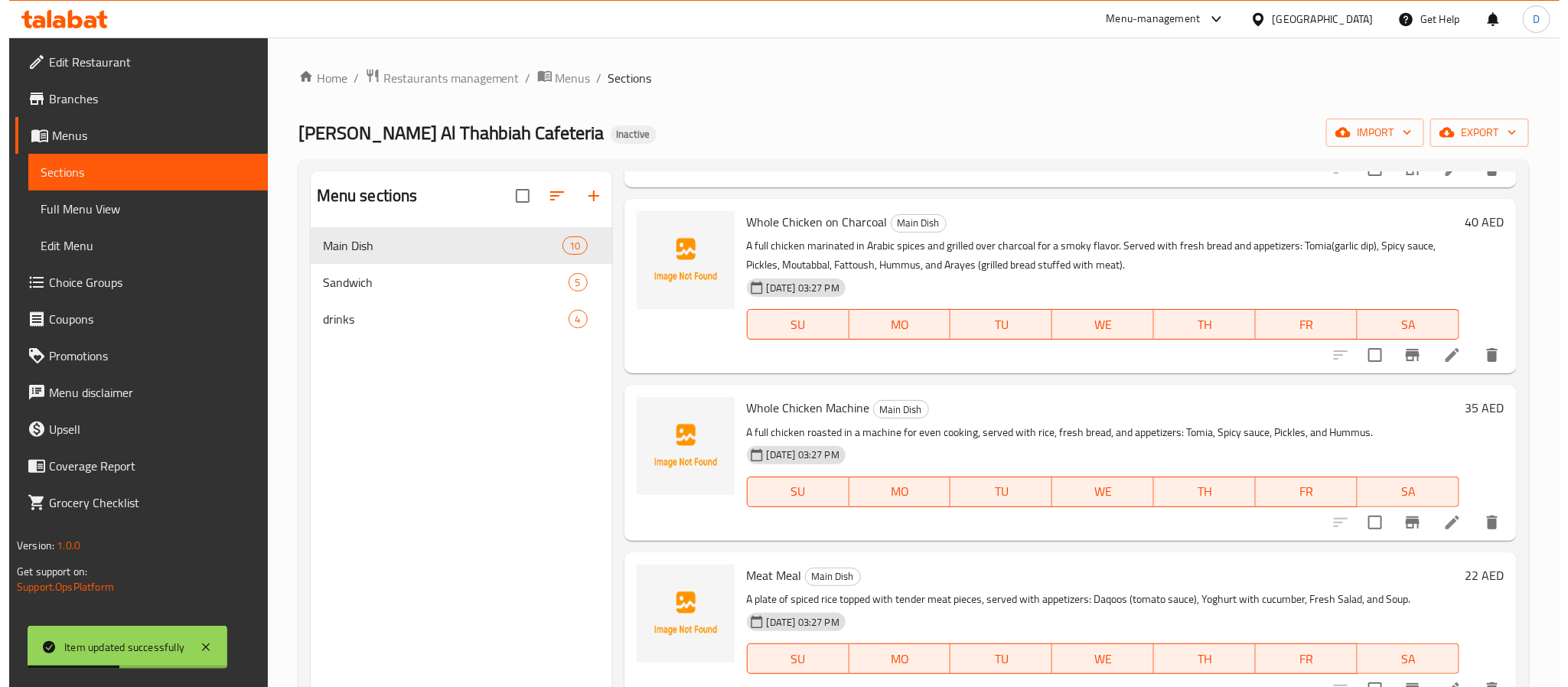
scroll to position [1126, 0]
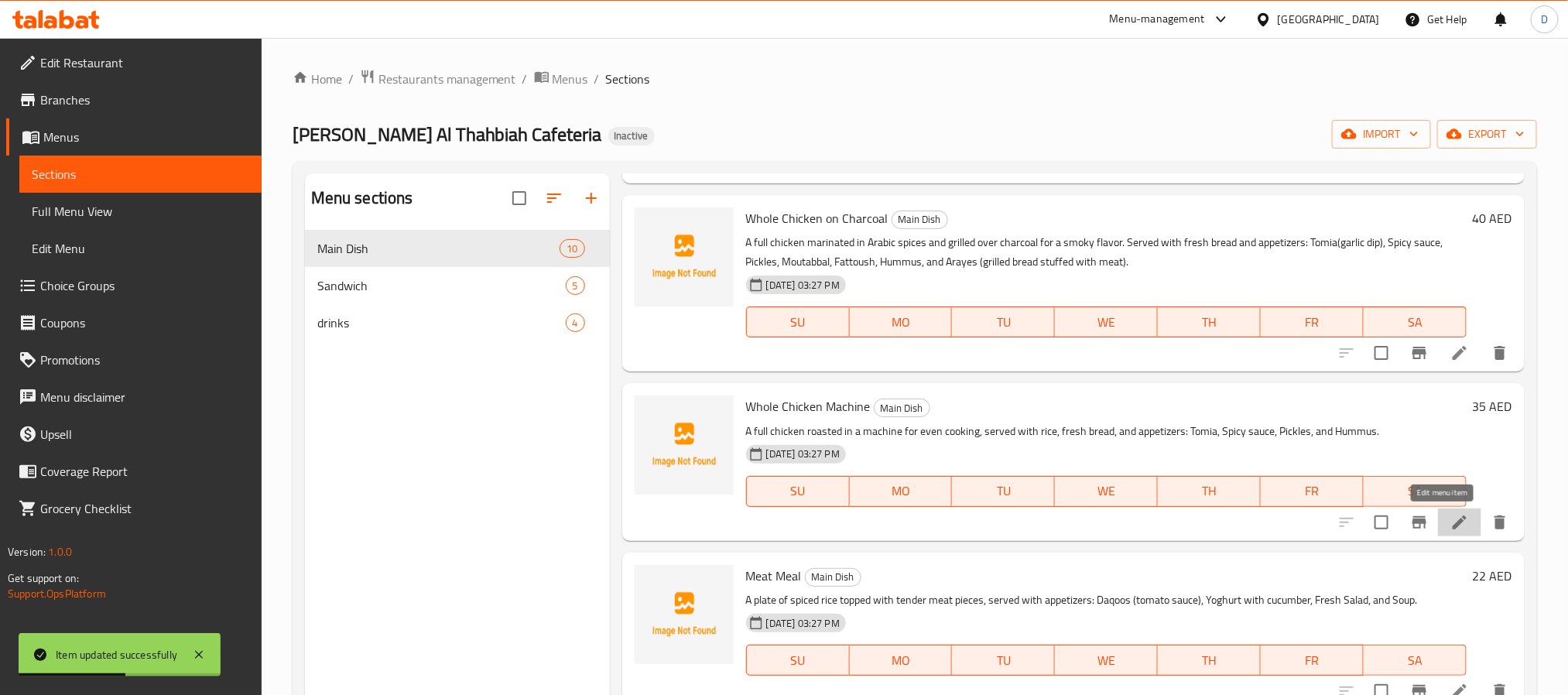
click at [1451, 514] on icon at bounding box center [1460, 522] width 18 height 18
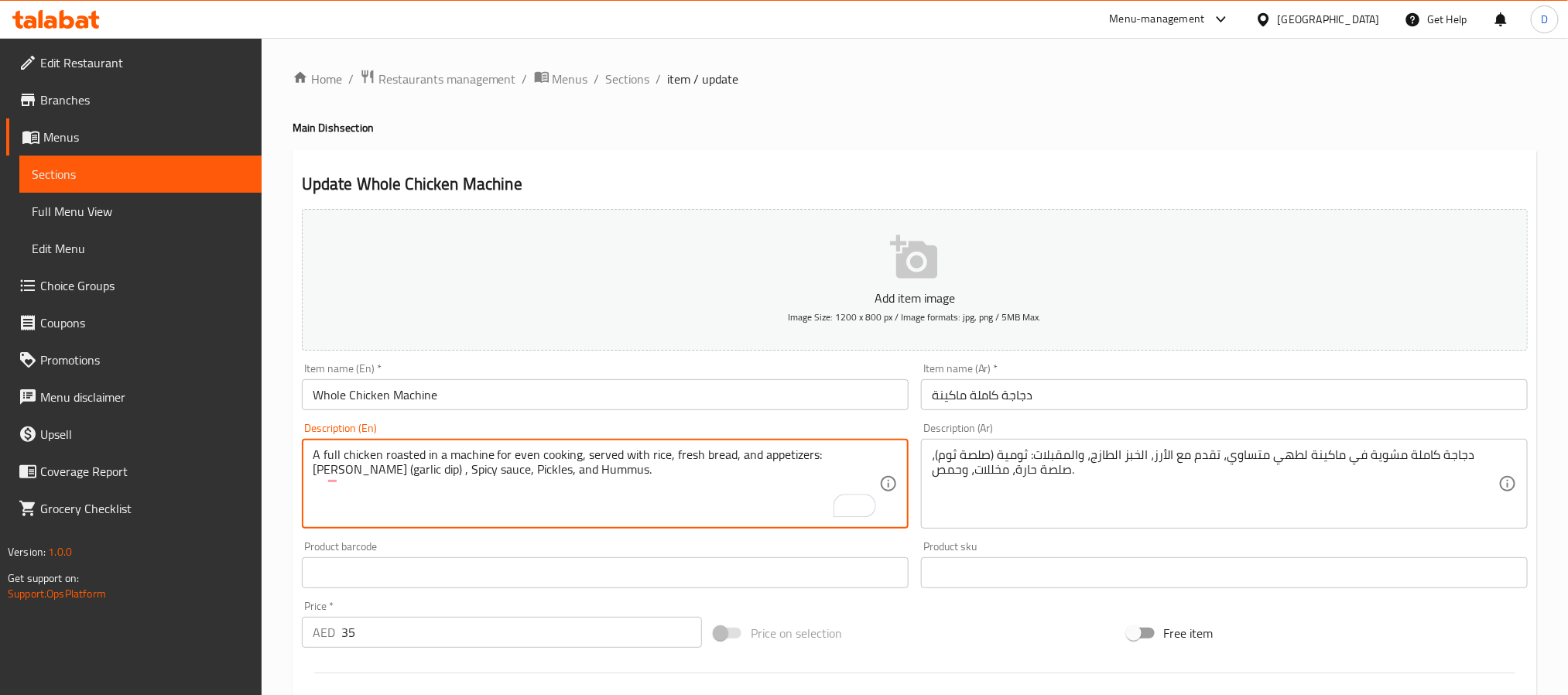
click at [842, 462] on textarea "A full chicken roasted in a machine for even cooking, served with rice, fresh b…" at bounding box center [596, 484] width 566 height 73
type textarea "A full chicken roasted in a machine for even cooking, served with rice, fresh b…"
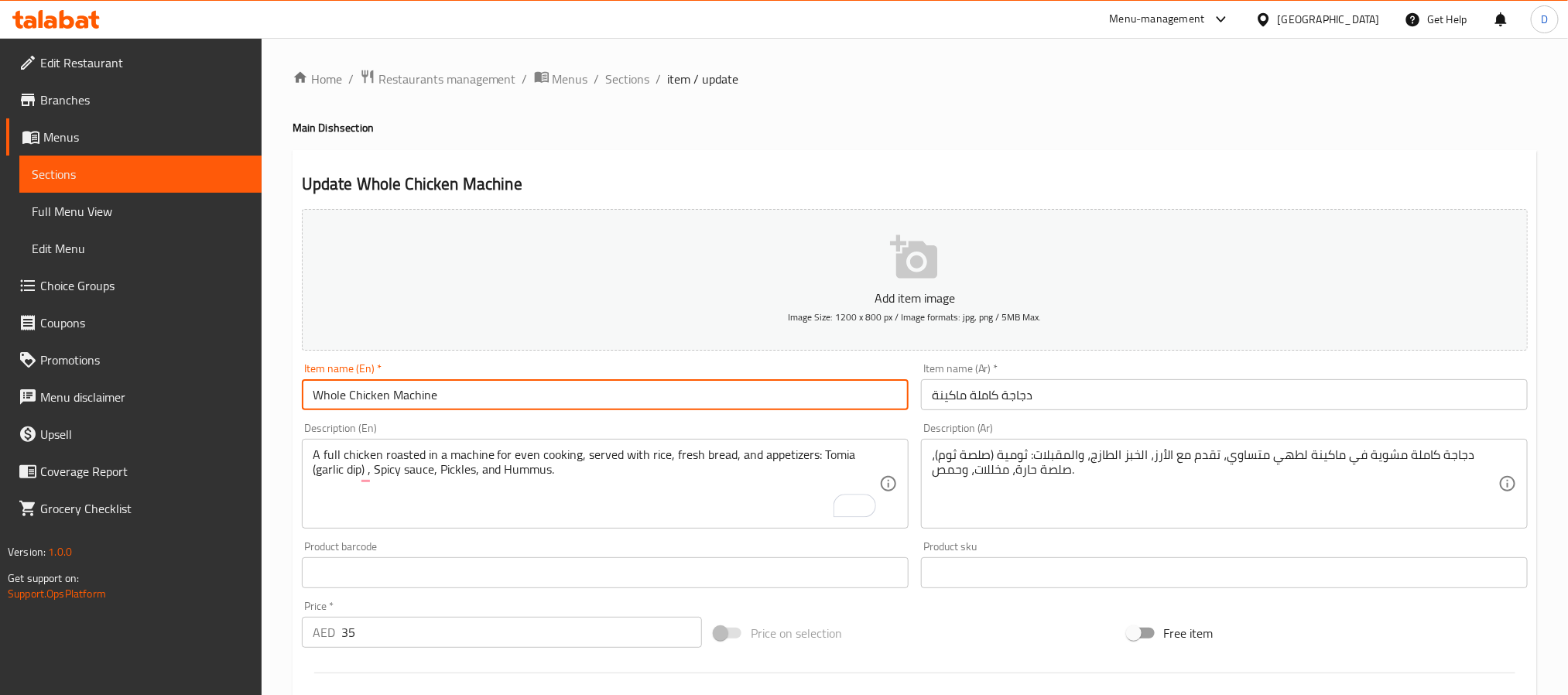
click at [837, 400] on input "Whole Chicken Machine" at bounding box center [605, 395] width 607 height 31
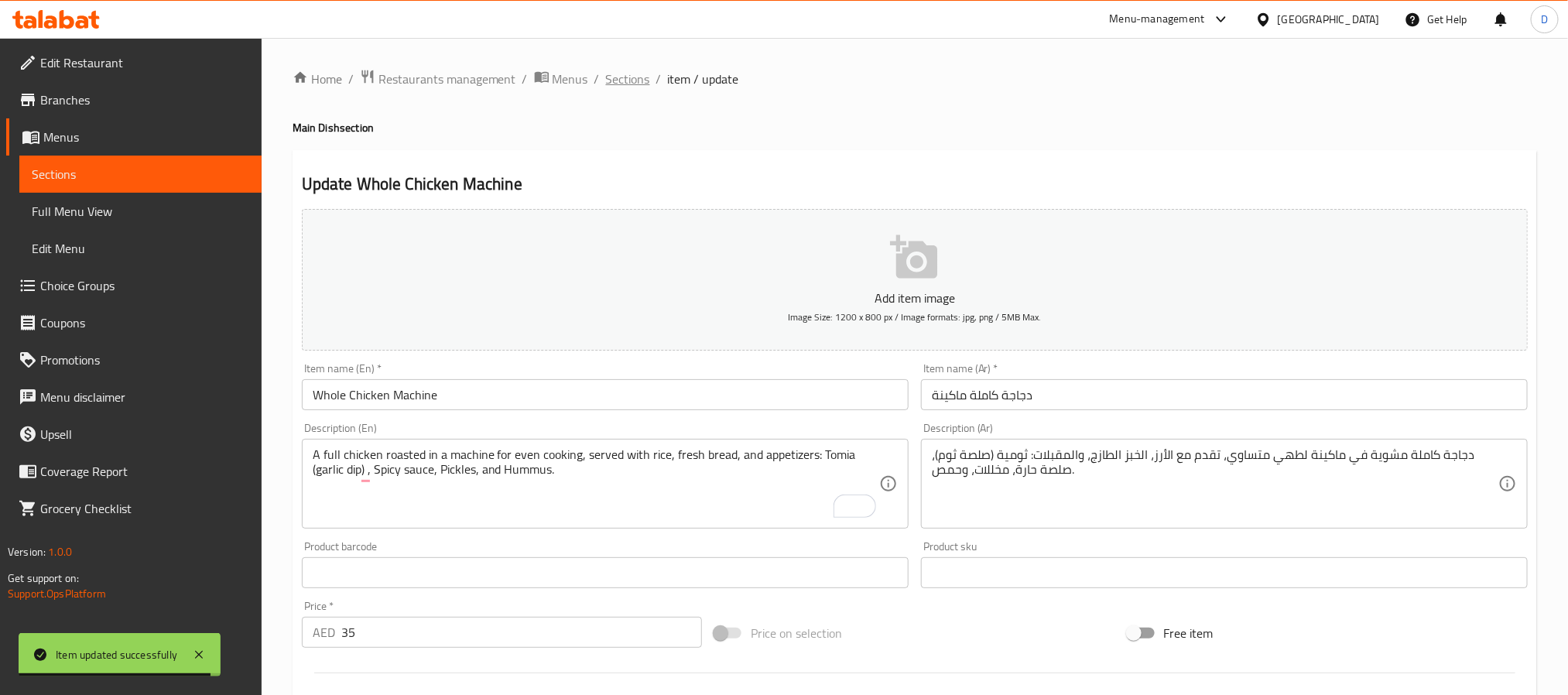
click at [628, 75] on span "Sections" at bounding box center [628, 79] width 44 height 18
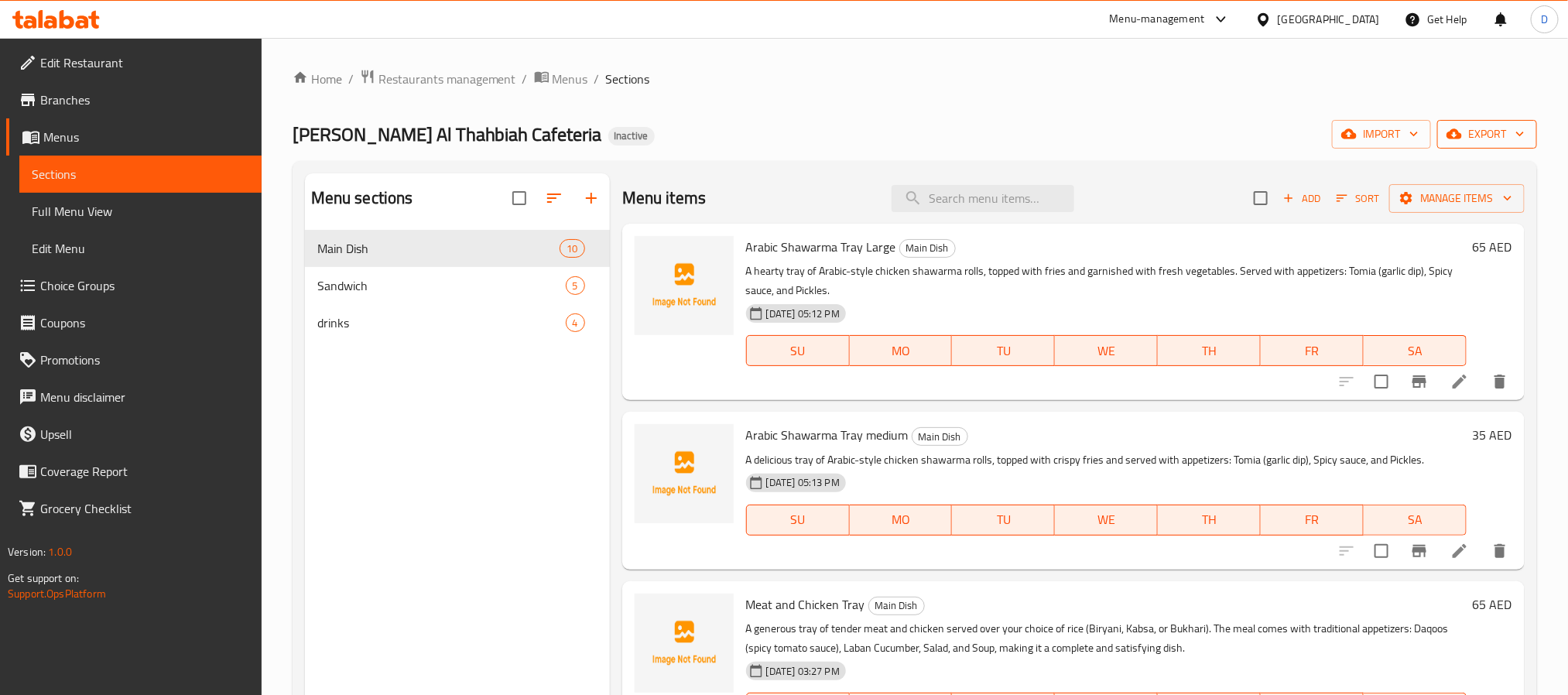
click at [1488, 128] on span "export" at bounding box center [1487, 134] width 75 height 19
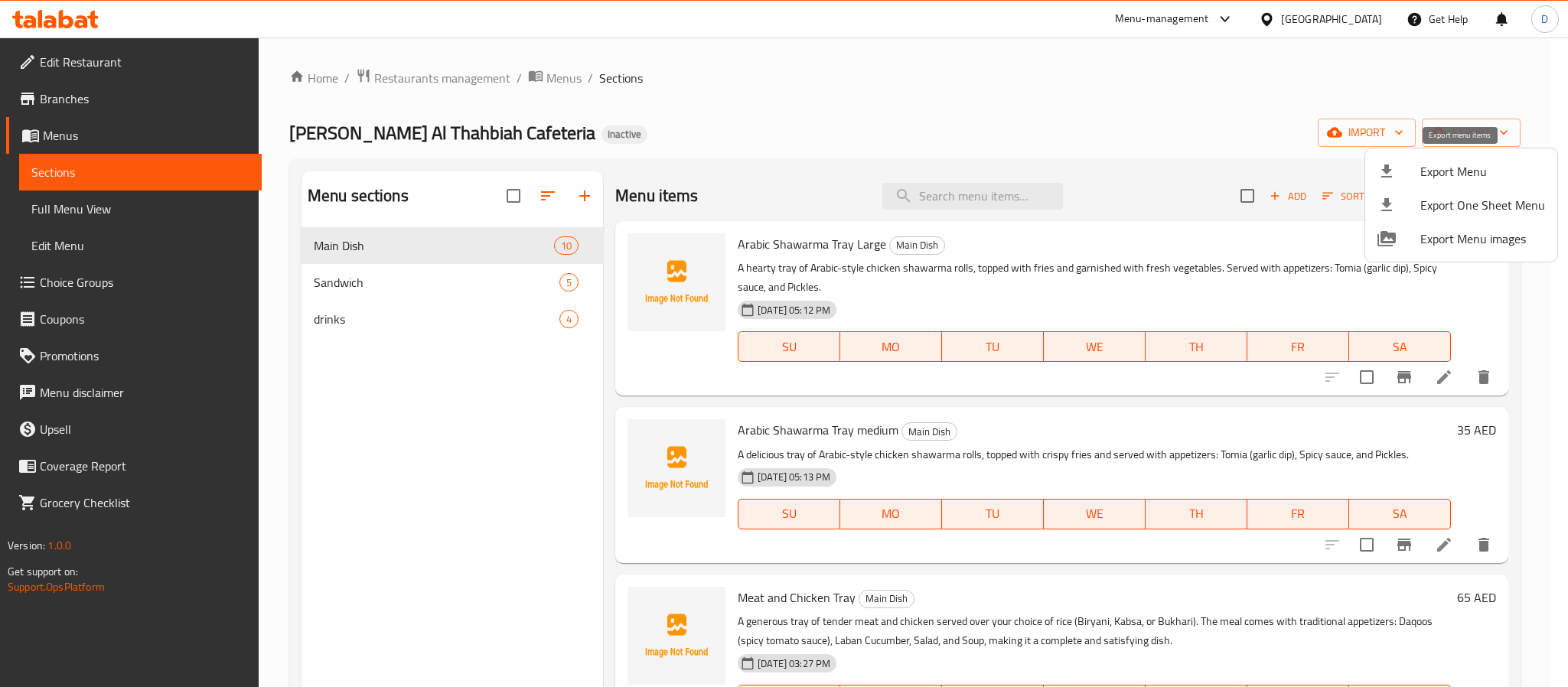
click at [1469, 163] on span "Export Menu" at bounding box center [1482, 171] width 125 height 18
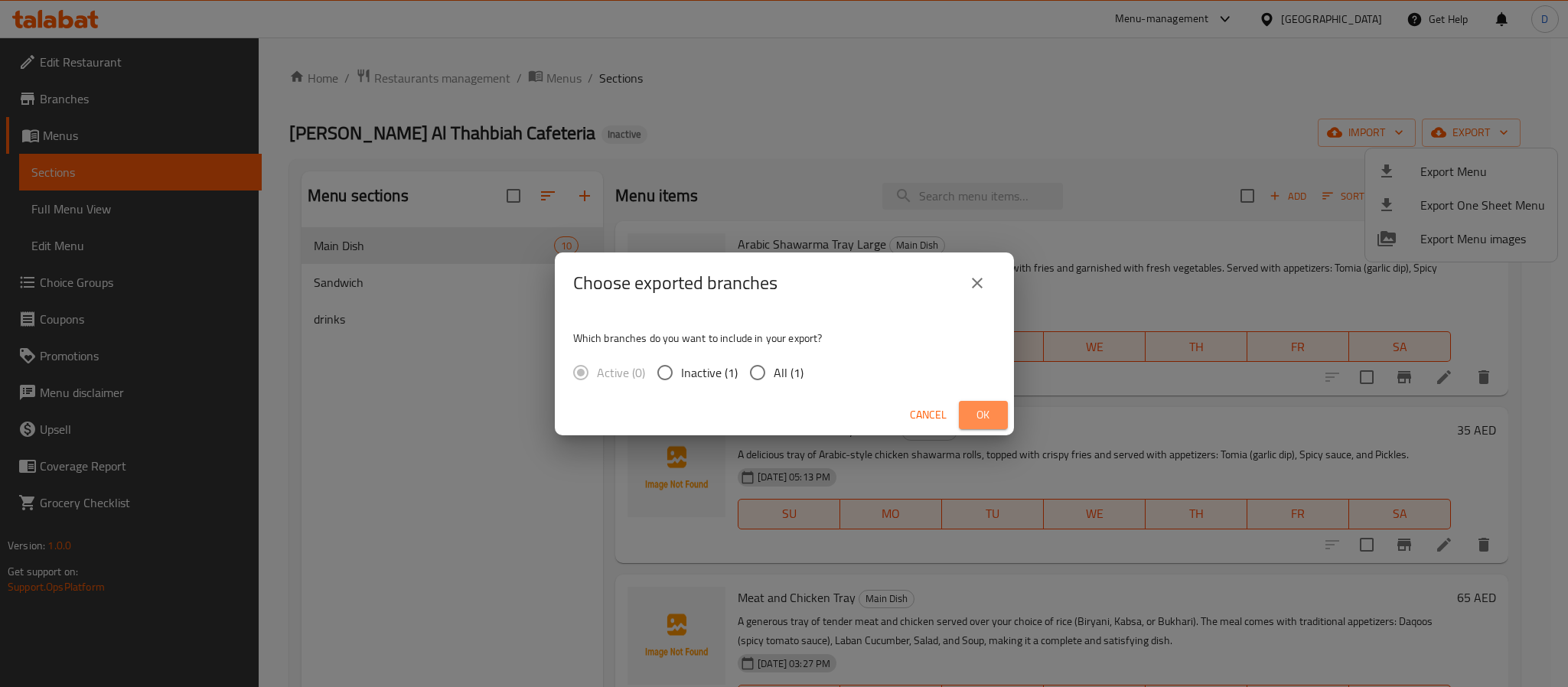
click at [977, 425] on button "Ok" at bounding box center [983, 414] width 49 height 28
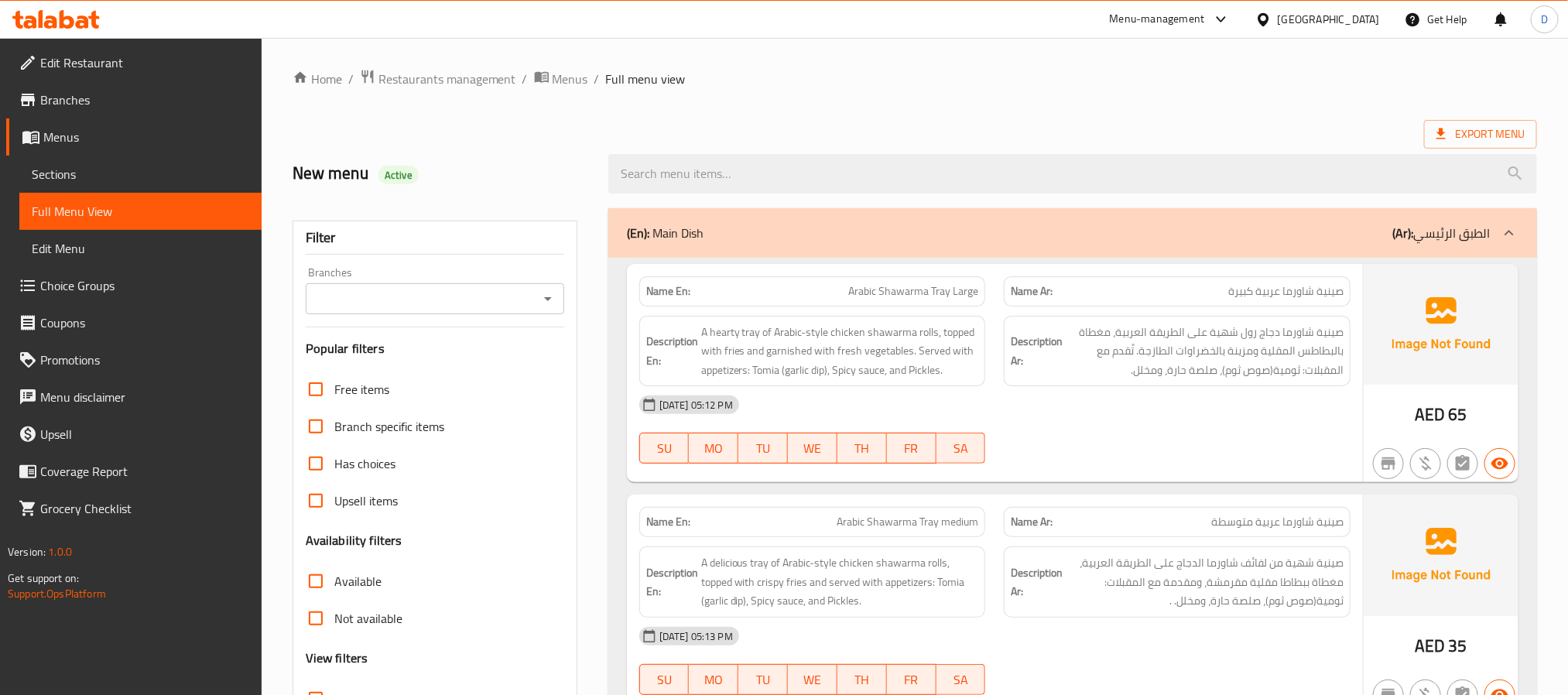
click at [1122, 434] on div "[DATE] 05:12 PM SU MO TU WE TH FR SA" at bounding box center [995, 429] width 730 height 87
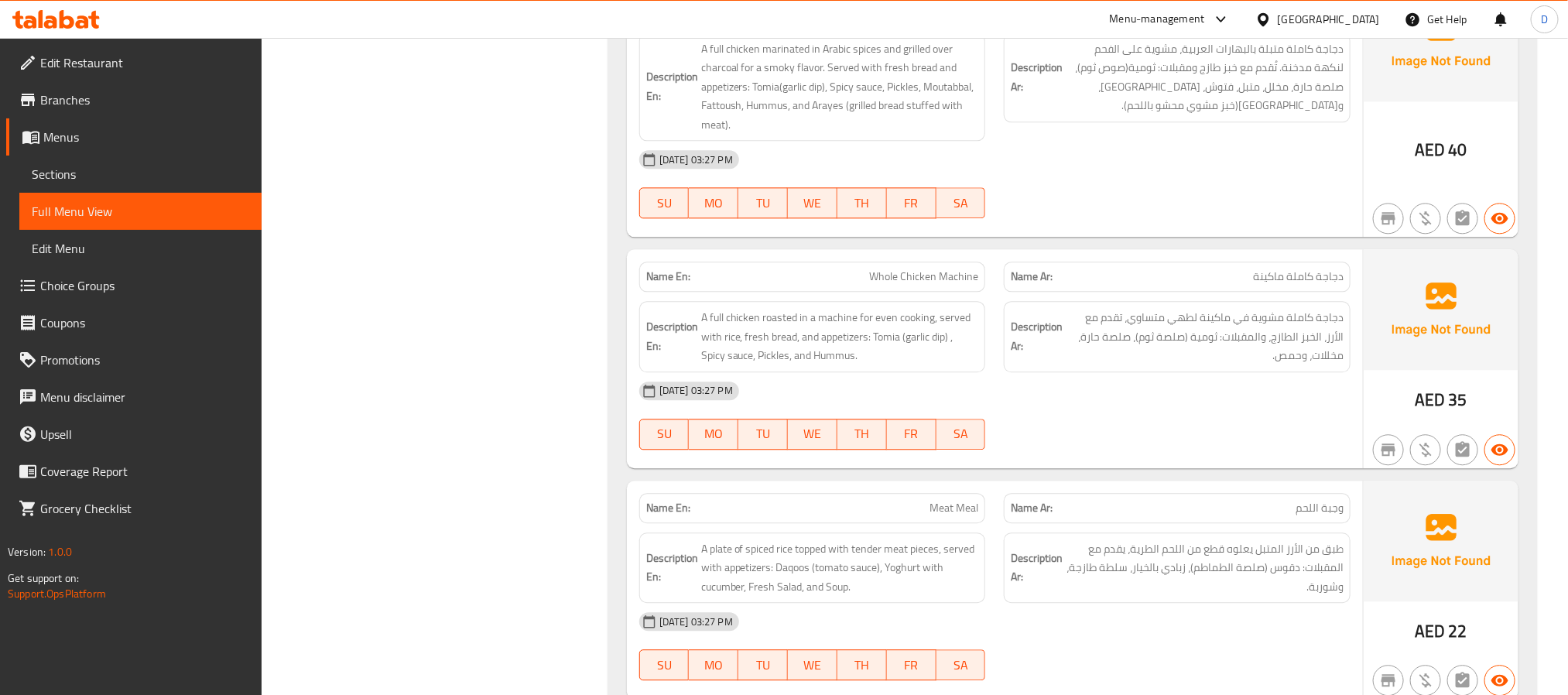
scroll to position [23, 0]
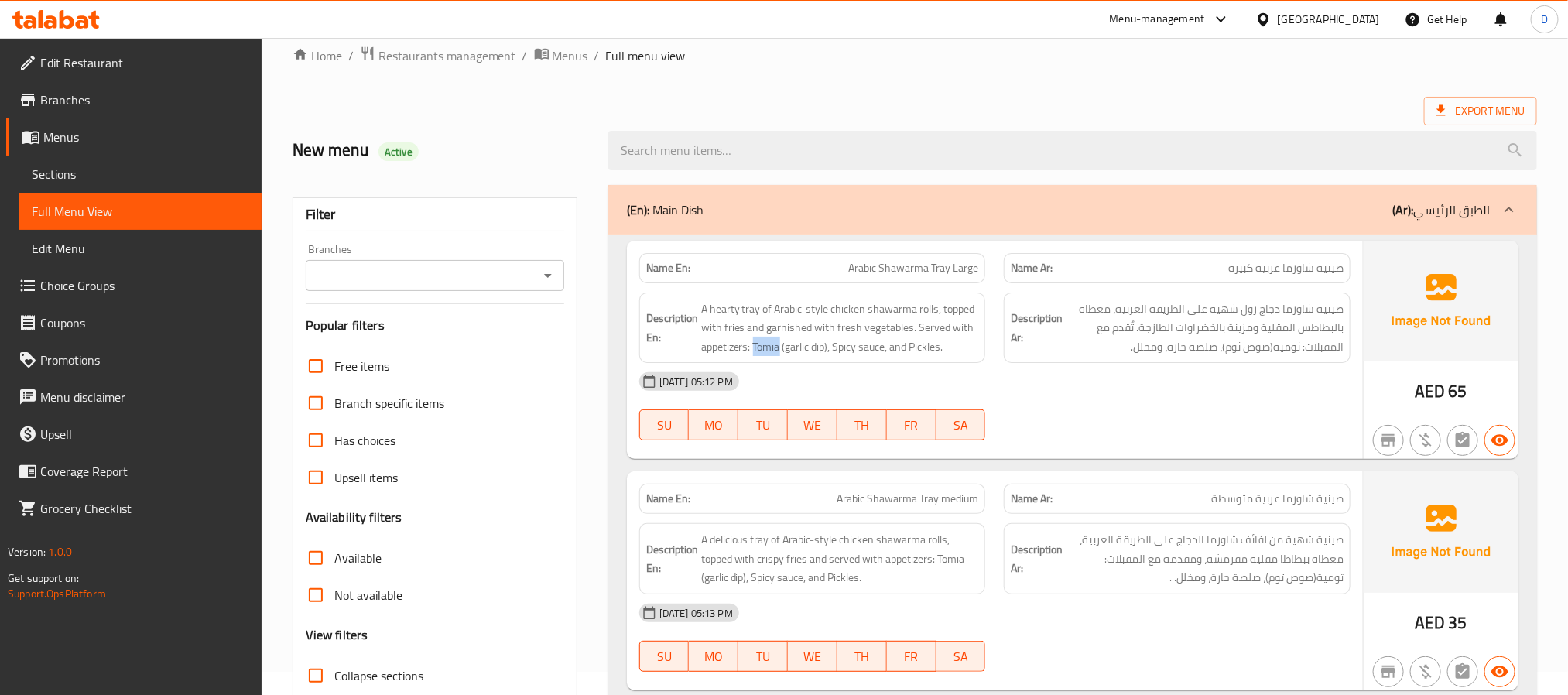
click at [1331, 24] on div "[GEOGRAPHIC_DATA]" at bounding box center [1329, 19] width 102 height 17
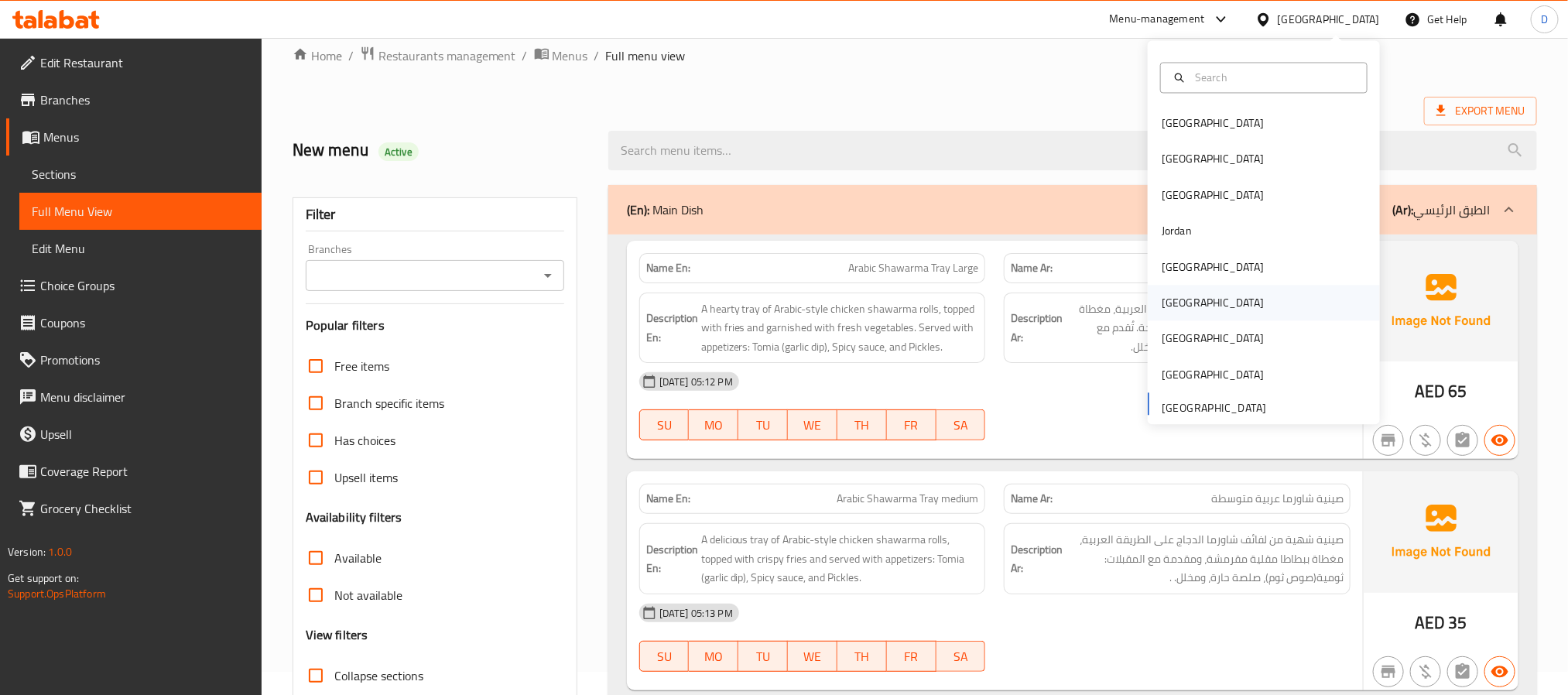
click at [1174, 305] on div "[GEOGRAPHIC_DATA]" at bounding box center [1213, 303] width 127 height 36
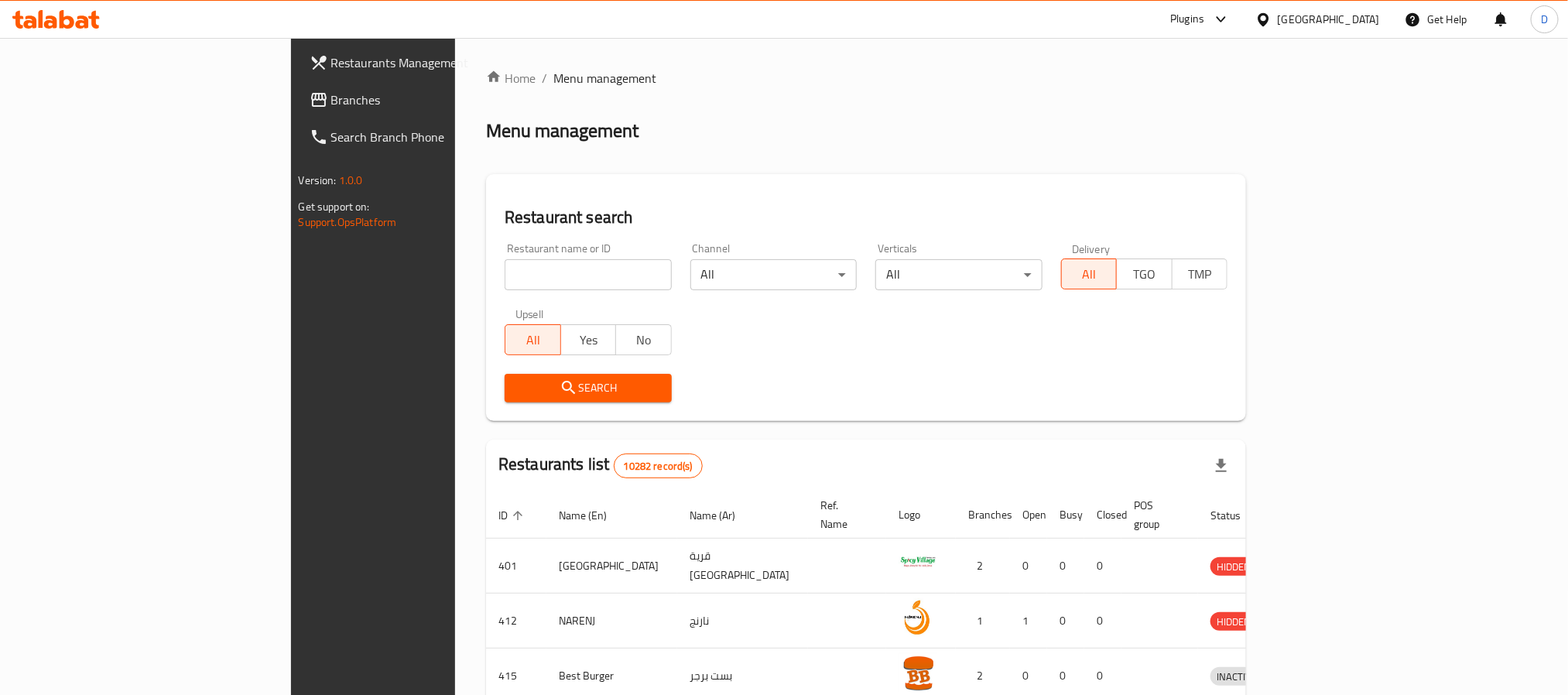
click at [1205, 21] on div "Plugins" at bounding box center [1187, 19] width 34 height 18
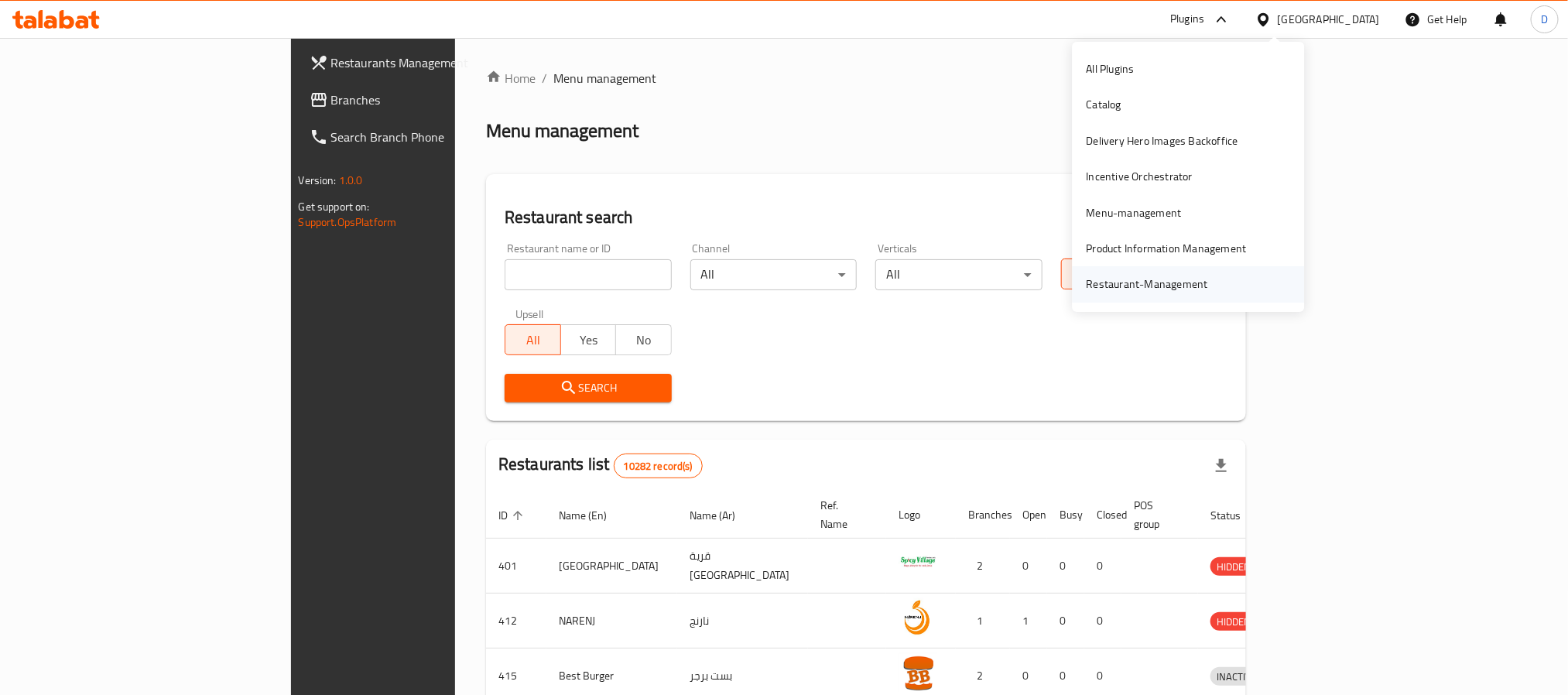
click at [1147, 289] on div "Restaurant-Management" at bounding box center [1147, 283] width 122 height 17
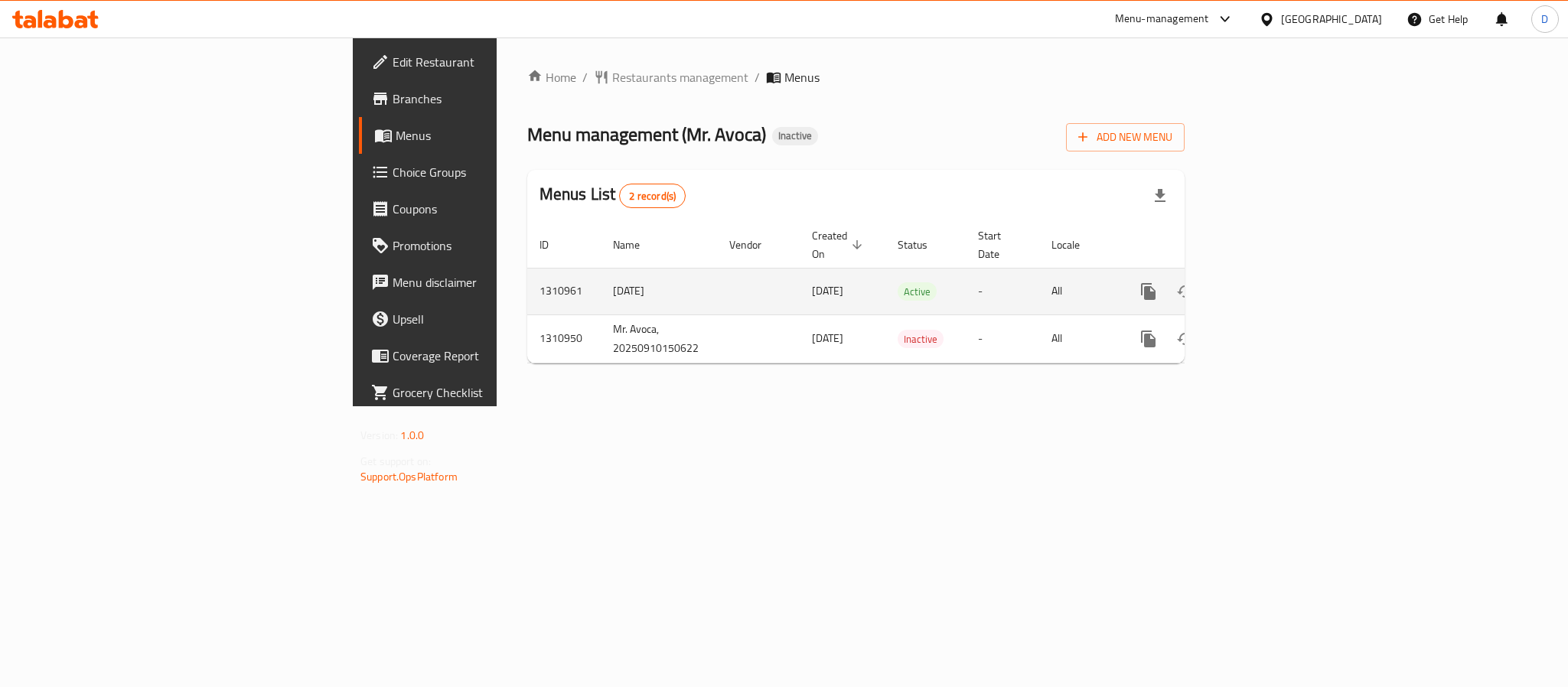
click at [1268, 282] on icon "enhanced table" at bounding box center [1259, 291] width 18 height 18
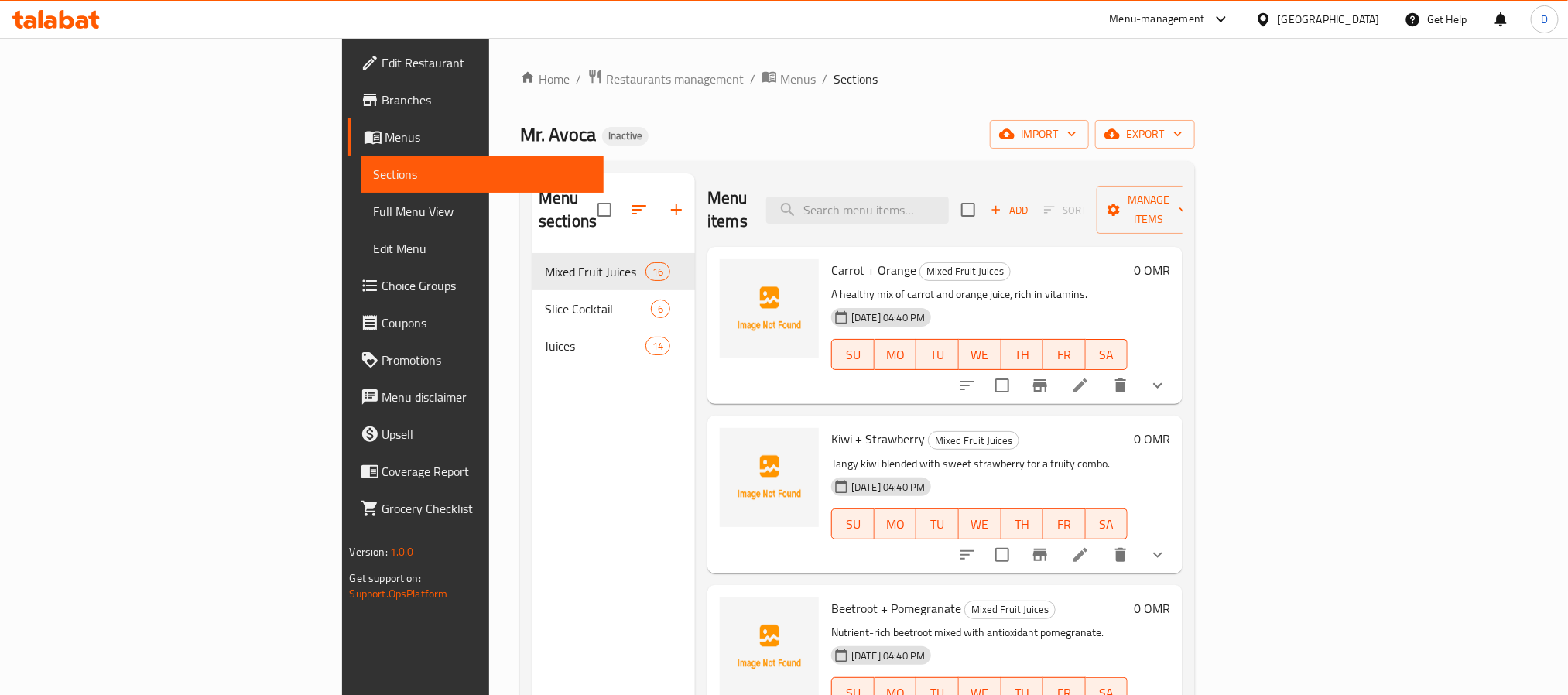
click at [374, 207] on span "Full Menu View" at bounding box center [483, 211] width 218 height 18
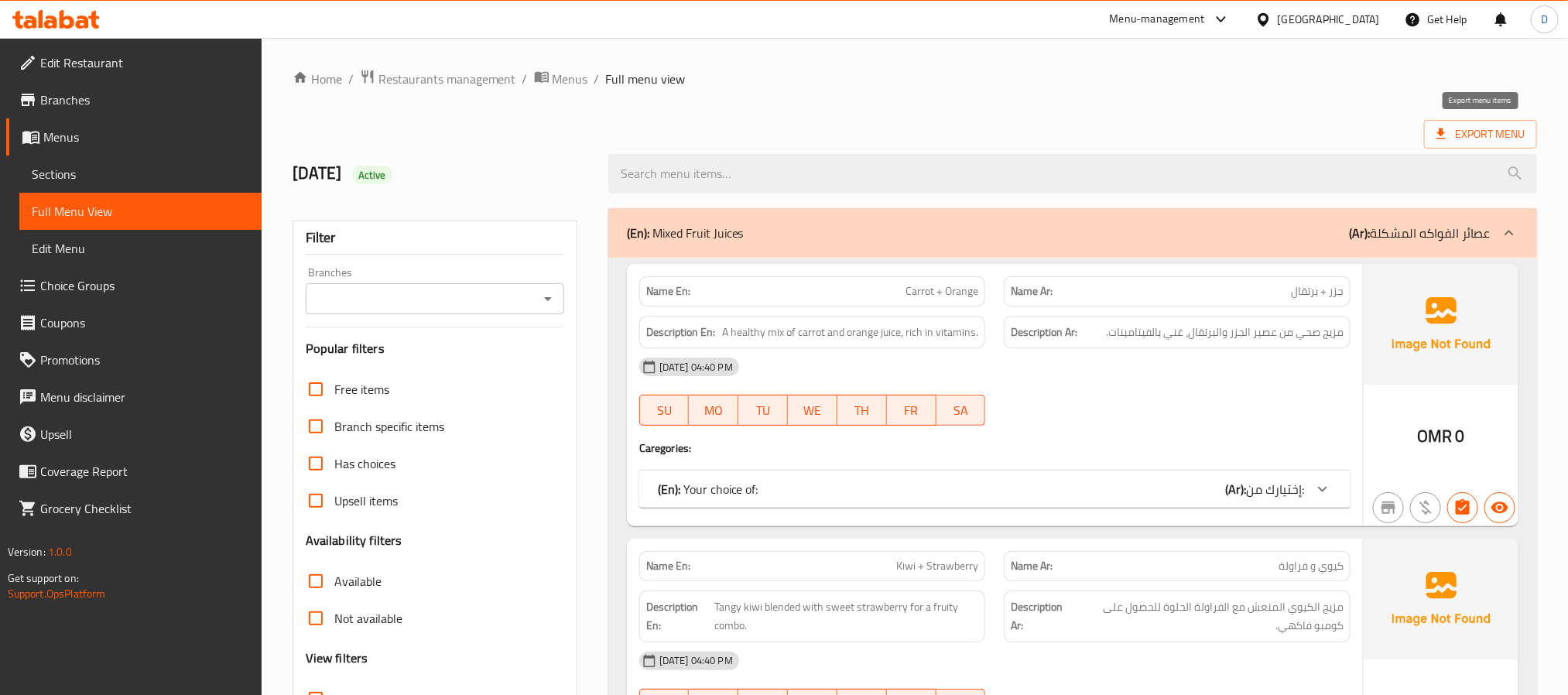
click at [1501, 130] on span "Export Menu" at bounding box center [1480, 134] width 88 height 19
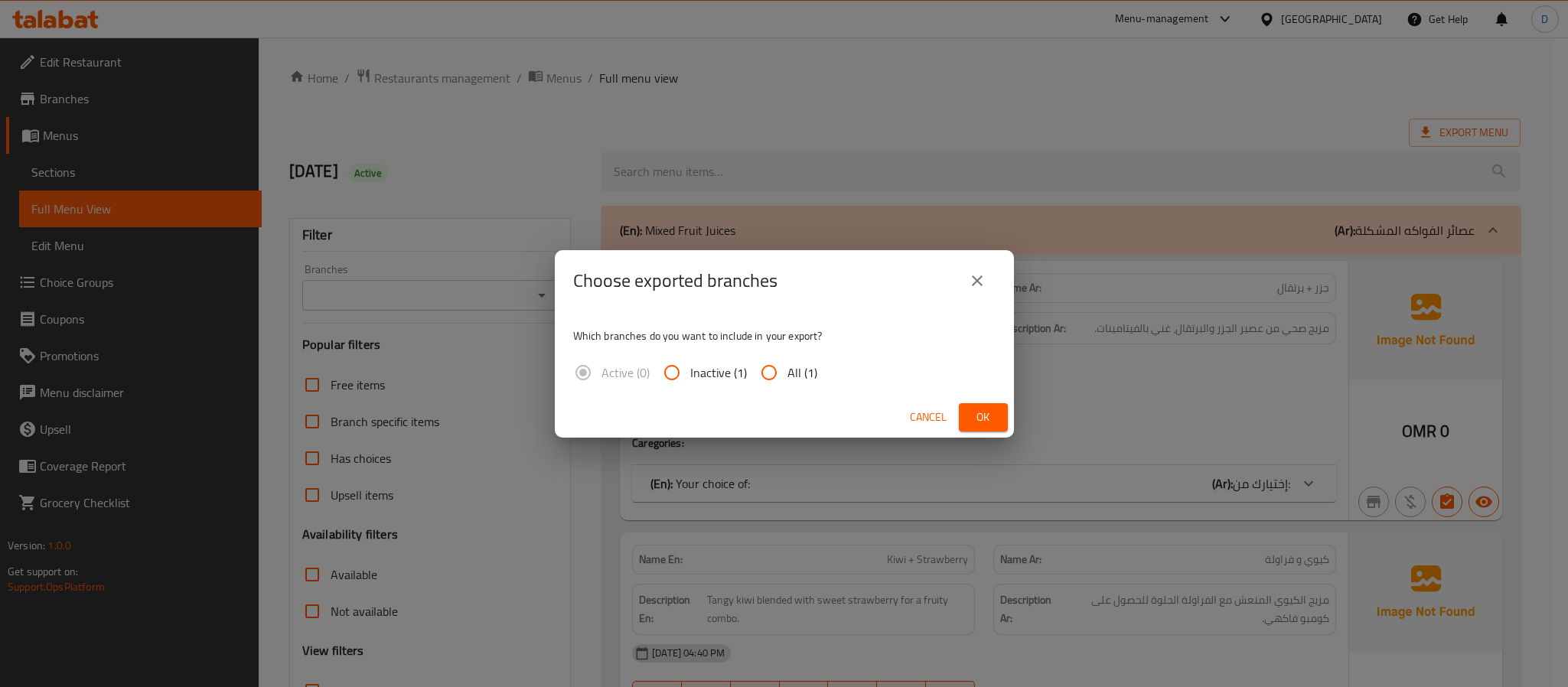
click at [997, 405] on button "Ok" at bounding box center [983, 417] width 49 height 28
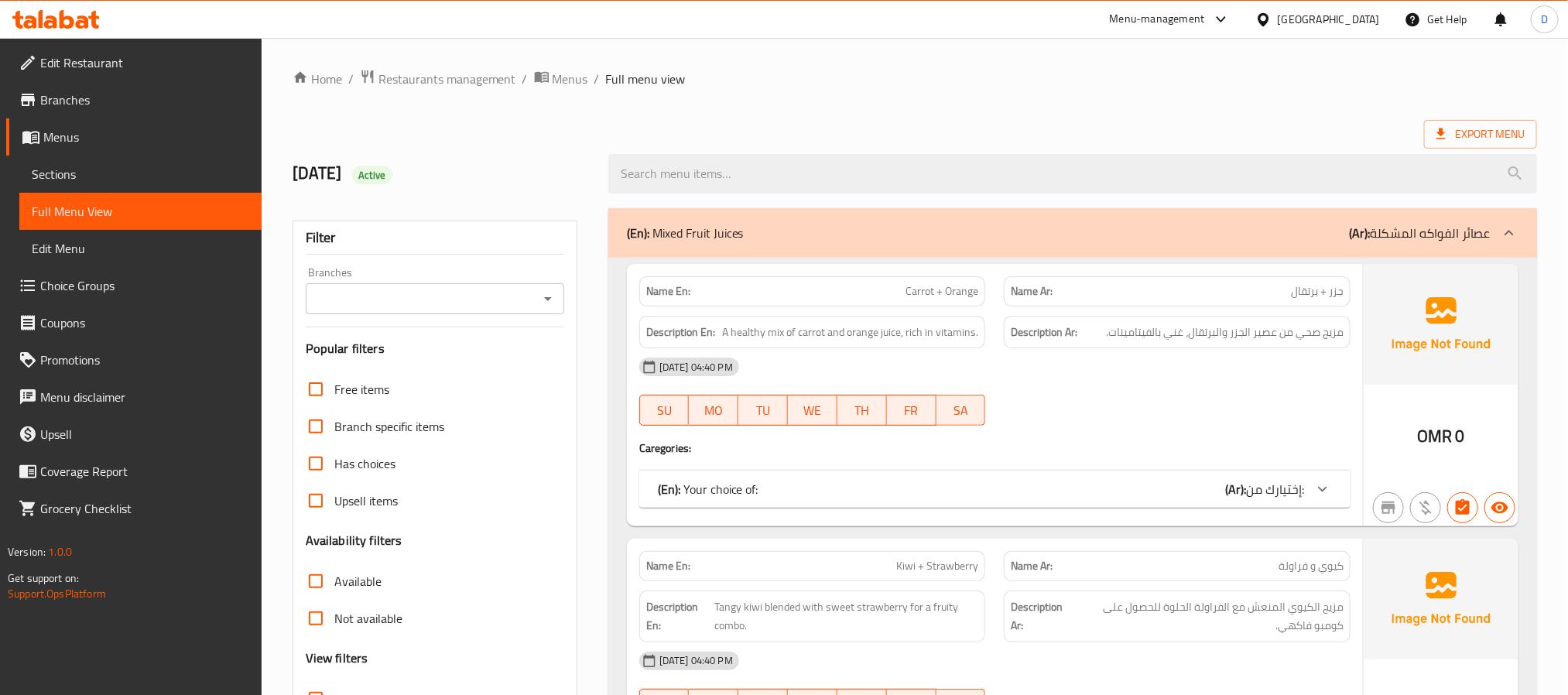
scroll to position [116, 0]
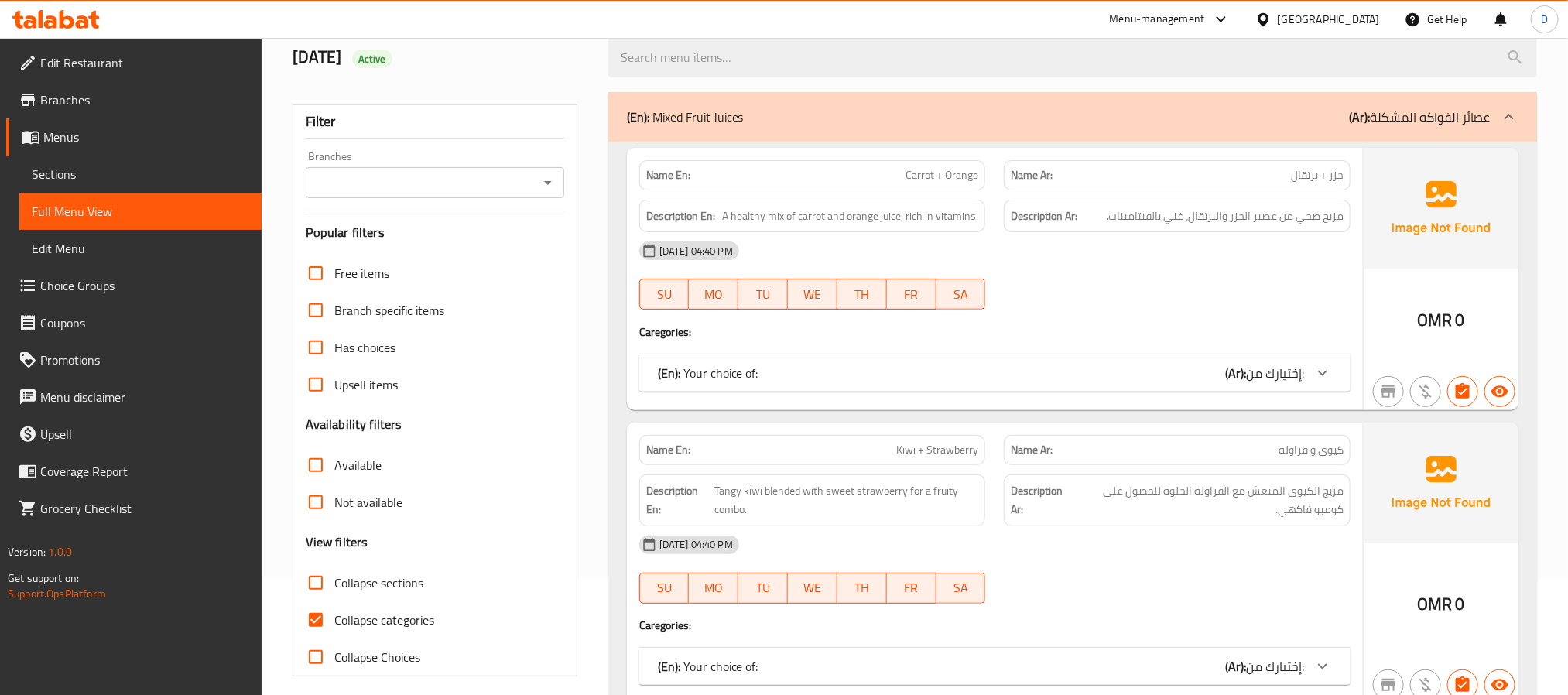
click at [419, 620] on span "Collapse categories" at bounding box center [384, 620] width 100 height 18
click at [335, 620] on input "Collapse categories" at bounding box center [316, 619] width 38 height 37
checkbox input "false"
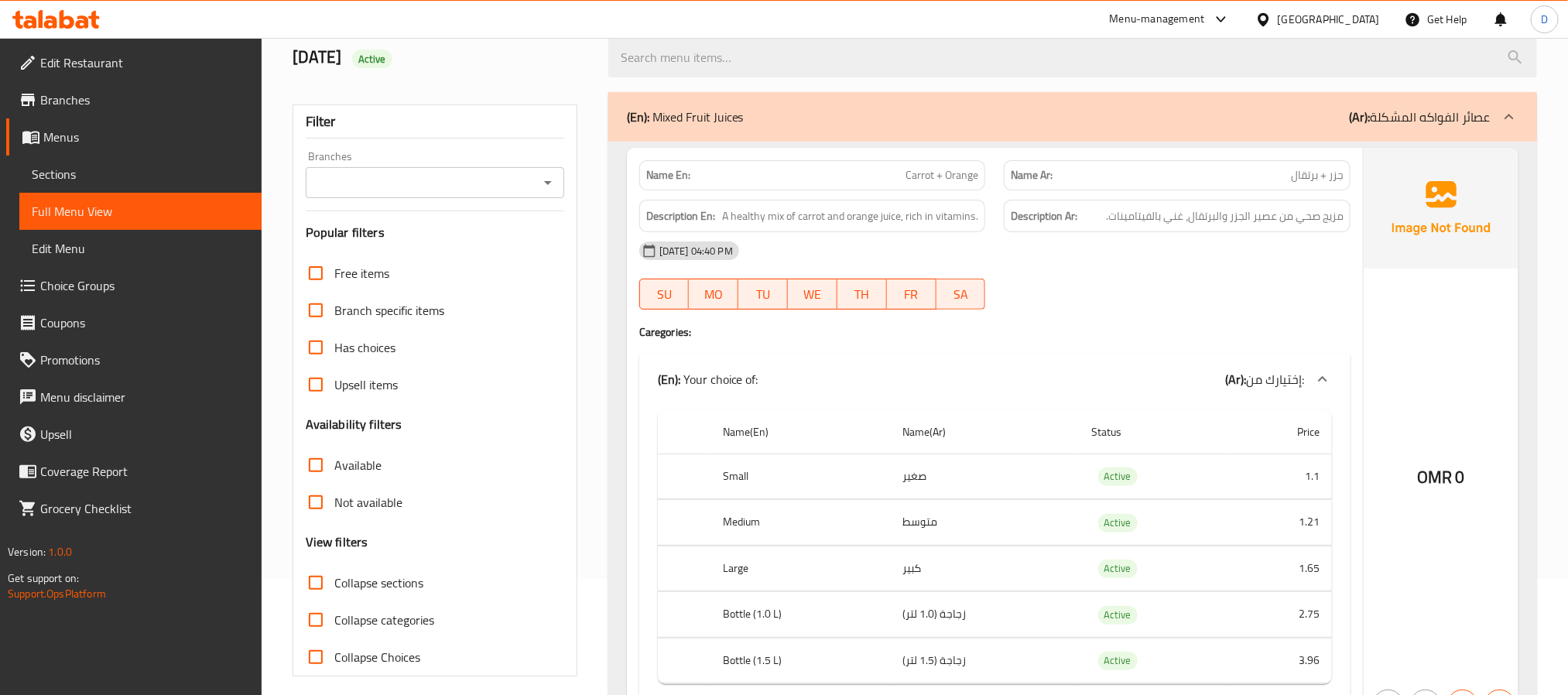
click at [400, 583] on span "Collapse sections" at bounding box center [379, 583] width 89 height 18
click at [335, 583] on input "Collapse sections" at bounding box center [316, 583] width 38 height 37
checkbox input "true"
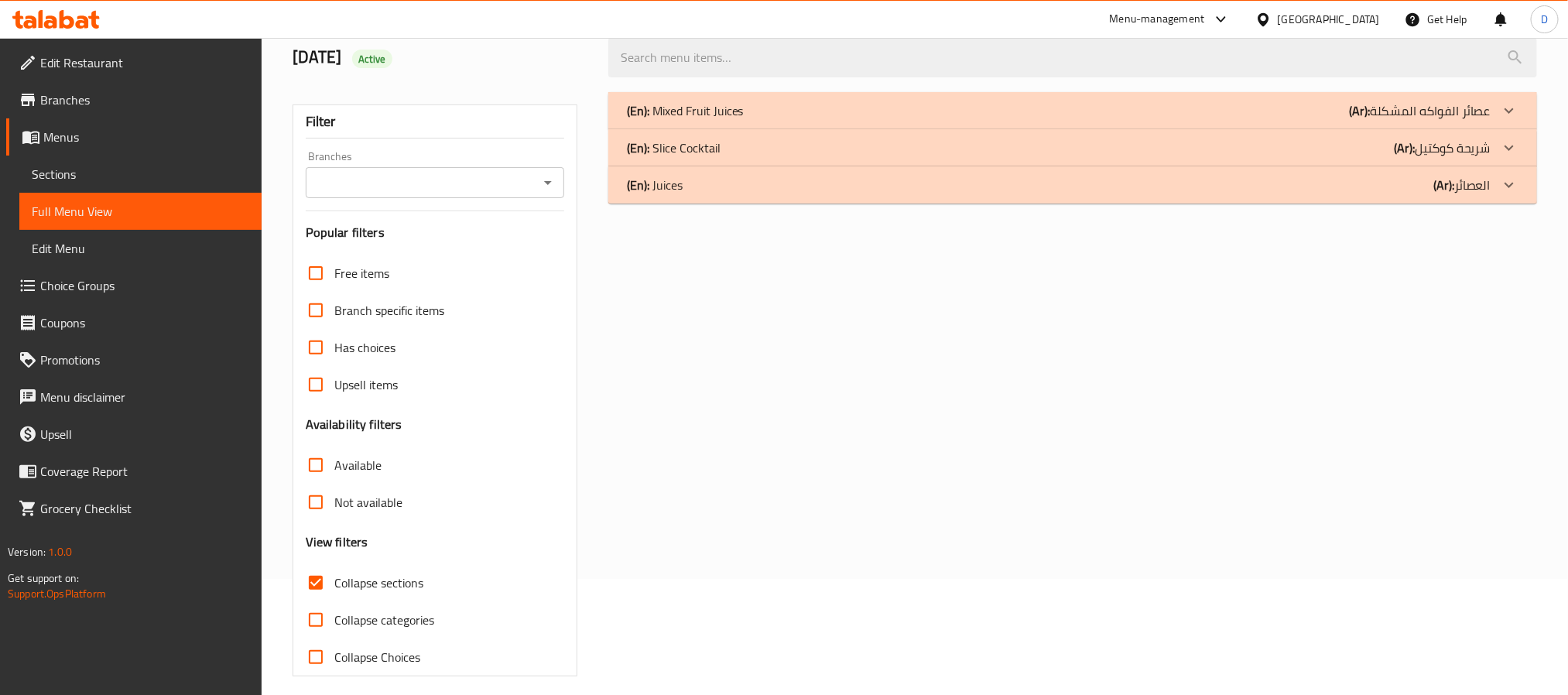
scroll to position [0, 0]
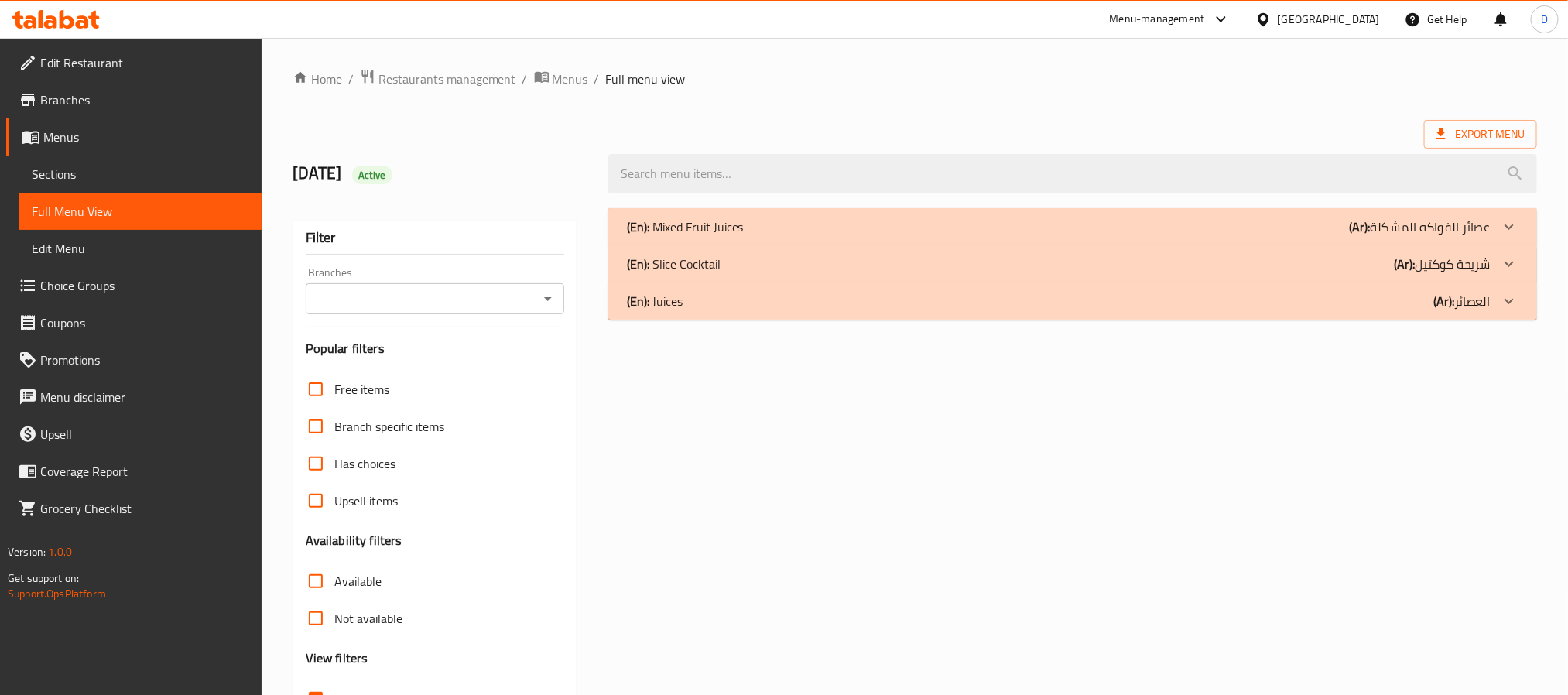
click at [1168, 309] on div "(En): Juices (Ar): العصائر" at bounding box center [1058, 301] width 864 height 18
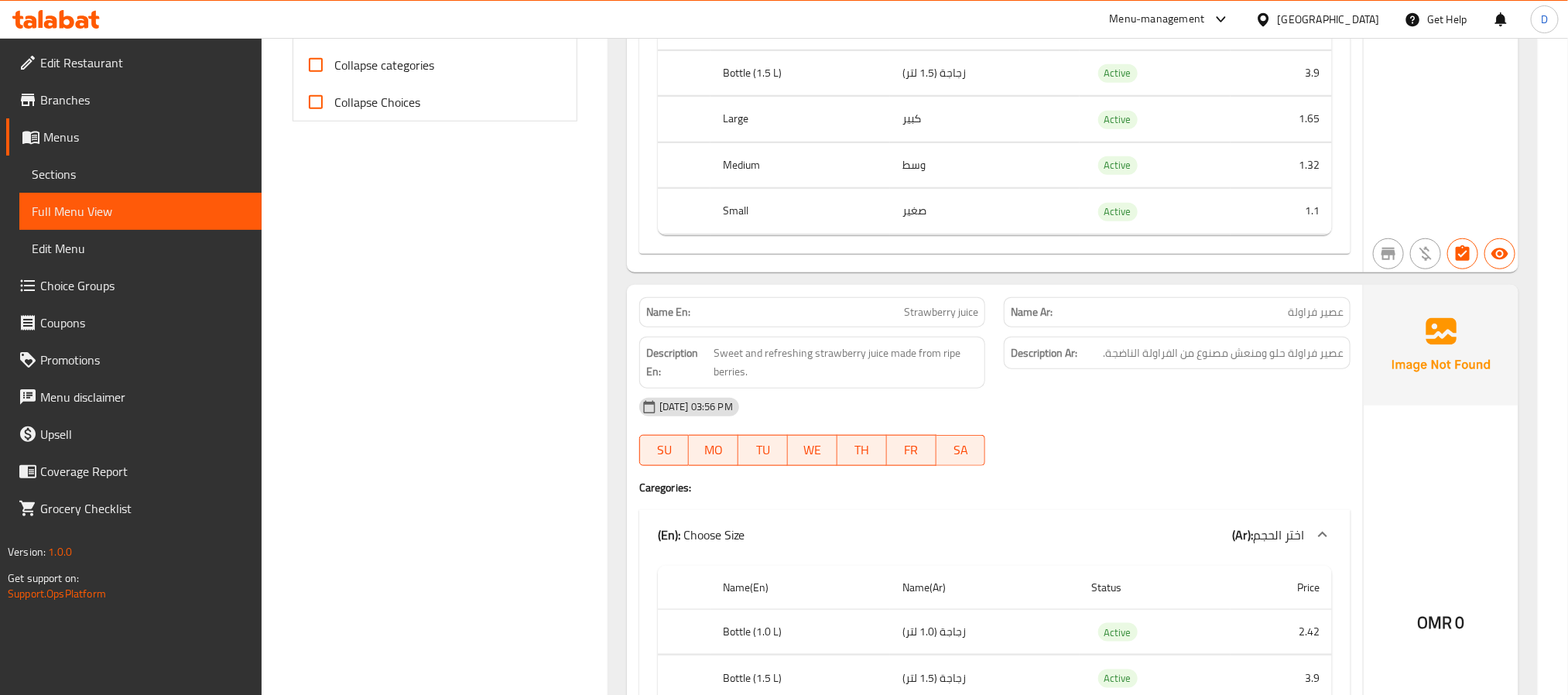
scroll to position [928, 0]
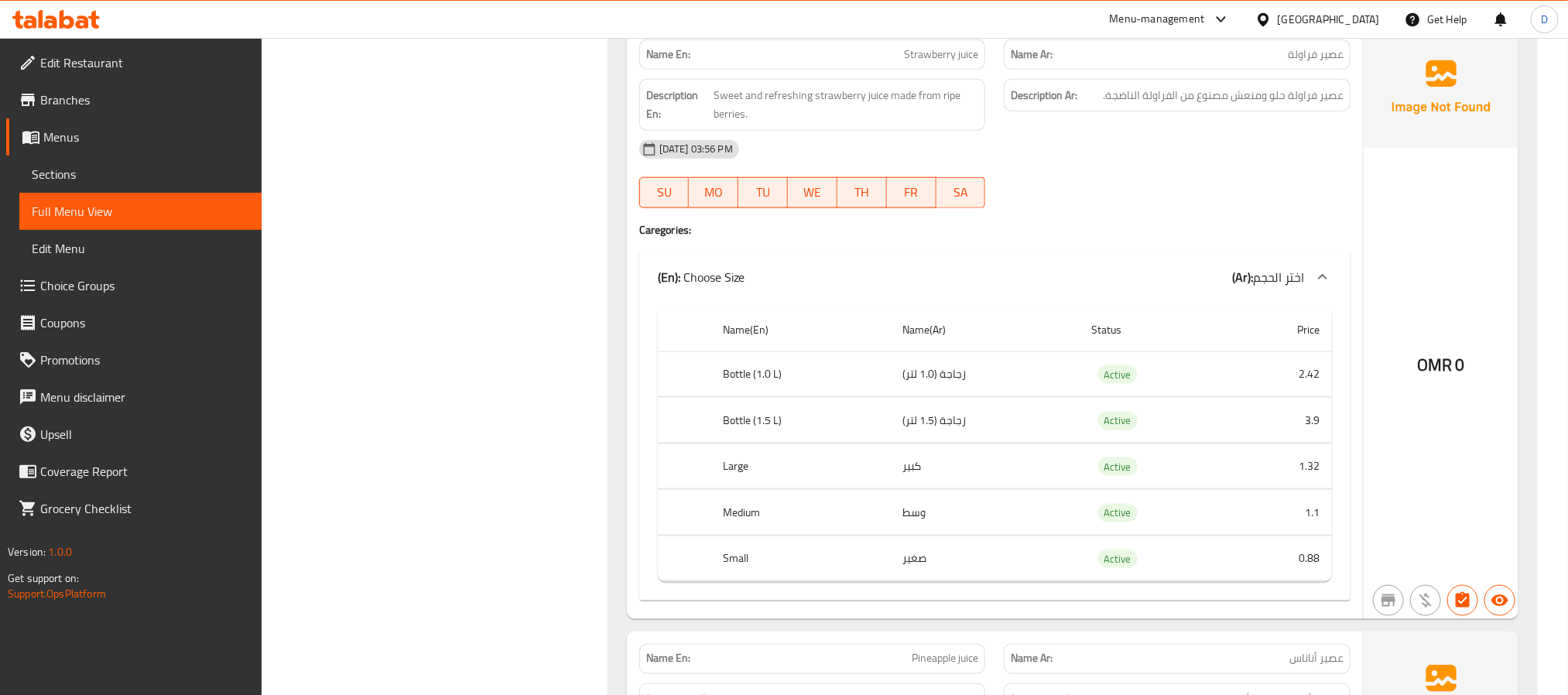
click at [1191, 112] on div "Description Ar: عصير فراولة حلو ومنعش مصنوع من الفراولة الناضجة." at bounding box center [1176, 95] width 347 height 33
click at [1070, 144] on div "[DATE] 03:56 PM" at bounding box center [995, 149] width 730 height 37
click at [971, 59] on span "Strawberry juice" at bounding box center [940, 55] width 74 height 16
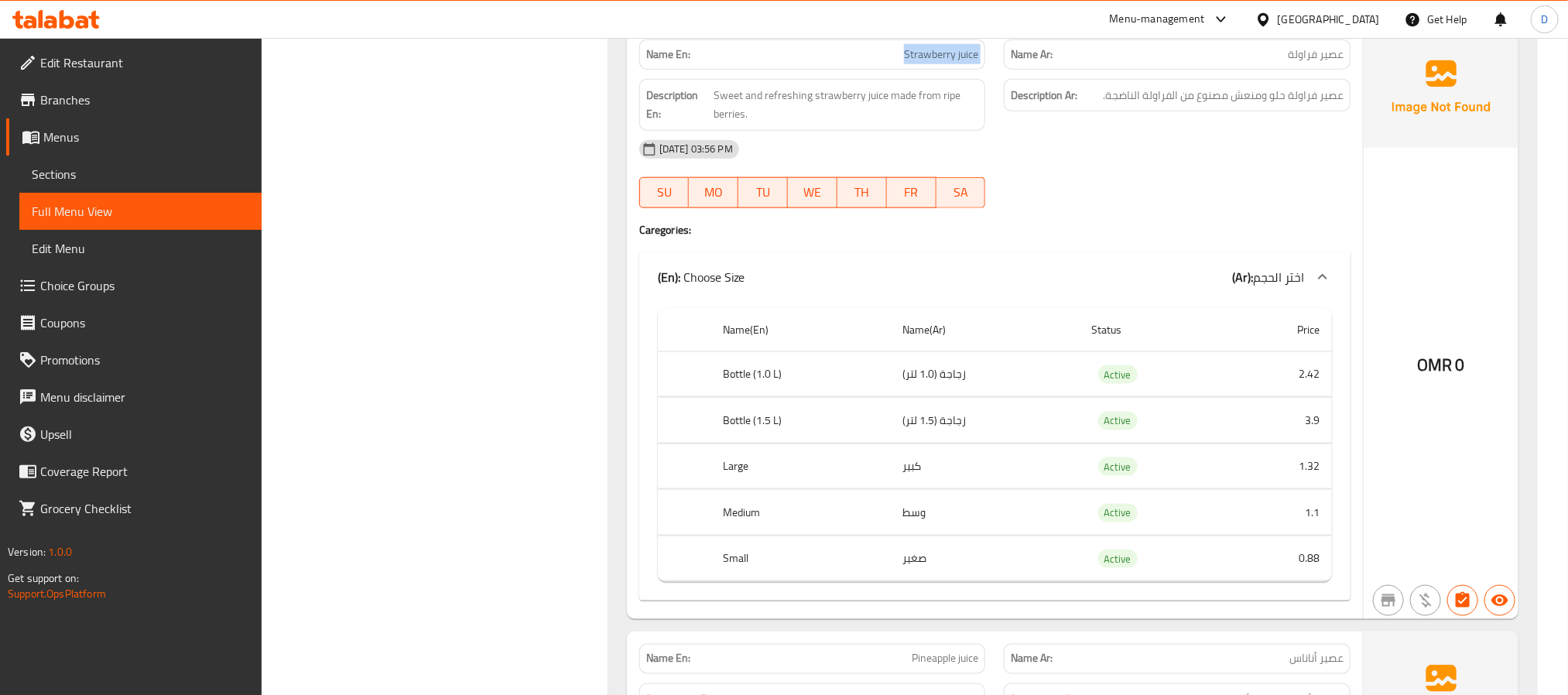
copy span "Strawberry juice"
click at [735, 123] on span "Sweet and refreshing strawberry juice made from ripe berries." at bounding box center [845, 104] width 264 height 37
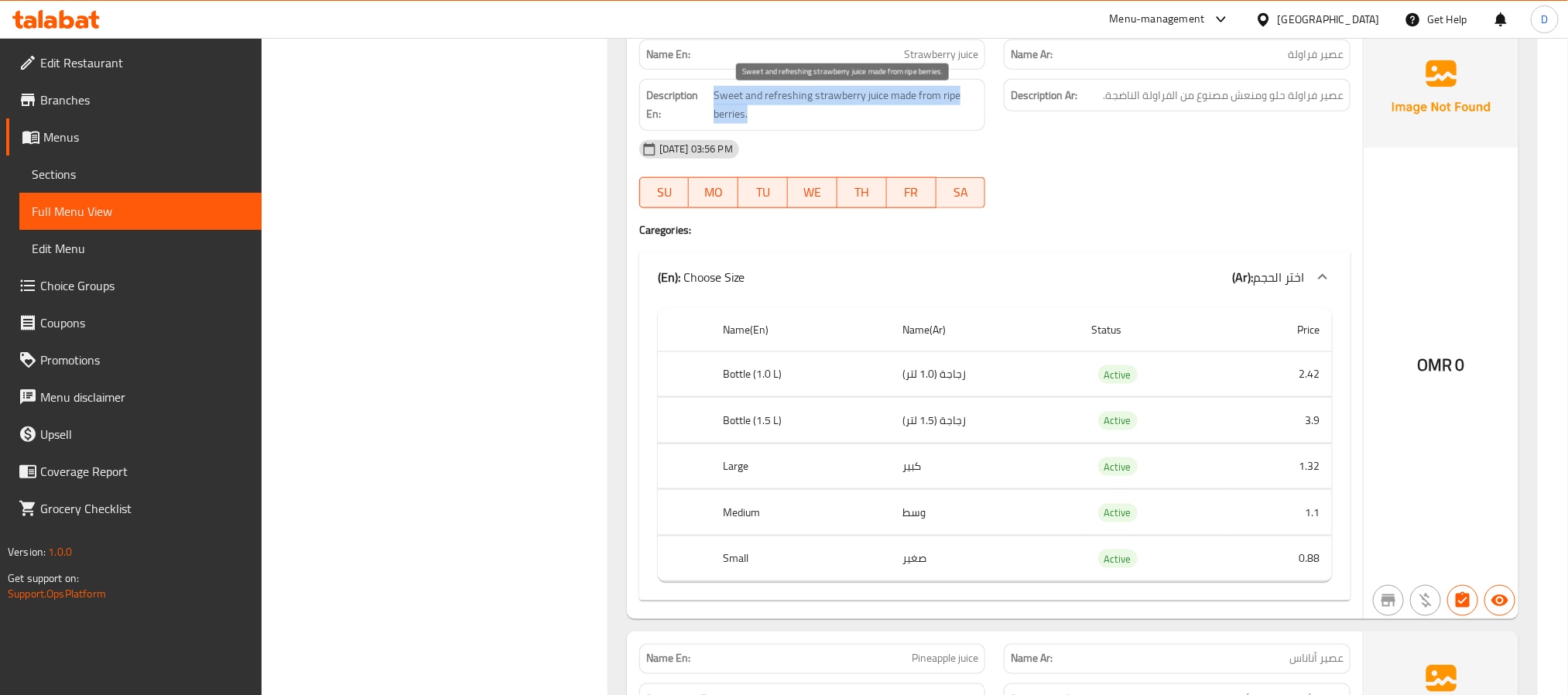
click at [735, 123] on span "Sweet and refreshing strawberry juice made from ripe berries." at bounding box center [845, 104] width 264 height 37
copy span "Sweet and refreshing strawberry juice made from ripe berries."
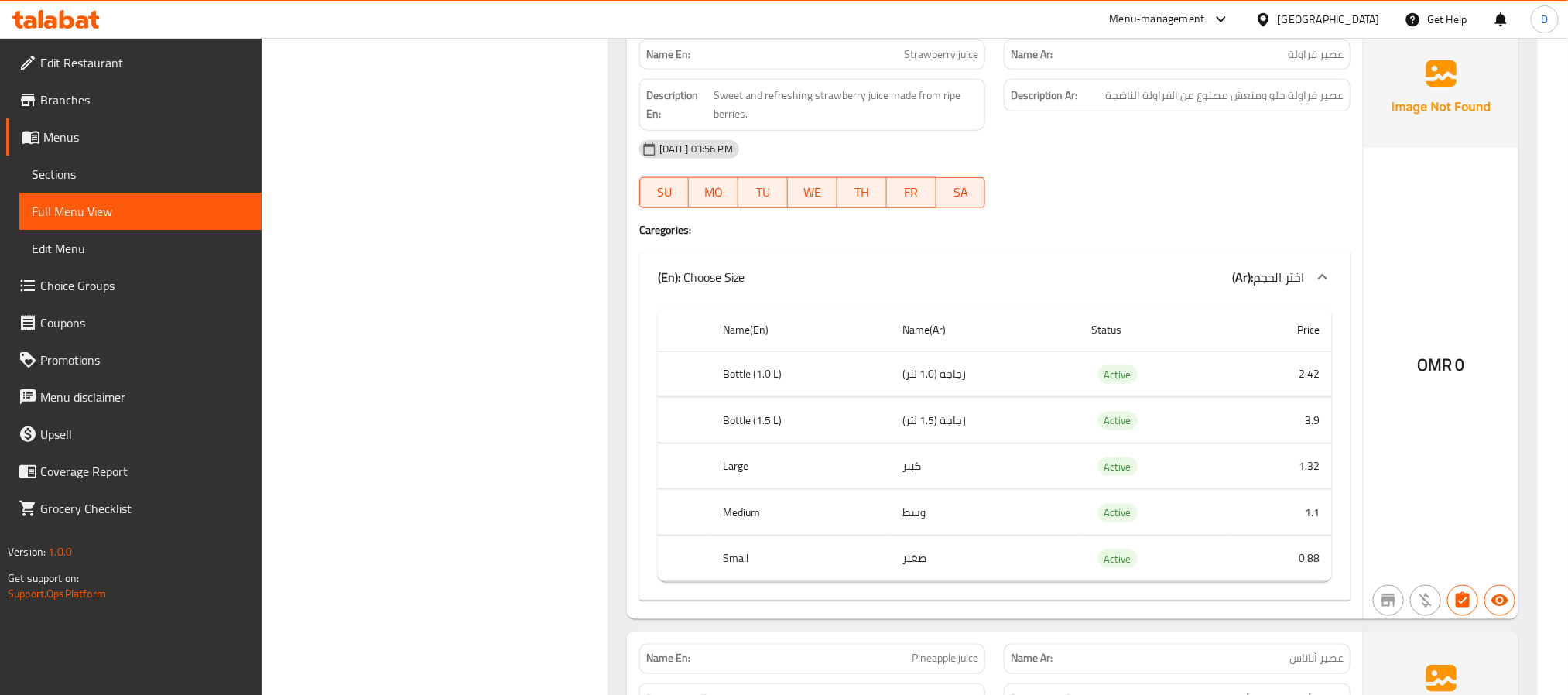
click at [961, 63] on span "Strawberry juice" at bounding box center [940, 55] width 74 height 16
copy span "Strawberry juice"
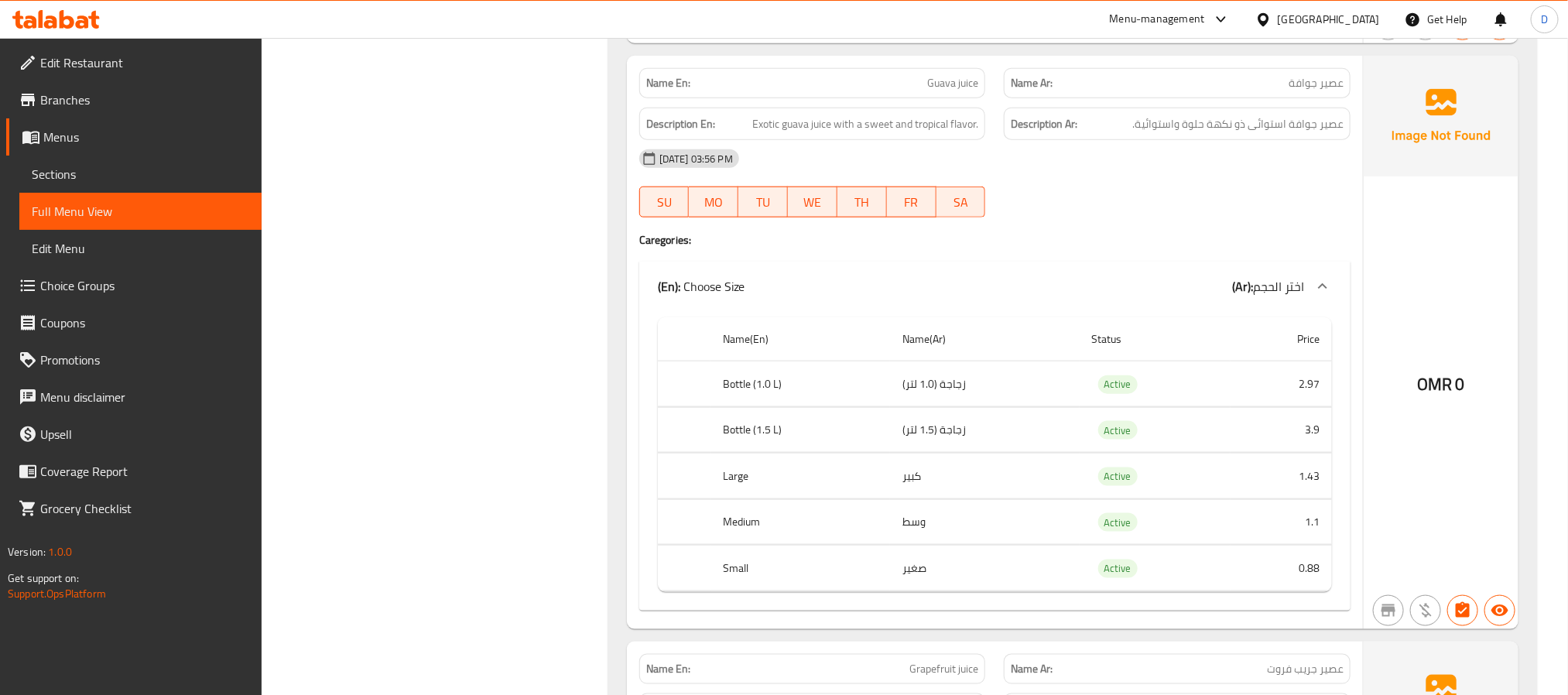
scroll to position [3946, 0]
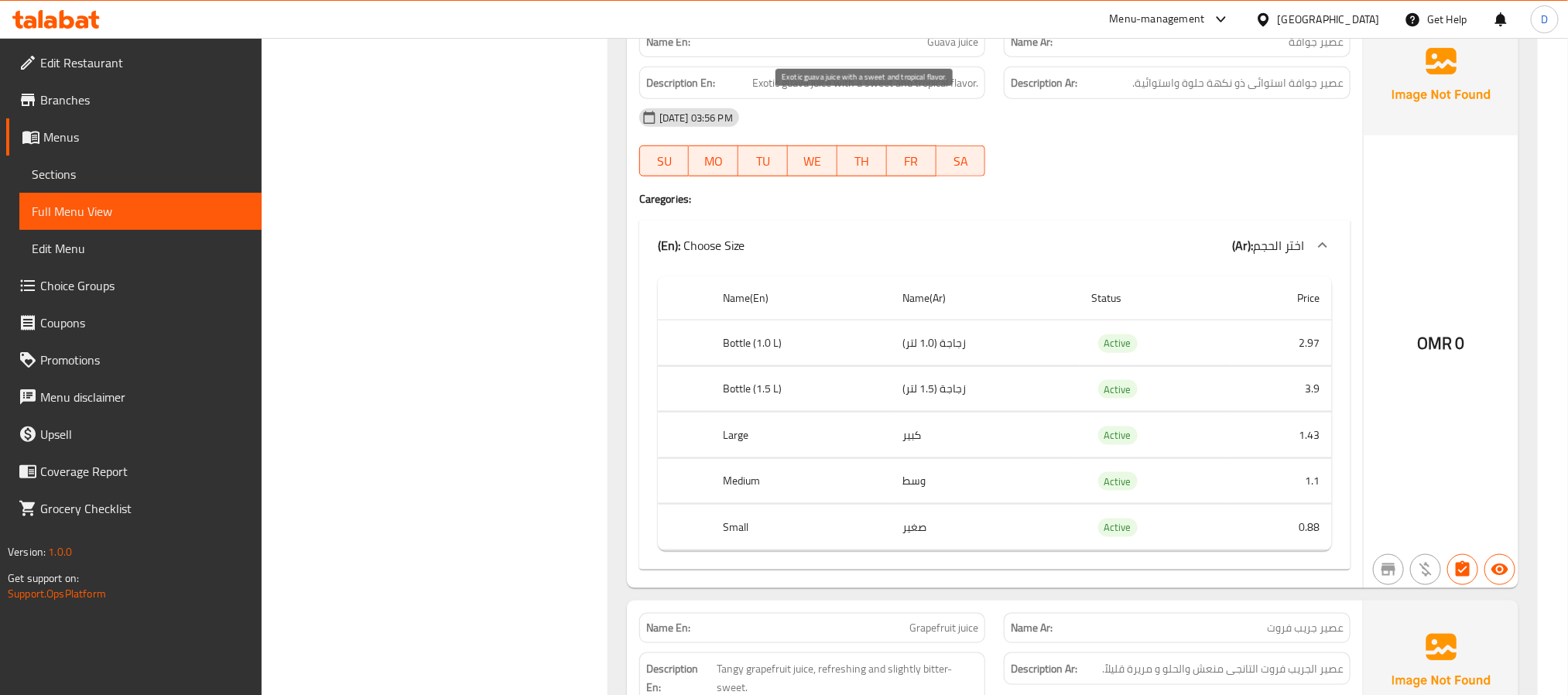
click at [768, 93] on span "Exotic guava juice with a sweet and tropical flavor." at bounding box center [865, 82] width 226 height 19
copy span "Exotic"
drag, startPoint x: 881, startPoint y: 118, endPoint x: 904, endPoint y: 91, distance: 35.5
click at [881, 100] on div "Description En: Exotic guava juice with a sweet and tropical flavor." at bounding box center [812, 83] width 347 height 33
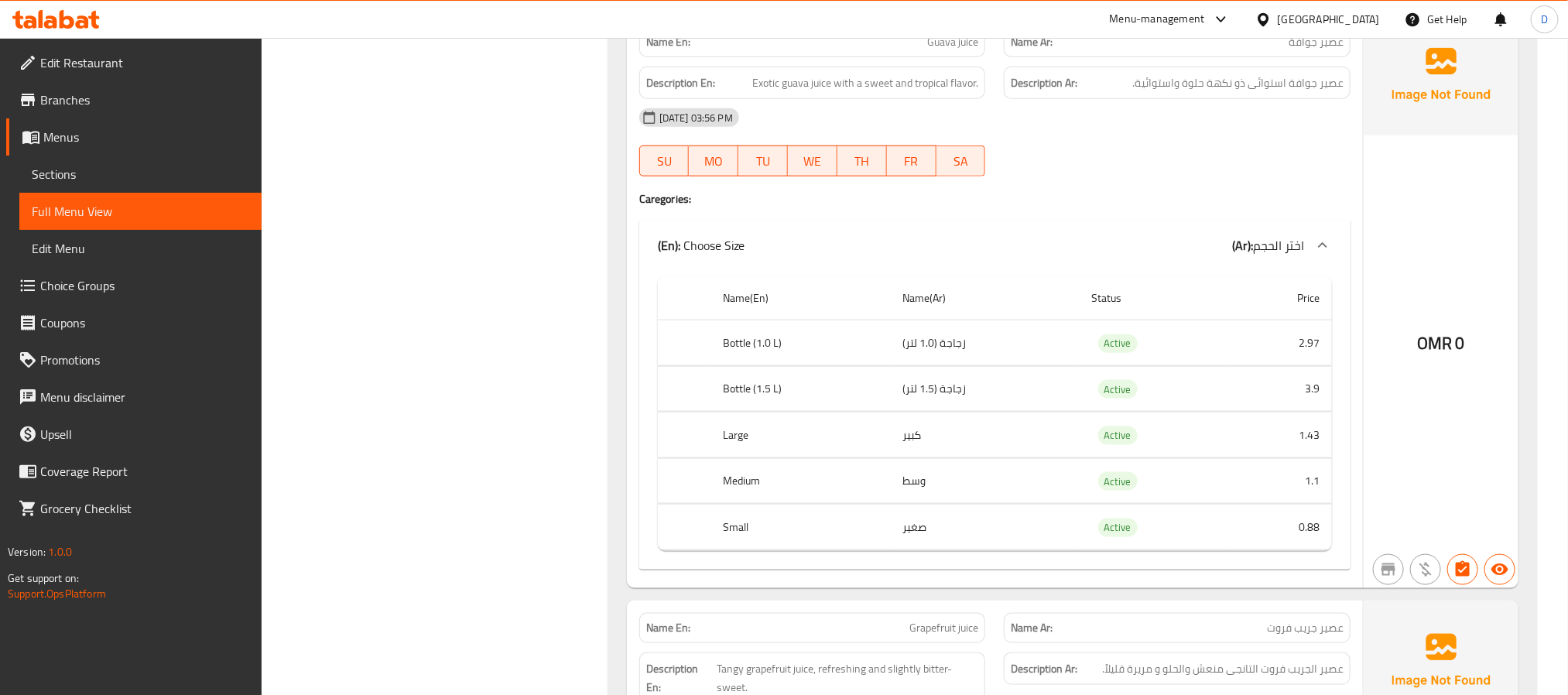
click at [961, 50] on span "Guava juice" at bounding box center [953, 42] width 51 height 16
copy span "Guava juice"
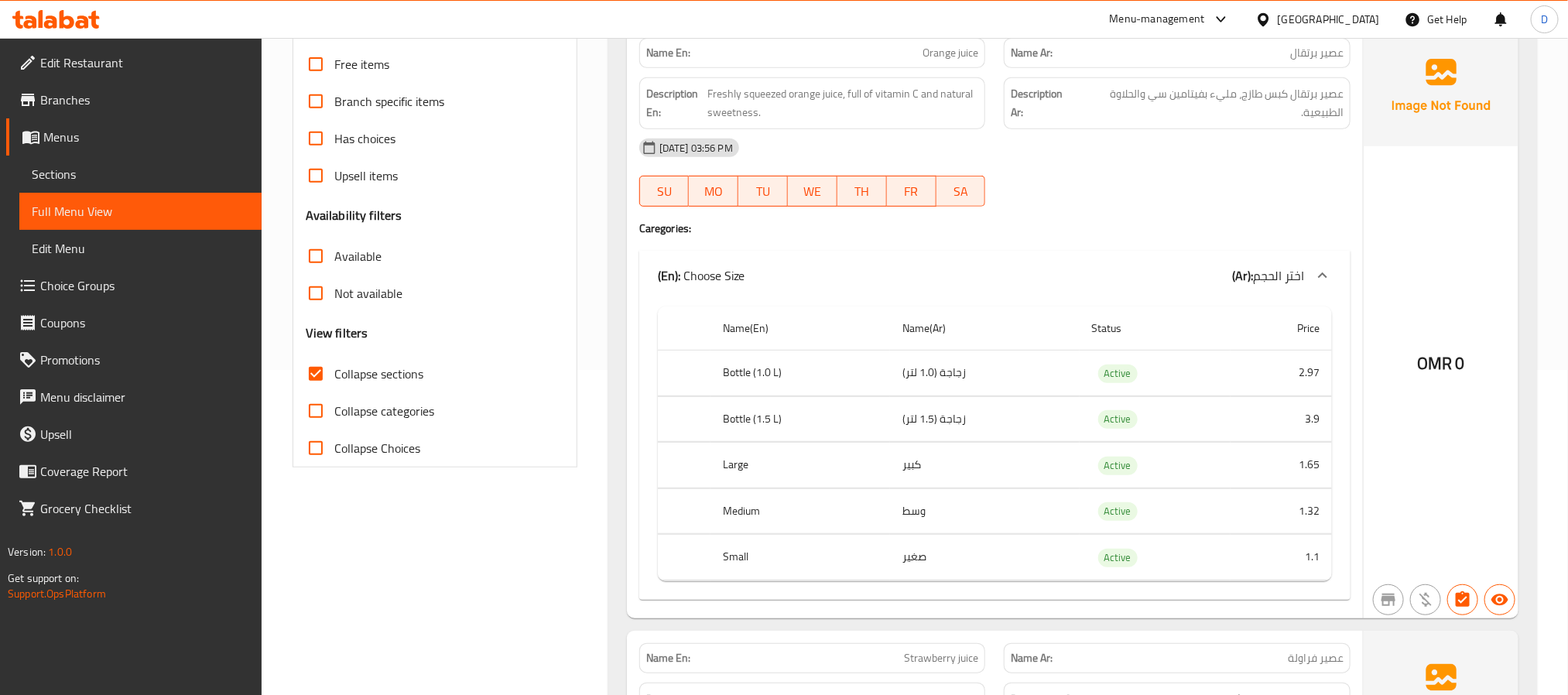
scroll to position [0, 0]
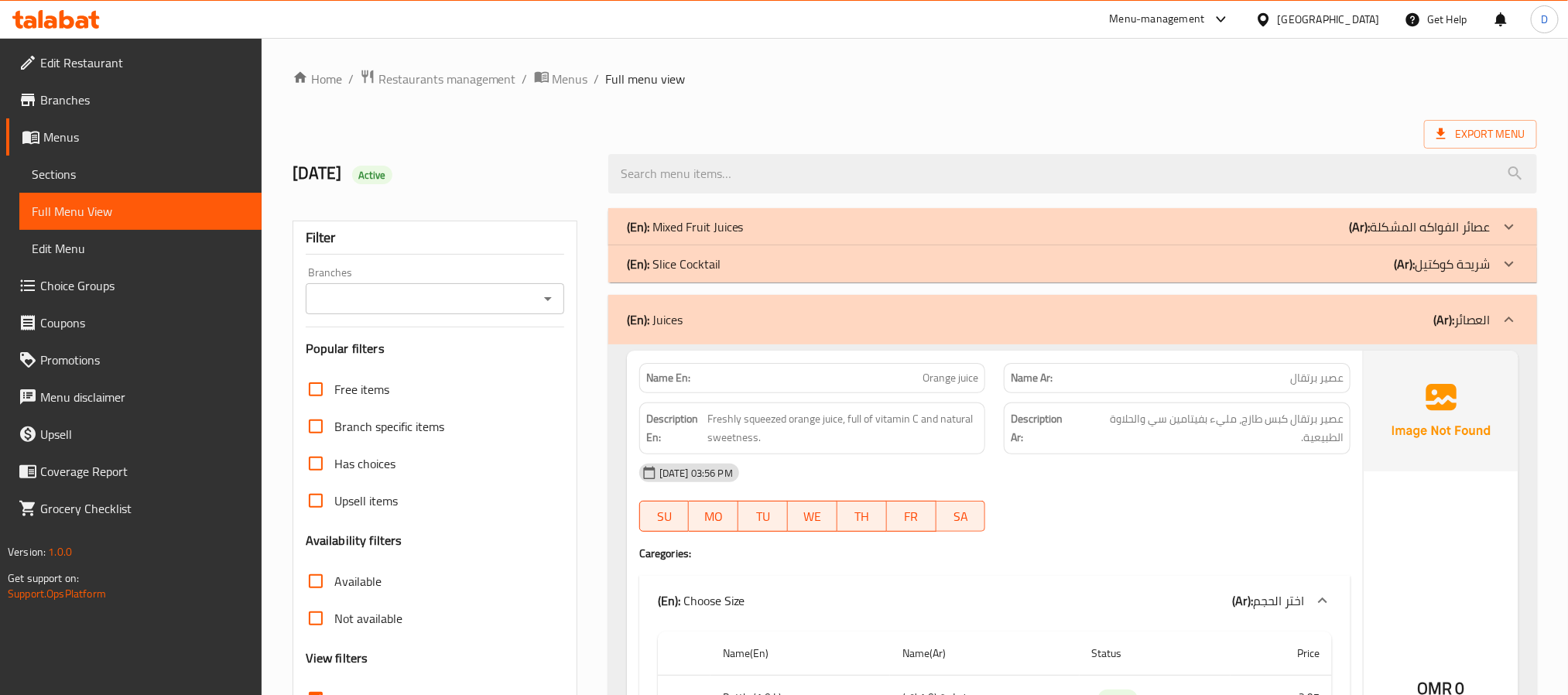
click at [1225, 223] on div "(En): Mixed Fruit Juices (Ar): عصائر الفواكه المشكلة" at bounding box center [1058, 227] width 864 height 18
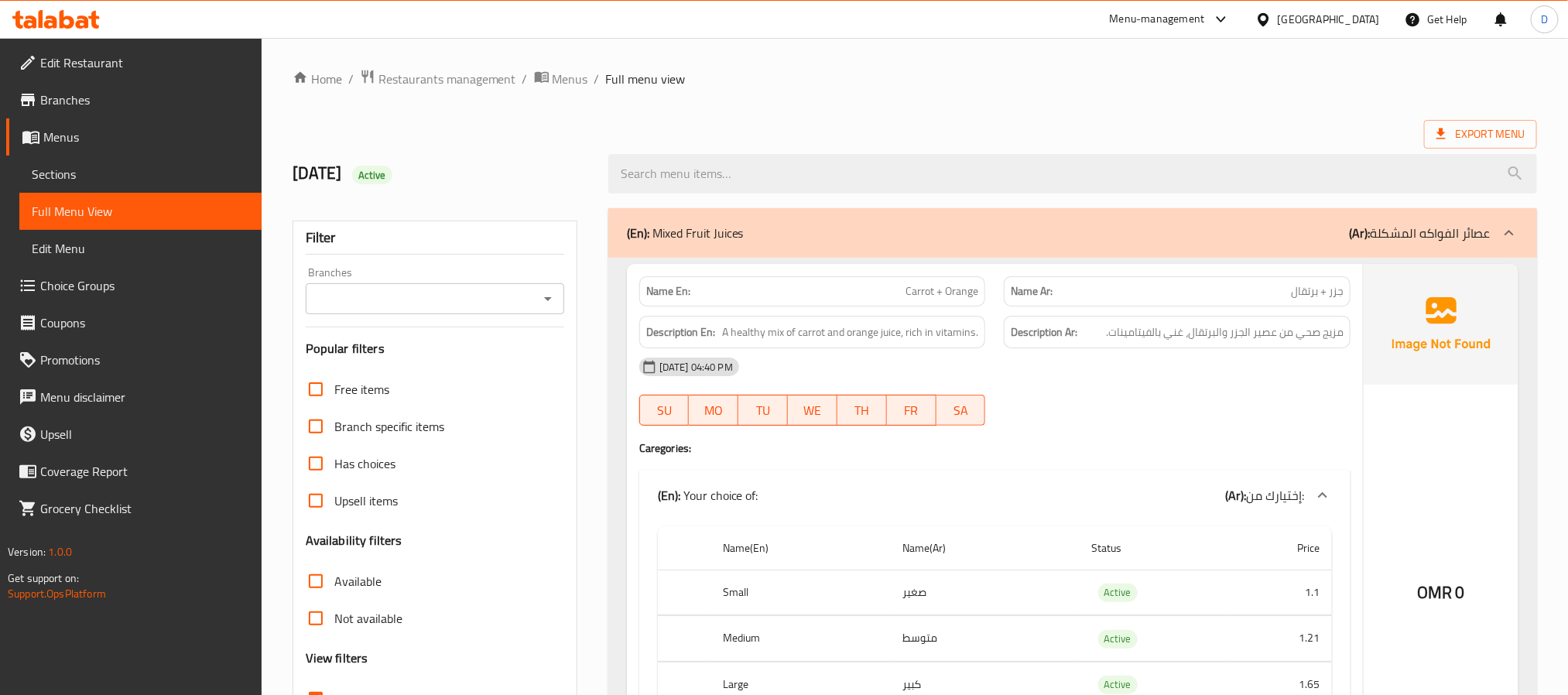
click at [1443, 425] on div "OMR 0" at bounding box center [1441, 551] width 155 height 573
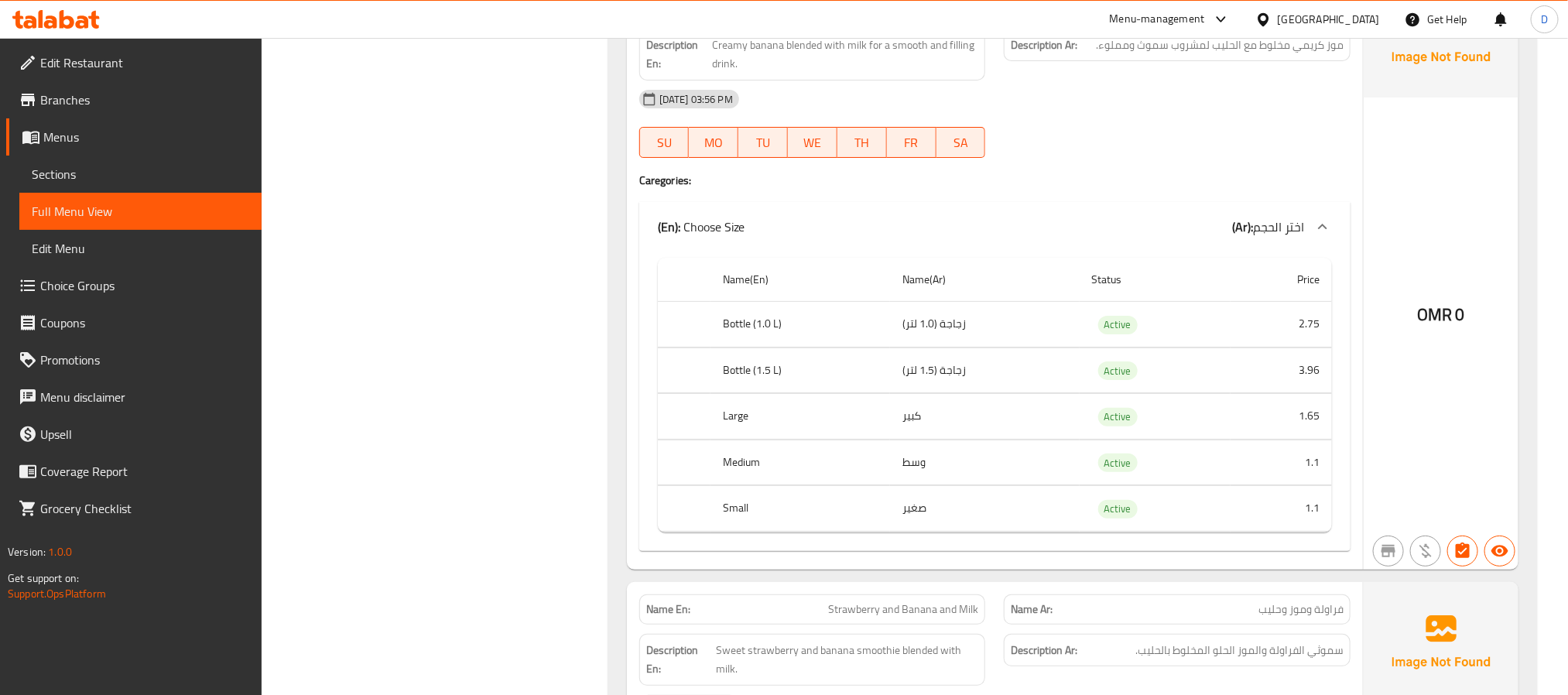
scroll to position [6315, 0]
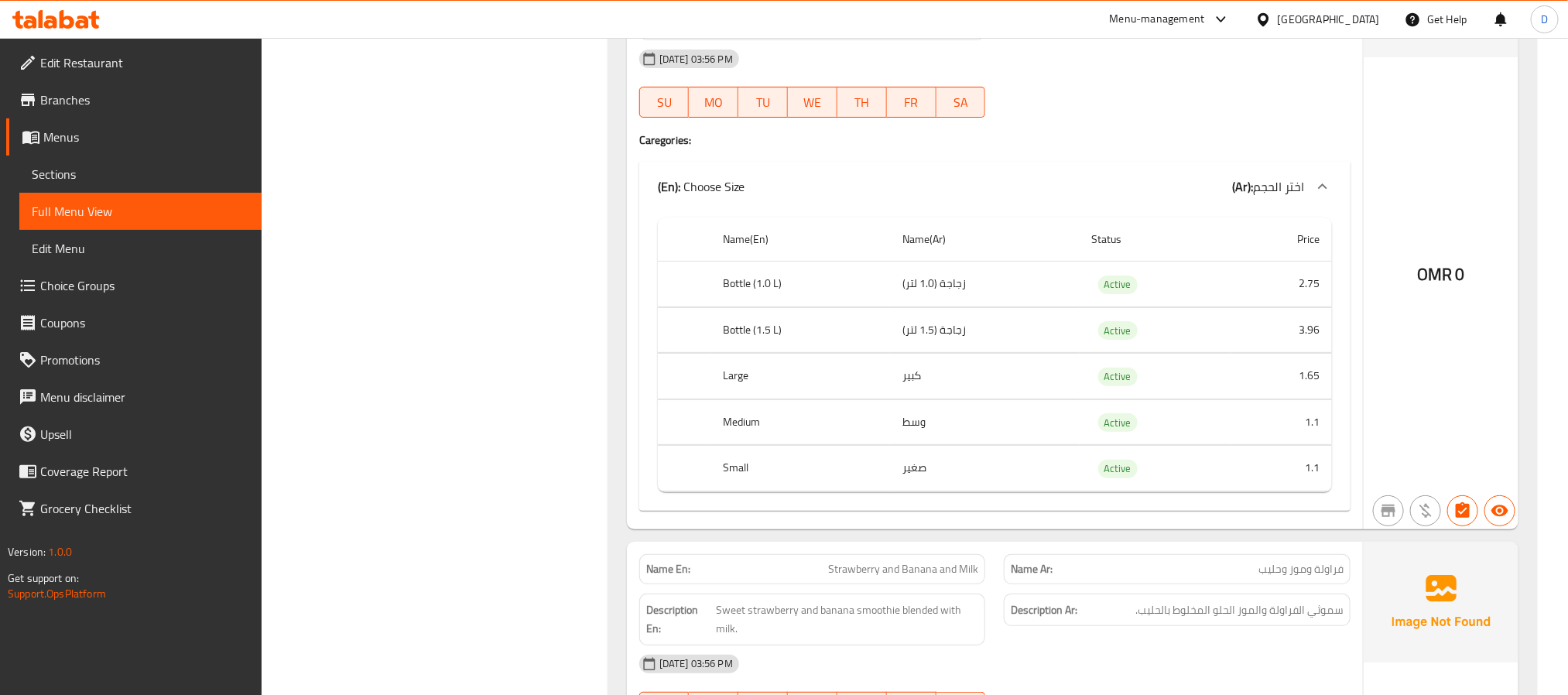
click at [1489, 400] on div "OMR 0" at bounding box center [1441, 233] width 155 height 593
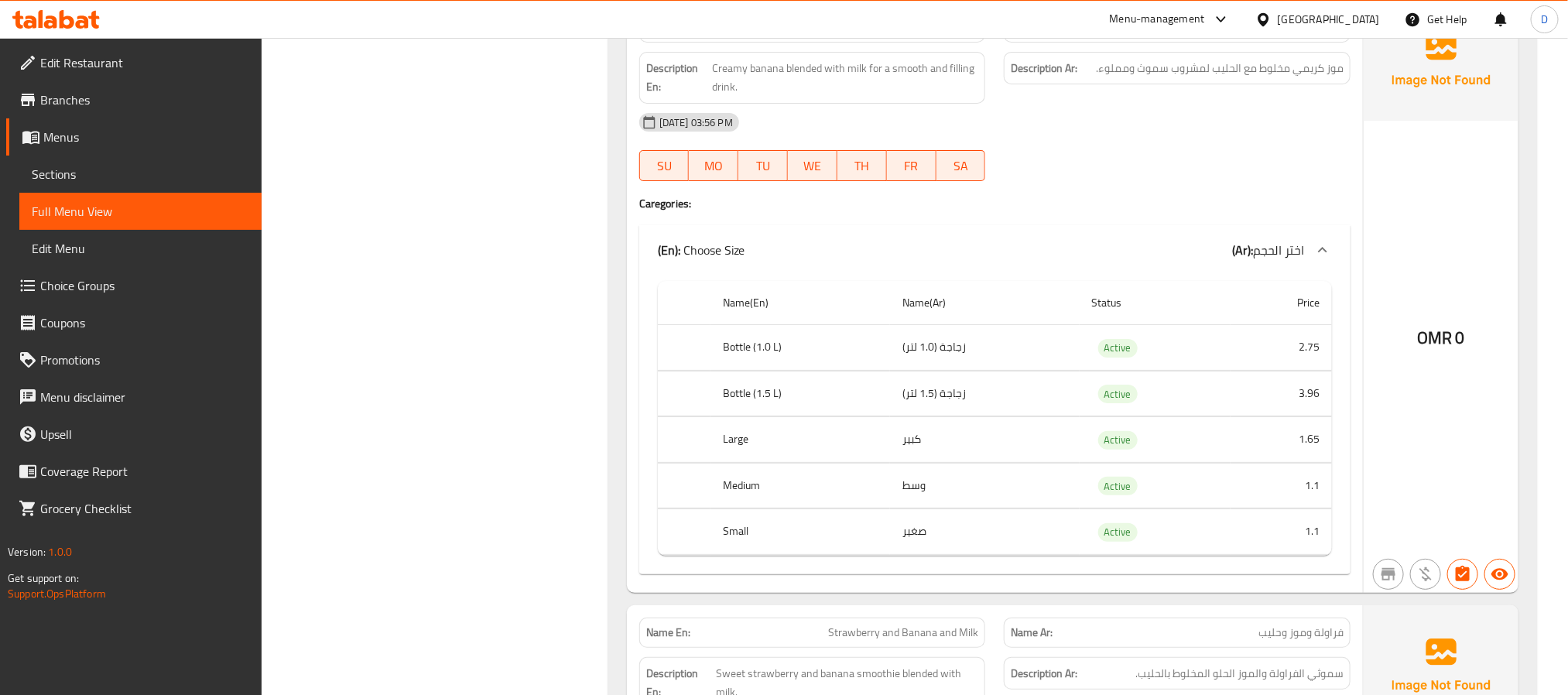
scroll to position [6189, 0]
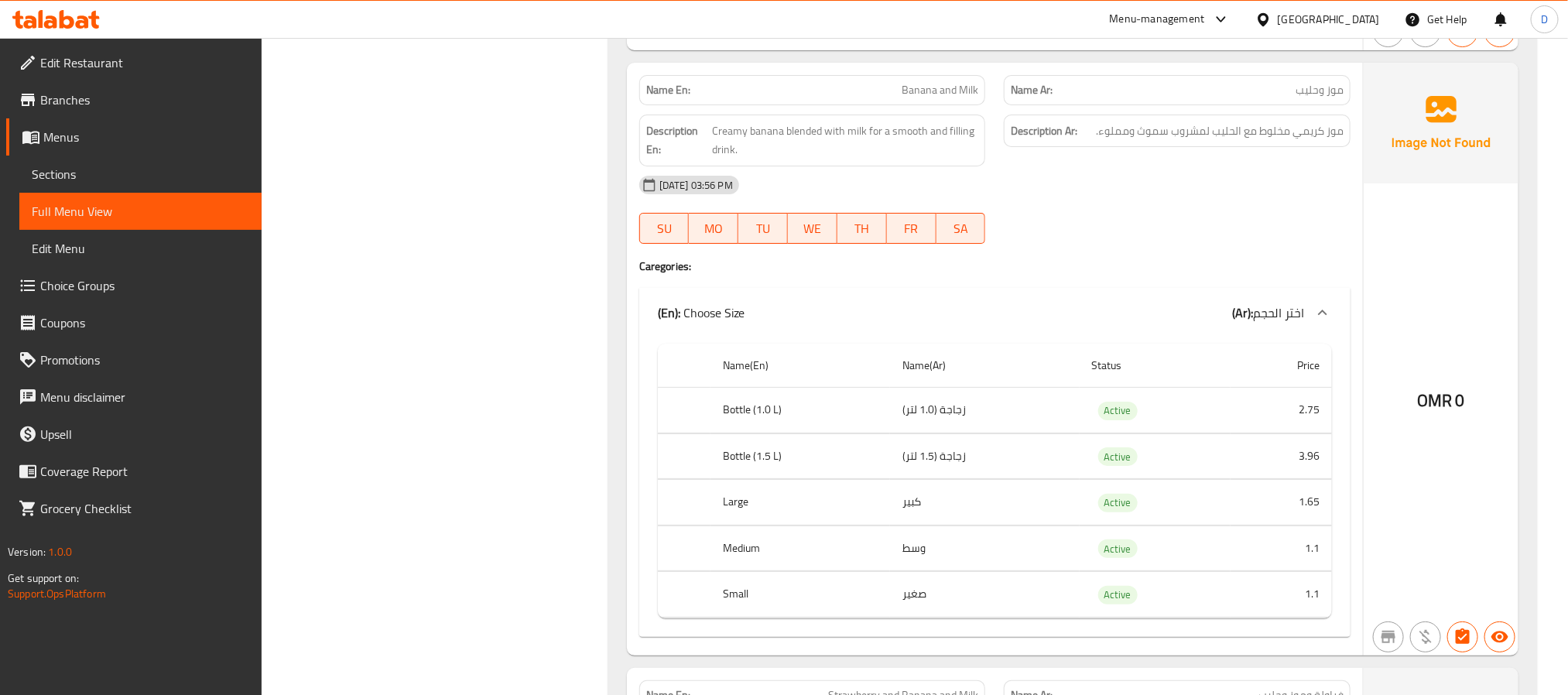
click at [961, 98] on span "Banana and Milk" at bounding box center [940, 91] width 77 height 16
copy span "Banana and Milk"
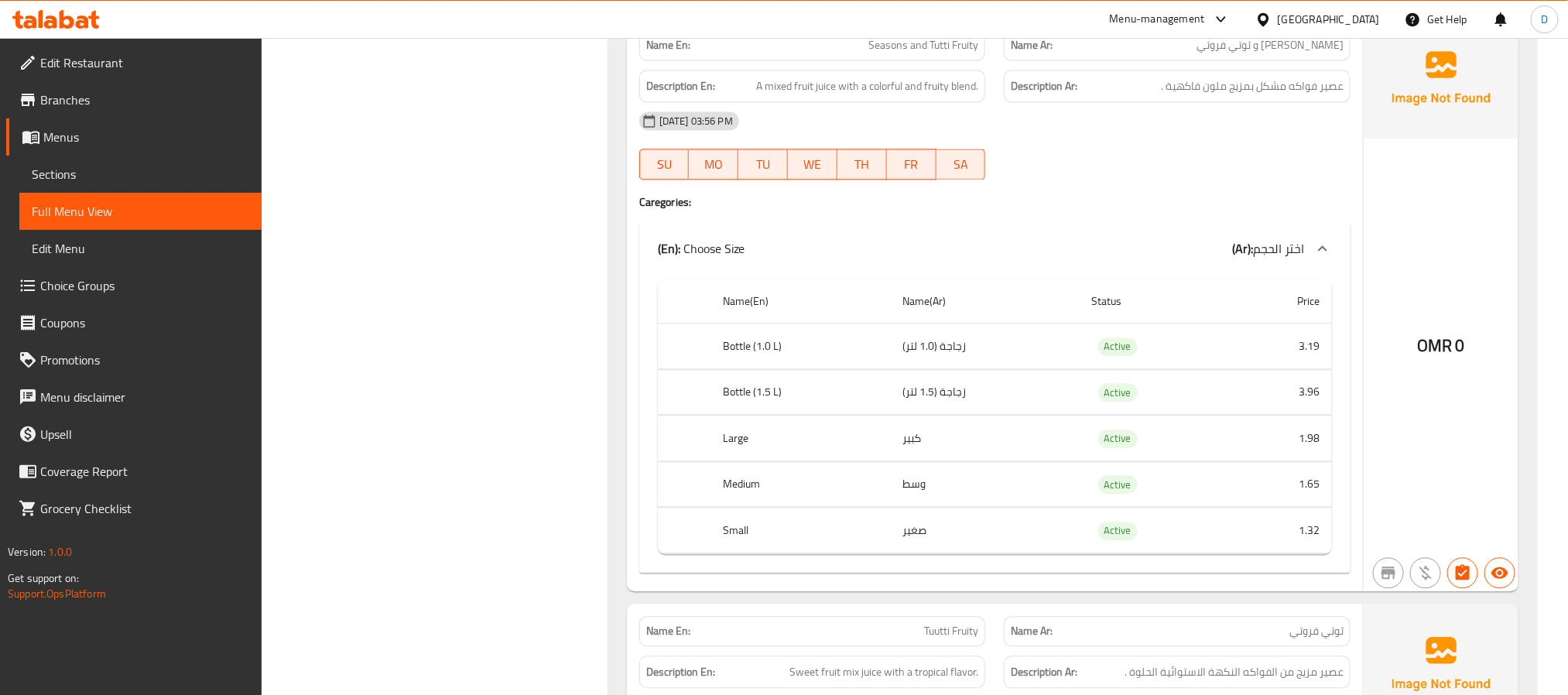
scroll to position [8046, 0]
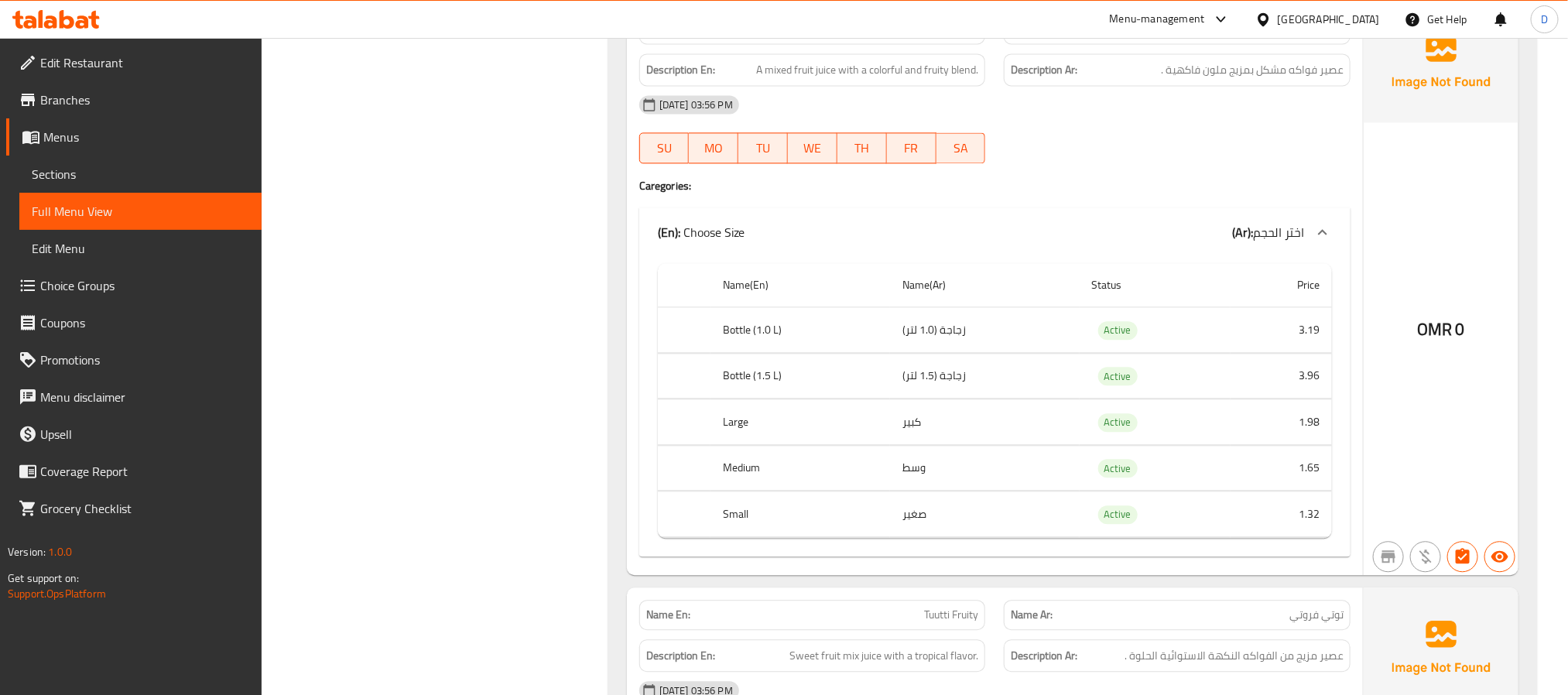
click at [1250, 123] on div "[DATE] 03:56 PM" at bounding box center [995, 104] width 730 height 37
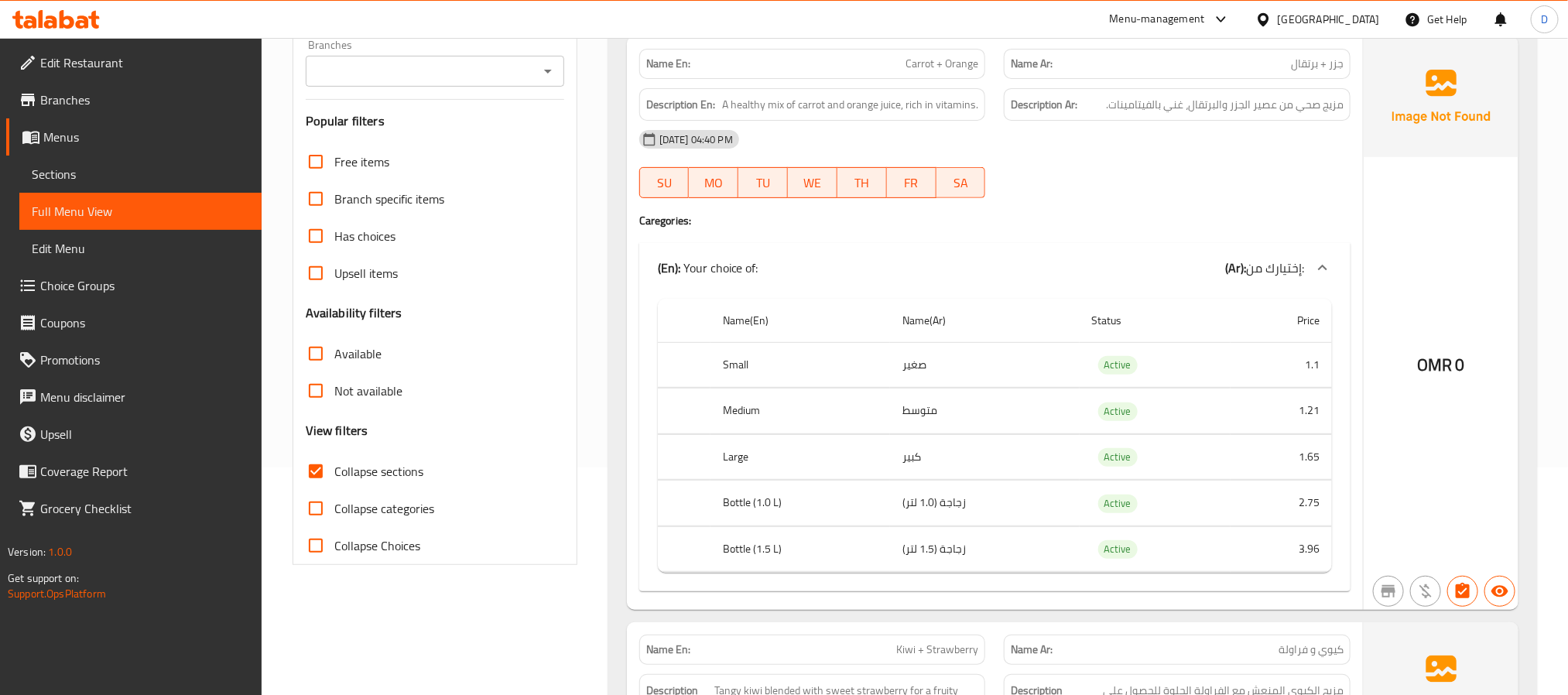
scroll to position [269, 0]
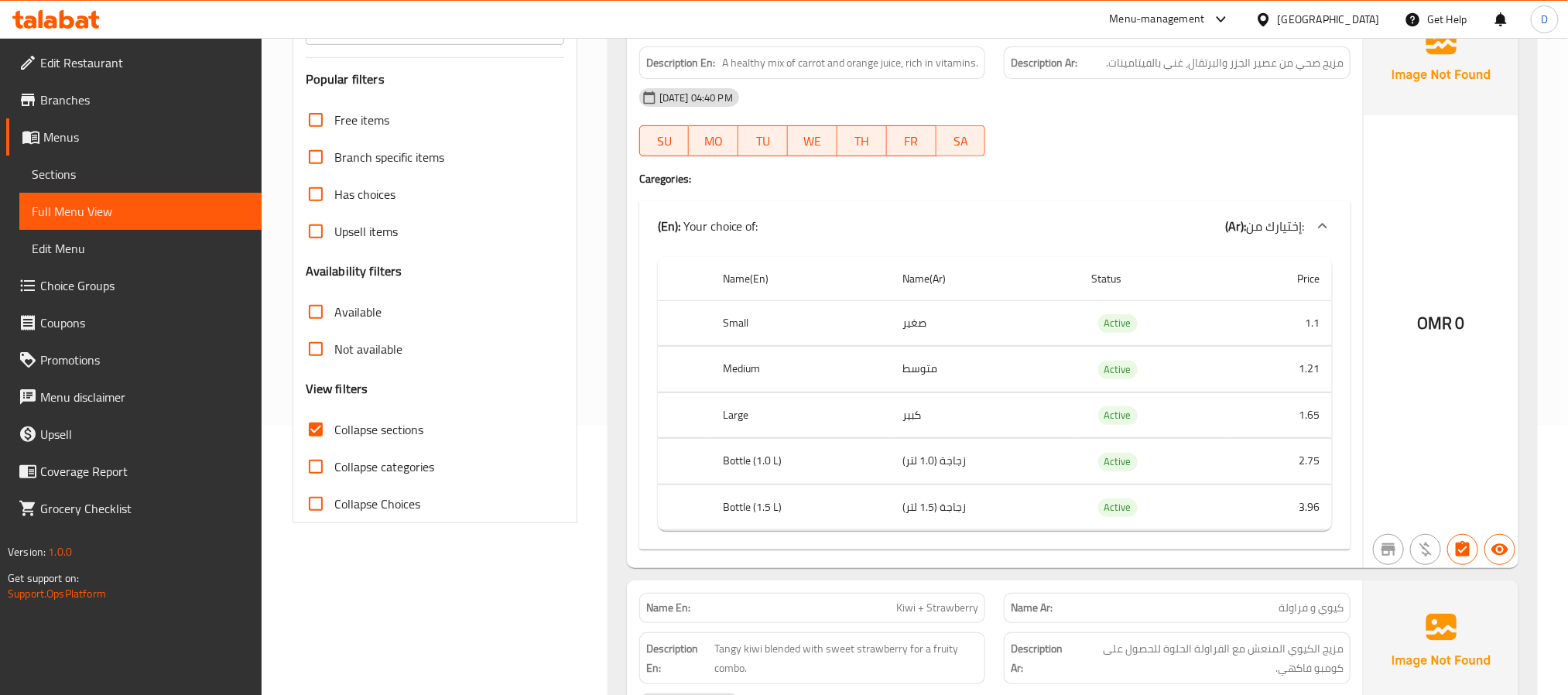
click at [1452, 237] on div "OMR 0" at bounding box center [1441, 281] width 155 height 573
click at [1471, 437] on div "OMR 0" at bounding box center [1441, 281] width 155 height 573
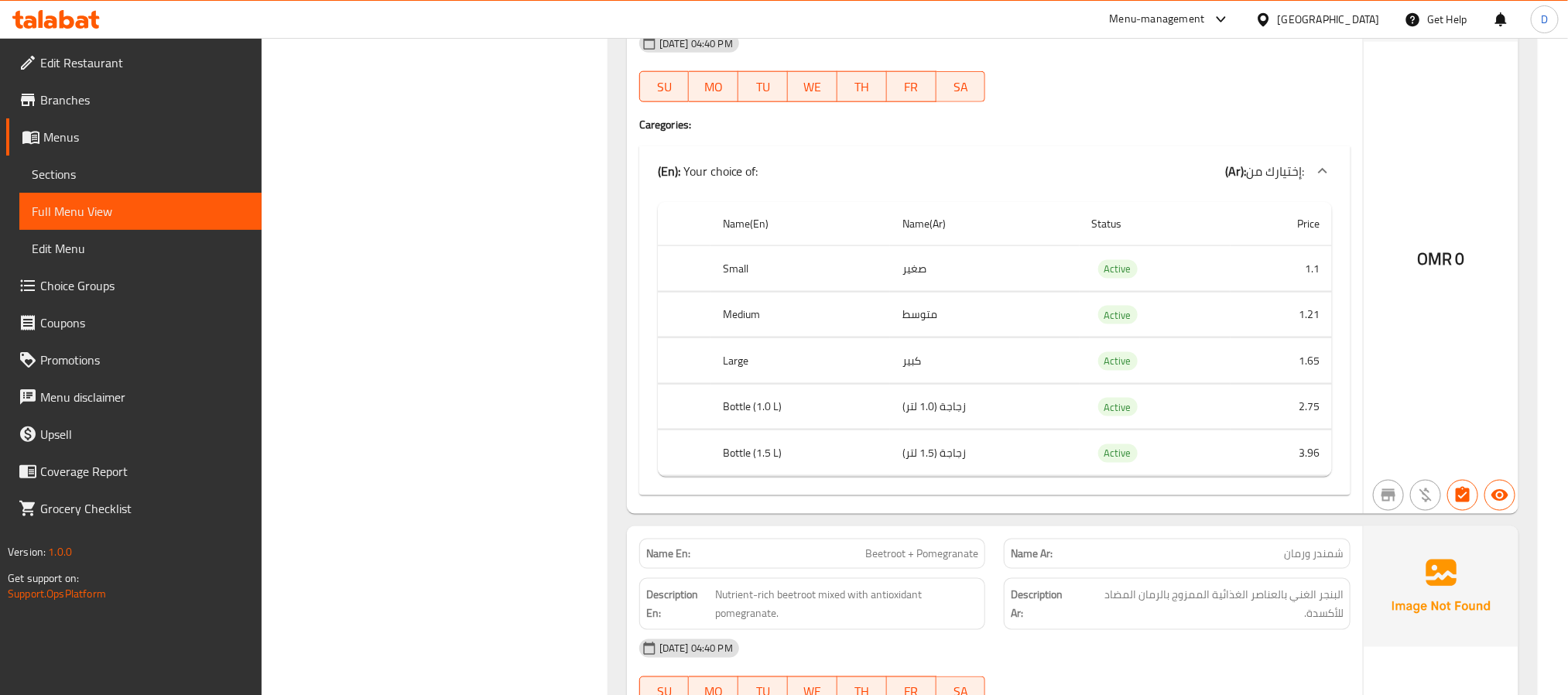
scroll to position [812, 0]
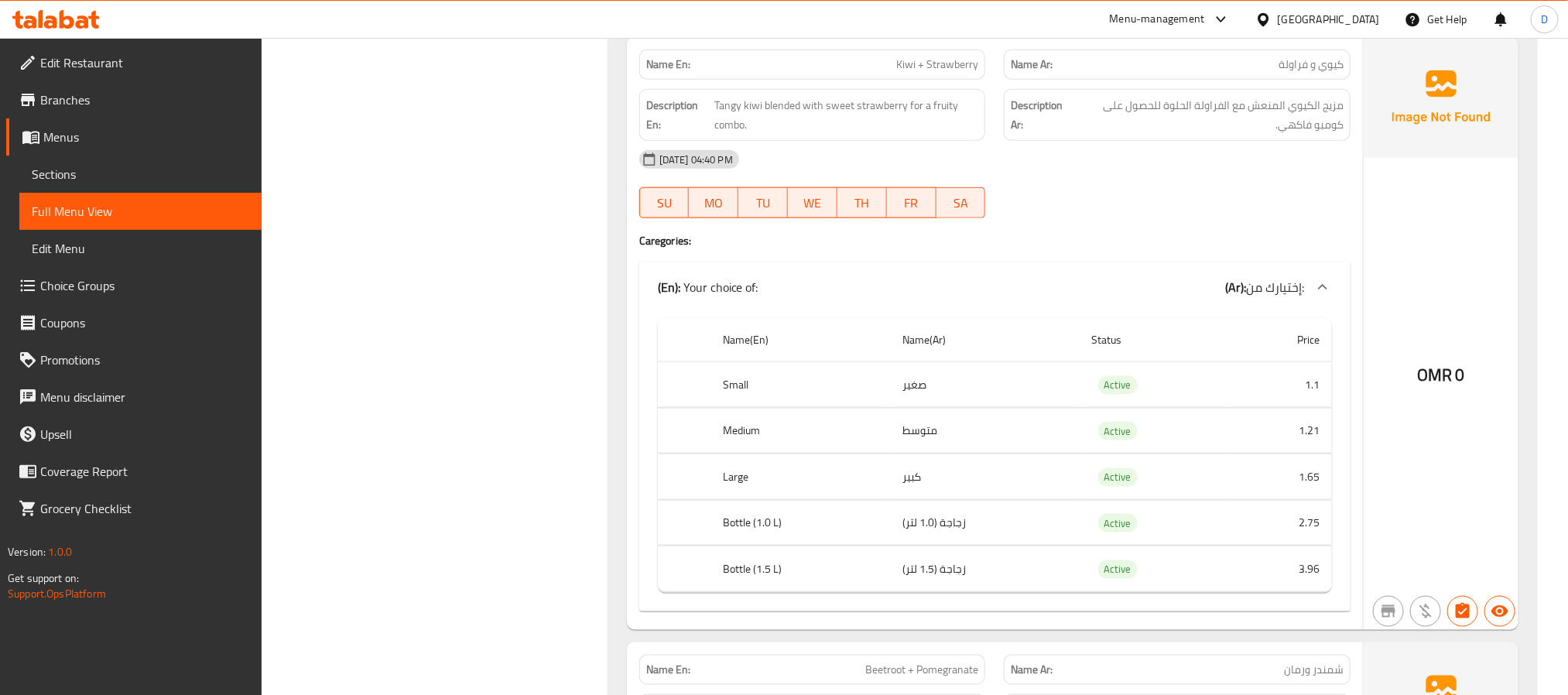
click at [1208, 139] on div "Description Ar: مزيج الكيوي المنعش مع الفراولة الحلوة للحصول على كومبو فاكهي." at bounding box center [1176, 114] width 347 height 52
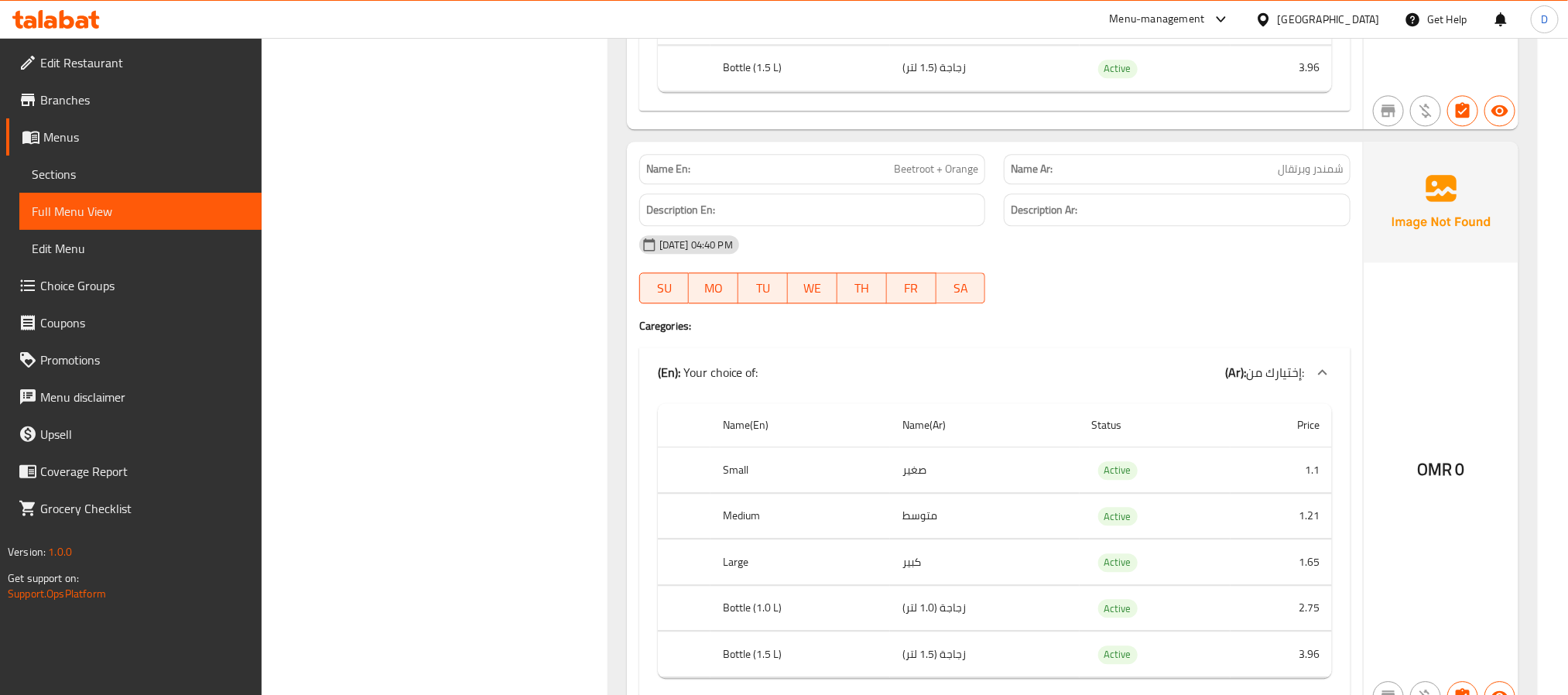
scroll to position [1973, 0]
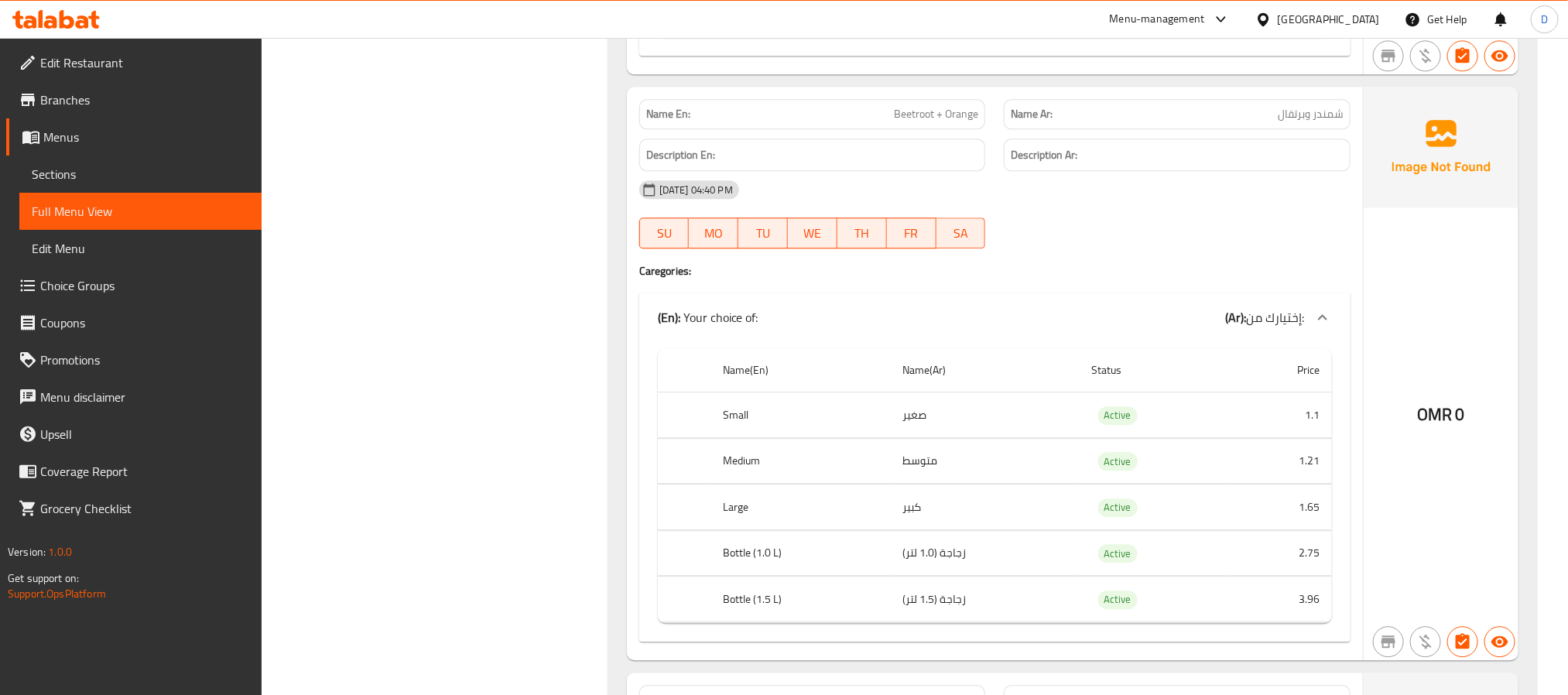
click at [928, 118] on span "Beetroot + Orange" at bounding box center [936, 114] width 84 height 16
click at [927, 118] on span "Beetroot + Orange" at bounding box center [936, 114] width 84 height 16
copy span "Beetroot + Orange"
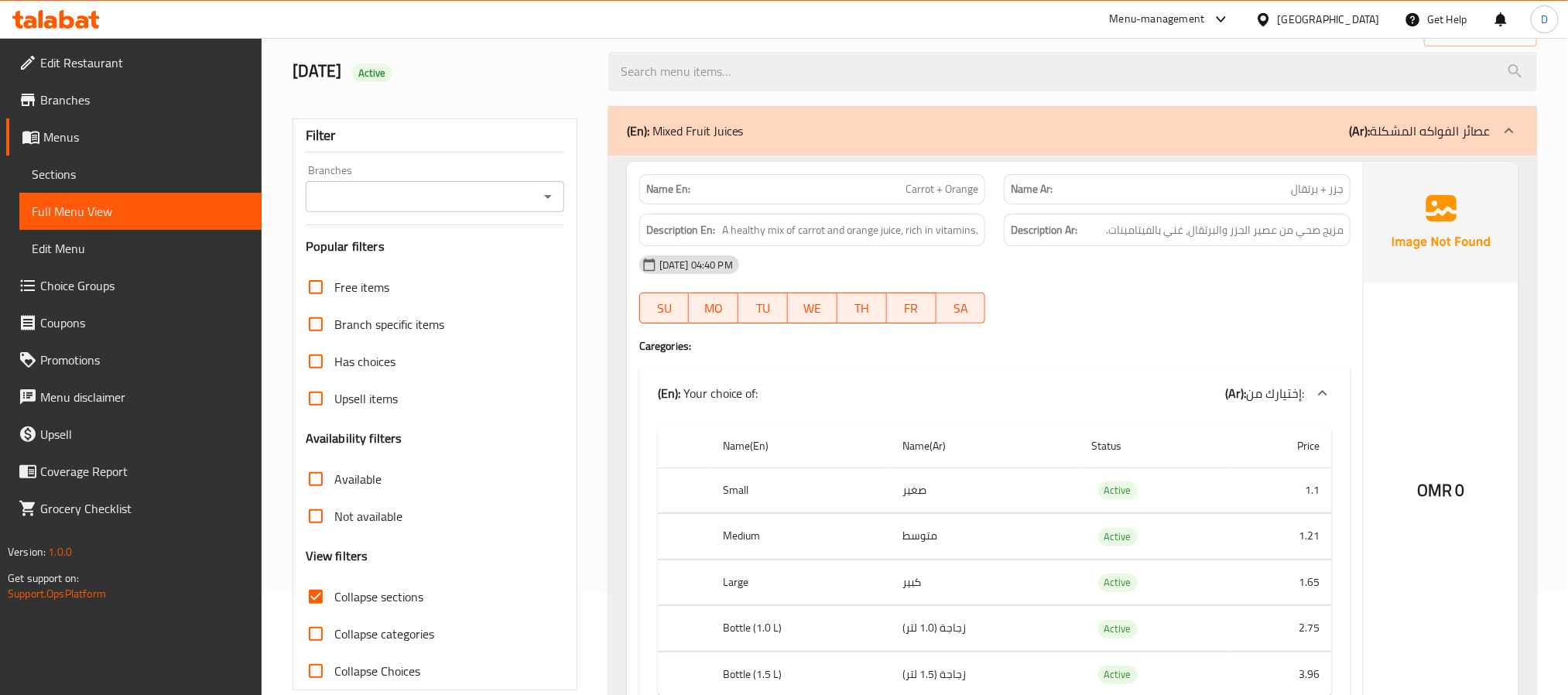
scroll to position [0, 0]
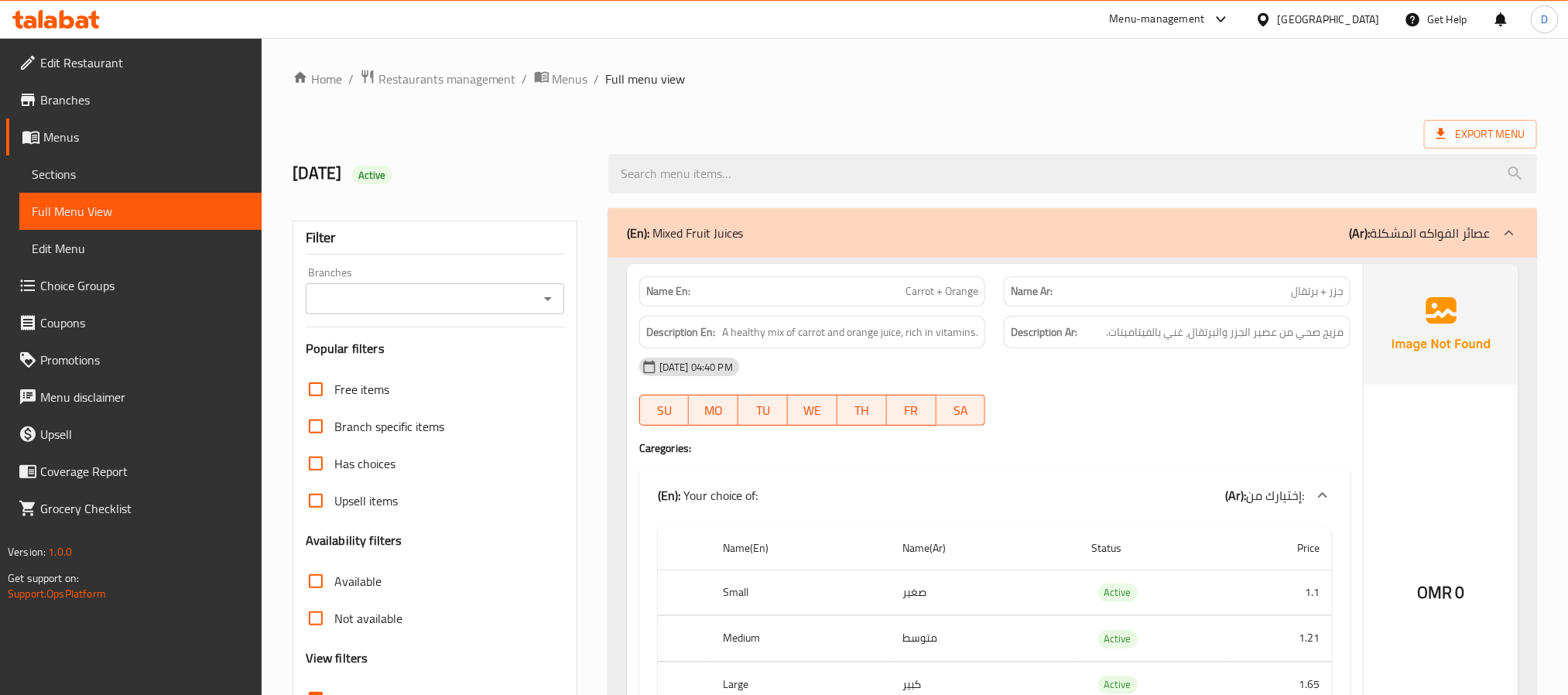
click at [1222, 233] on div "(En): Mixed Fruit Juices (Ar): عصائر الفواكه المشكلة" at bounding box center [1058, 233] width 864 height 18
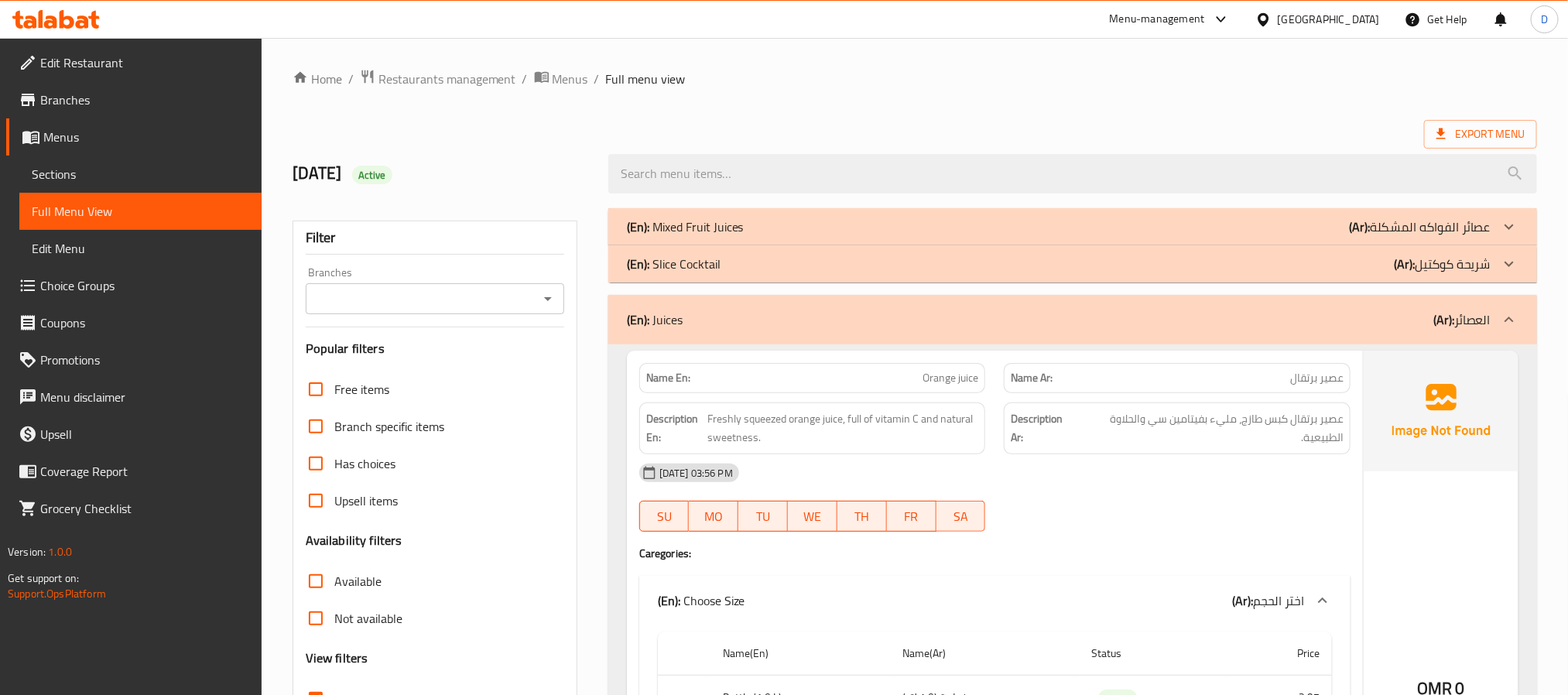
click at [1239, 314] on div "(En): Juices (Ar): العصائر" at bounding box center [1058, 319] width 864 height 18
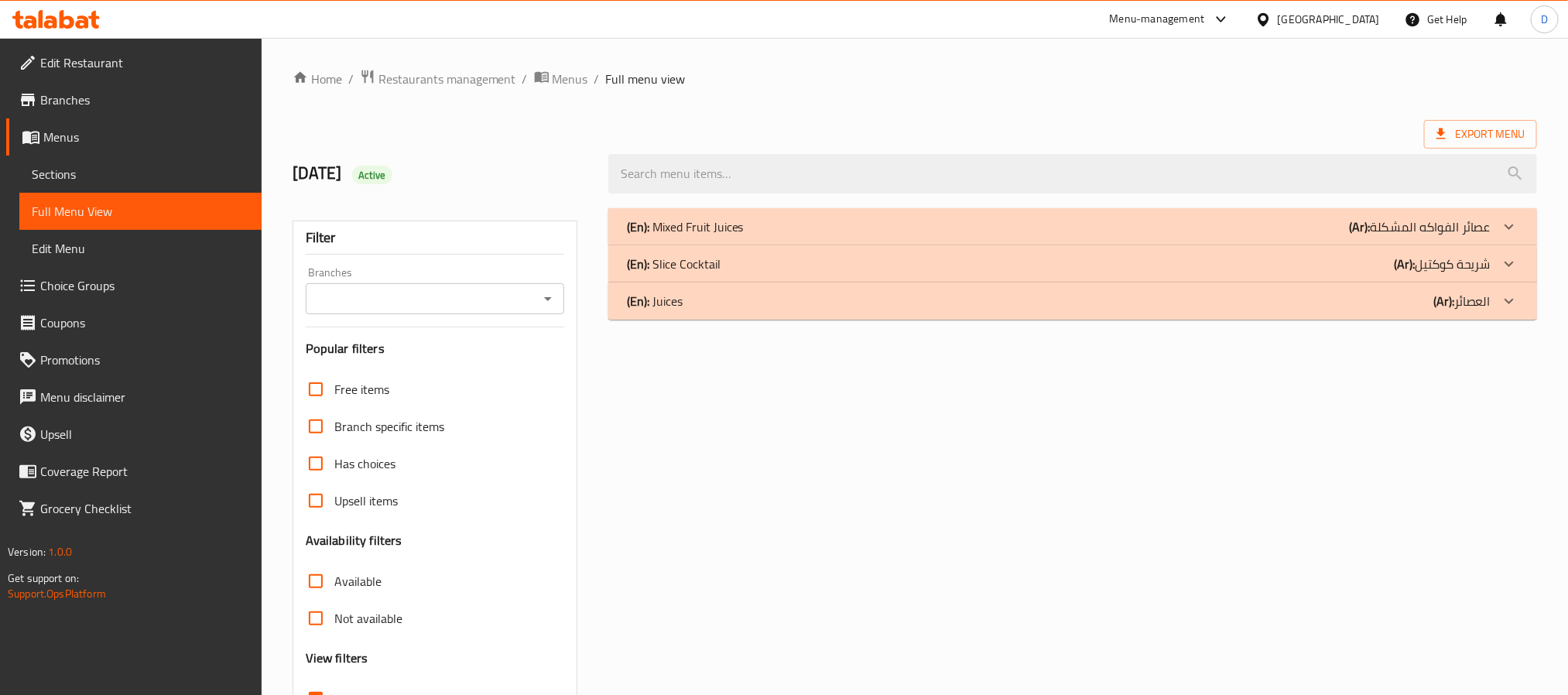
click at [1239, 269] on div "(En): Slice Cocktail (Ar): شريحة كوكتيل" at bounding box center [1058, 263] width 864 height 18
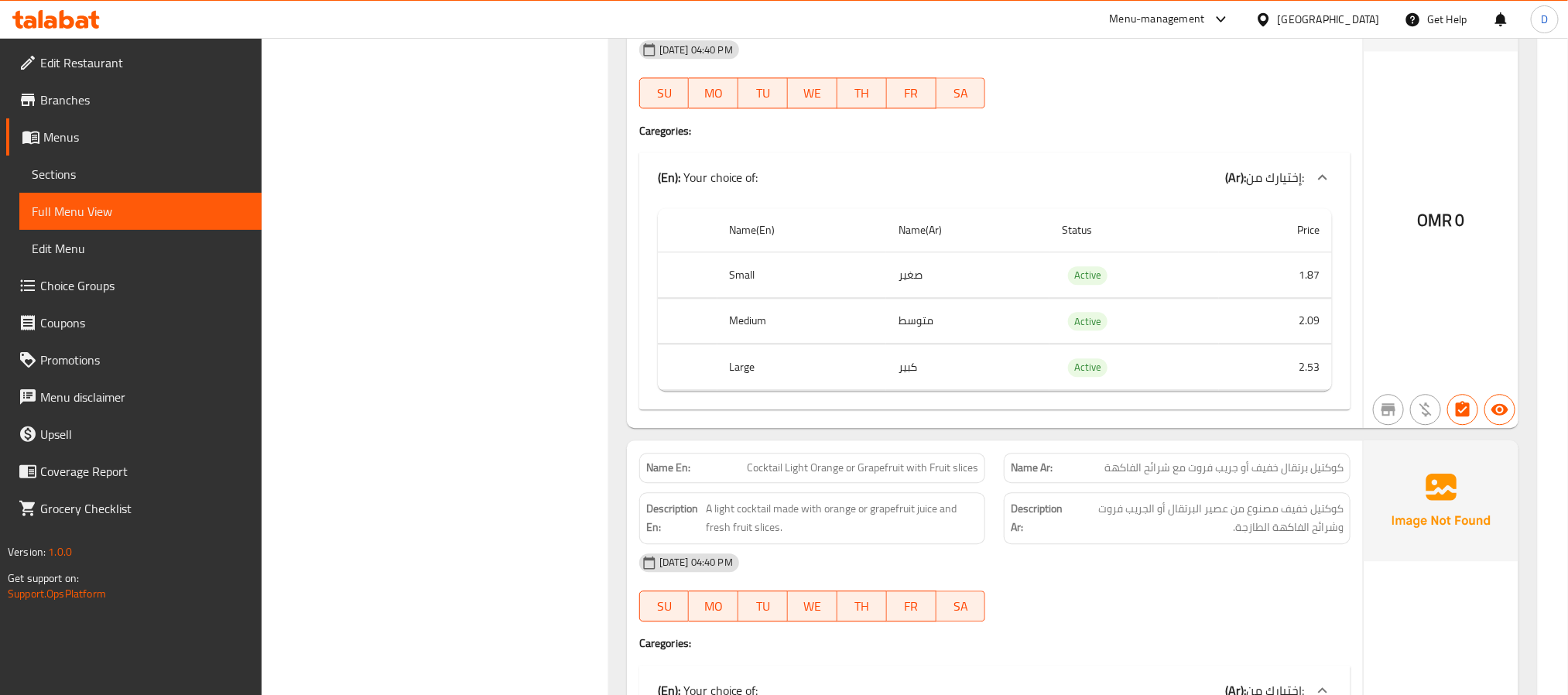
scroll to position [1857, 0]
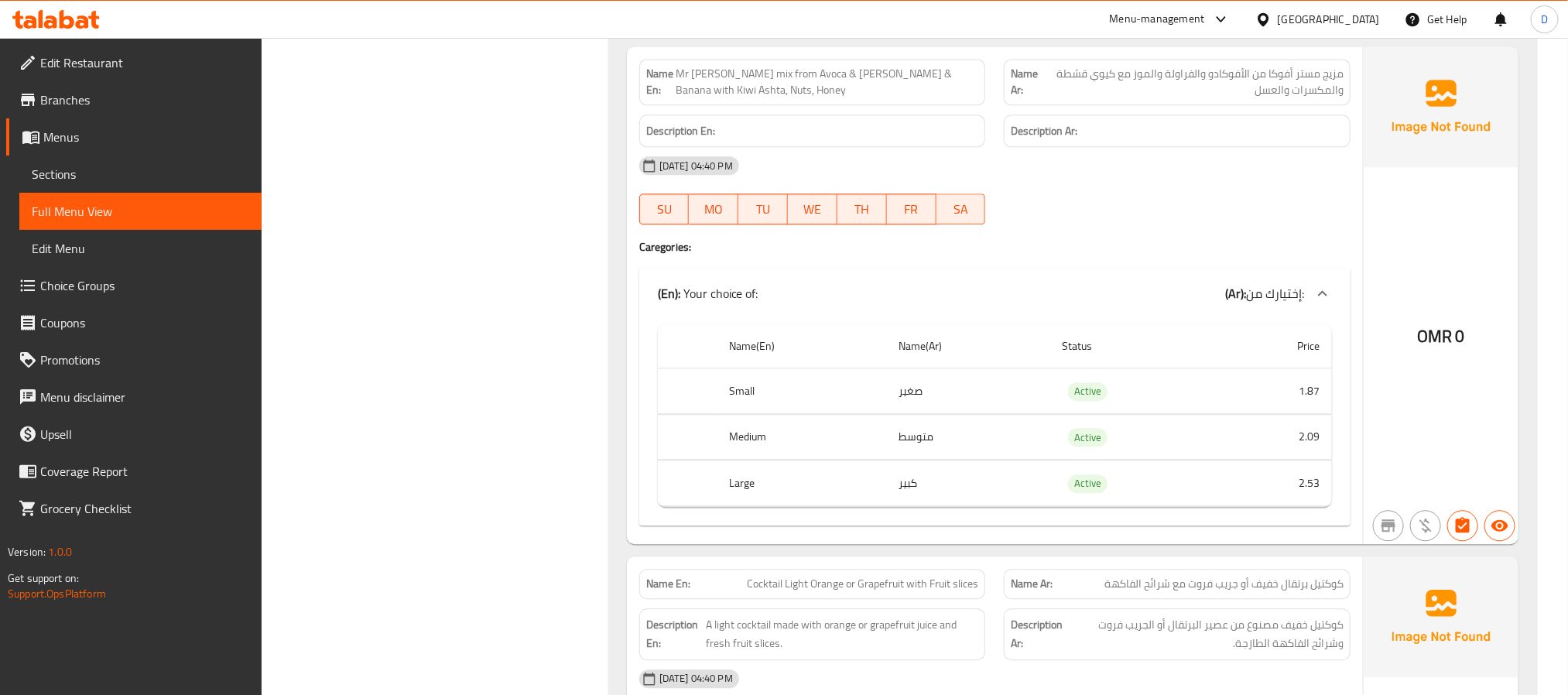
click at [897, 86] on span "Mr [PERSON_NAME] mix from Avoca & [PERSON_NAME] & Banana with Kiwi Ashta, Nuts,…" at bounding box center [827, 82] width 303 height 33
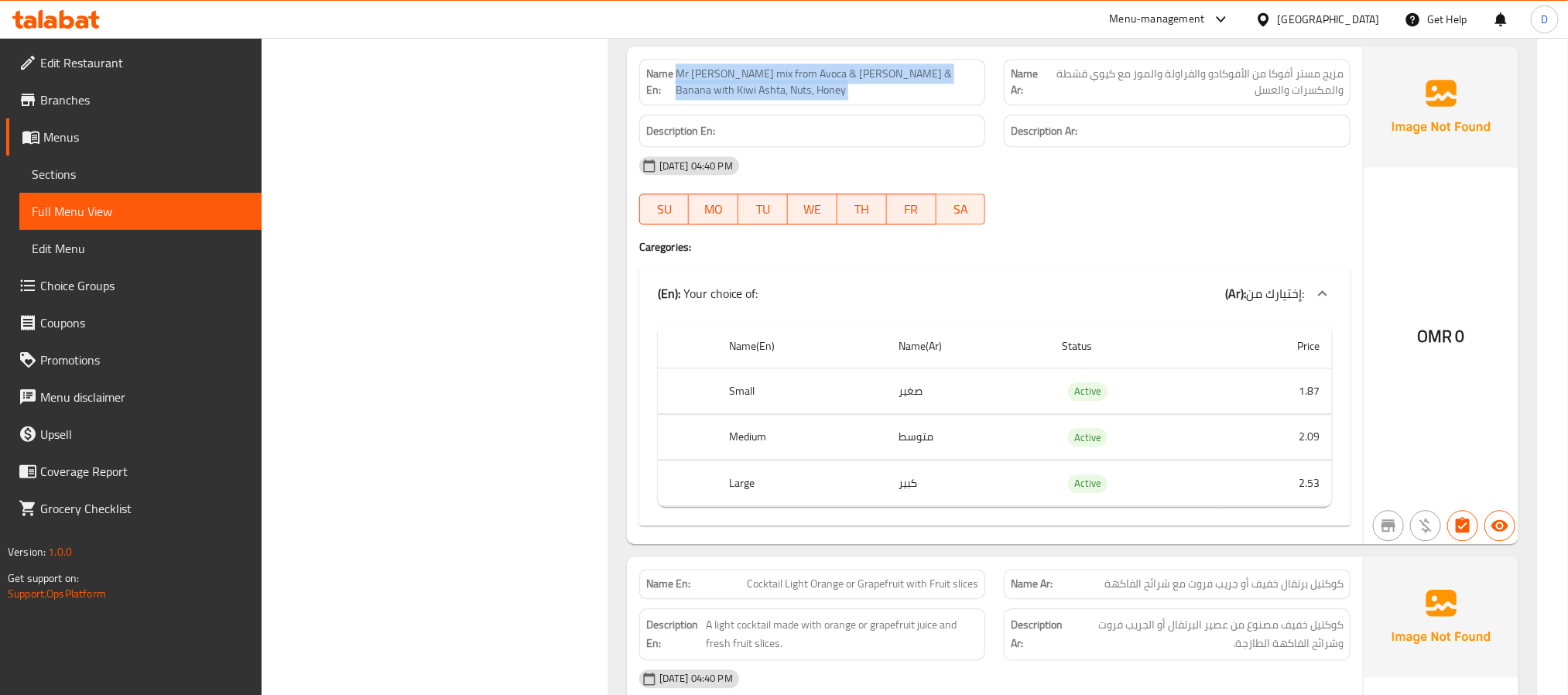
click at [897, 86] on span "Mr [PERSON_NAME] mix from Avoca & [PERSON_NAME] & Banana with Kiwi Ashta, Nuts,…" at bounding box center [827, 82] width 303 height 33
copy span "Mr [PERSON_NAME] mix from Avoca & [PERSON_NAME] & Banana with Kiwi Ashta, Nuts,…"
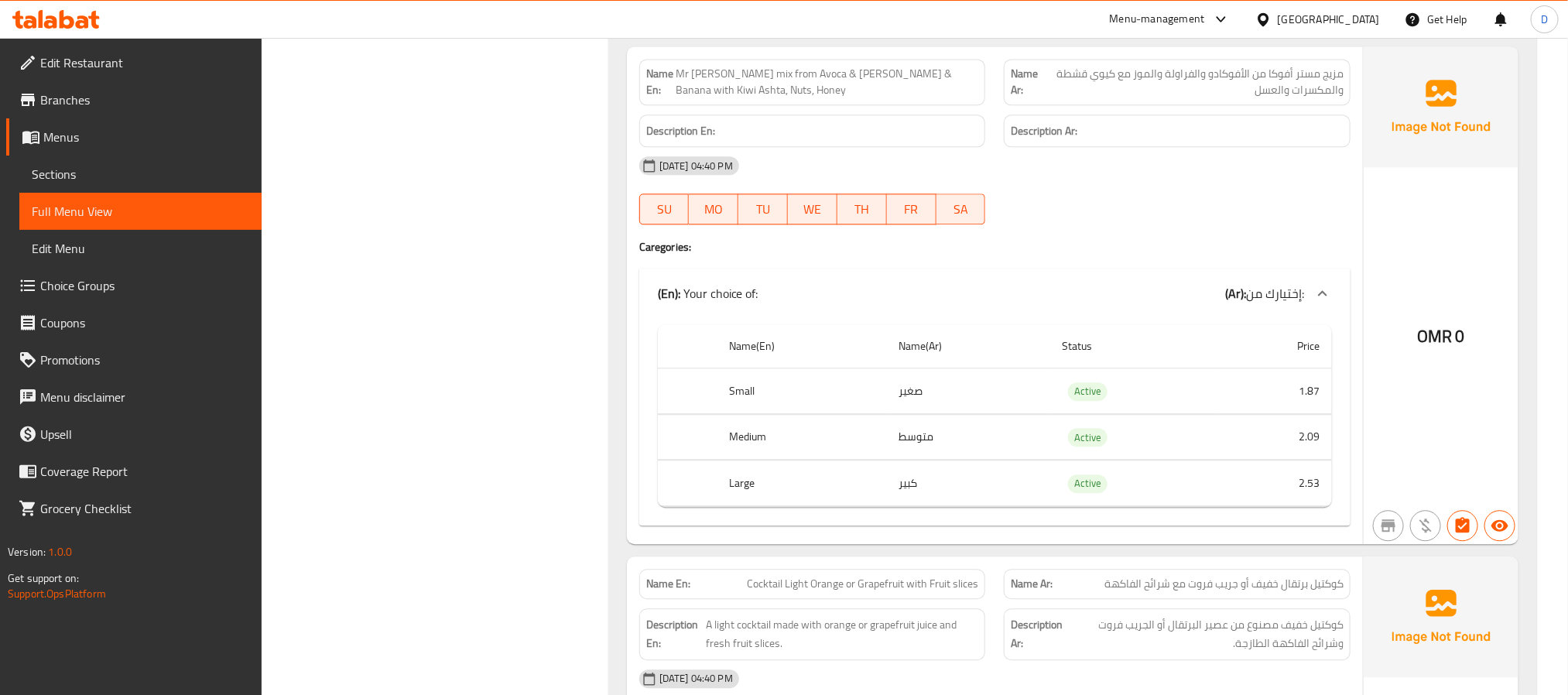
click at [509, 441] on div "Filter Branches Branches Popular filters Free items Branch specific items Has c…" at bounding box center [441, 111] width 316 height 3538
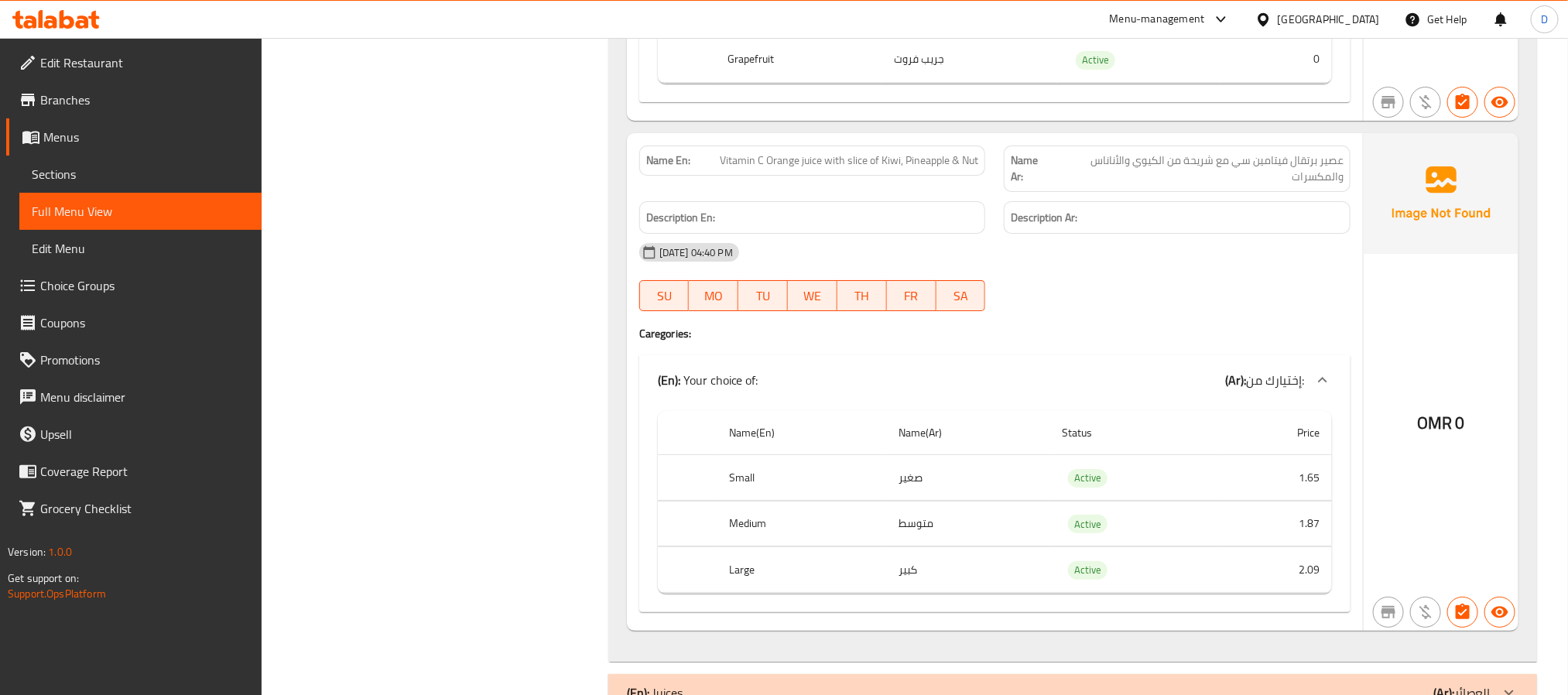
scroll to position [3018, 0]
click at [929, 167] on span "Vitamin C Orange juice with slice of Kiwi, Pineapple & Nut" at bounding box center [849, 159] width 259 height 16
copy span "Vitamin C Orange juice with slice of Kiwi, Pineapple & Nut"
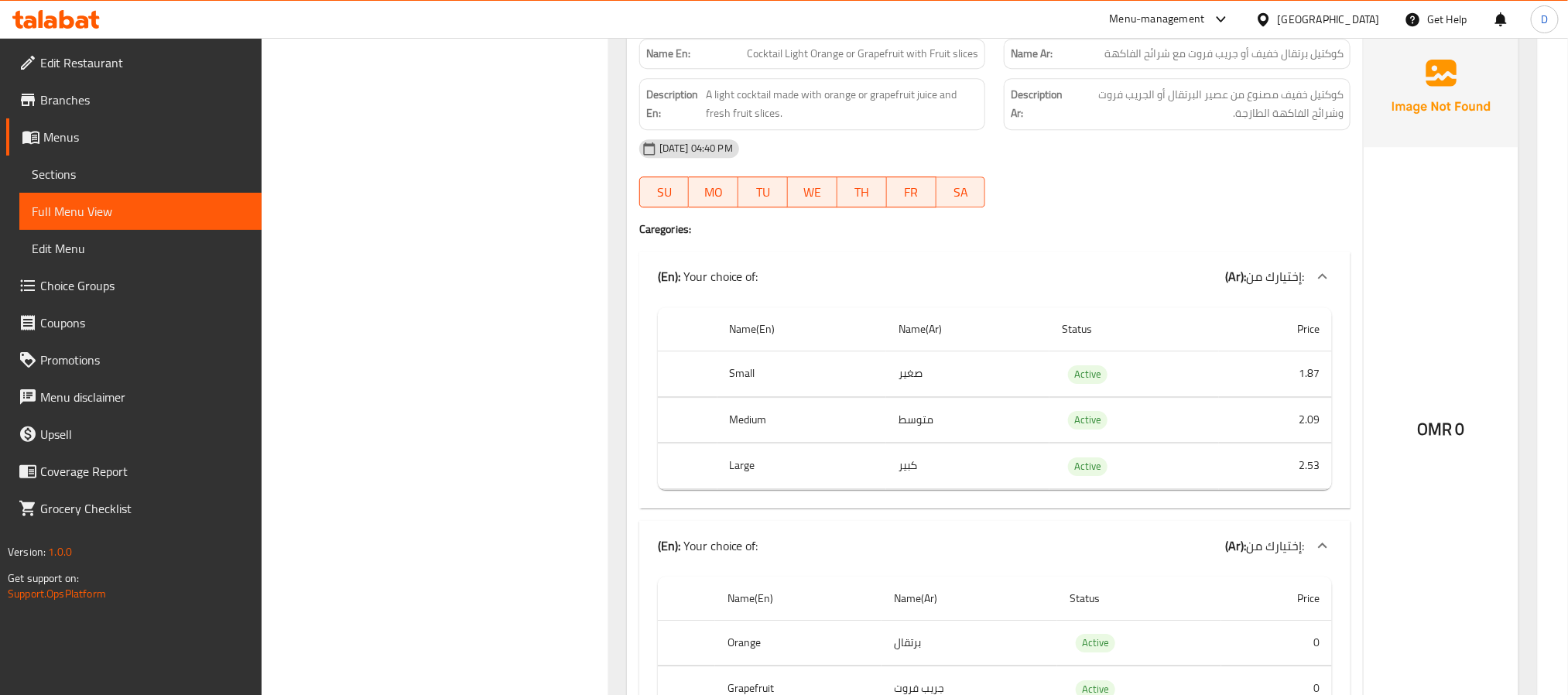
scroll to position [2385, 0]
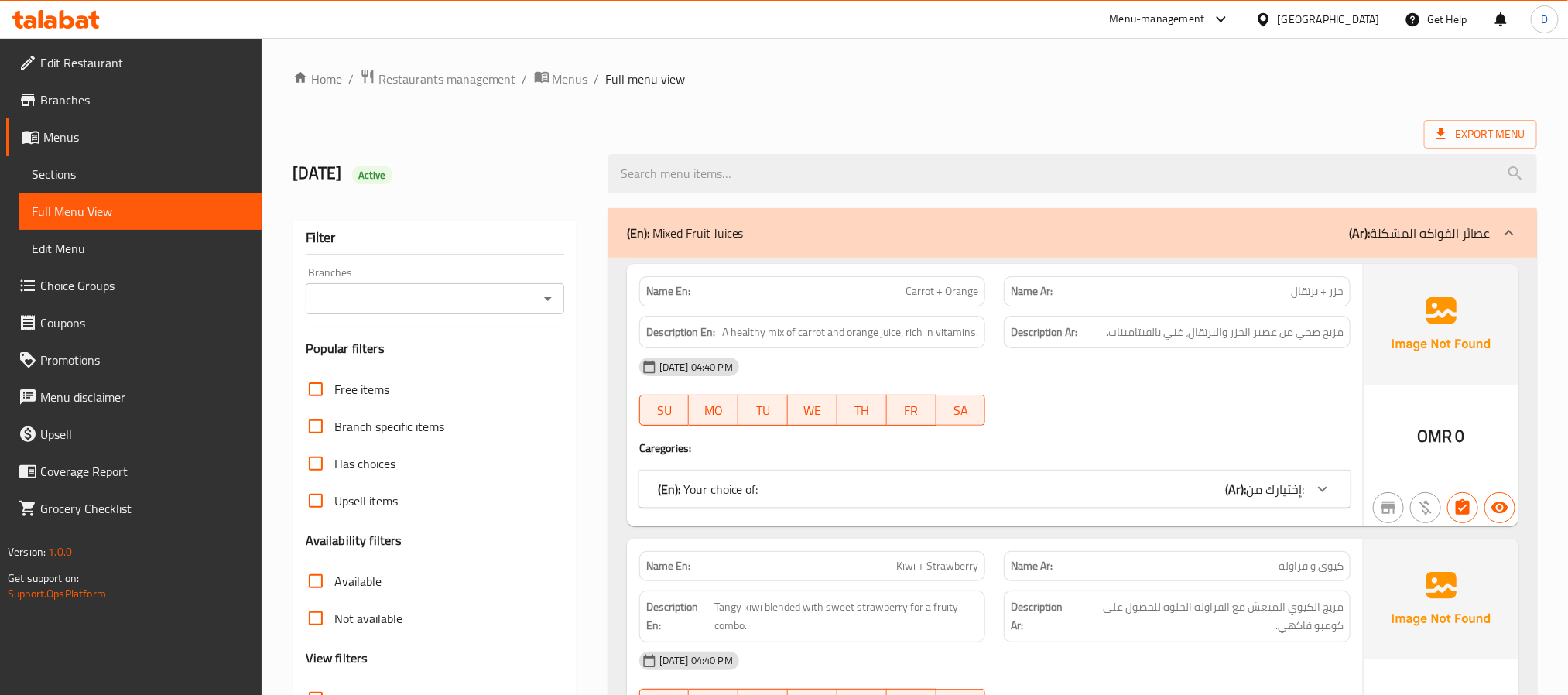
click at [1373, 30] on div "[GEOGRAPHIC_DATA]" at bounding box center [1317, 19] width 149 height 37
click at [1359, 17] on div "[GEOGRAPHIC_DATA]" at bounding box center [1329, 19] width 102 height 17
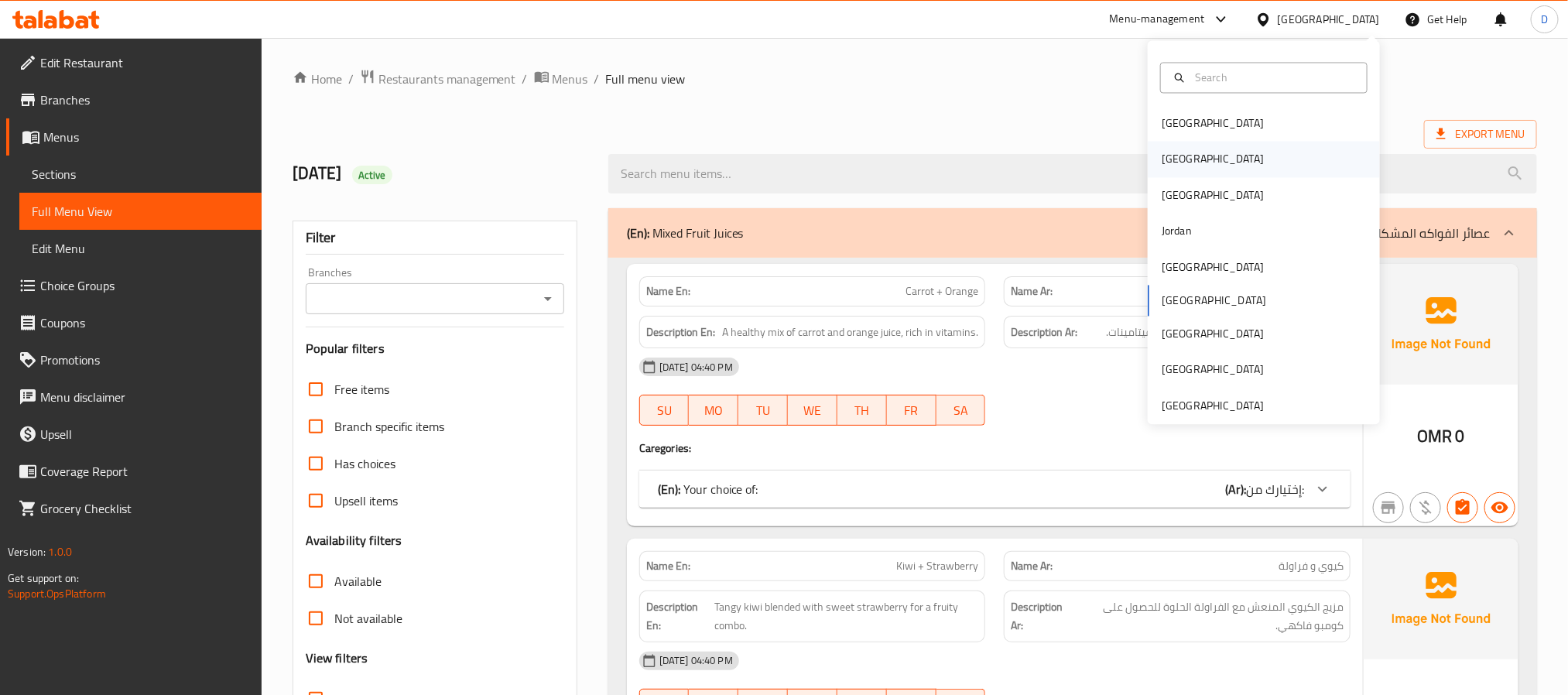
click at [1199, 166] on div "[GEOGRAPHIC_DATA]" at bounding box center [1264, 159] width 232 height 36
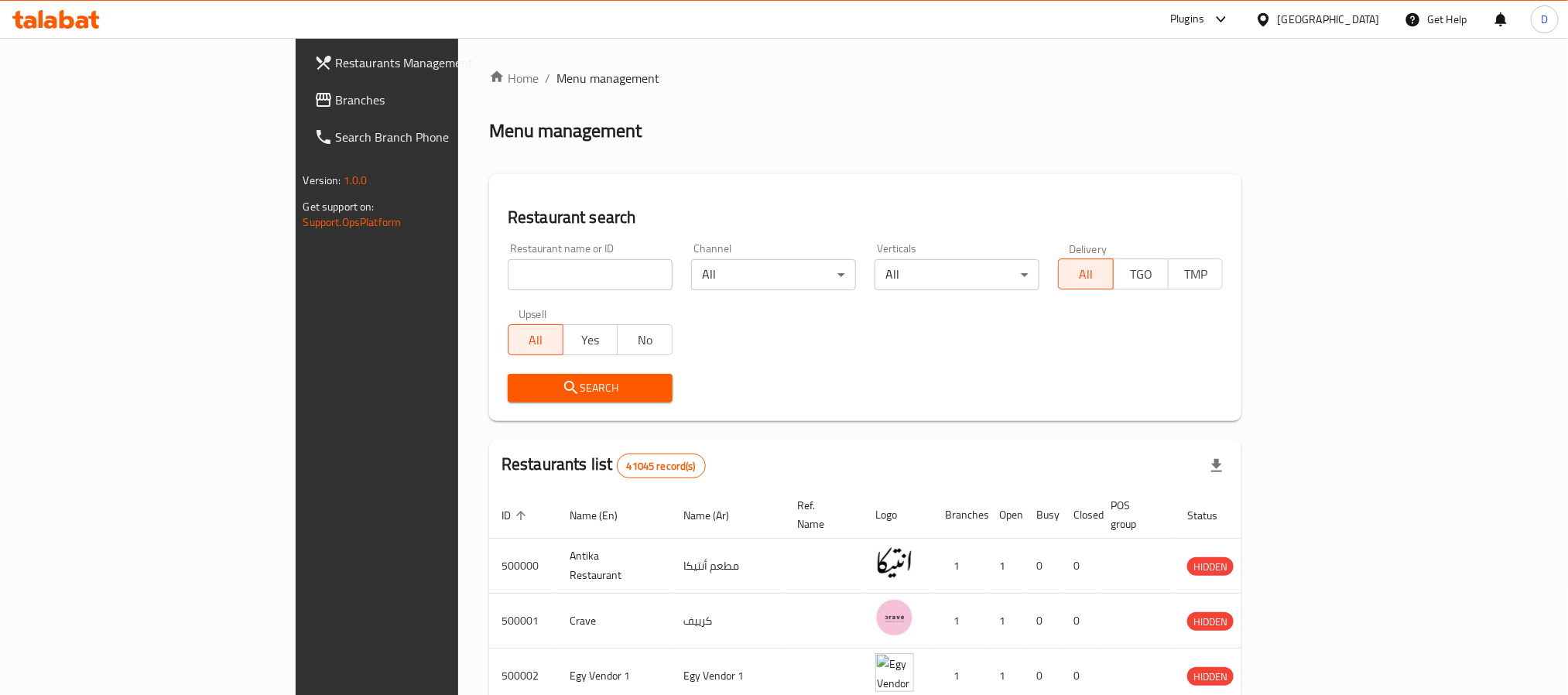
click at [1230, 22] on div at bounding box center [1218, 19] width 26 height 18
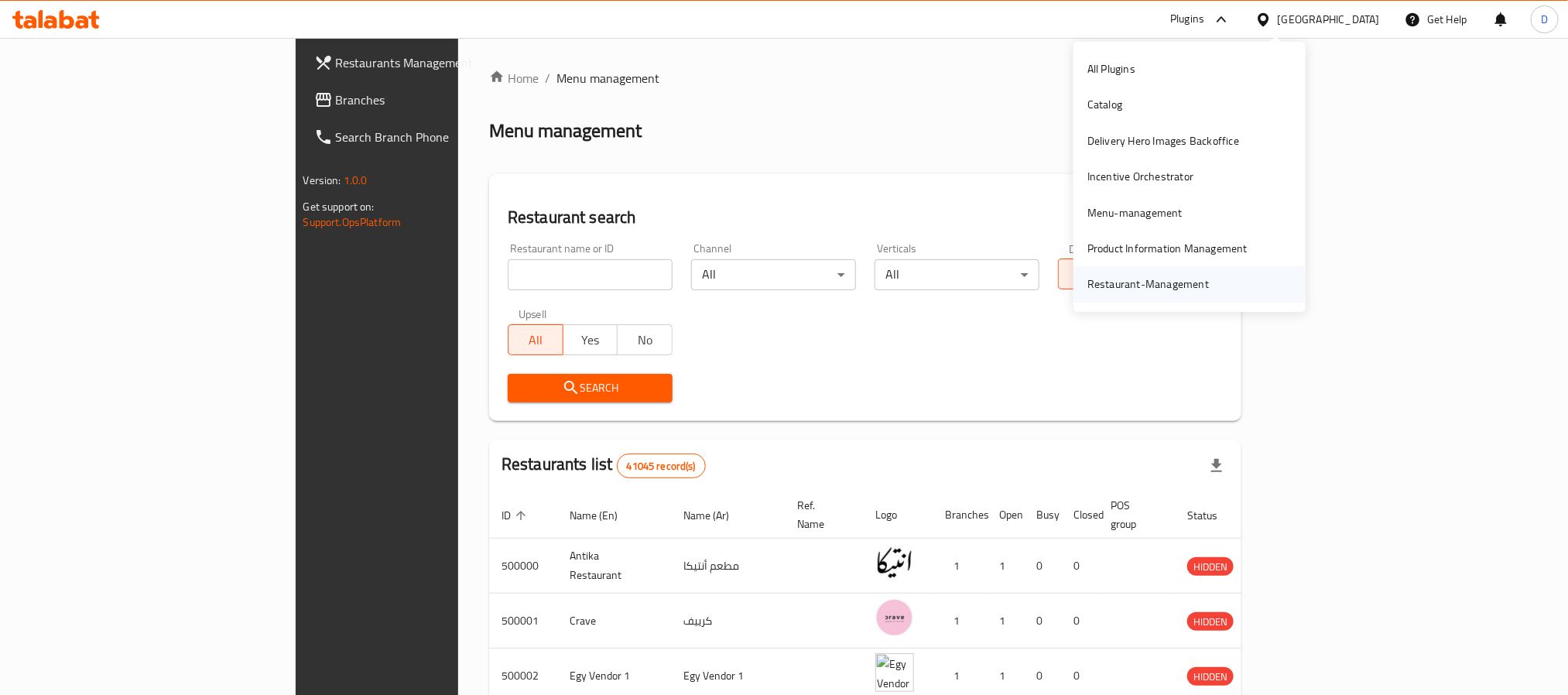
click at [1175, 286] on div "Restaurant-Management" at bounding box center [1148, 283] width 122 height 17
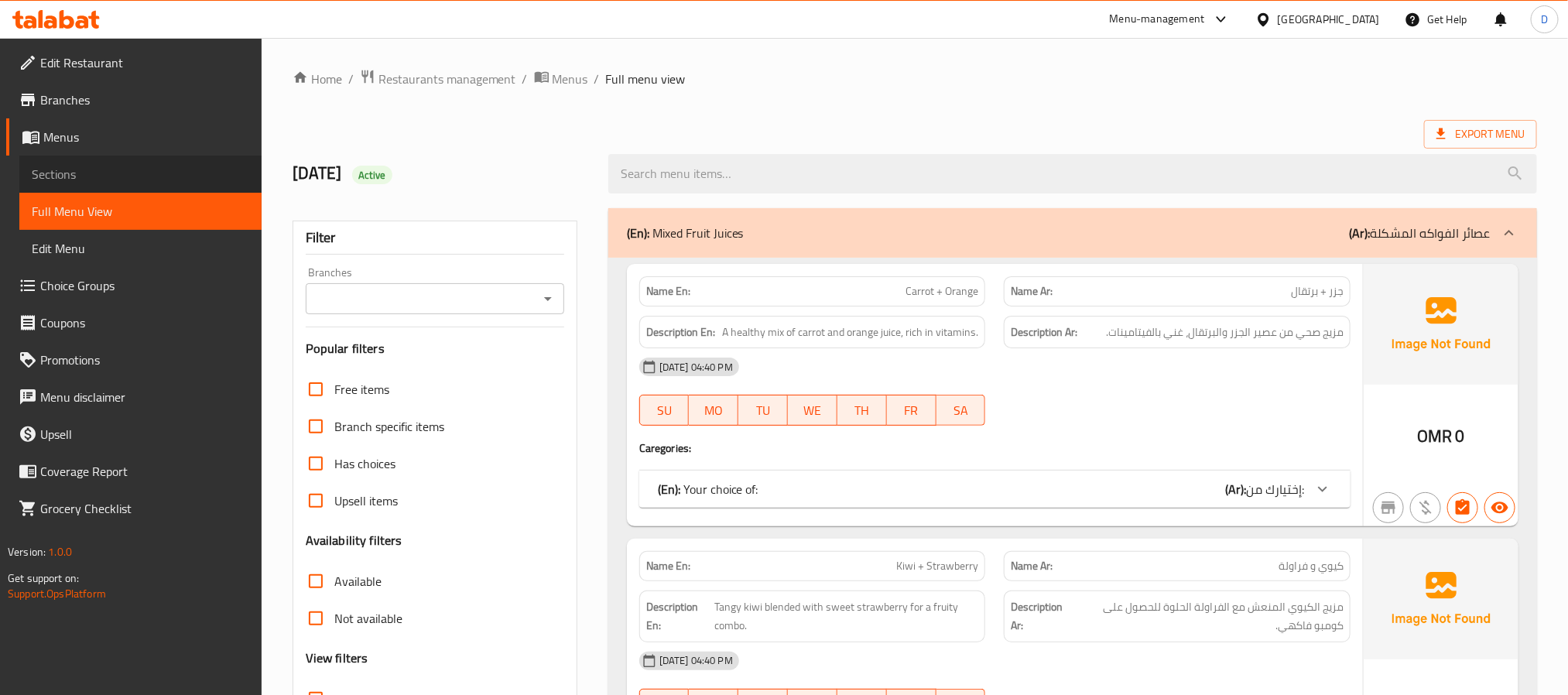
click at [63, 173] on span "Sections" at bounding box center [141, 174] width 218 height 18
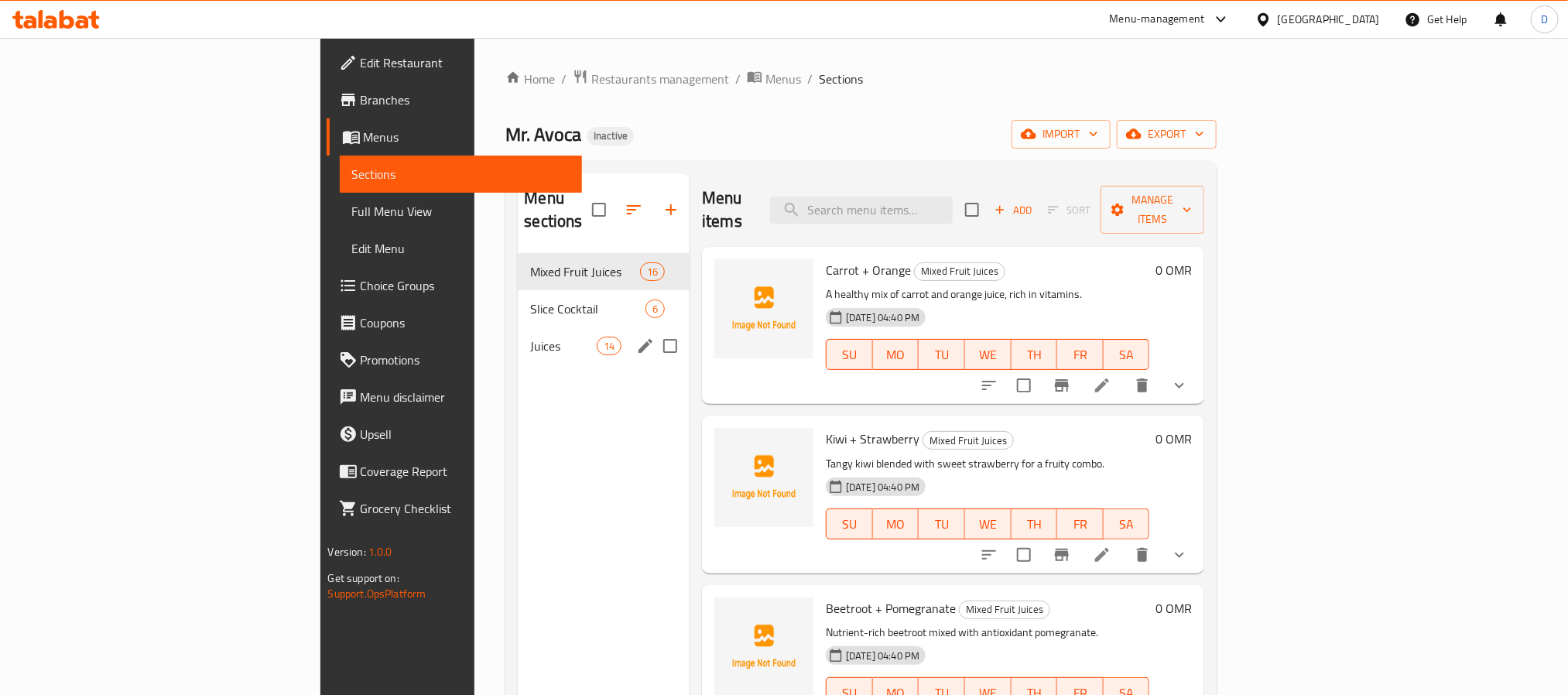
click at [518, 327] on div "Juices 14" at bounding box center [604, 346] width 172 height 37
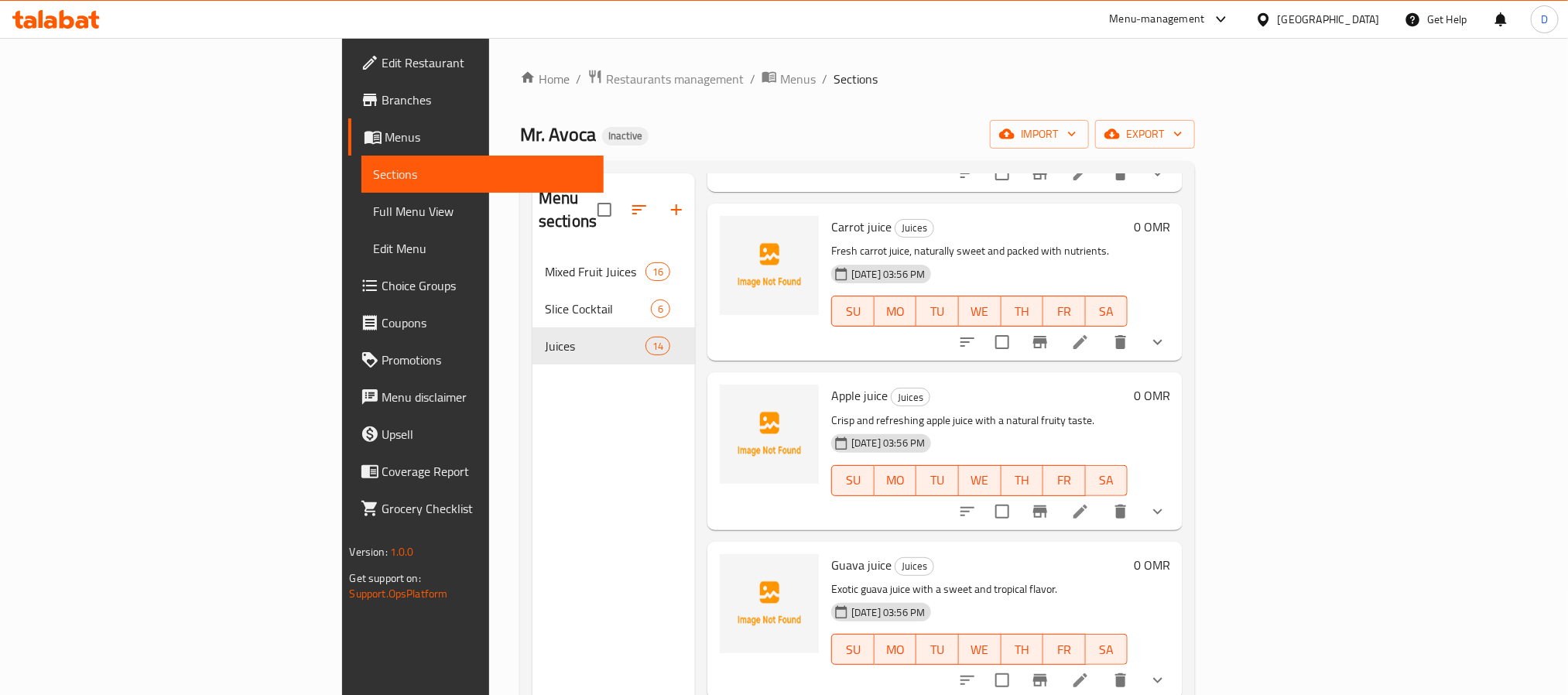
scroll to position [971, 0]
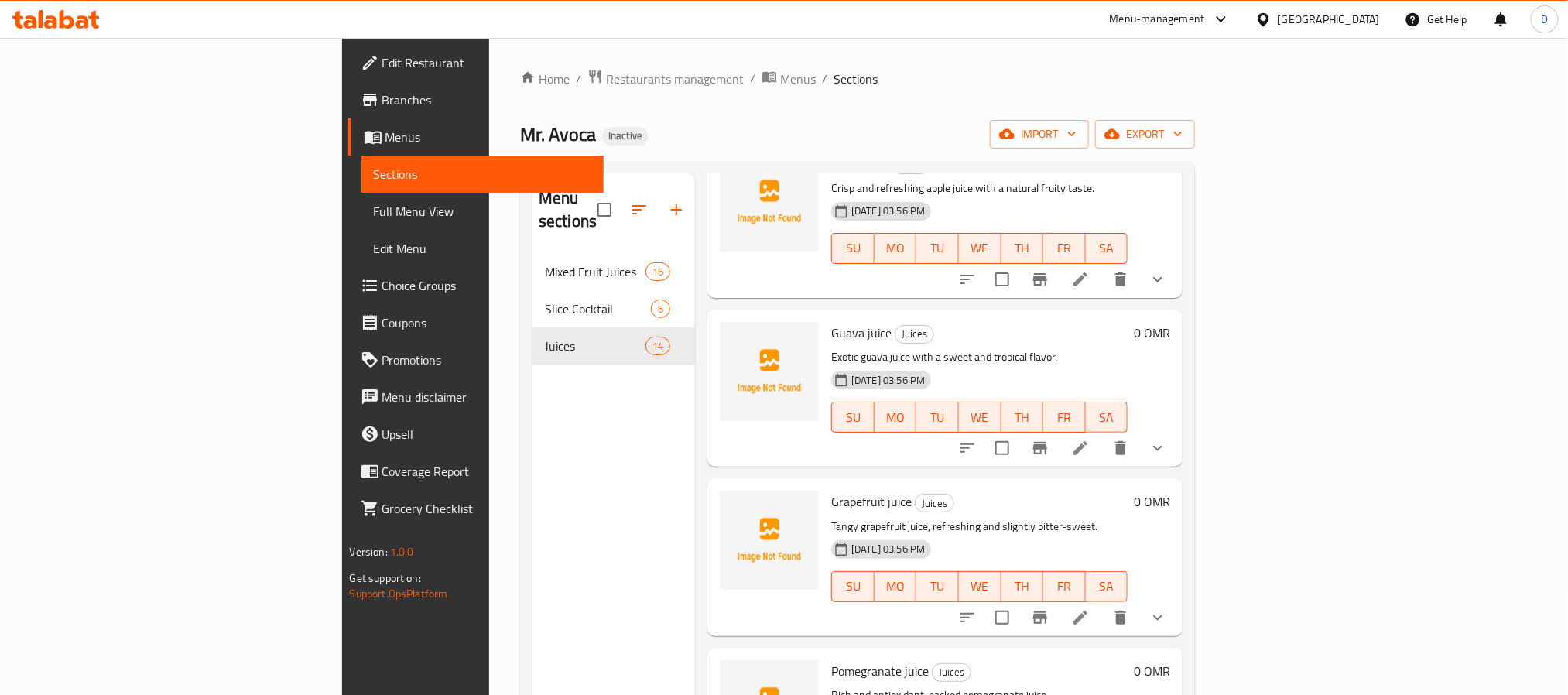
click at [1090, 439] on icon at bounding box center [1080, 448] width 18 height 18
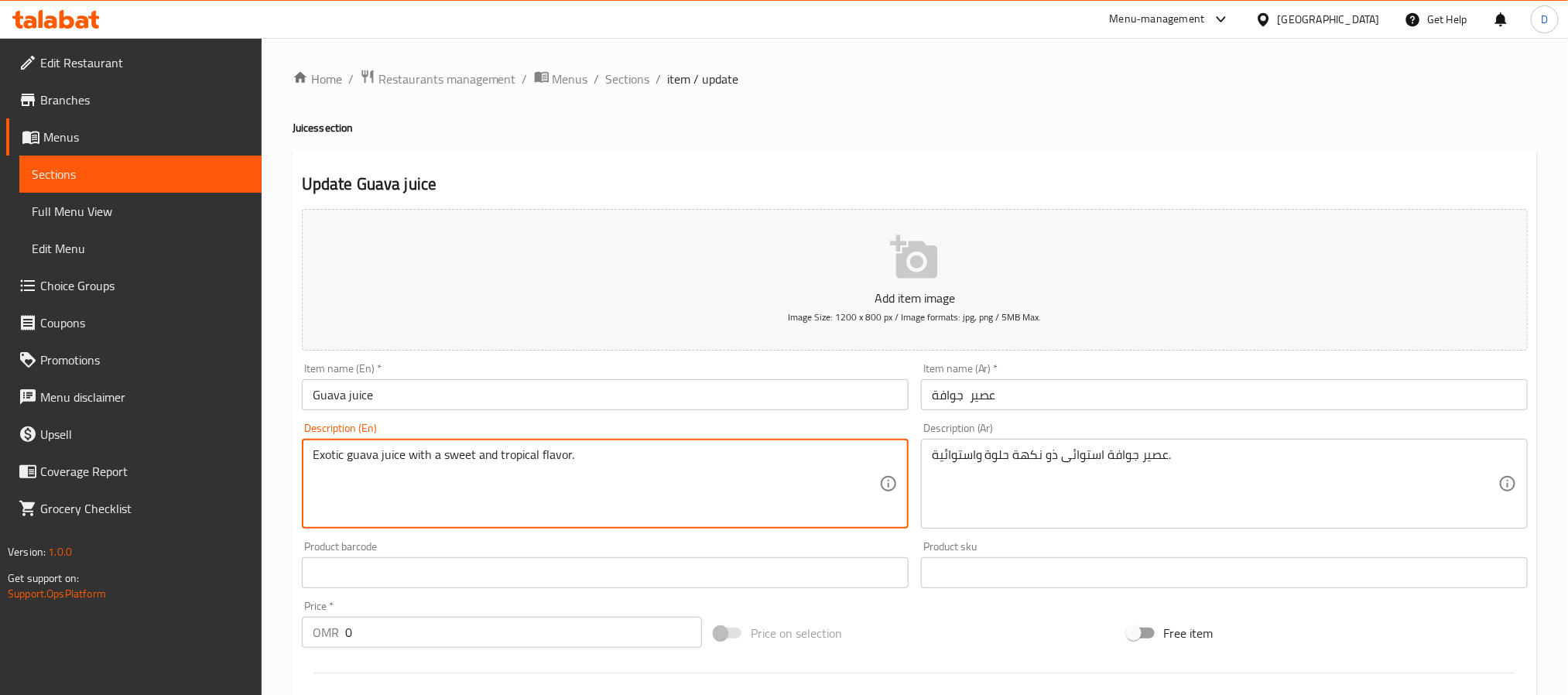
click at [329, 457] on textarea "Exotic guava juice with a sweet and tropical flavor." at bounding box center [596, 484] width 566 height 73
type textarea "guava juice with a sweet and tropical flavor."
click at [1097, 458] on textarea "عصير جوافة استوائى ذو نكهة حلوة واستوائية." at bounding box center [1215, 484] width 566 height 73
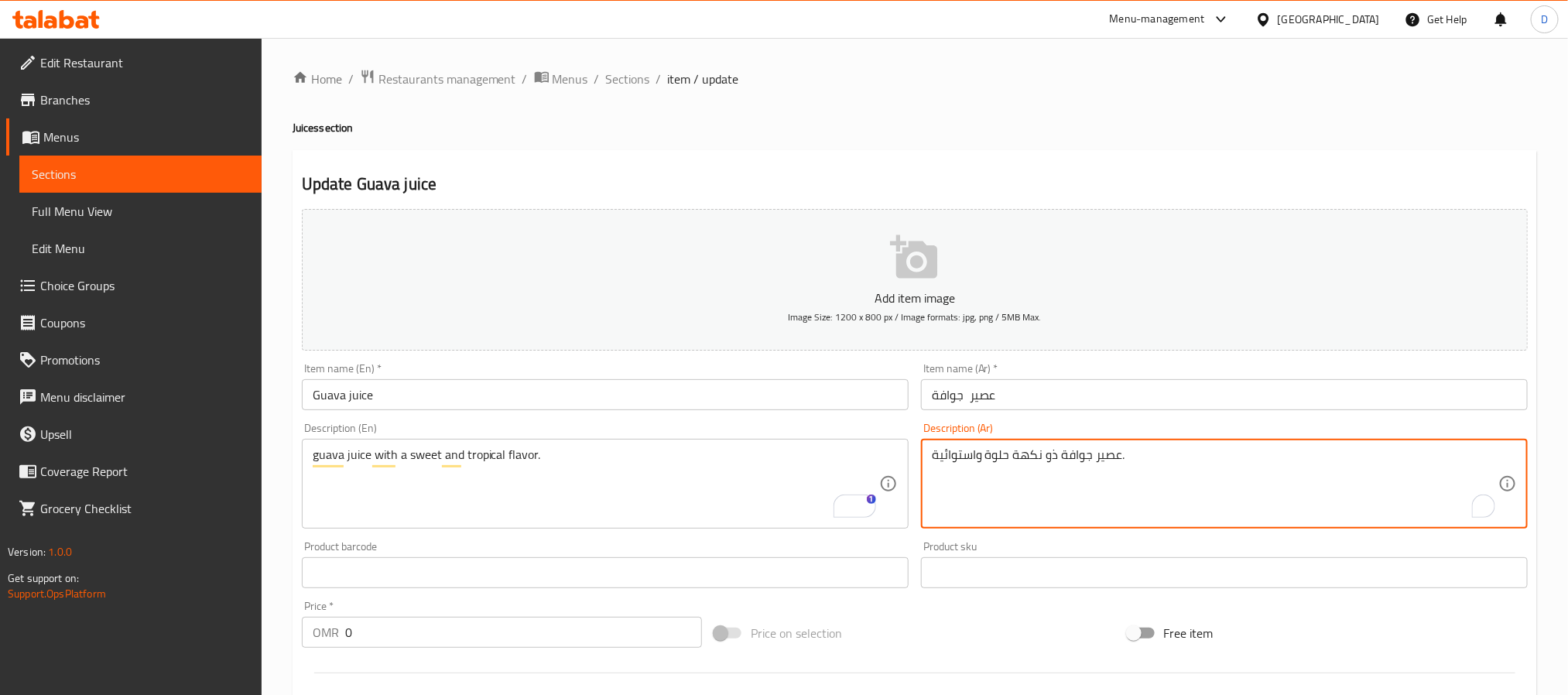
type textarea "عصير جوافة ذو نكهة حلوة واستوائية."
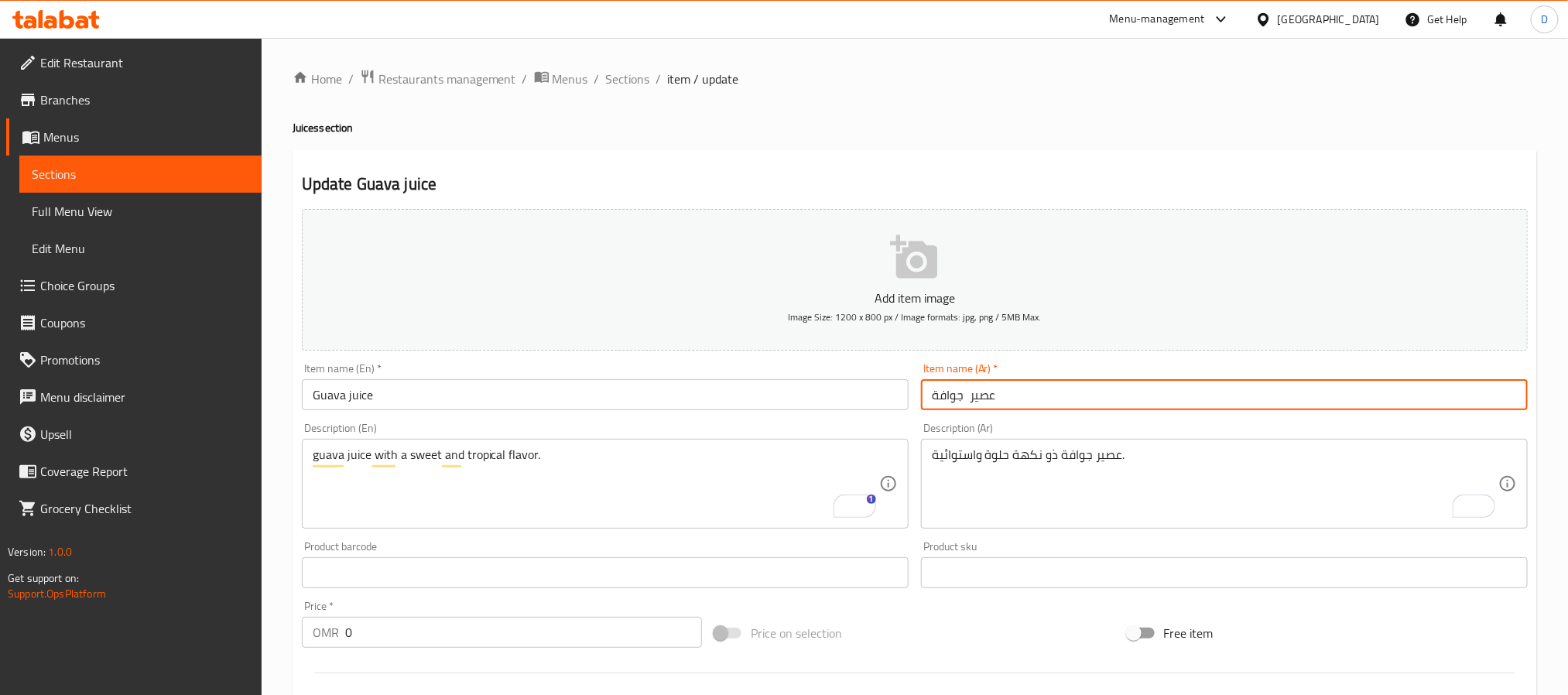
click at [1141, 406] on input "عصير جوافة" at bounding box center [1224, 395] width 607 height 31
click at [618, 80] on span "Sections" at bounding box center [628, 79] width 44 height 18
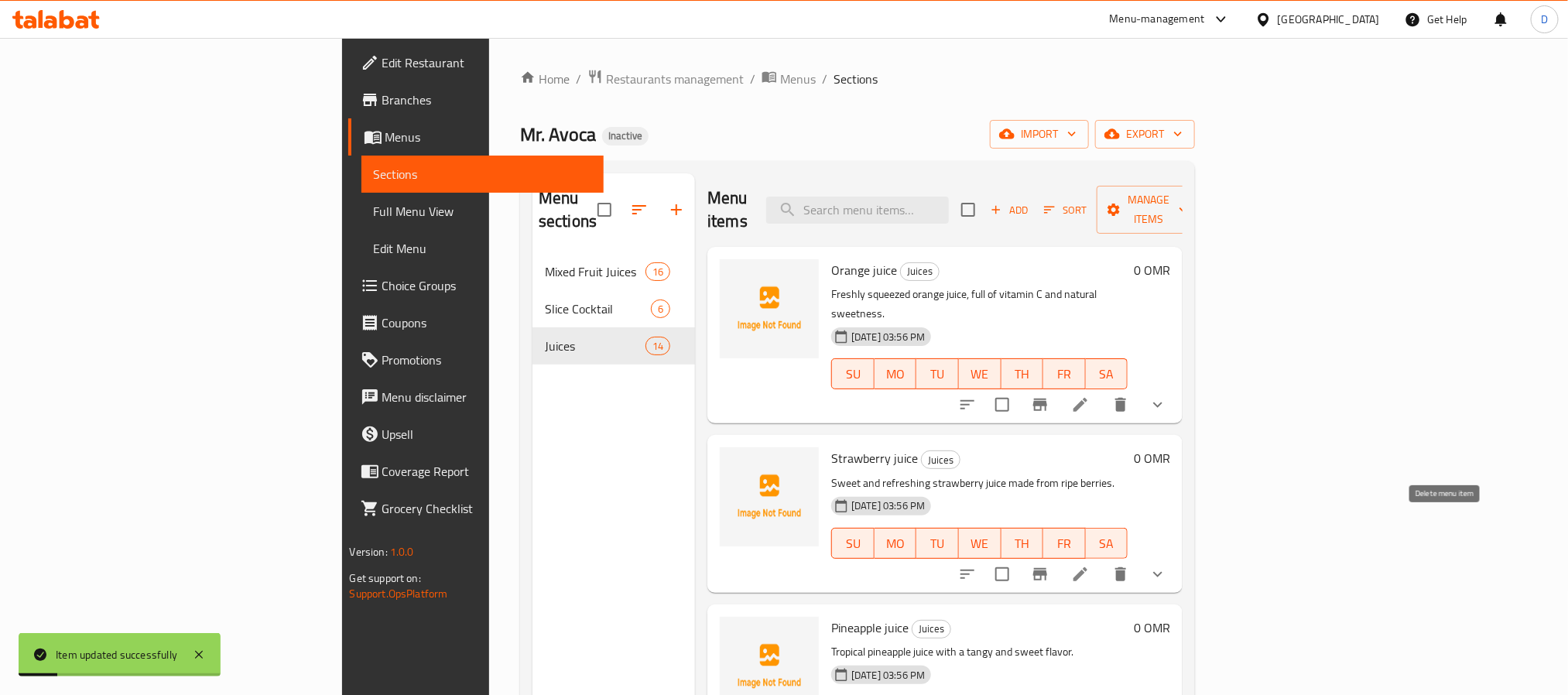
click at [1126, 567] on icon "delete" at bounding box center [1121, 573] width 11 height 14
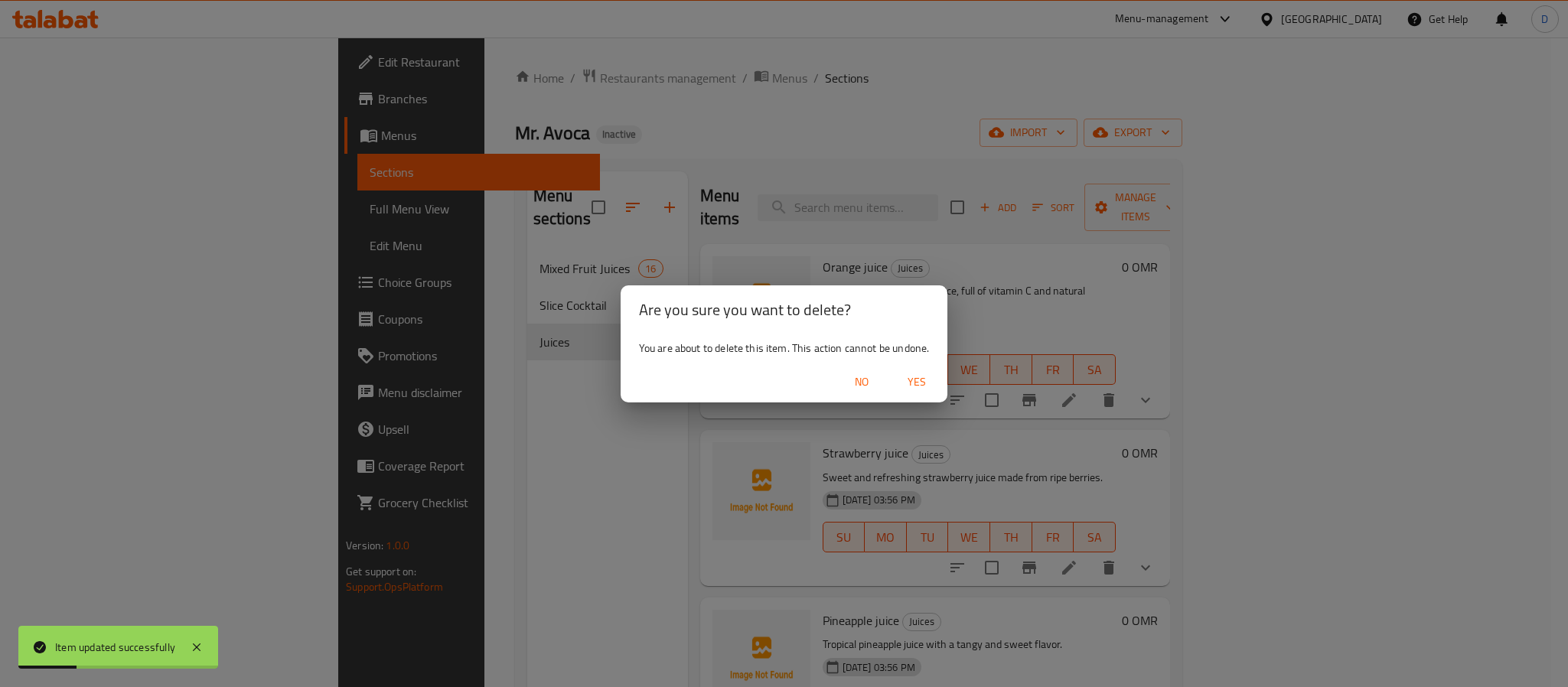
click at [912, 379] on span "Yes" at bounding box center [916, 381] width 37 height 19
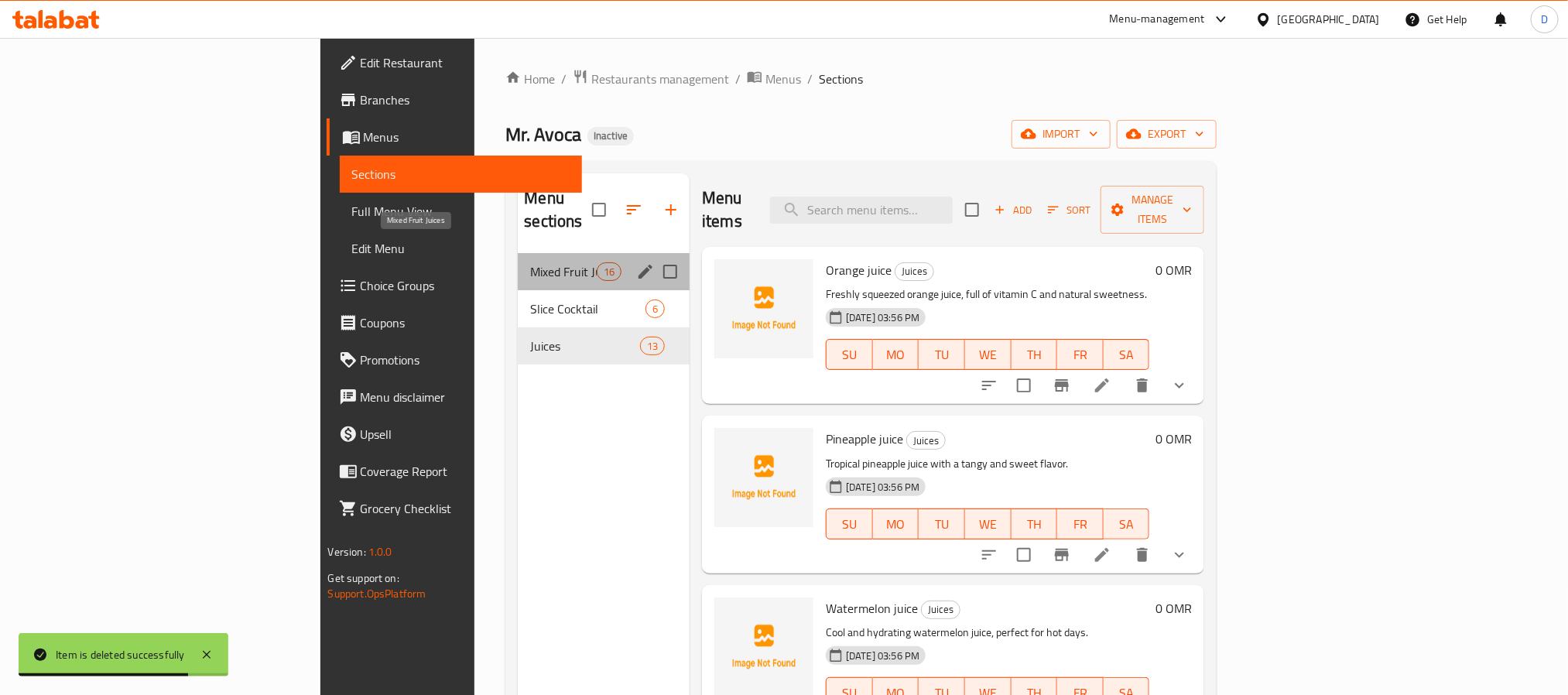
click at [531, 262] on span "Mixed Fruit Juices" at bounding box center [564, 272] width 66 height 18
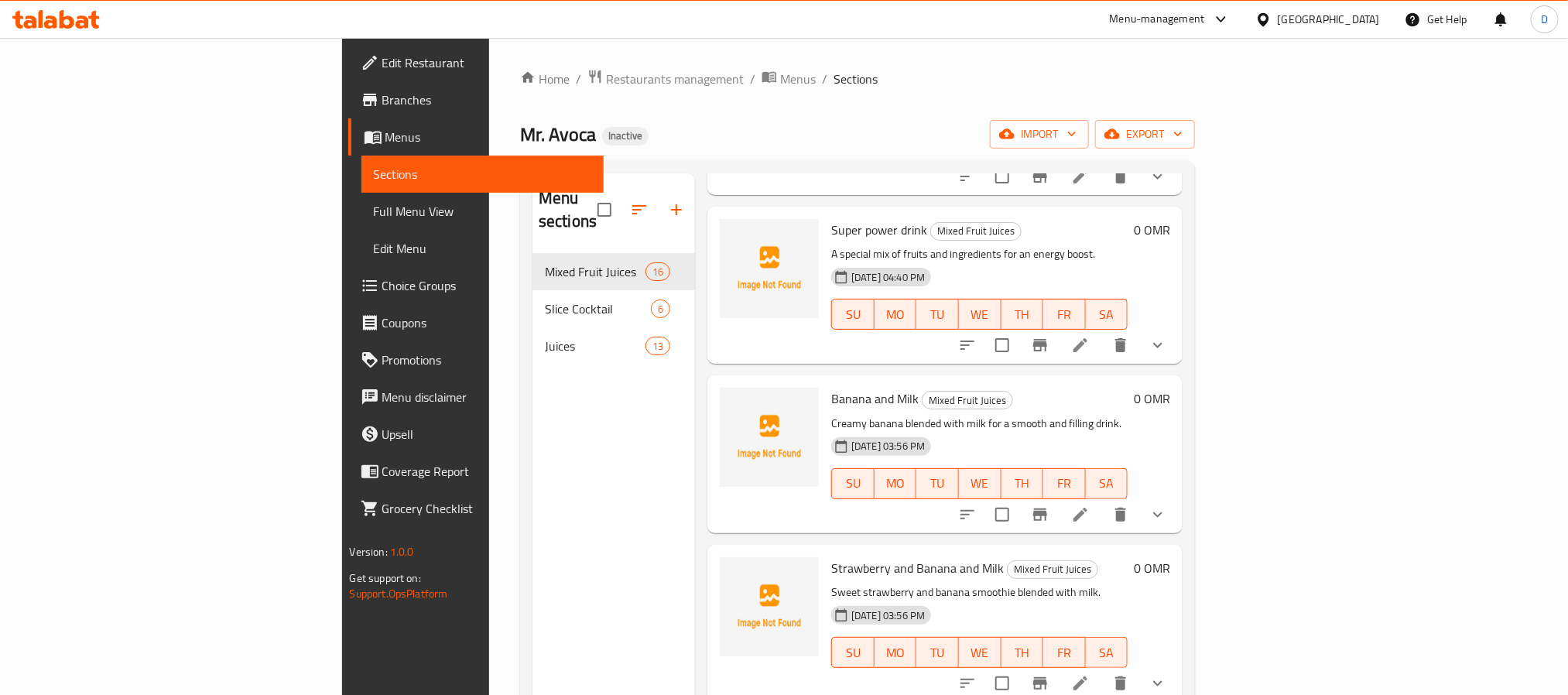
scroll to position [1741, 0]
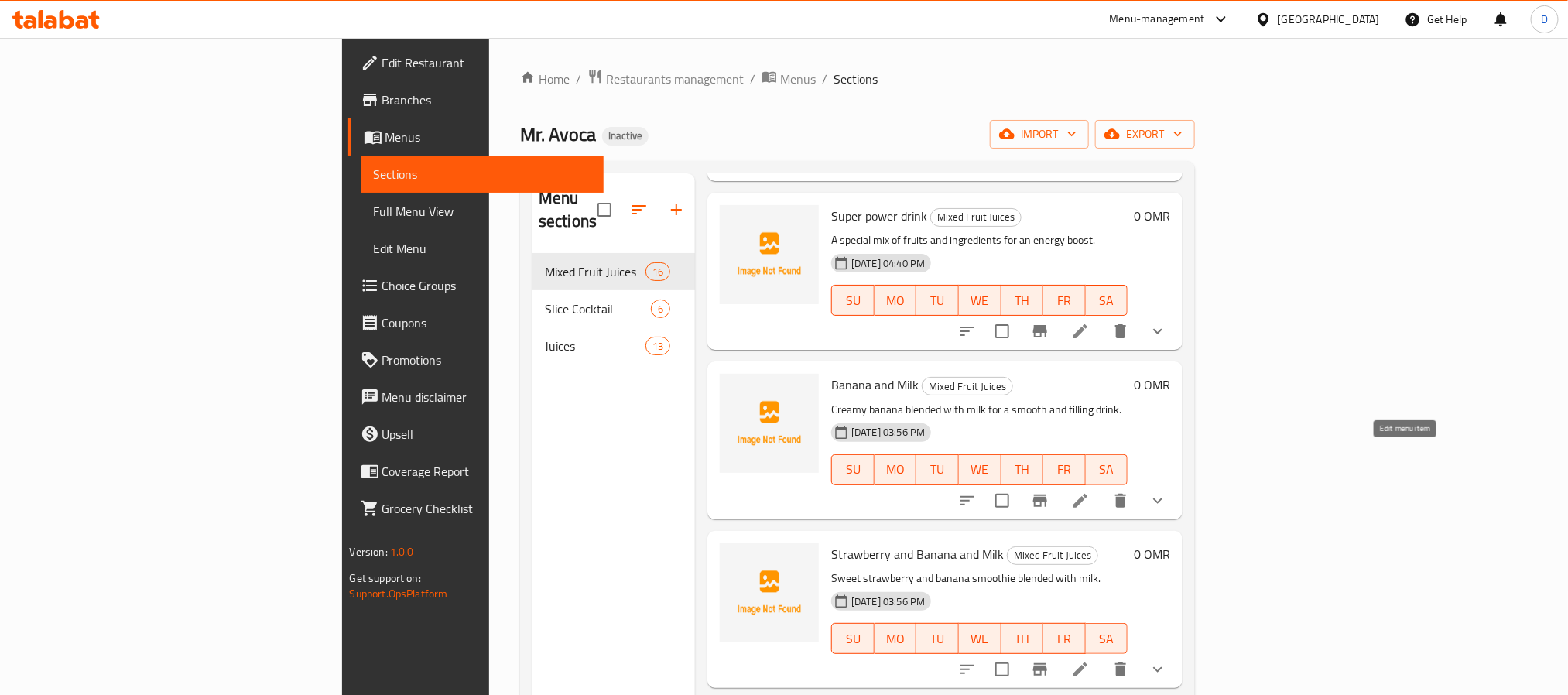
click at [1090, 491] on icon at bounding box center [1080, 500] width 18 height 18
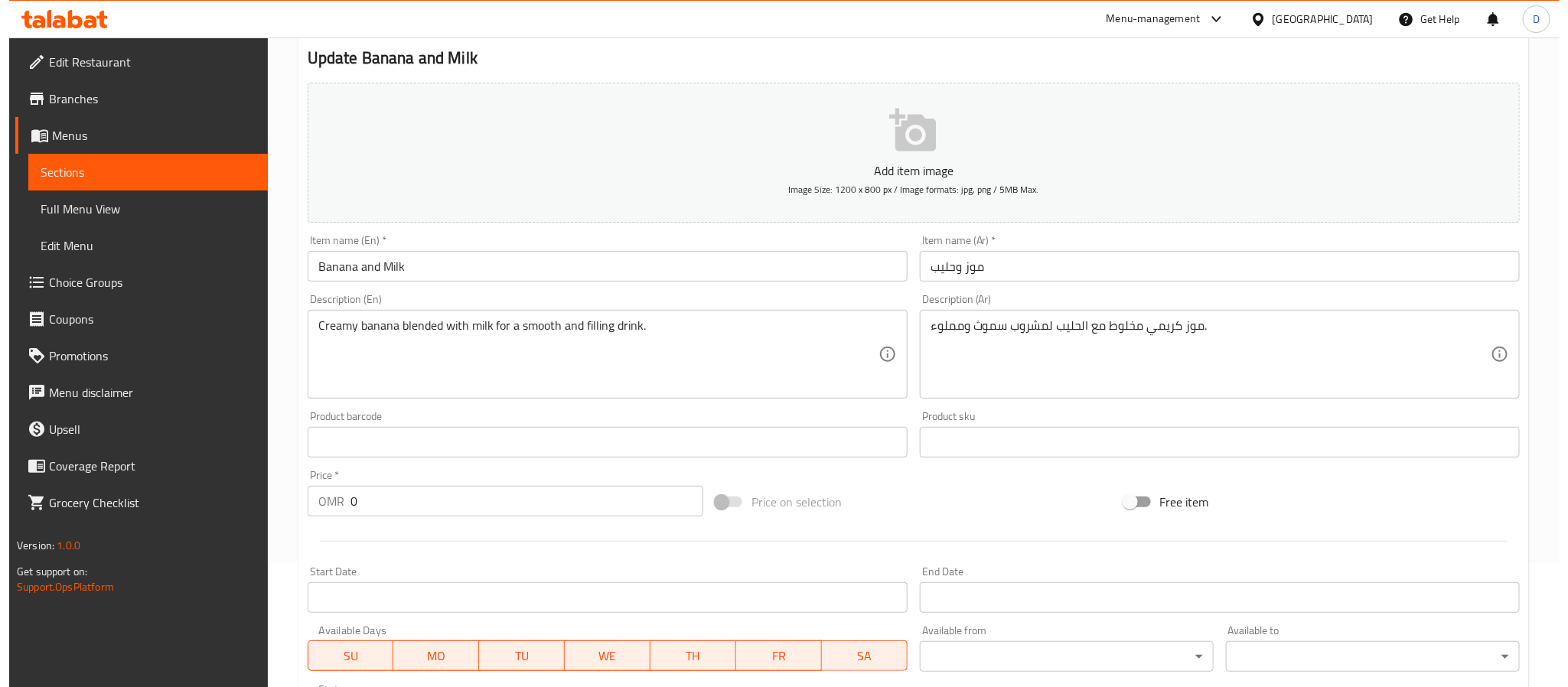
scroll to position [565, 0]
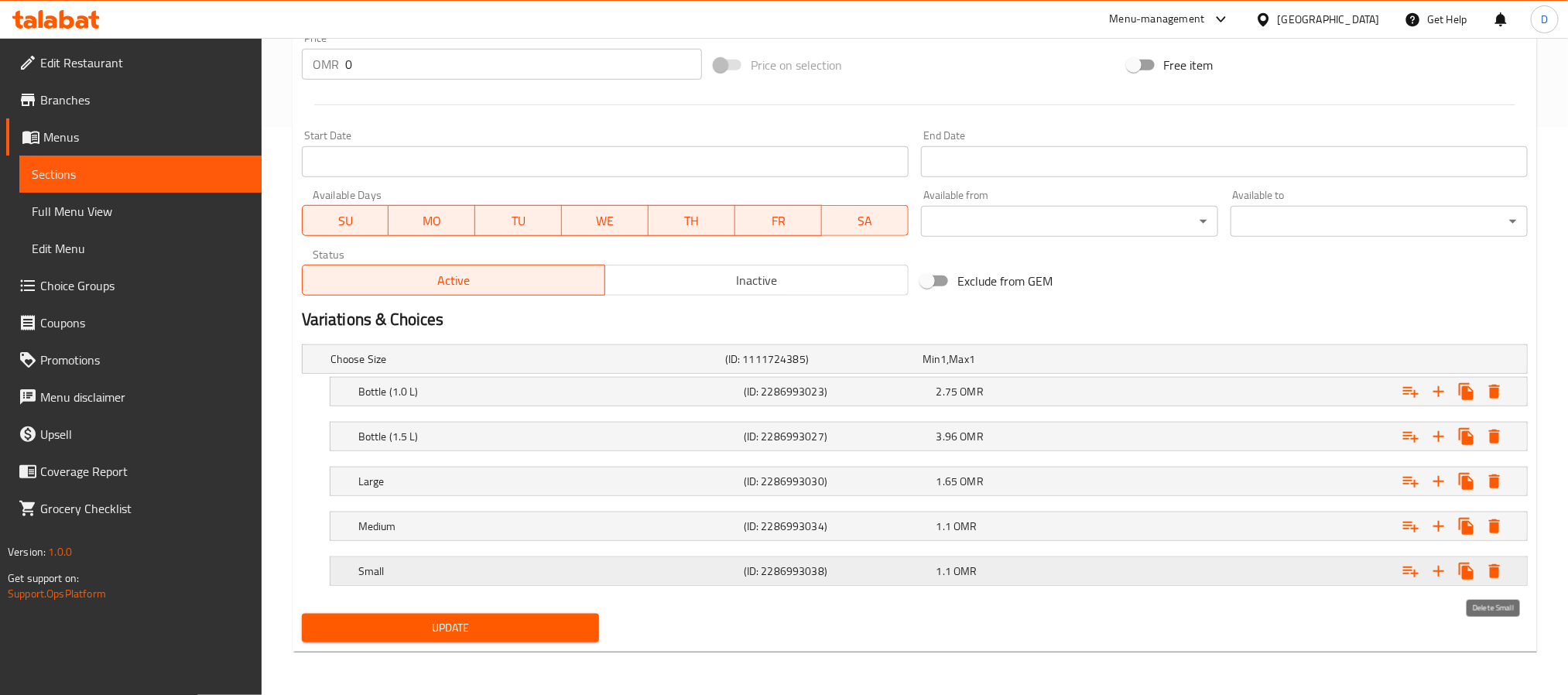
click at [1500, 571] on icon "Expand" at bounding box center [1495, 571] width 18 height 18
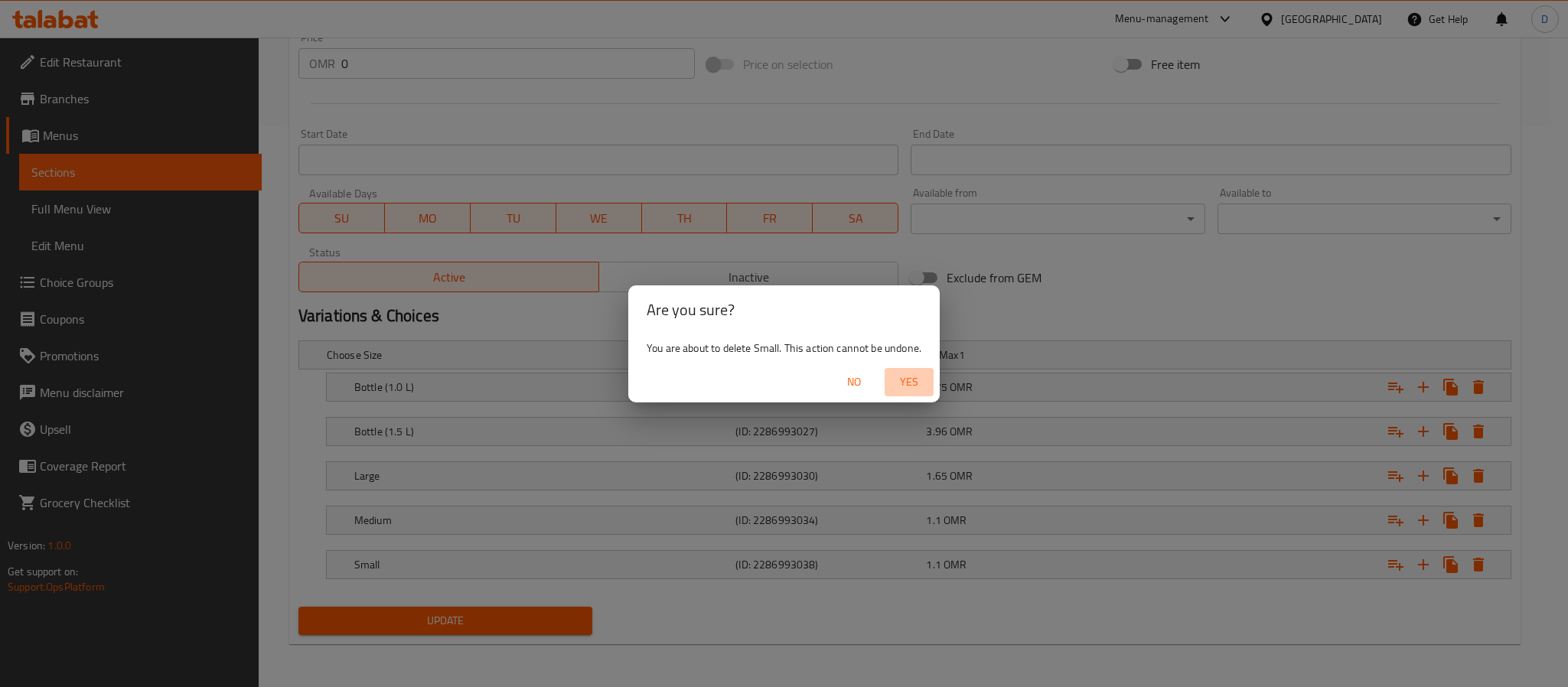
click at [907, 370] on button "Yes" at bounding box center [909, 381] width 49 height 28
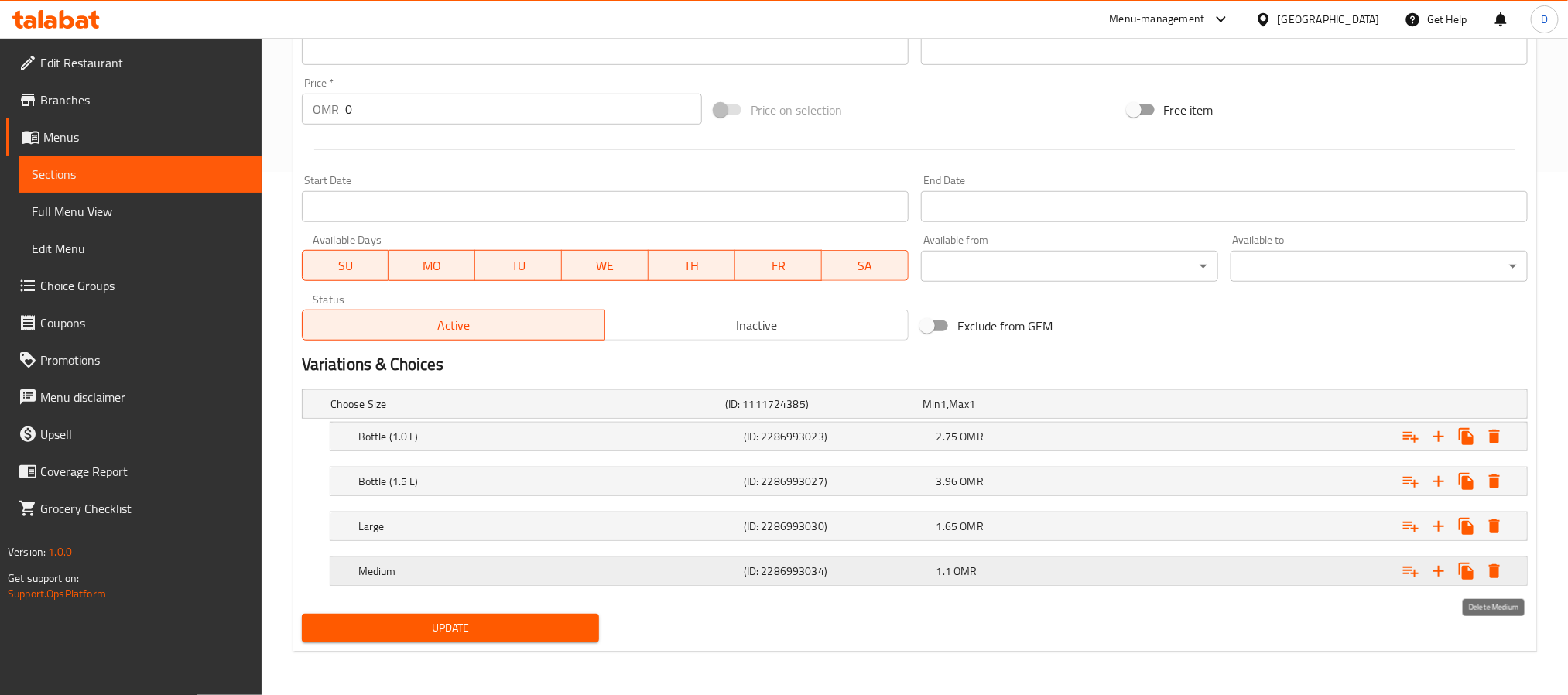
click at [1503, 573] on icon "Expand" at bounding box center [1495, 571] width 18 height 18
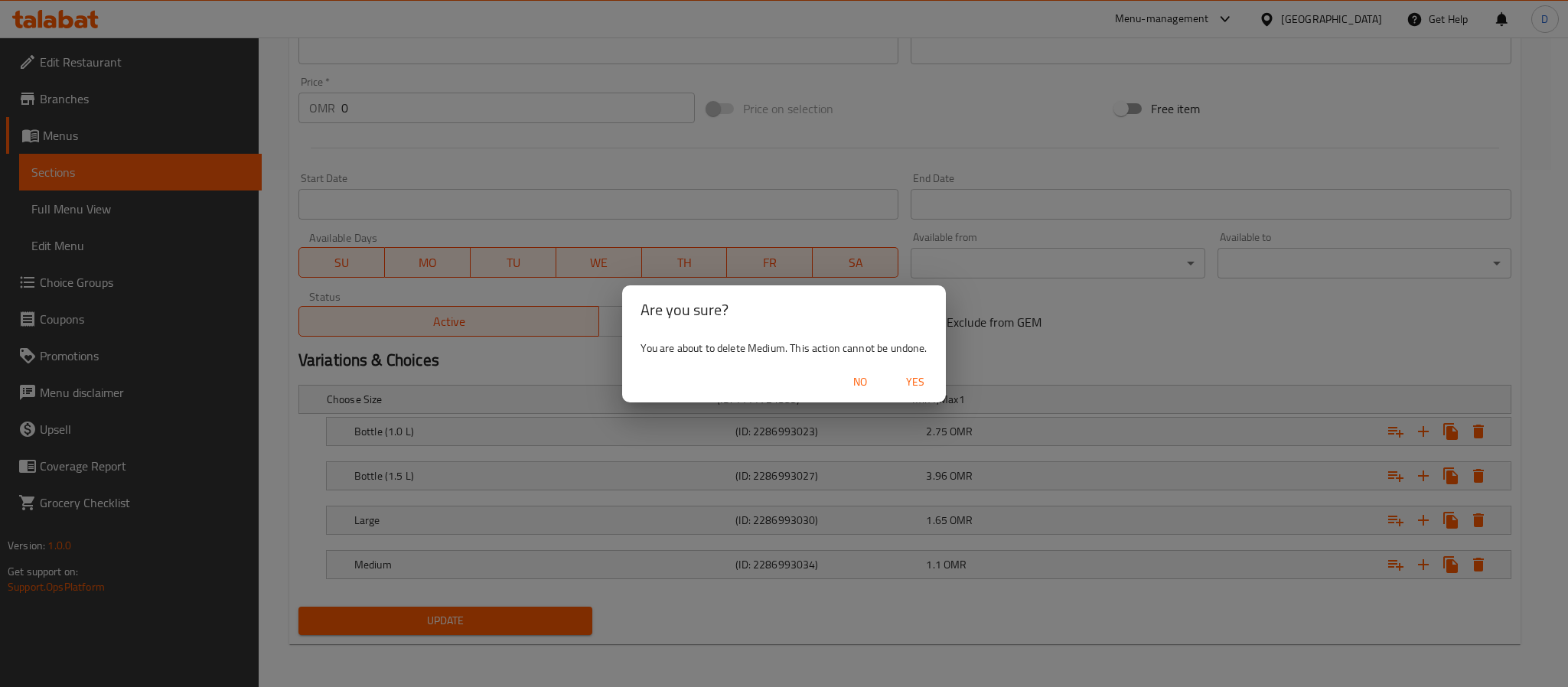
click at [916, 383] on span "Yes" at bounding box center [915, 381] width 37 height 19
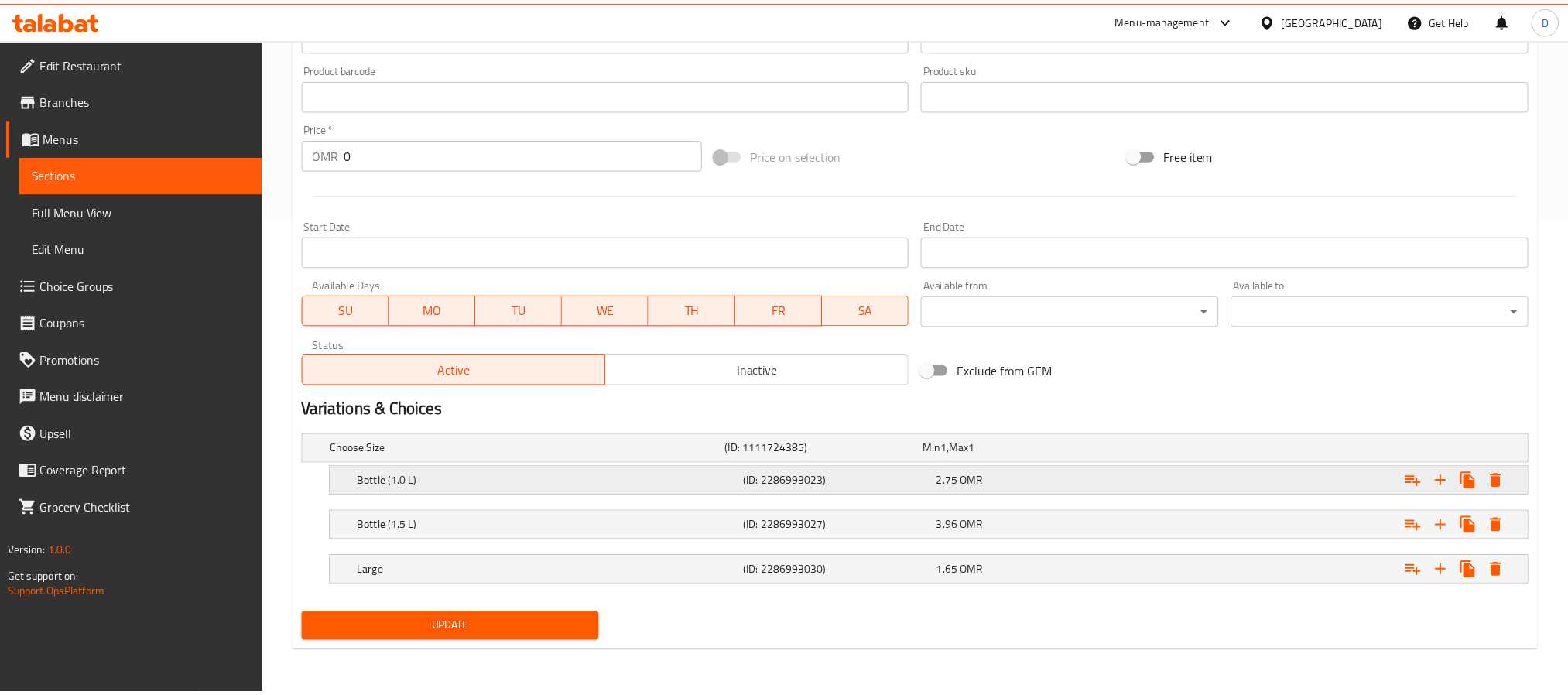
scroll to position [480, 0]
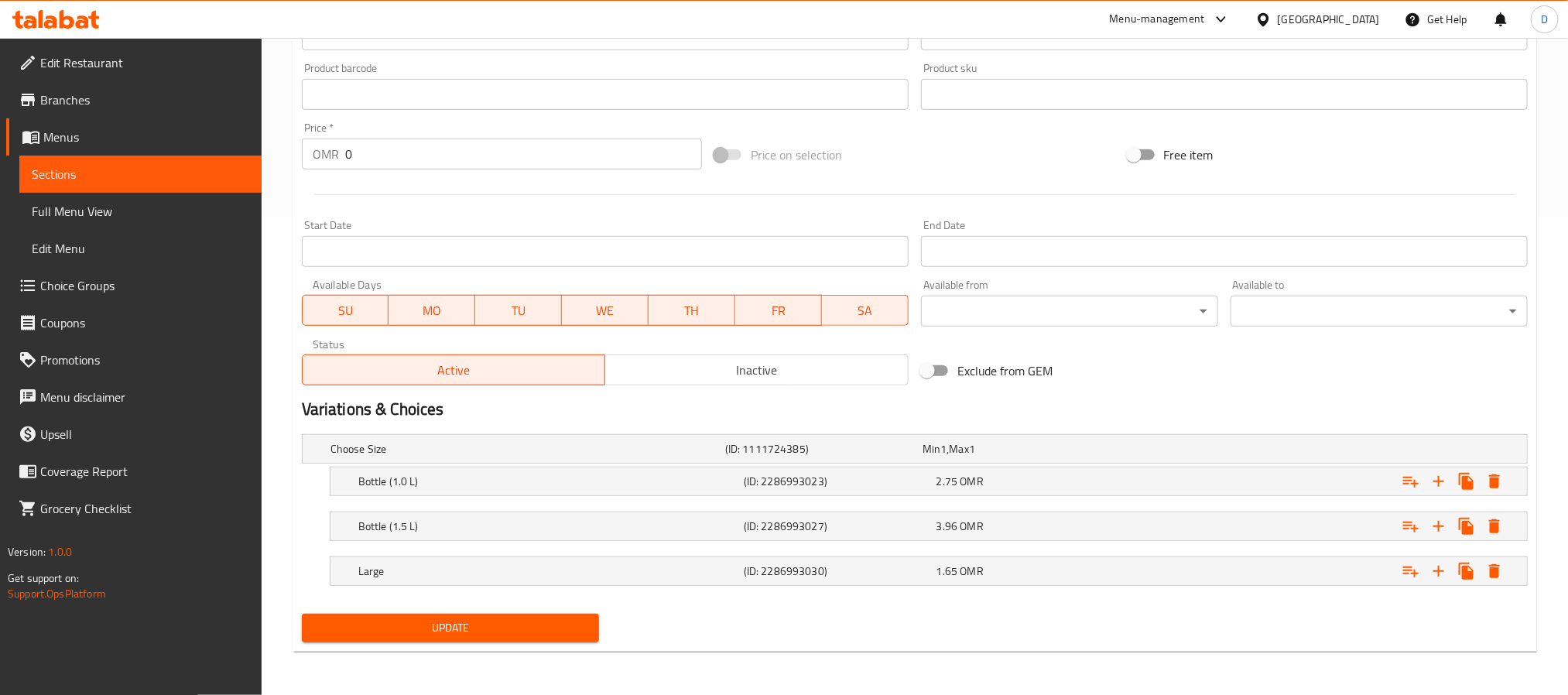
click at [516, 616] on button "Update" at bounding box center [450, 627] width 297 height 28
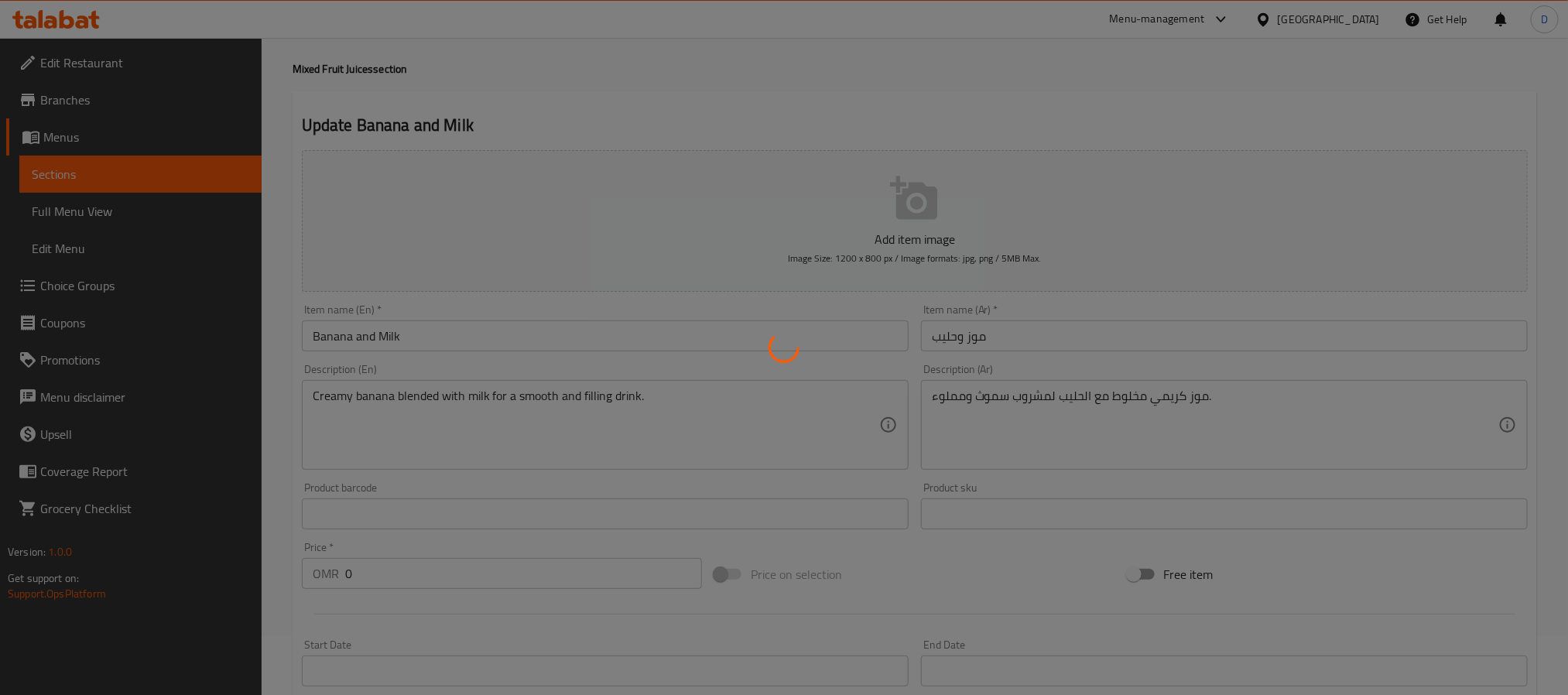
scroll to position [0, 0]
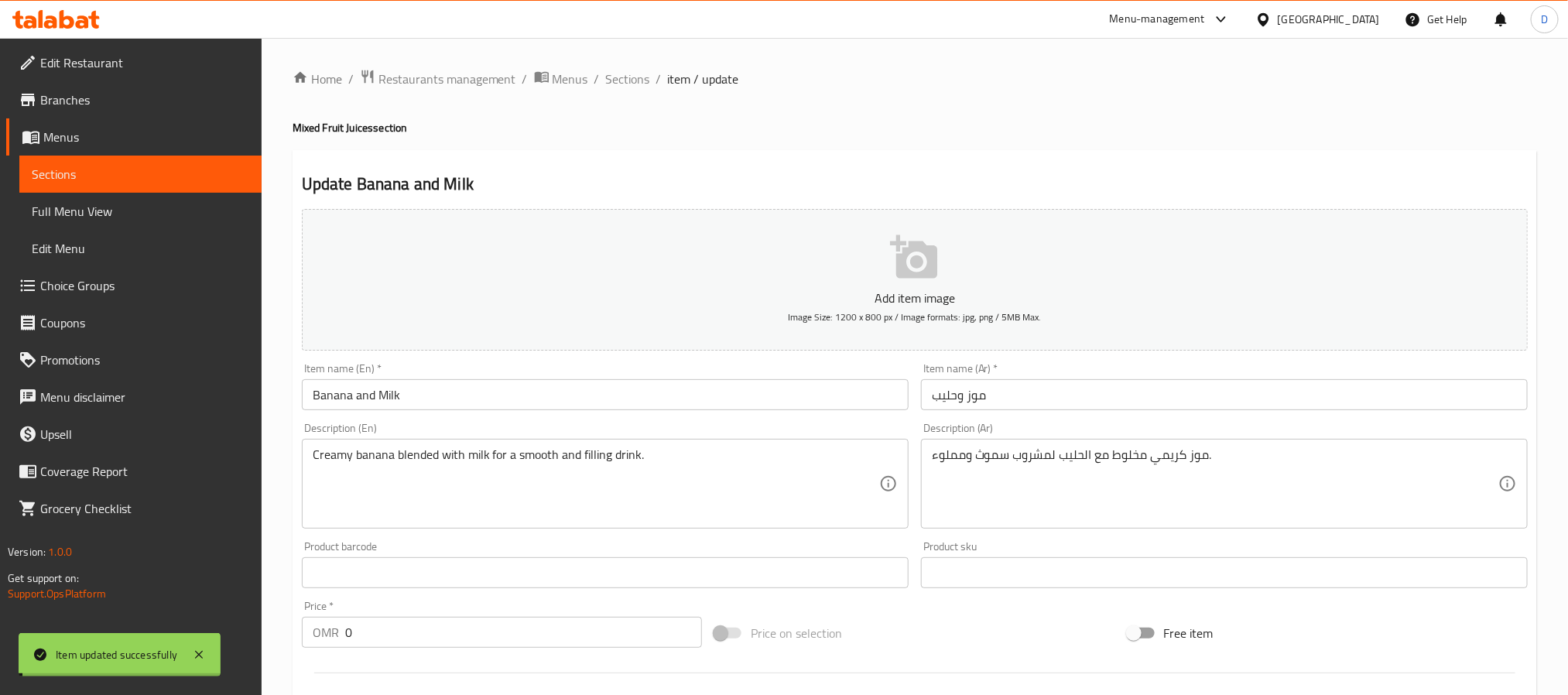
click at [421, 390] on input "Banana and Milk" at bounding box center [605, 395] width 607 height 31
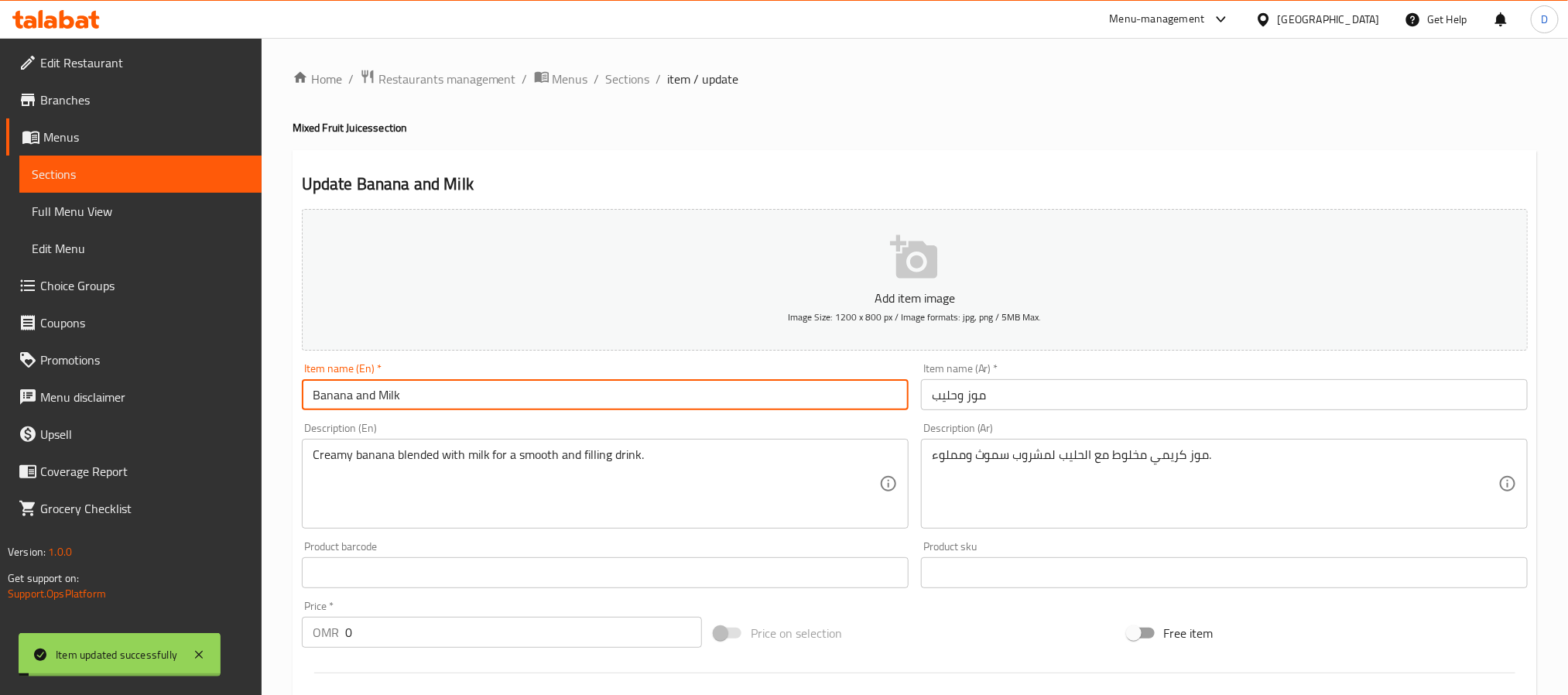
click at [421, 390] on input "Banana and Milk" at bounding box center [605, 395] width 607 height 31
click at [617, 88] on span "Sections" at bounding box center [628, 79] width 44 height 18
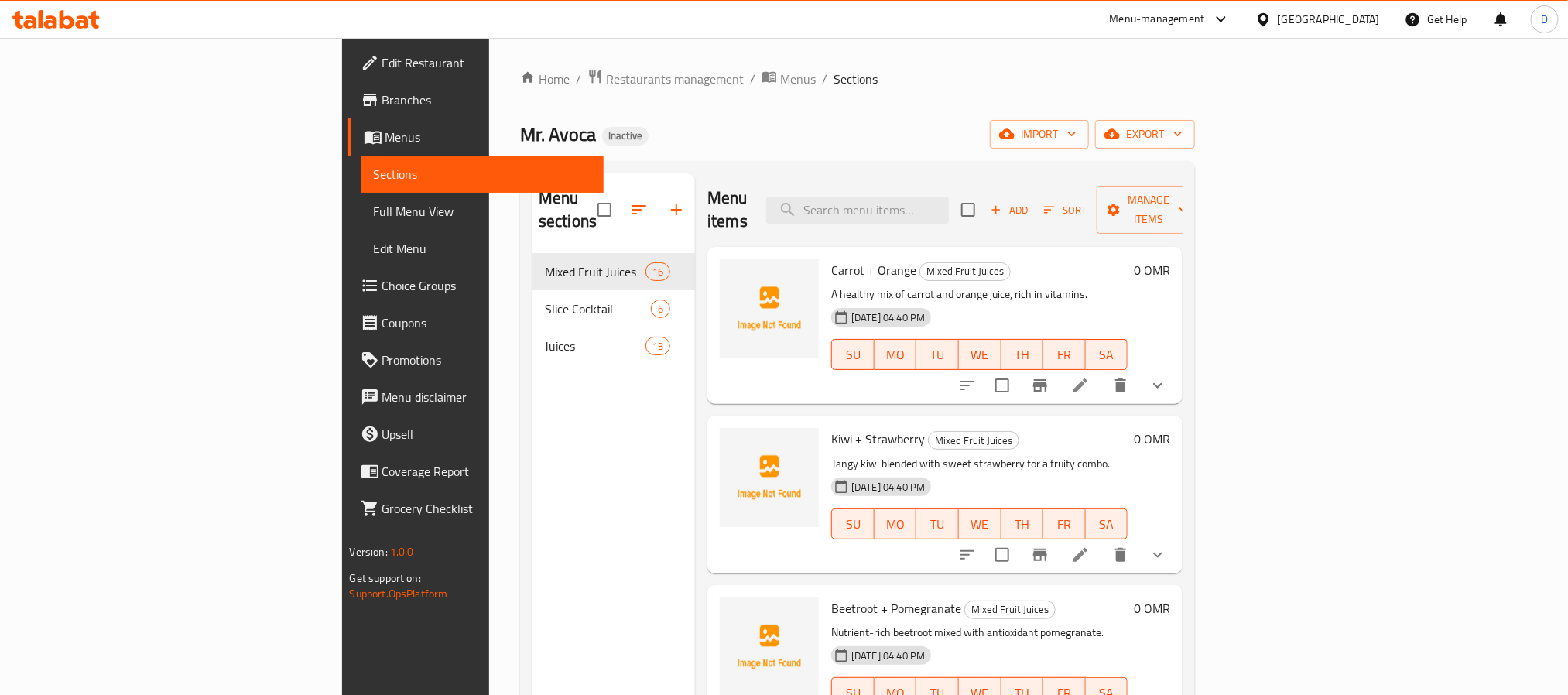
click at [1079, 428] on div "Kiwi + Strawberry Mixed Fruit Juices Tangy kiwi blended with sweet strawberry f…" at bounding box center [980, 494] width 309 height 144
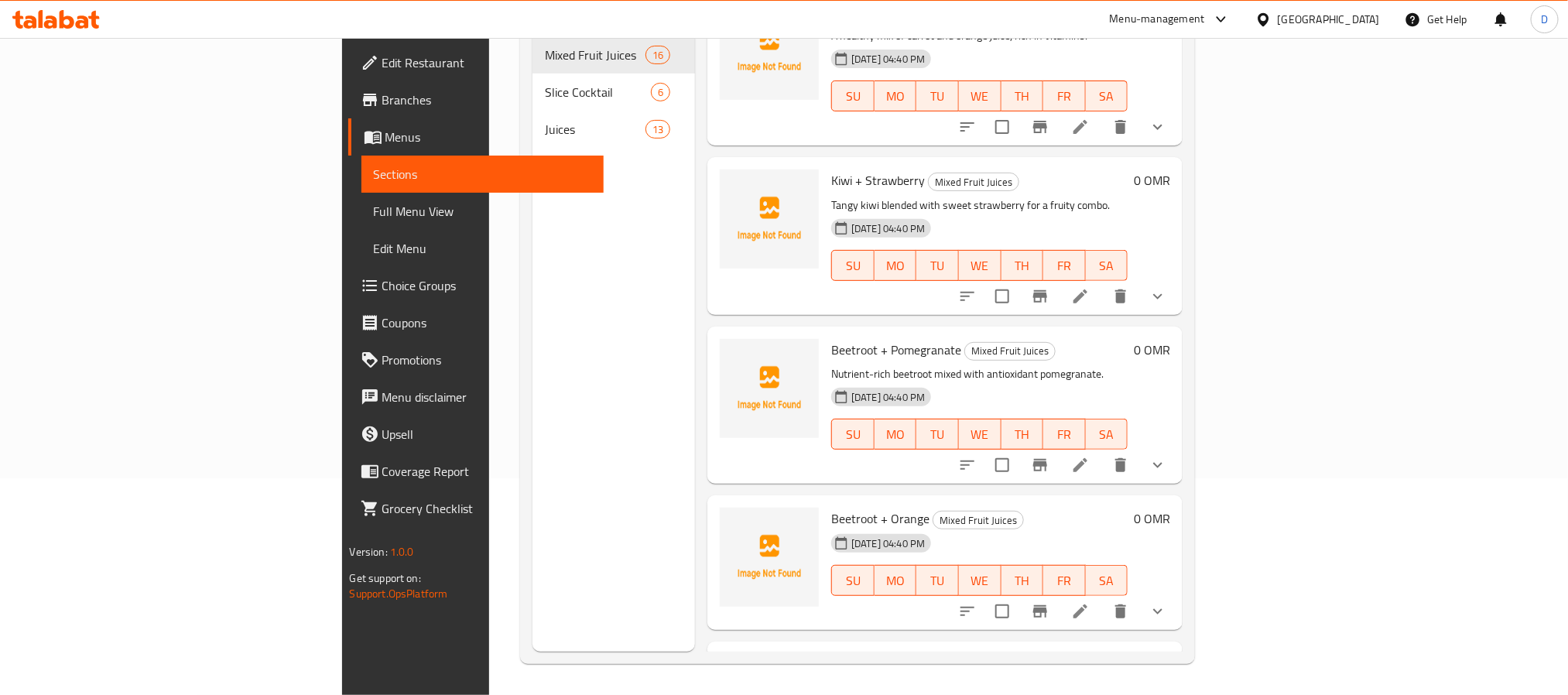
scroll to position [116, 0]
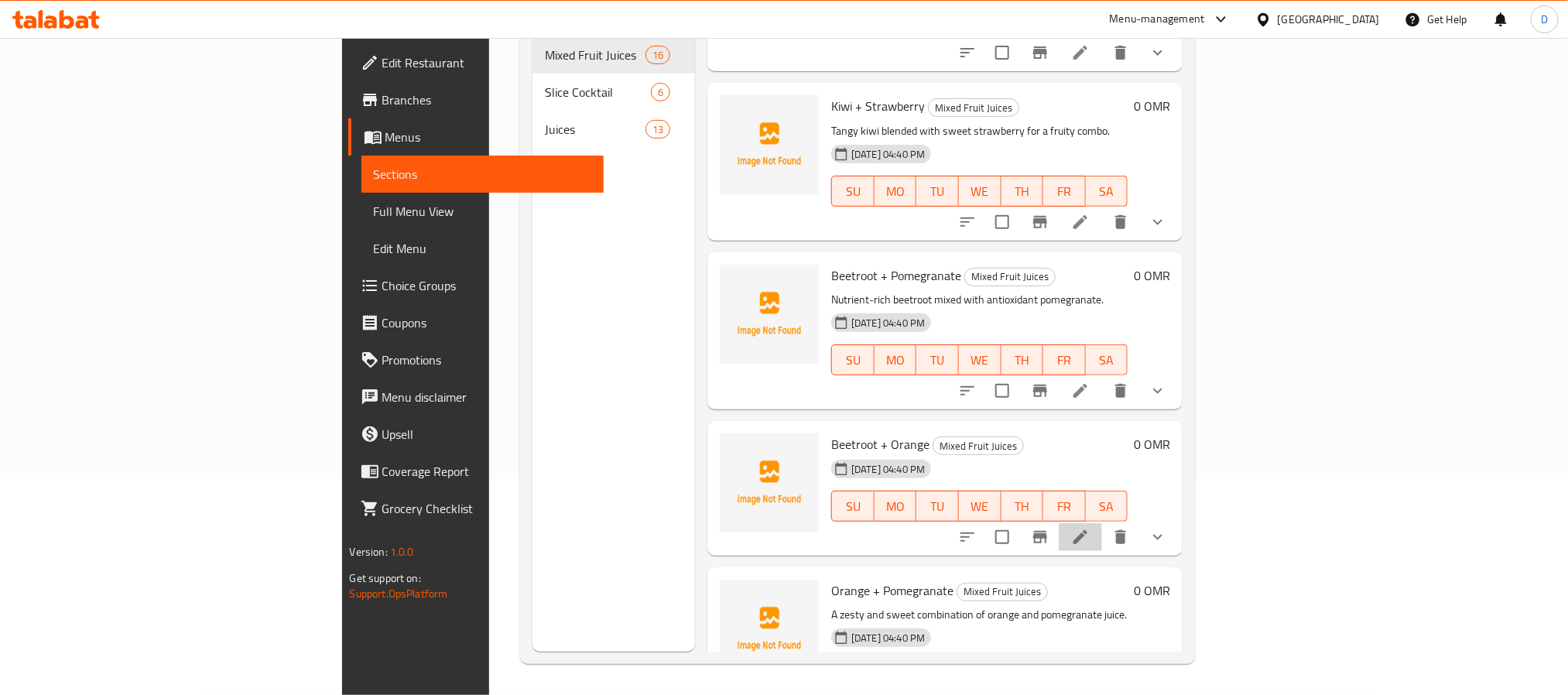
click at [1102, 526] on li at bounding box center [1080, 537] width 43 height 27
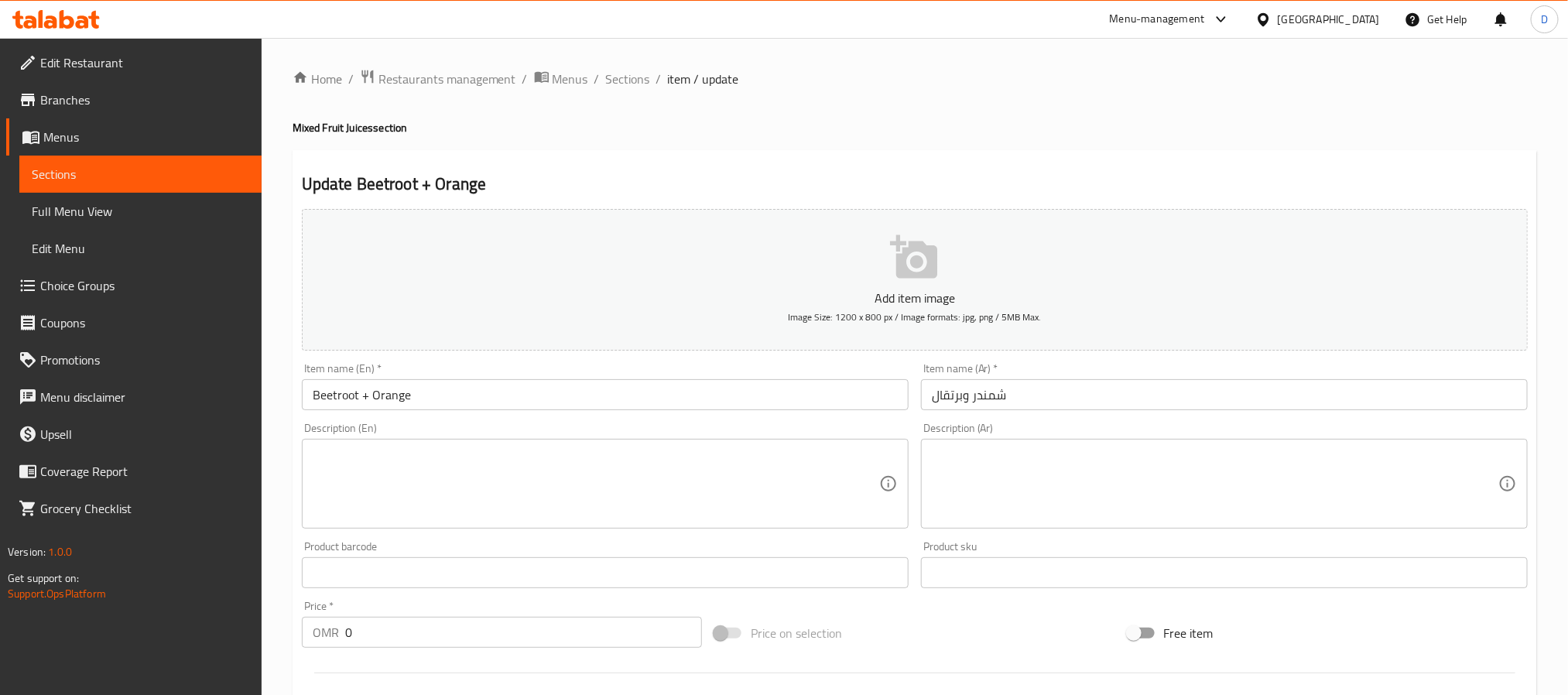
click at [790, 500] on textarea at bounding box center [596, 484] width 566 height 73
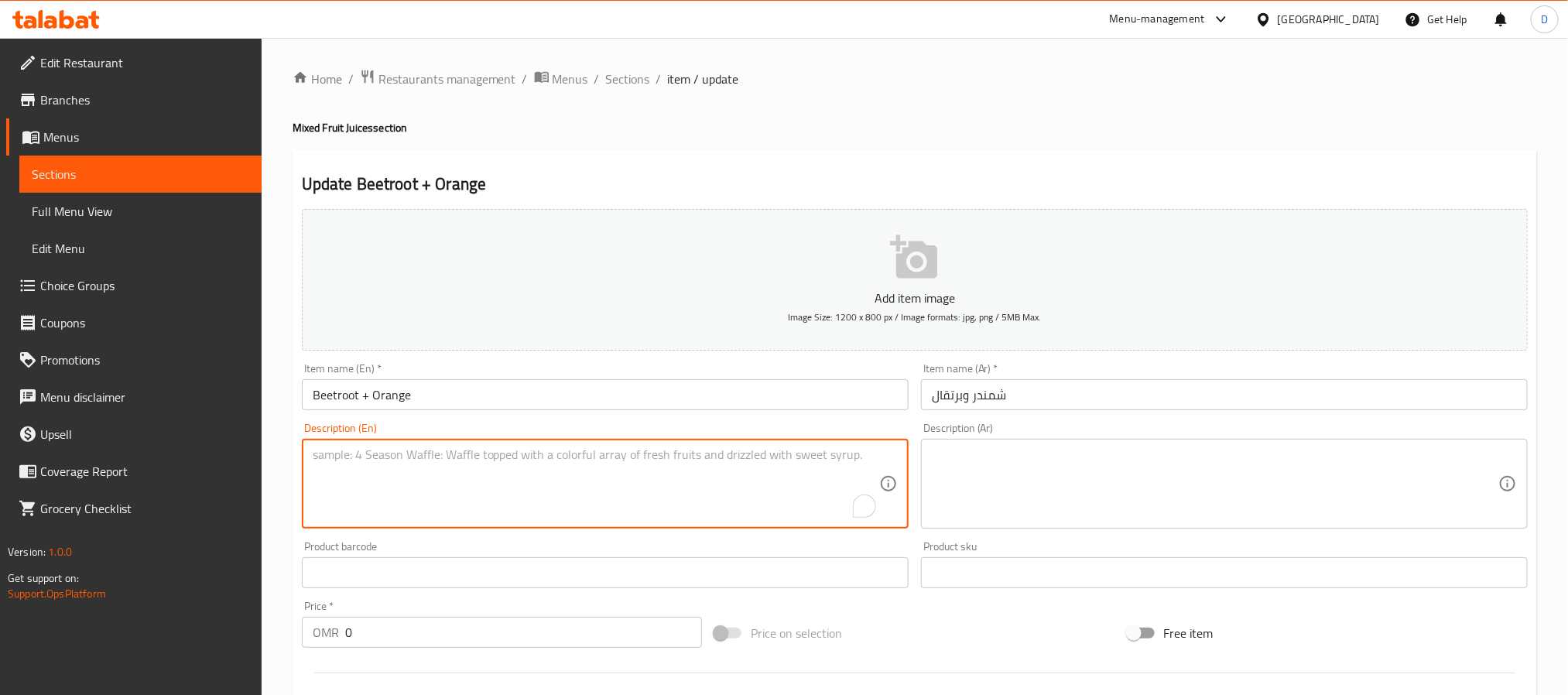
paste textarea "A refreshing mix of beetroot and orange juice."
type textarea "A refreshing mix of beetroot and orange juice."
click at [1225, 455] on textarea at bounding box center [1215, 484] width 566 height 73
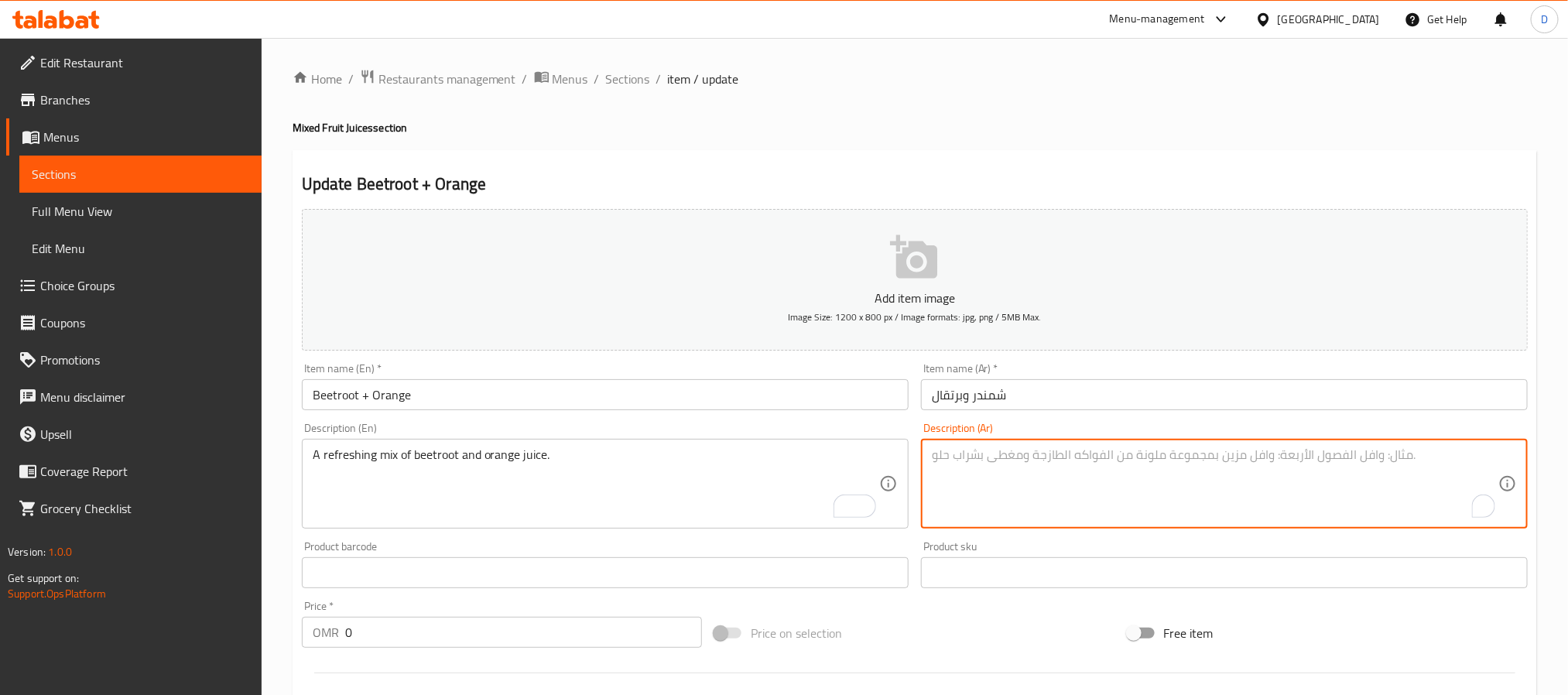
paste textarea "مزيج منعش من عصير البنجر والبرتقال."
type textarea "مزيج منعش من عصير البنجر والبرتقال."
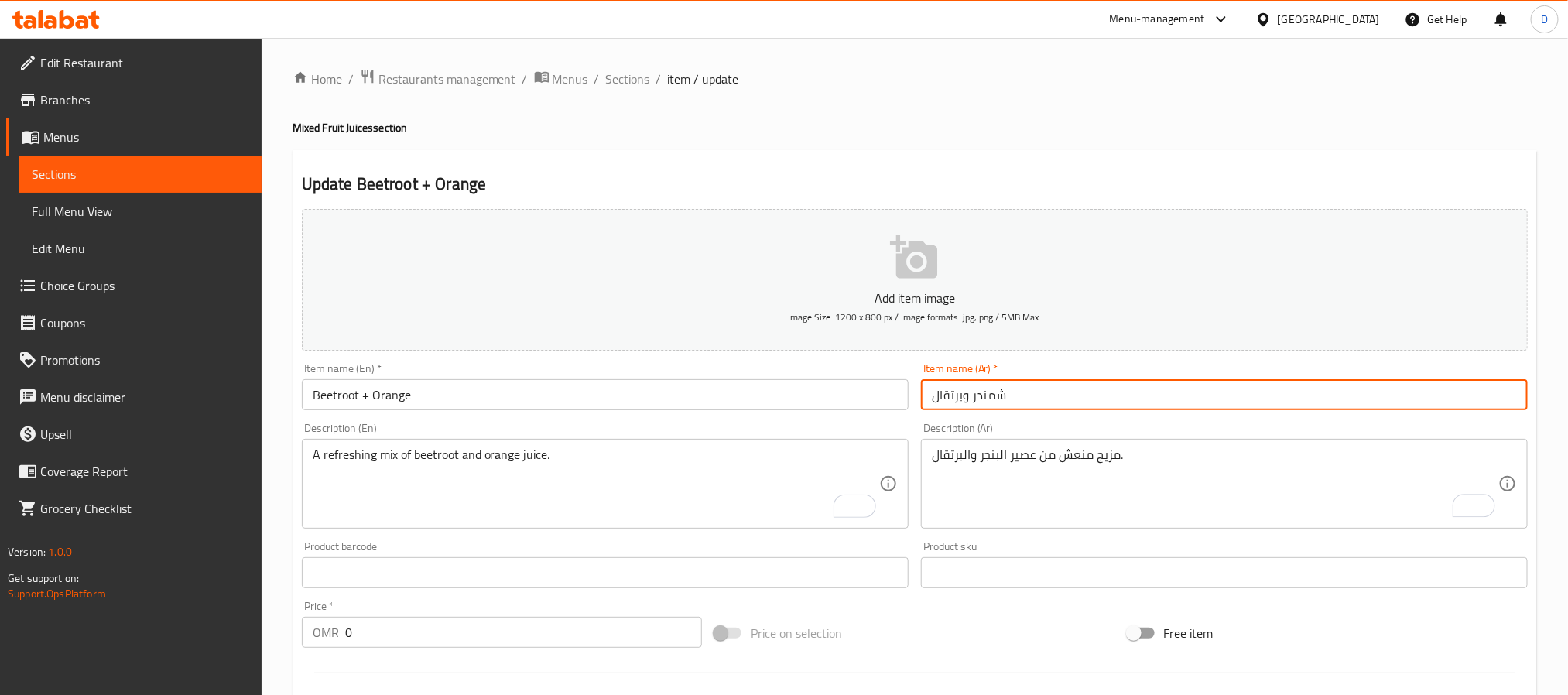
click at [1196, 386] on input "شمندر وبرتقال" at bounding box center [1224, 395] width 607 height 31
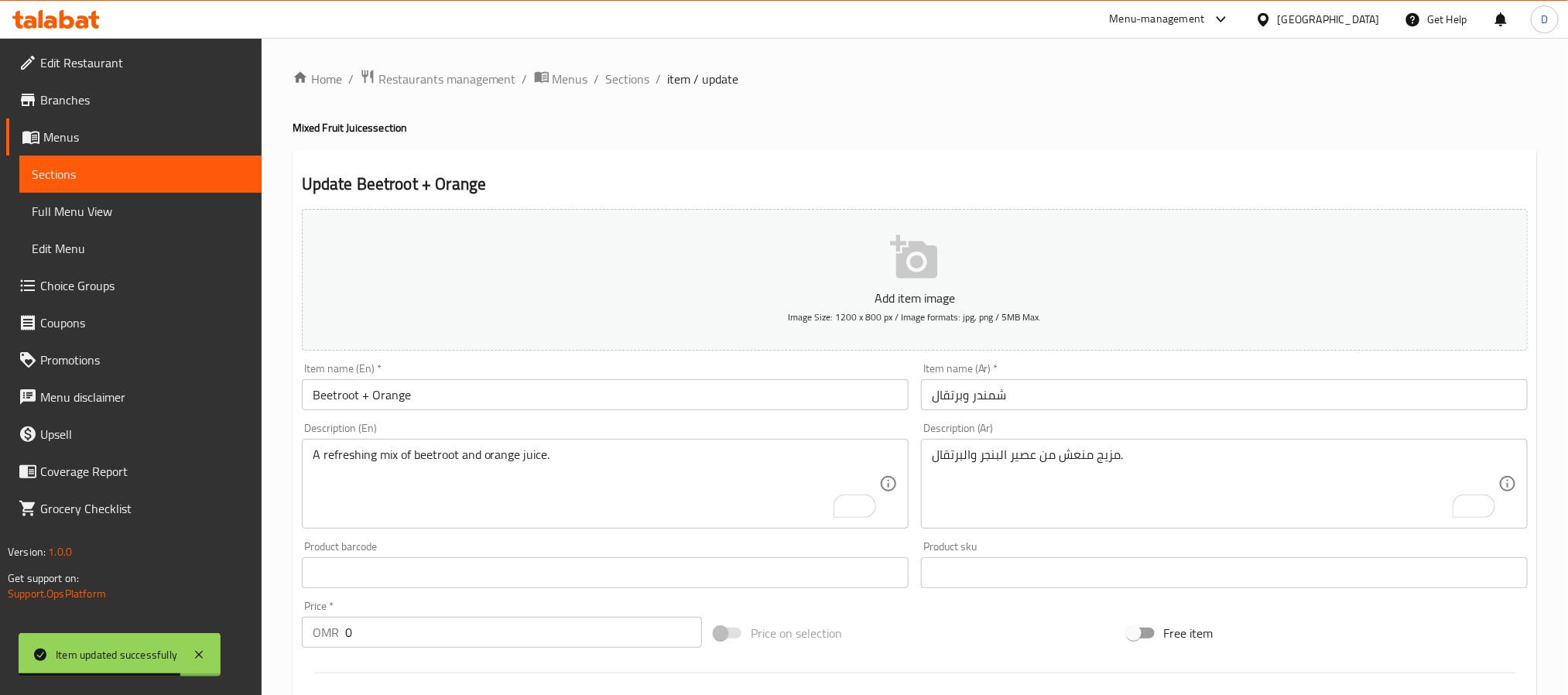
click at [629, 91] on div "Home / Restaurants management / Menus / Sections / item / update Mixed Fruit Ju…" at bounding box center [915, 650] width 1245 height 1163
click at [623, 70] on span "Sections" at bounding box center [628, 79] width 44 height 18
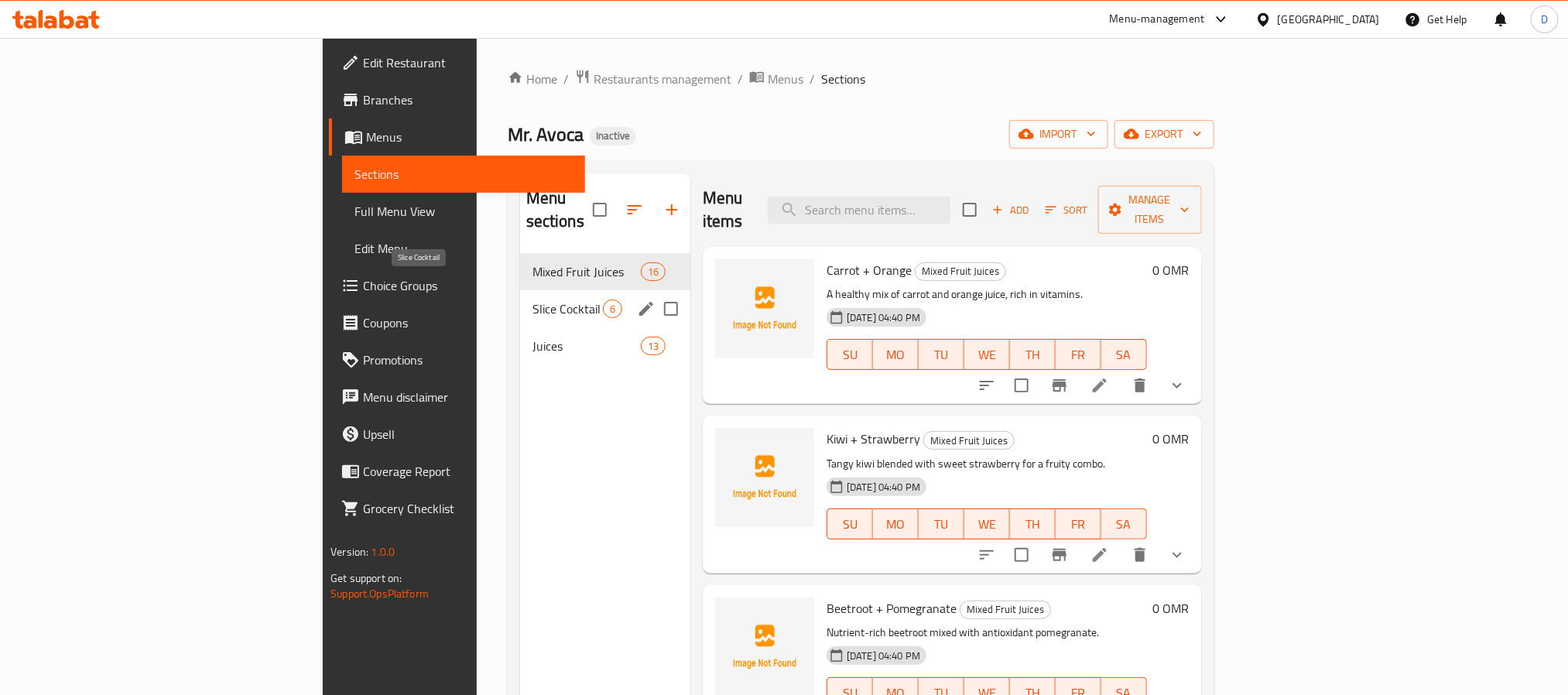
click at [532, 299] on span "Slice Cocktail" at bounding box center [567, 308] width 70 height 18
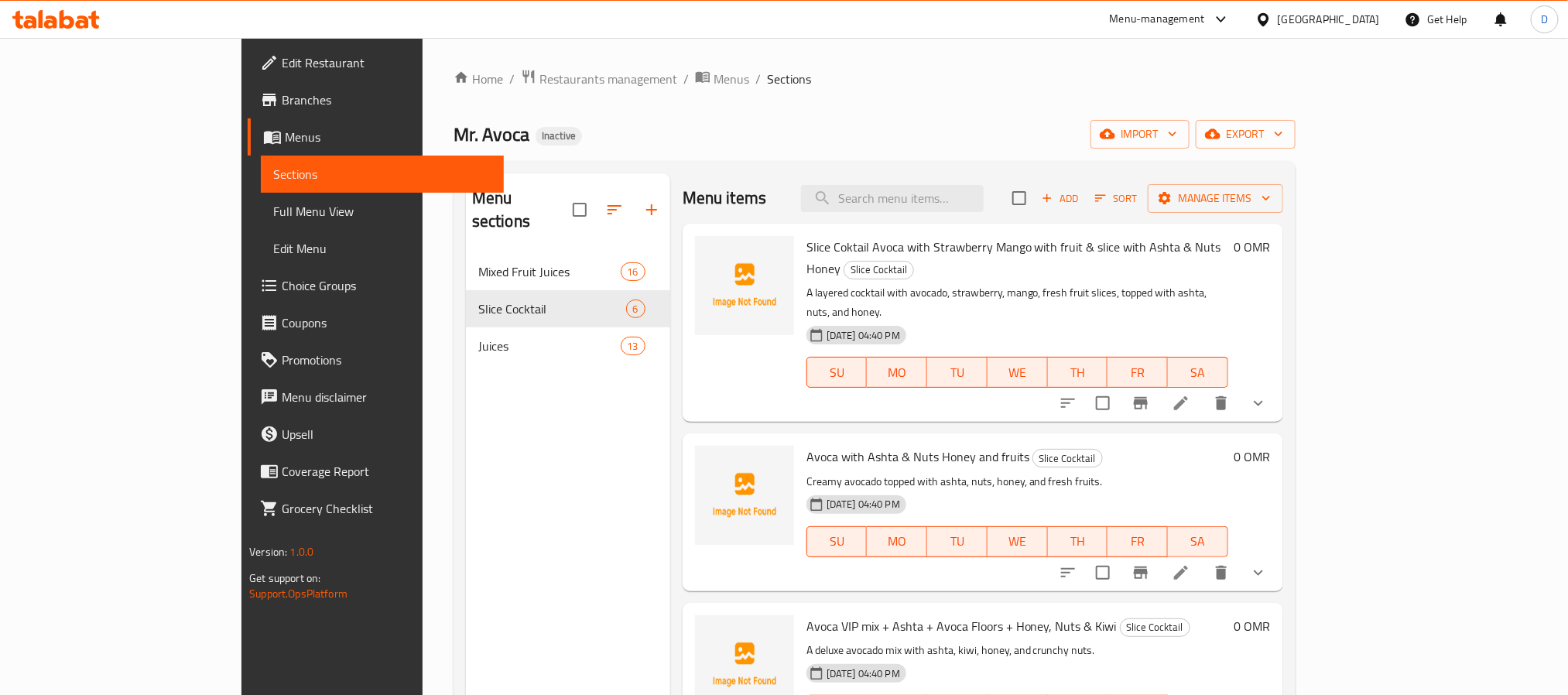
scroll to position [217, 0]
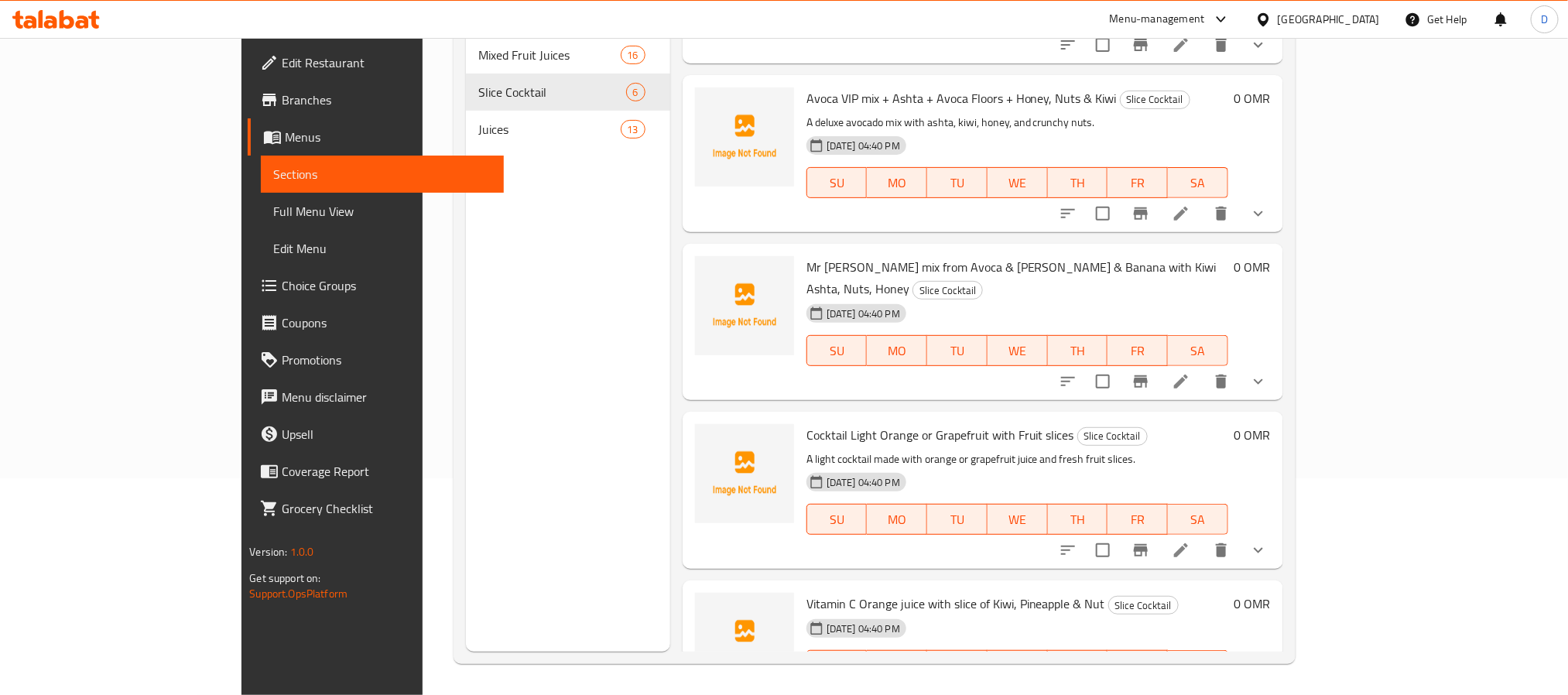
click at [1203, 682] on li at bounding box center [1181, 696] width 43 height 27
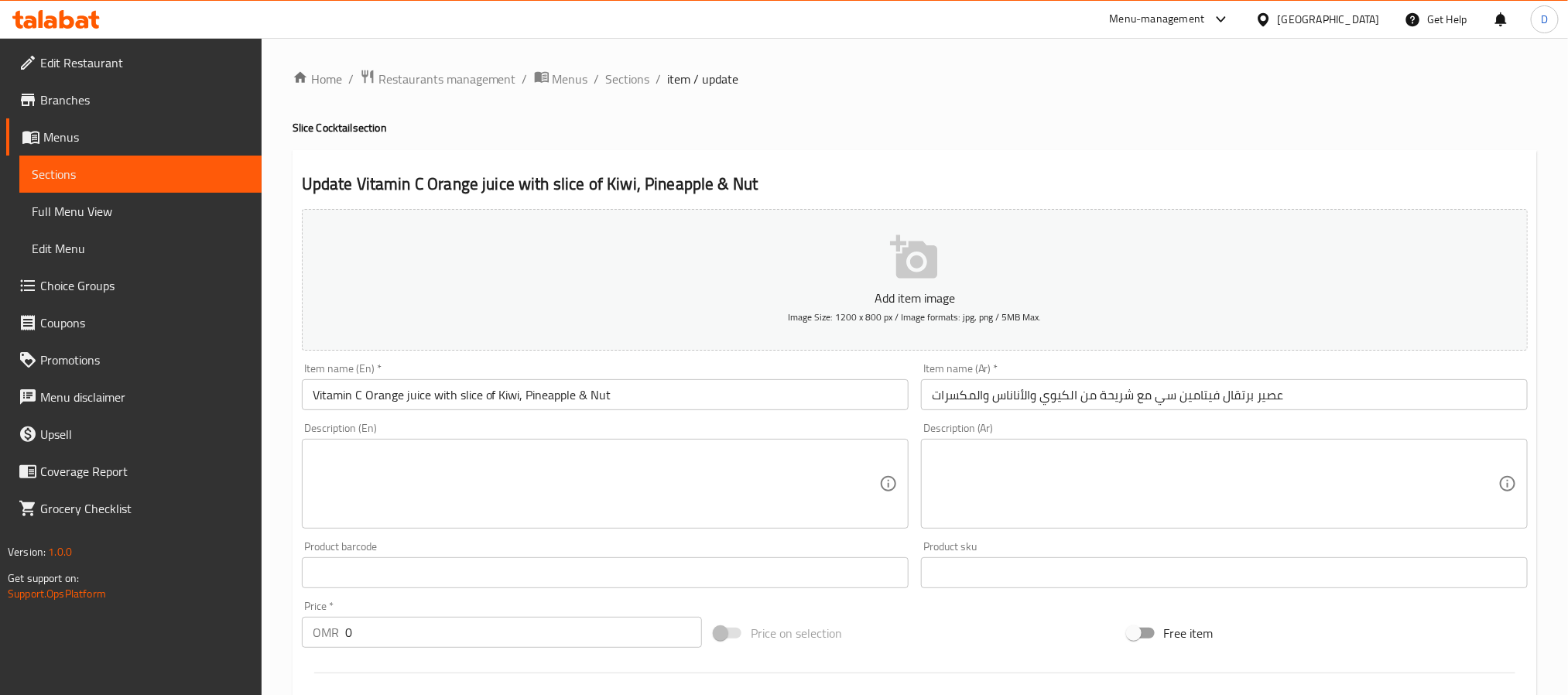
click at [800, 475] on textarea at bounding box center [596, 484] width 566 height 73
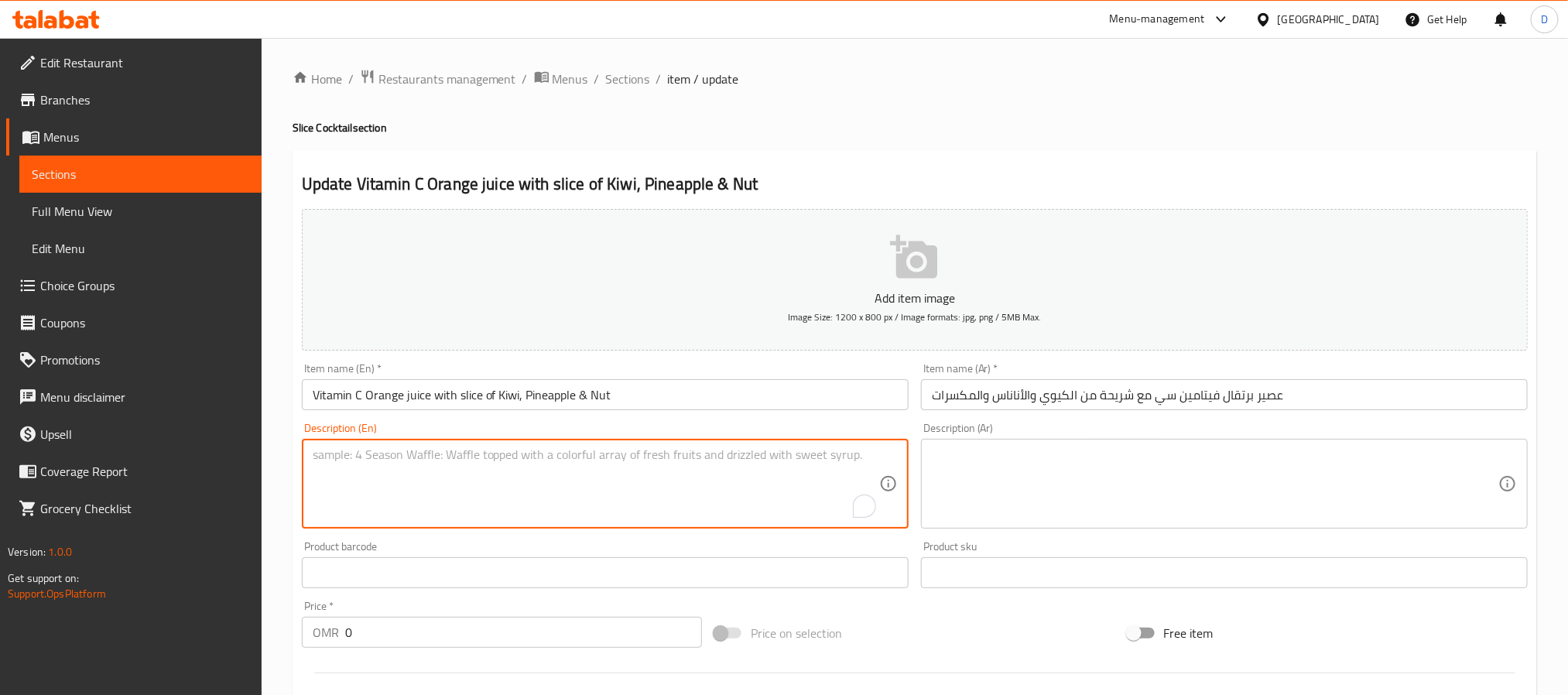
paste textarea "Boost your immunity with orange juice blended with kiwi, pineapple, and nut sli…"
type textarea "Boost your immunity with orange juice blended with kiwi, pineapple, and nut sli…"
click at [1097, 475] on textarea at bounding box center [1215, 484] width 566 height 73
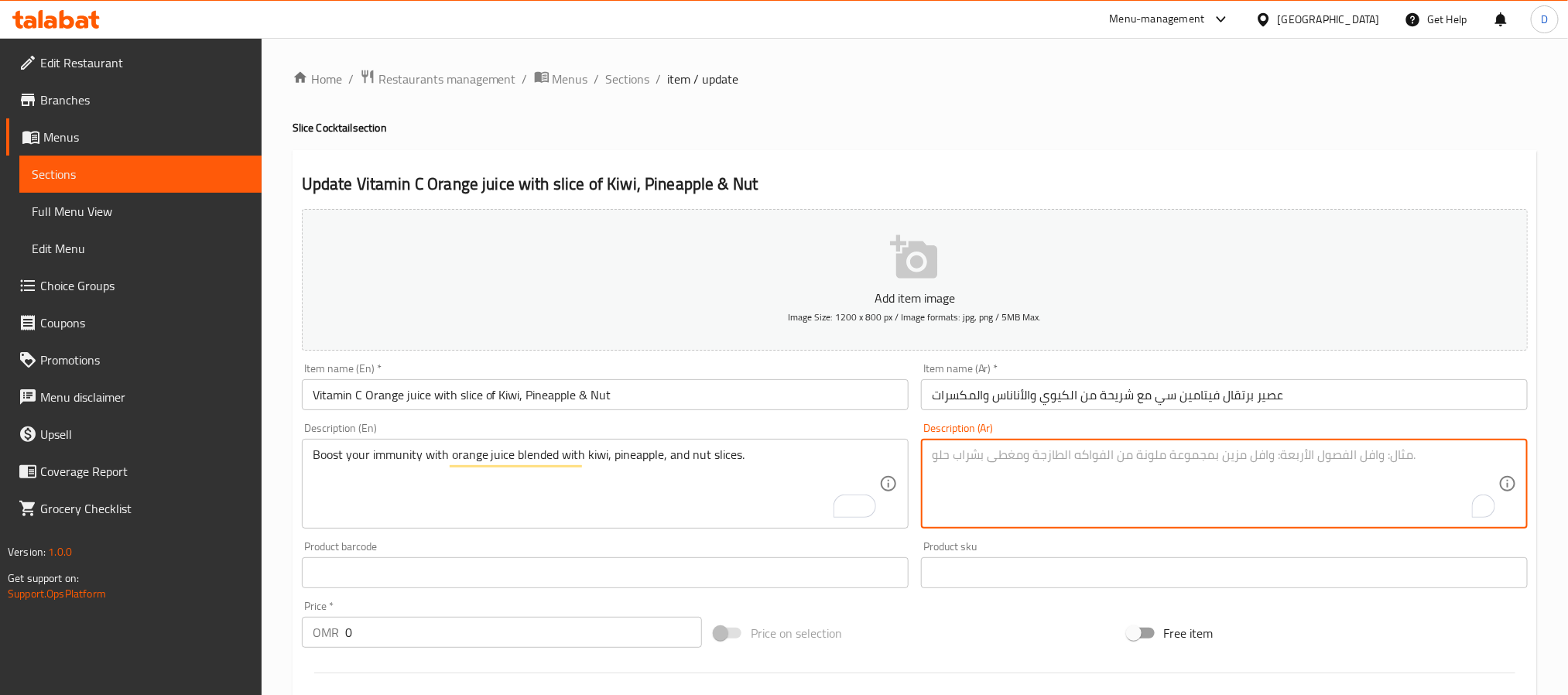
paste textarea "قم بتعزيز مناعتك باستخدام عصير البرتقال الممزوج بشرائح الكيوي والأناناس والمكسر…"
type textarea "قم بتعزيز مناعتك باستخدام عصير البرتقال الممزوج بشرائح الكيوي والأناناس والمكسر…"
click at [1375, 460] on textarea "قم بتعزيز مناعتك باستخدام عصير البرتقال الممزوج بشرائح الكيوي والأناناس والمكسر…" at bounding box center [1215, 484] width 566 height 73
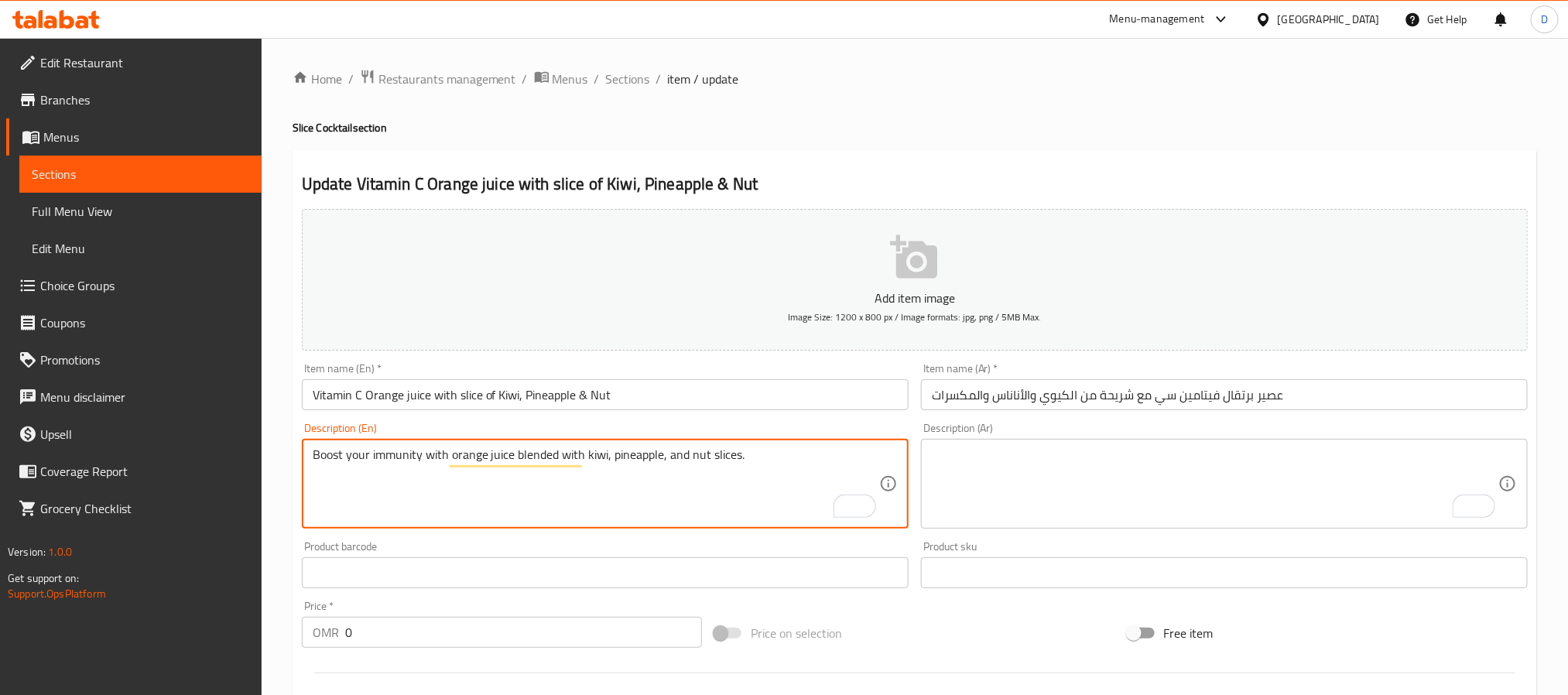
click at [629, 460] on textarea "Boost your immunity with orange juice blended with kiwi, pineapple, and nut sli…" at bounding box center [596, 484] width 566 height 73
click at [715, 381] on input "Vitamin C Orange juice with slice of Kiwi, Pineapple & Nut" at bounding box center [605, 395] width 607 height 31
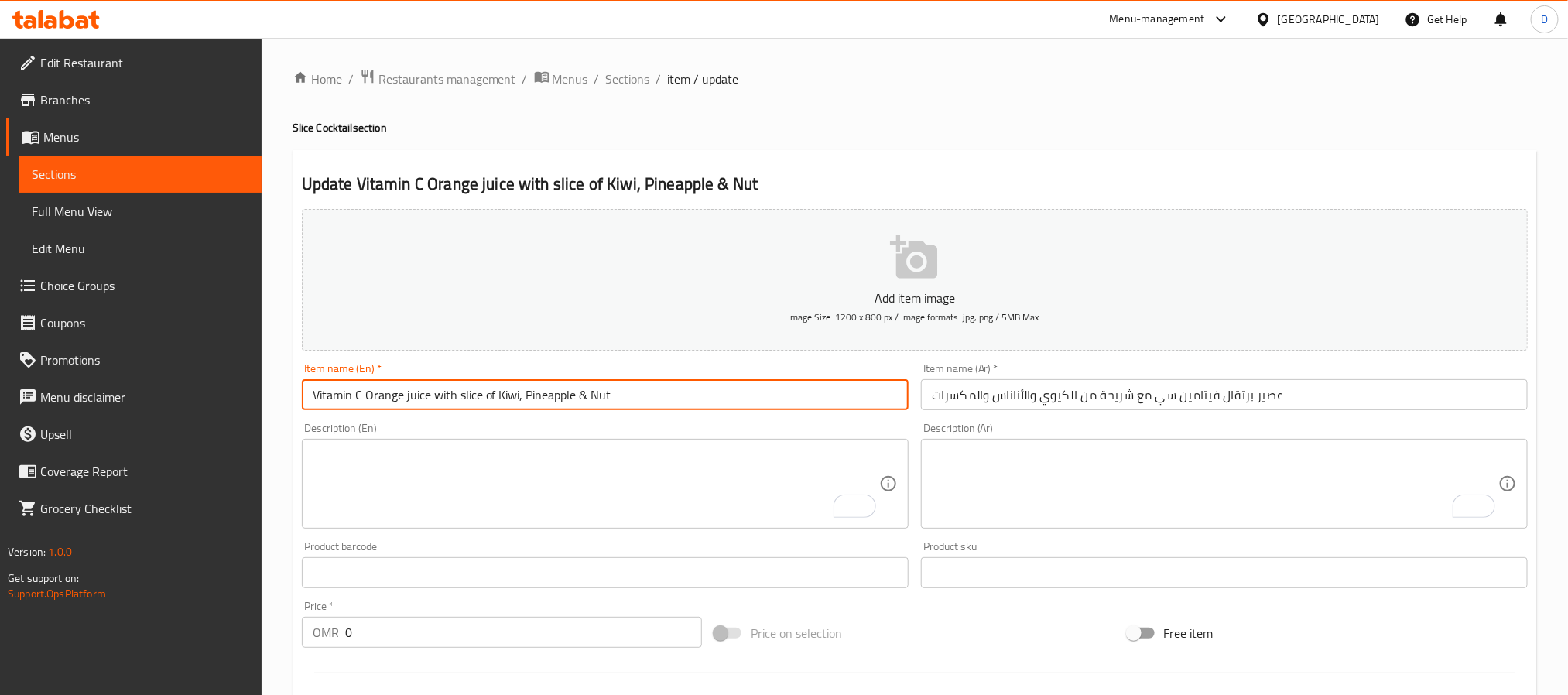
click at [715, 381] on input "Vitamin C Orange juice with slice of Kiwi, Pineapple & Nut" at bounding box center [605, 395] width 607 height 31
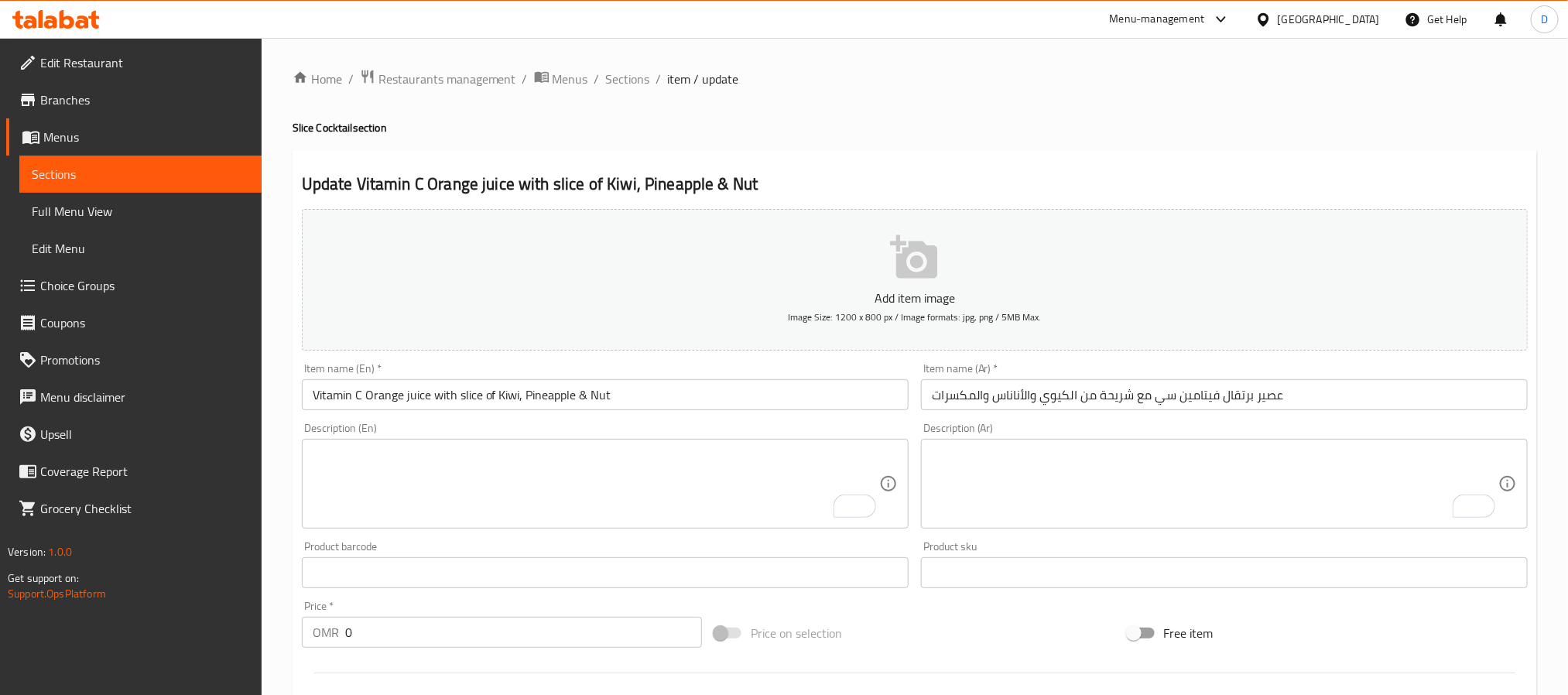
click at [637, 93] on div "Home / Restaurants management / Menus / Sections / item / update Slice Cocktail…" at bounding box center [915, 605] width 1245 height 1074
click at [635, 84] on span "Sections" at bounding box center [628, 79] width 44 height 18
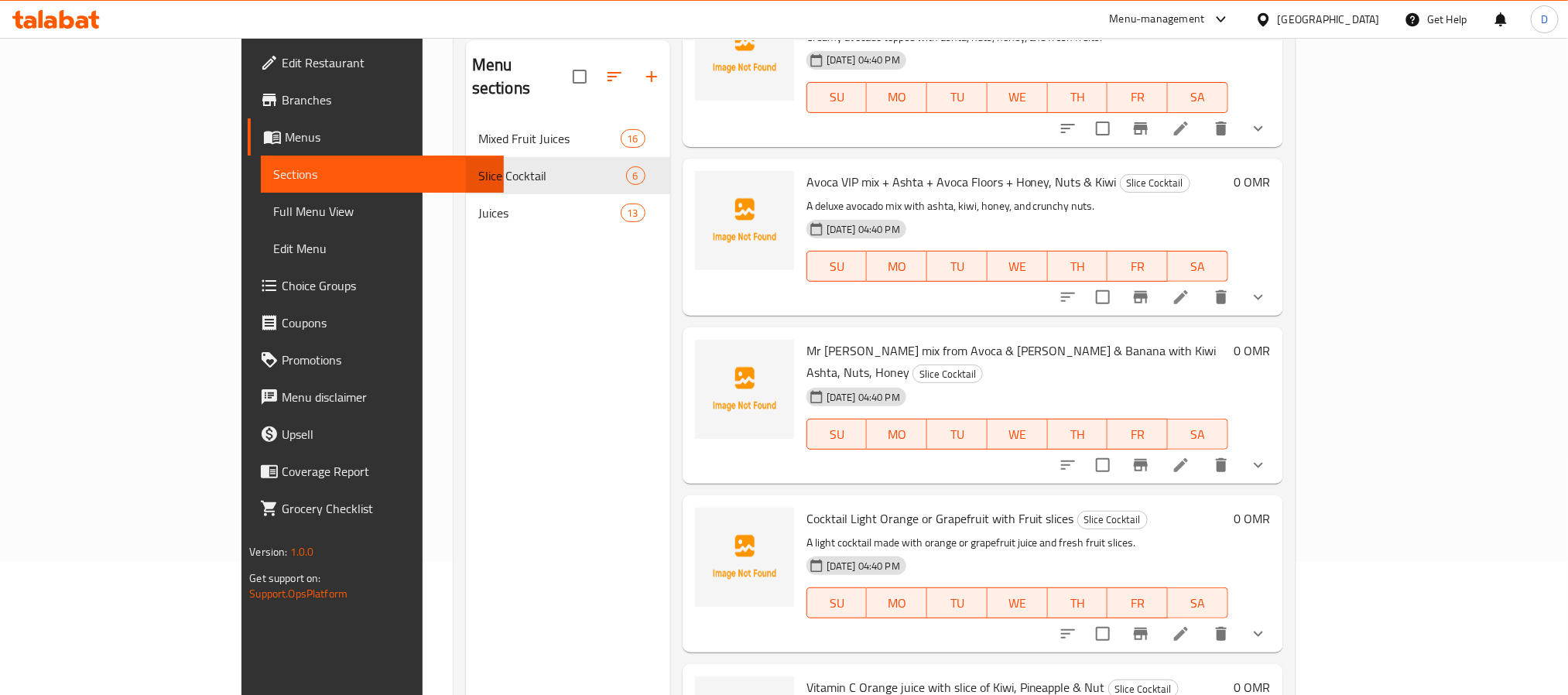
scroll to position [217, 0]
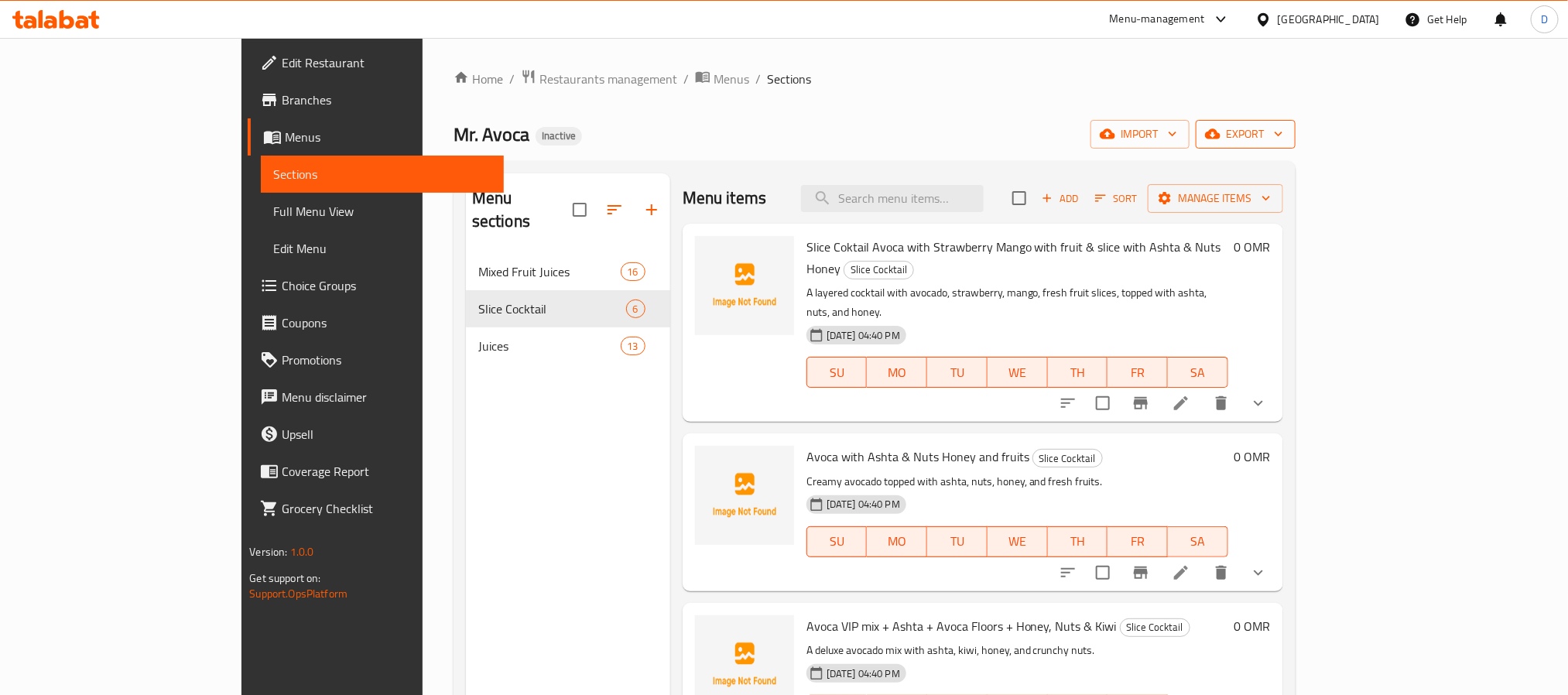
click at [1283, 135] on span "export" at bounding box center [1246, 134] width 75 height 19
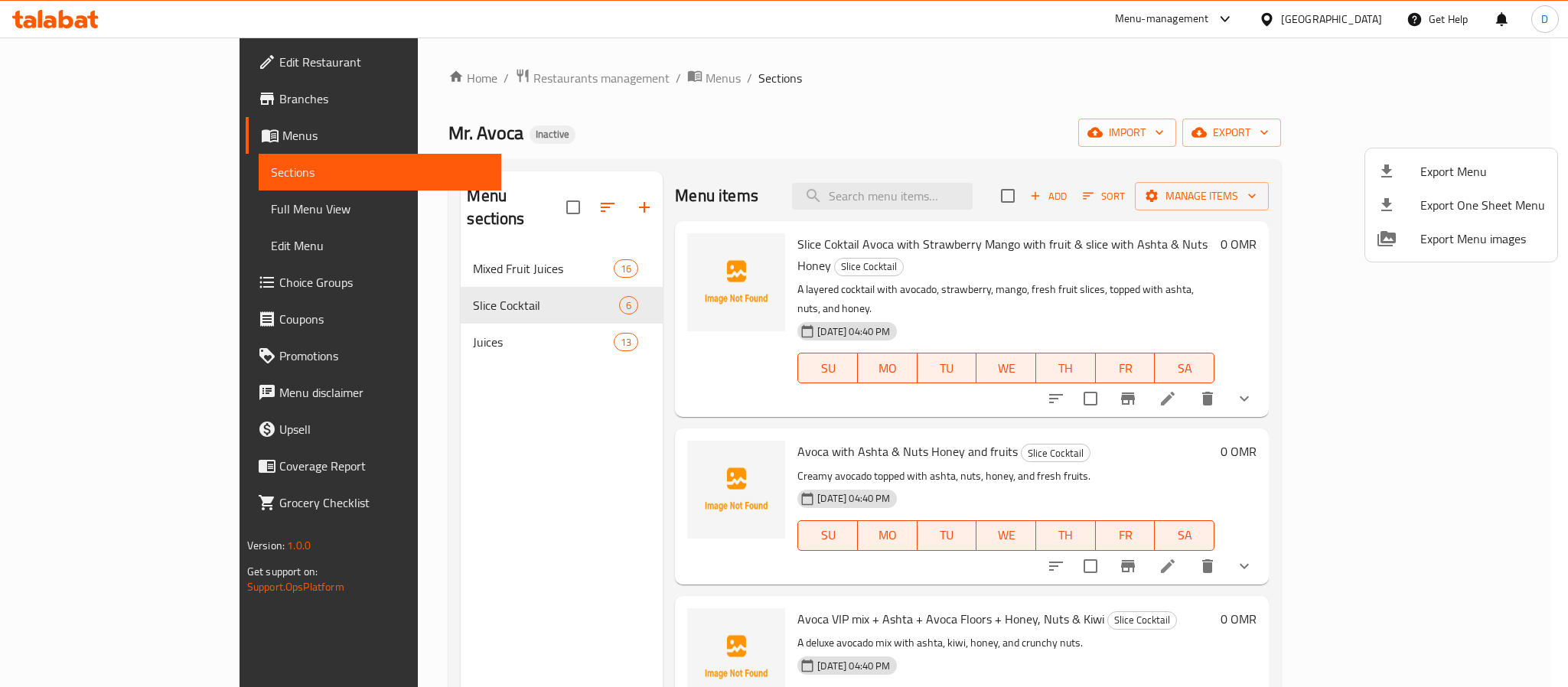
click at [1438, 170] on span "Export Menu" at bounding box center [1482, 171] width 125 height 18
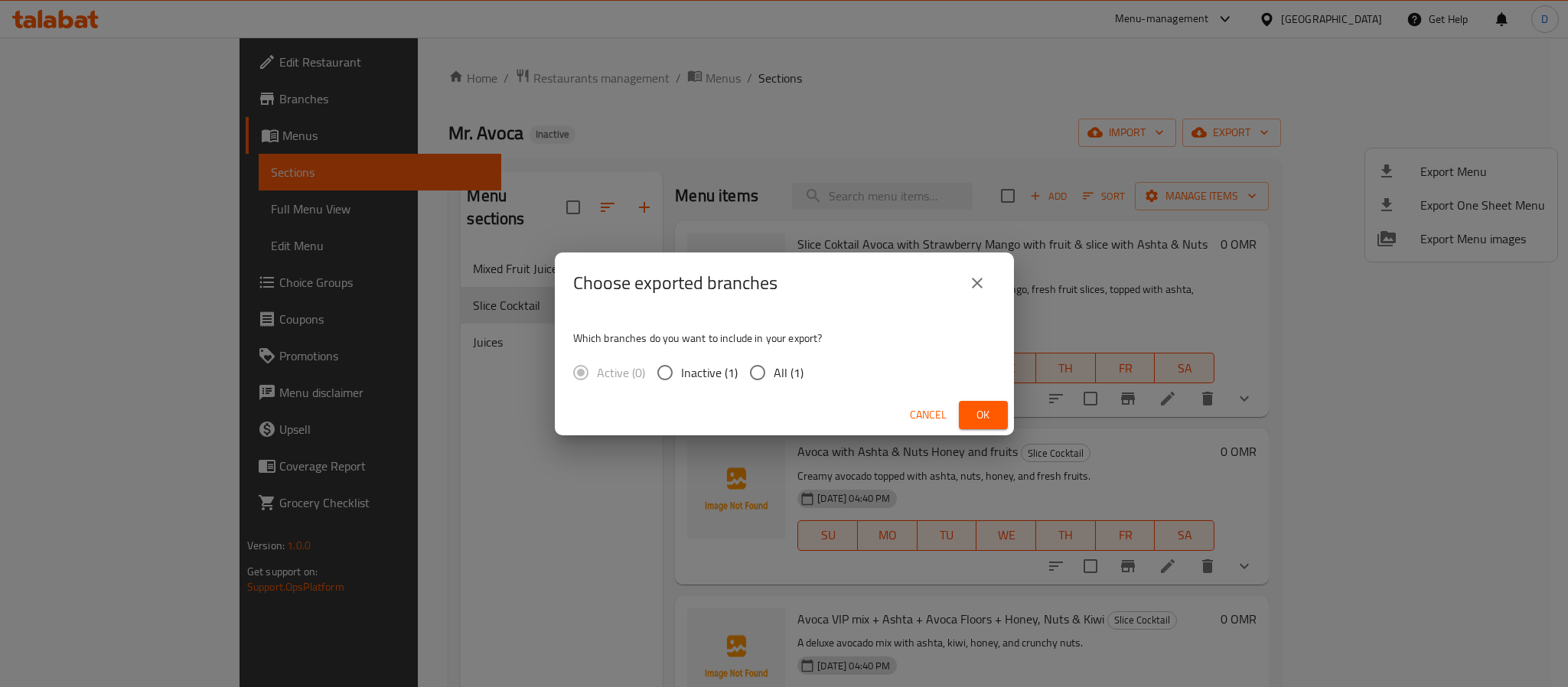
click at [980, 398] on div "Cancel Ok" at bounding box center [784, 415] width 459 height 41
click at [992, 407] on span "Ok" at bounding box center [983, 414] width 24 height 19
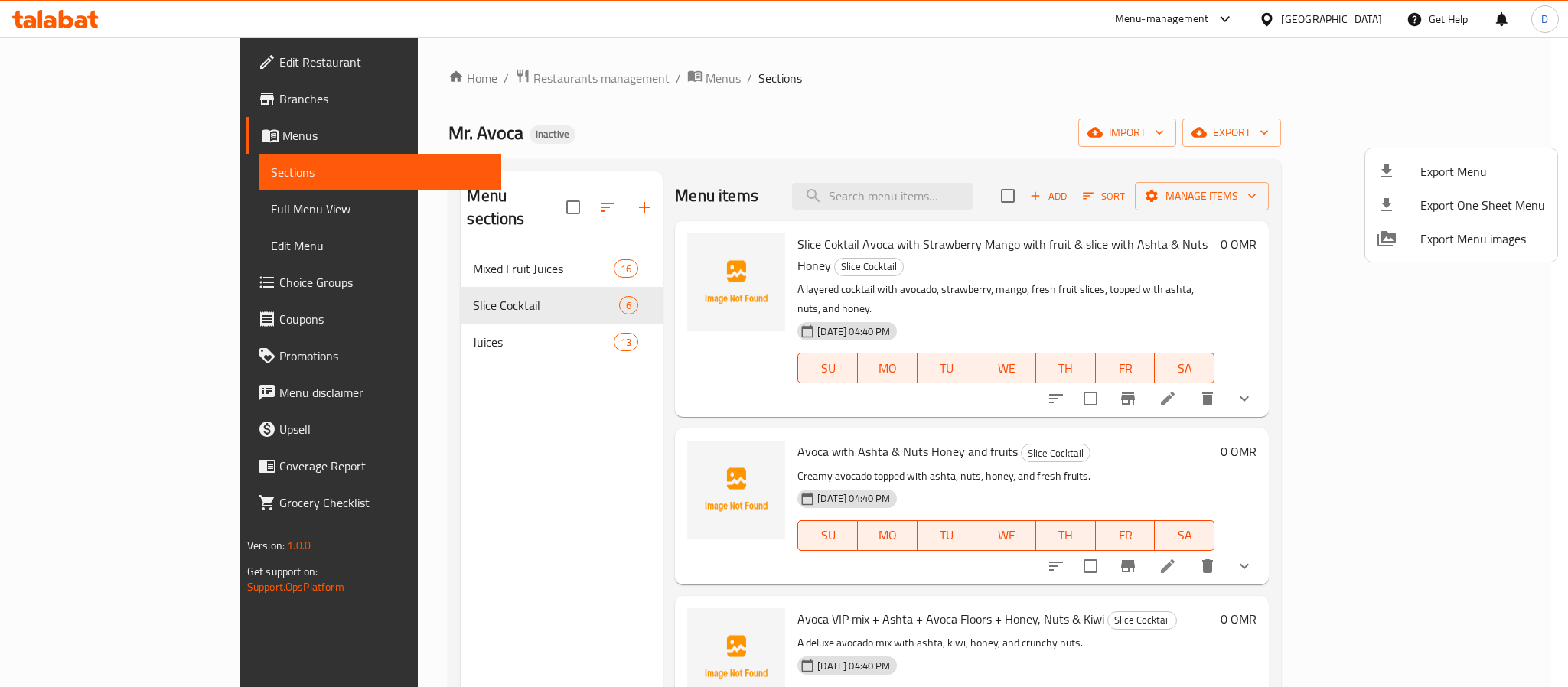
click at [1101, 92] on div at bounding box center [784, 344] width 1568 height 687
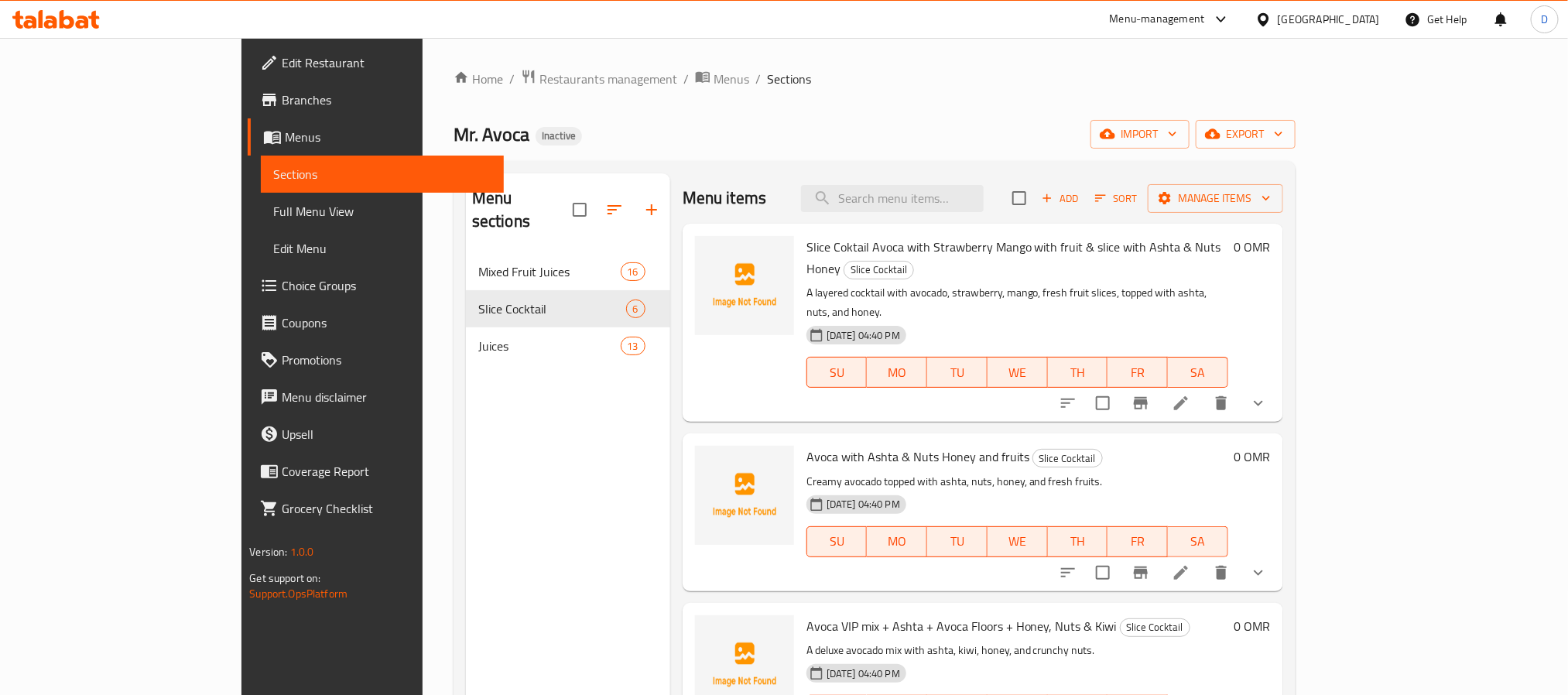
click at [261, 224] on link "Full Menu View" at bounding box center [381, 211] width 242 height 37
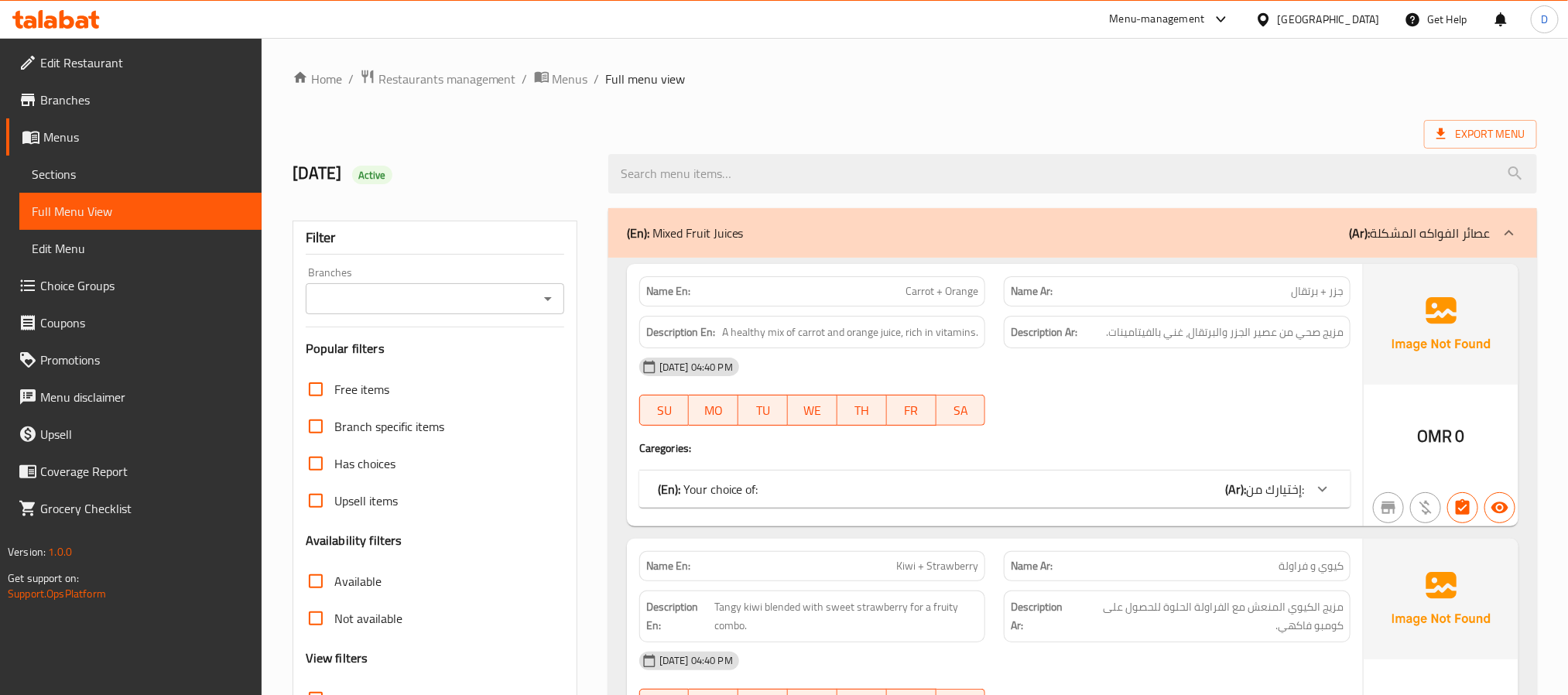
click at [1153, 385] on div "[DATE] 04:40 PM" at bounding box center [995, 367] width 730 height 37
